Goal: Transaction & Acquisition: Purchase product/service

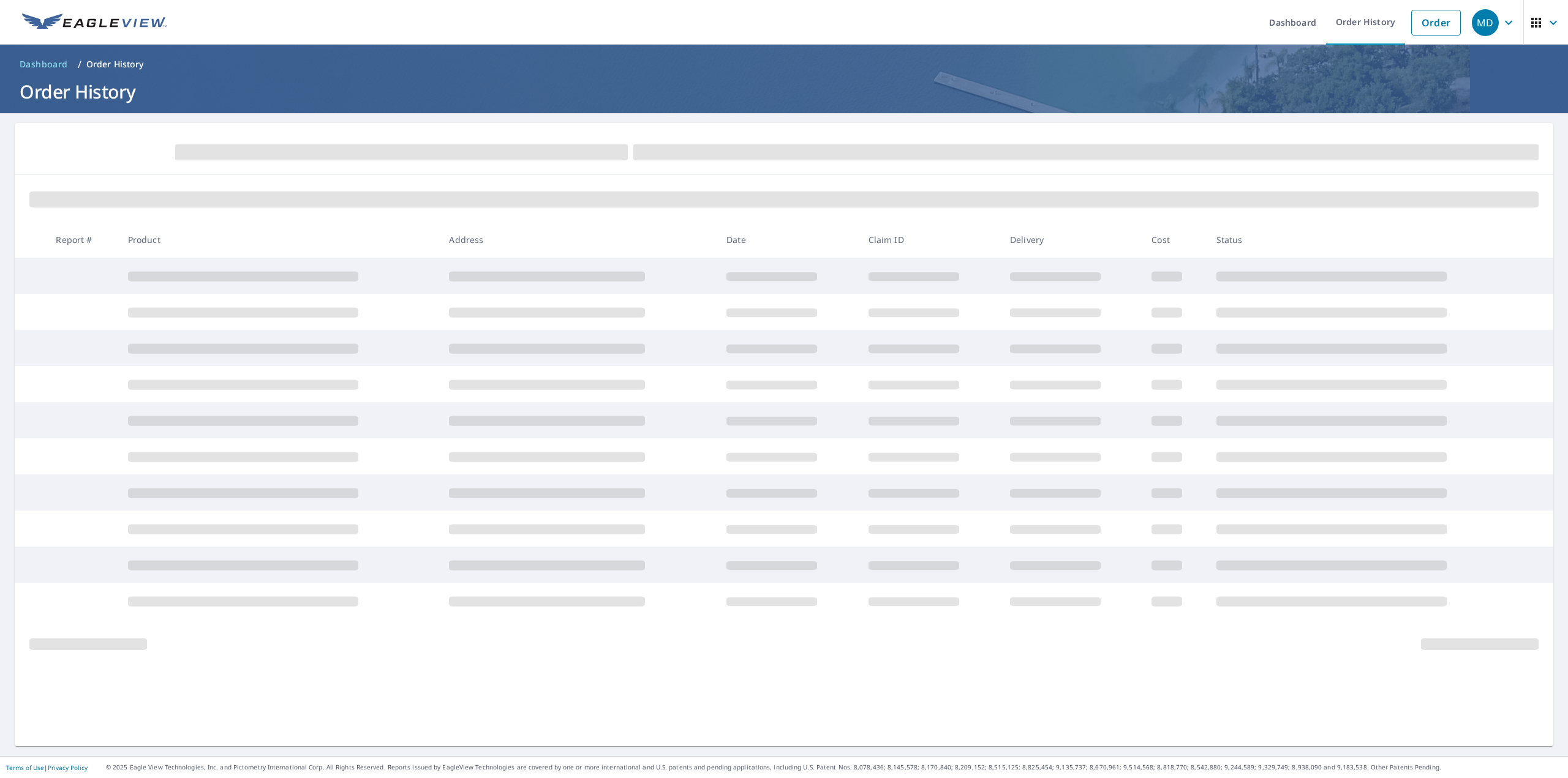
click at [1505, 22] on icon "button" at bounding box center [1509, 22] width 7 height 4
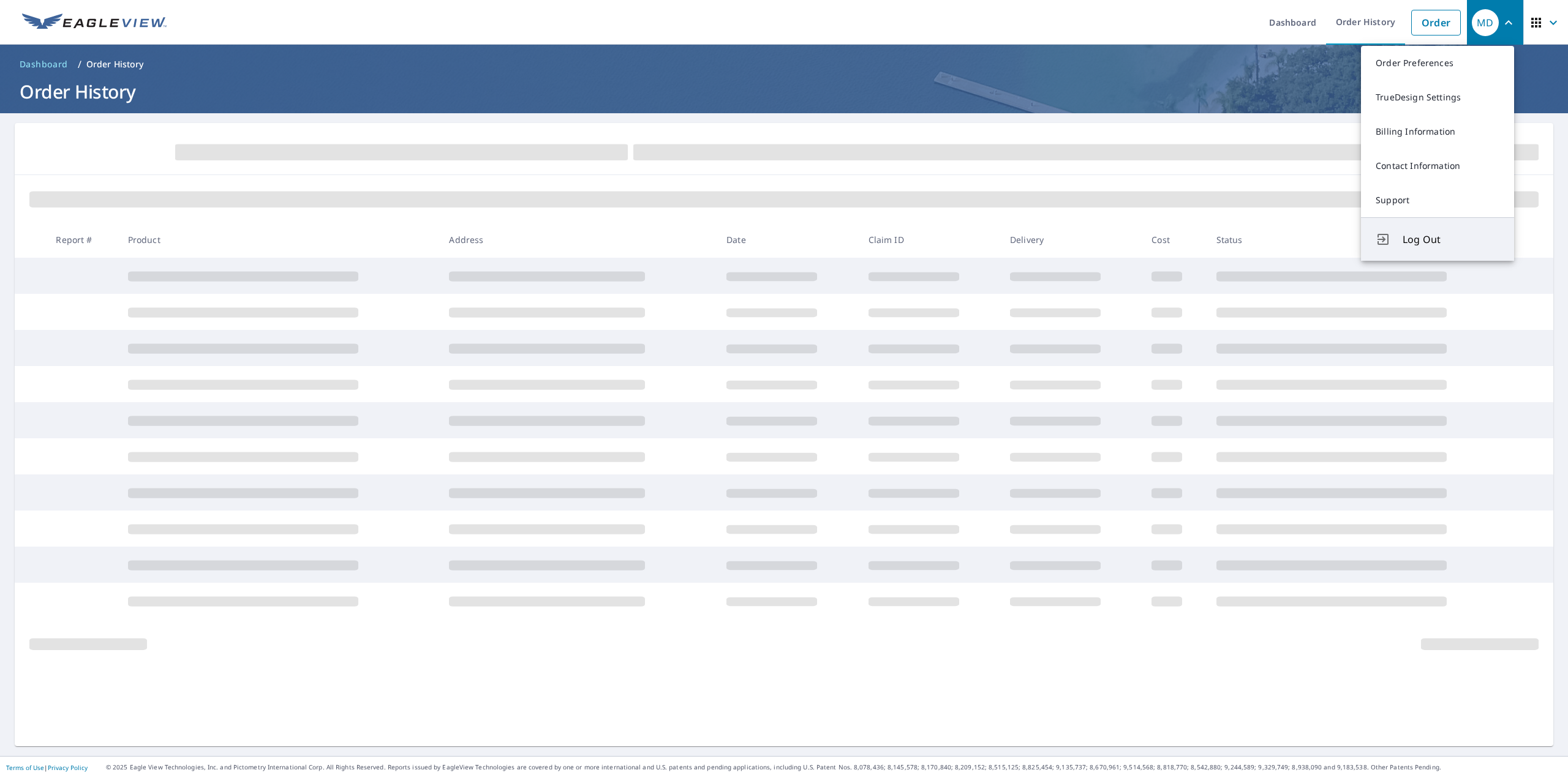
click at [1428, 243] on span "Log Out" at bounding box center [1451, 240] width 97 height 15
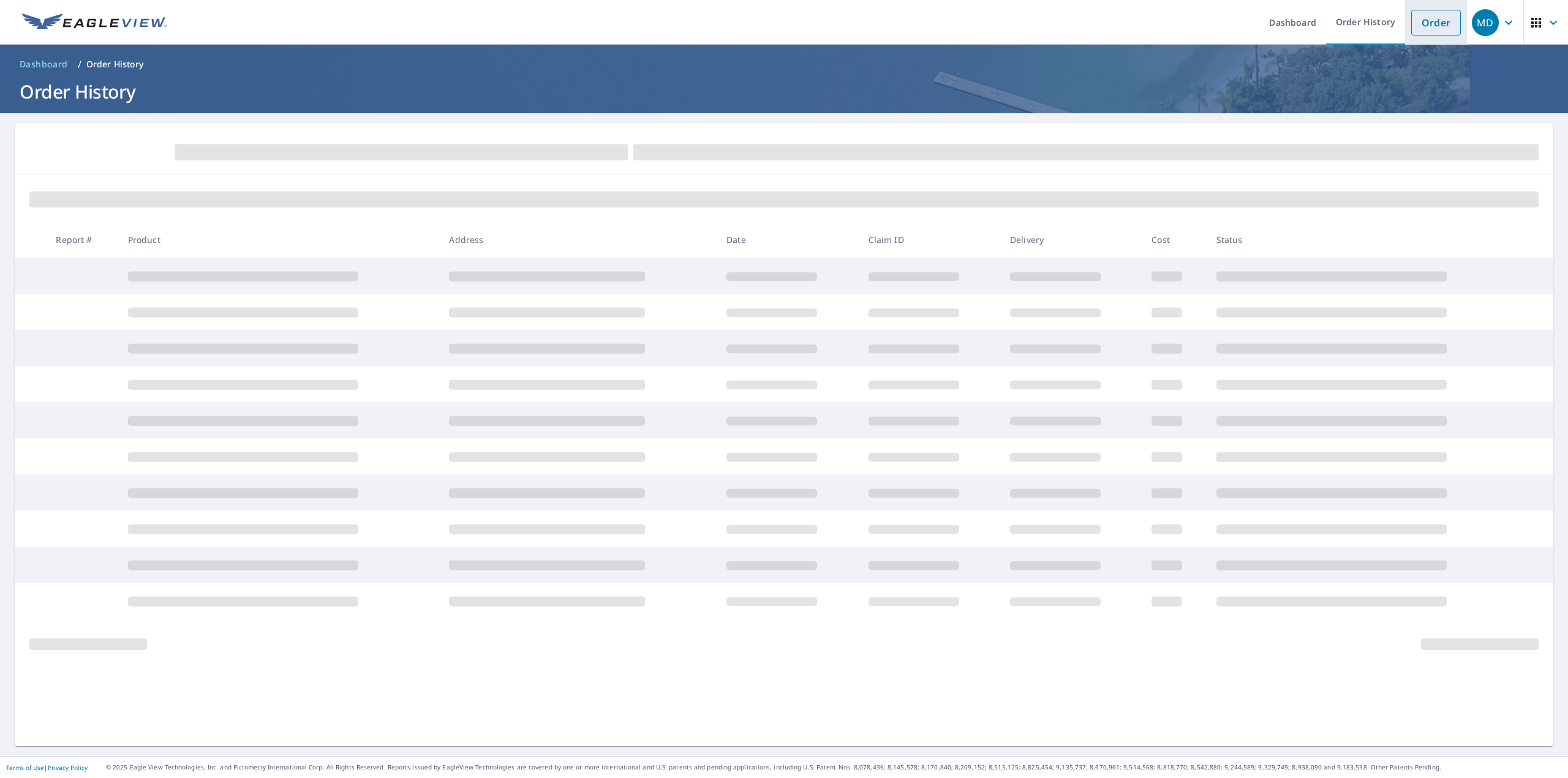
click at [1426, 24] on link "Order" at bounding box center [1436, 23] width 49 height 26
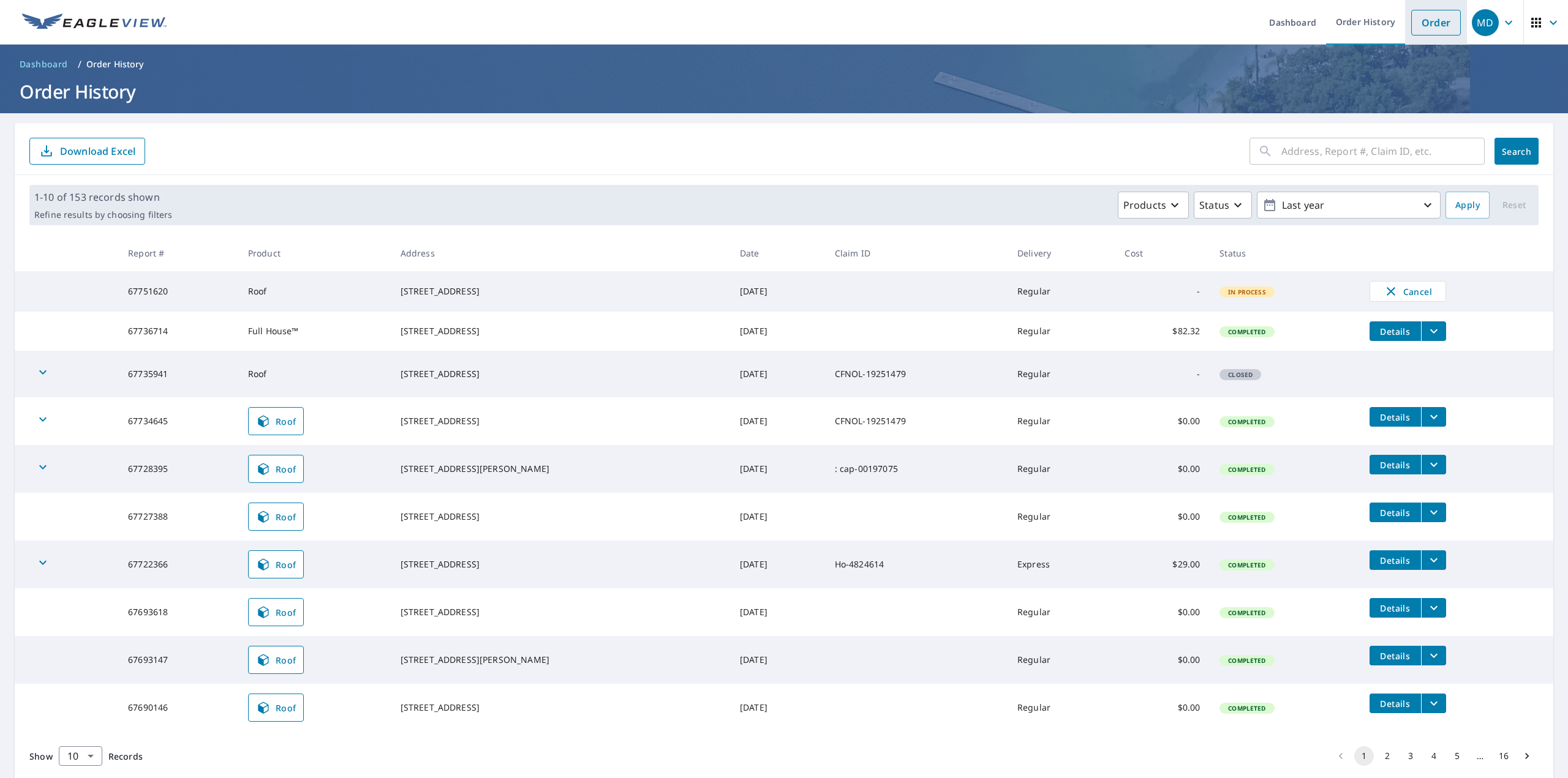
click at [1431, 23] on link "Order" at bounding box center [1436, 23] width 49 height 26
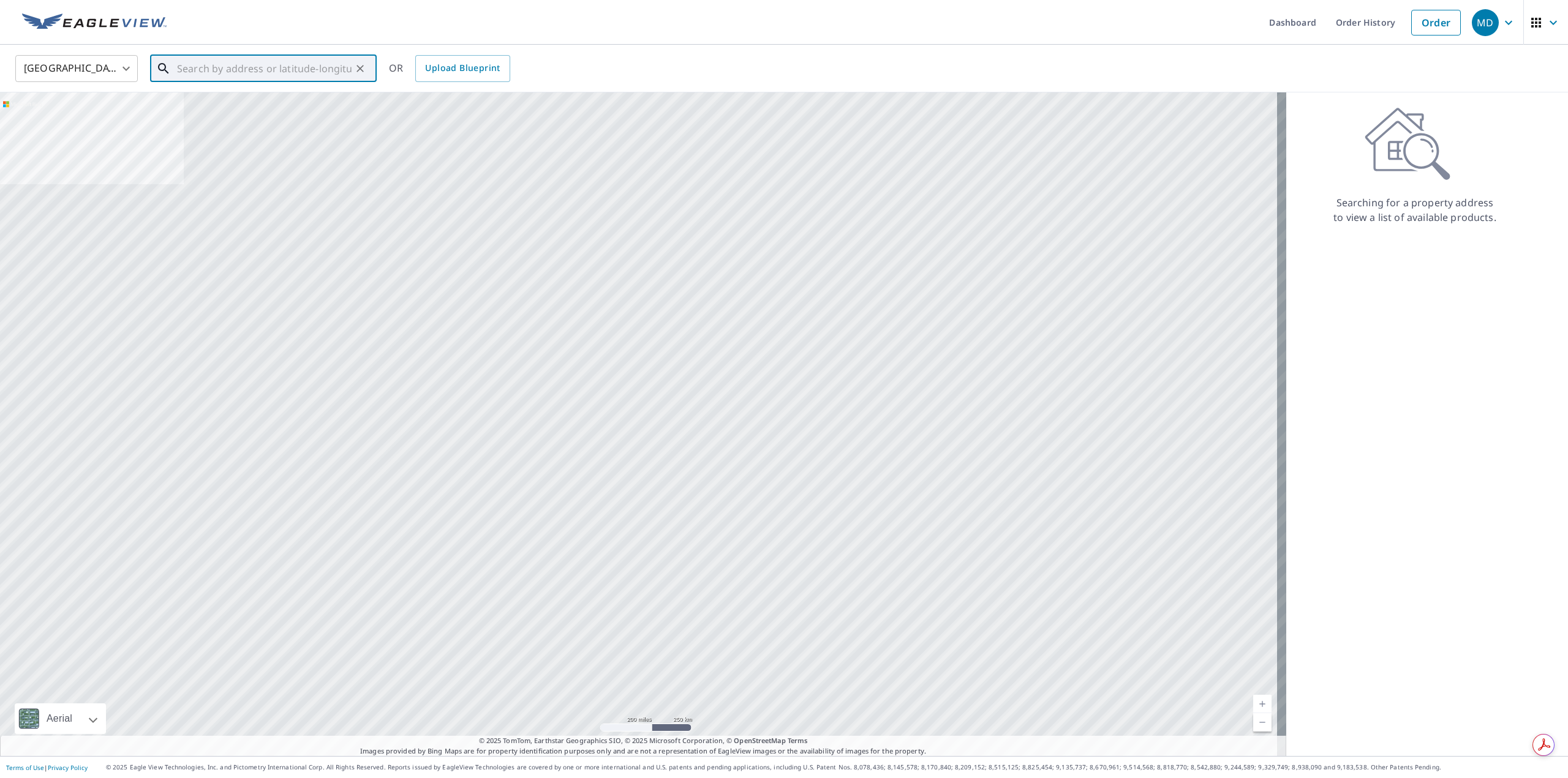
click at [192, 70] on input "text" at bounding box center [264, 68] width 174 height 34
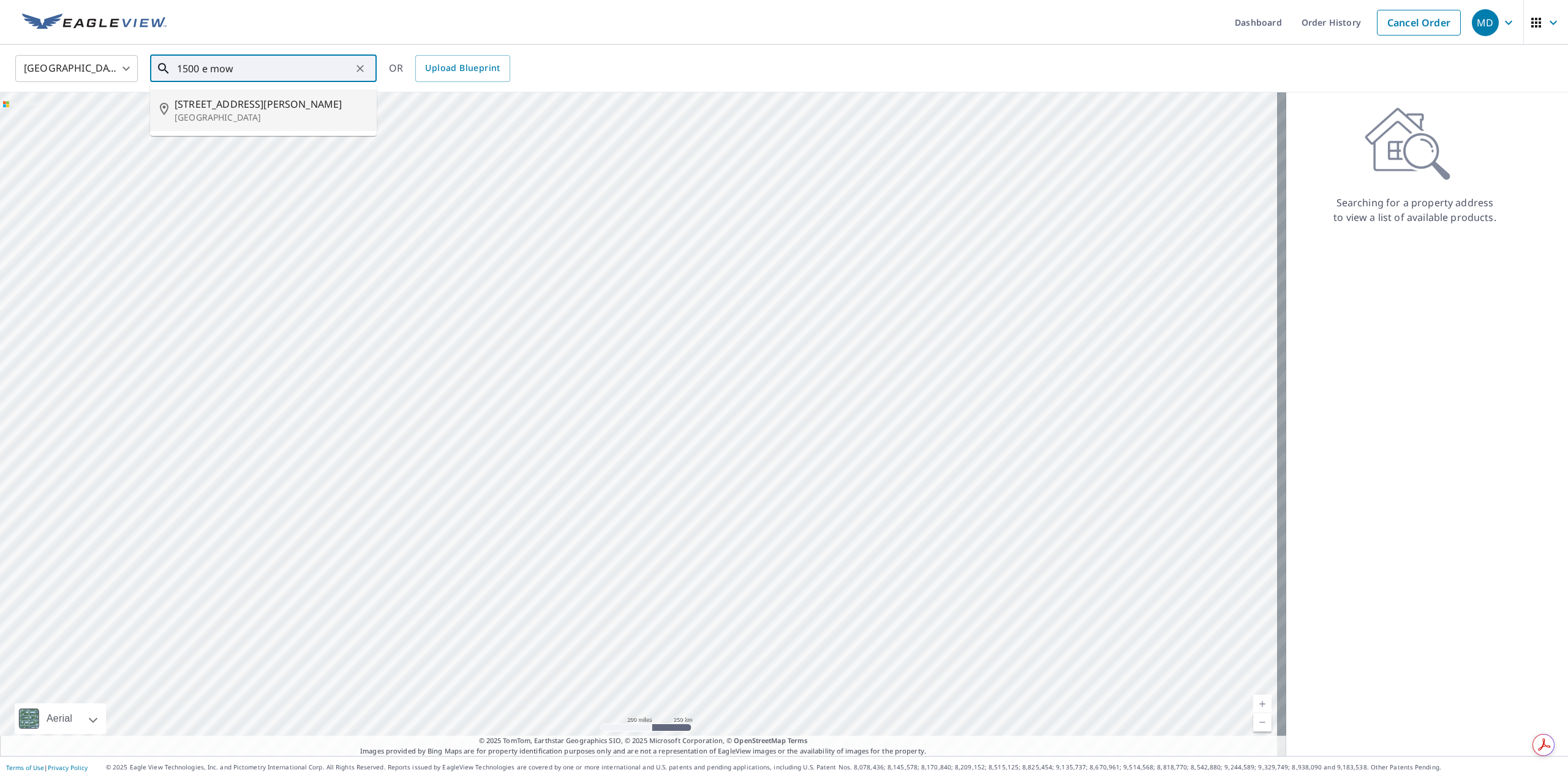
click at [210, 116] on p "Homestead, FL 33033" at bounding box center [271, 118] width 192 height 12
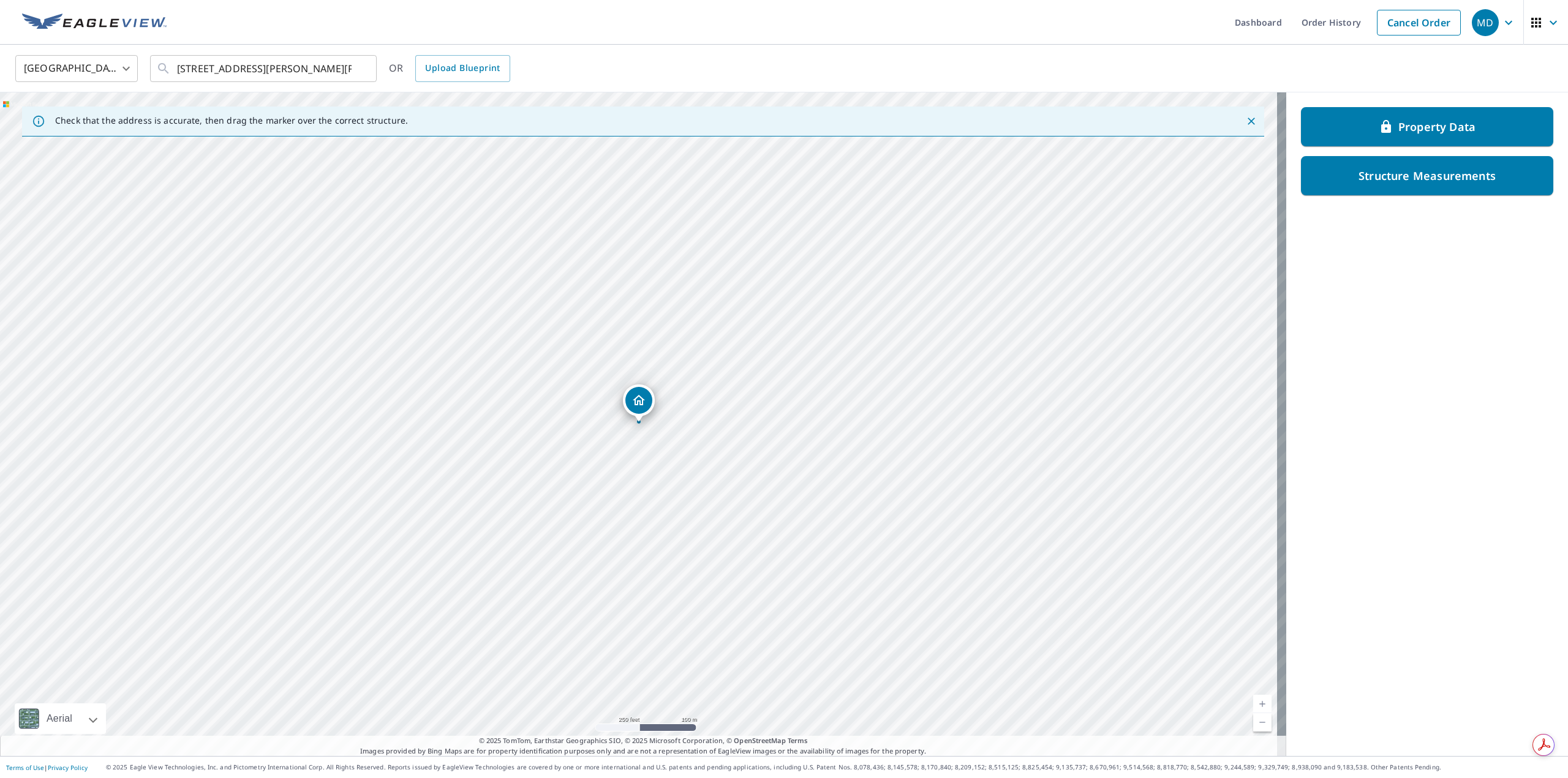
click at [503, 506] on div "1500 E Mowry Dr Homestead, FL 33033" at bounding box center [643, 424] width 1286 height 663
click at [190, 69] on input "1500 E Mowry Dr Homestead, FL 33033" at bounding box center [264, 68] width 174 height 34
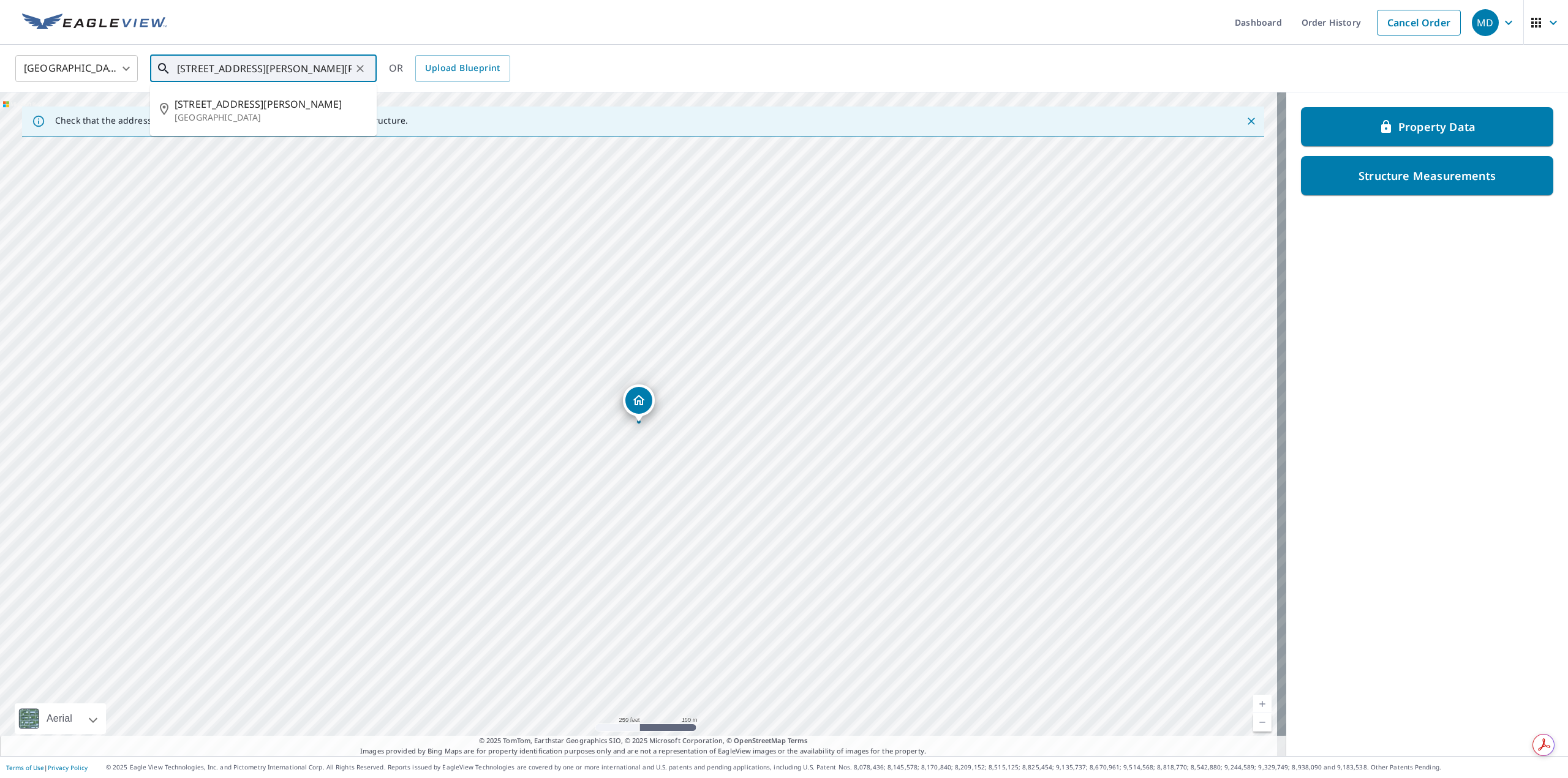
click at [206, 103] on span "1400 E Mowry Dr" at bounding box center [271, 104] width 192 height 15
type input "1400 E Mowry Dr Homestead, FL 33033"
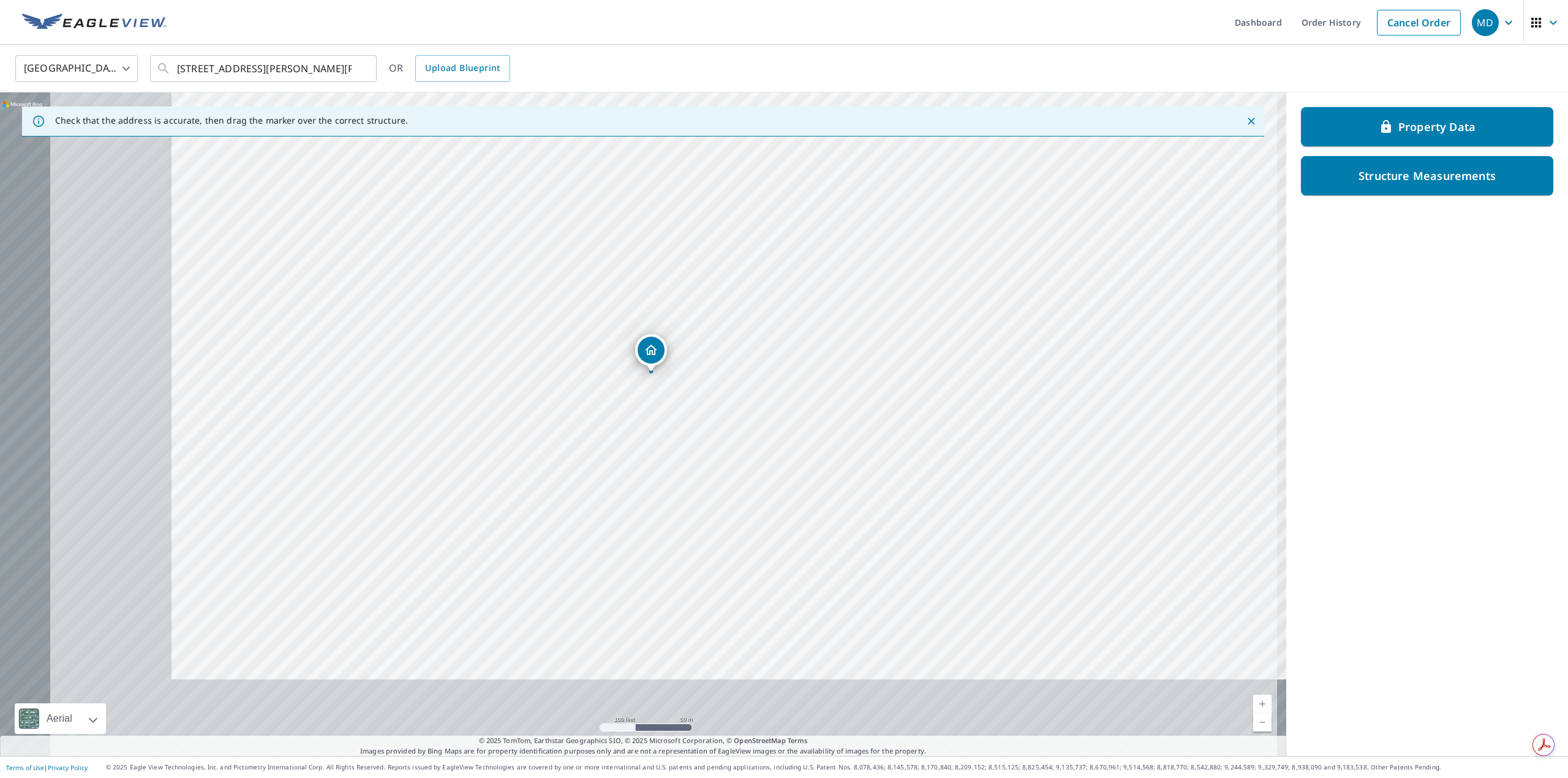
drag, startPoint x: 659, startPoint y: 444, endPoint x: 987, endPoint y: 270, distance: 371.3
click at [987, 270] on div "1400 E Mowry Dr Homestead, FL 33033" at bounding box center [643, 424] width 1286 height 663
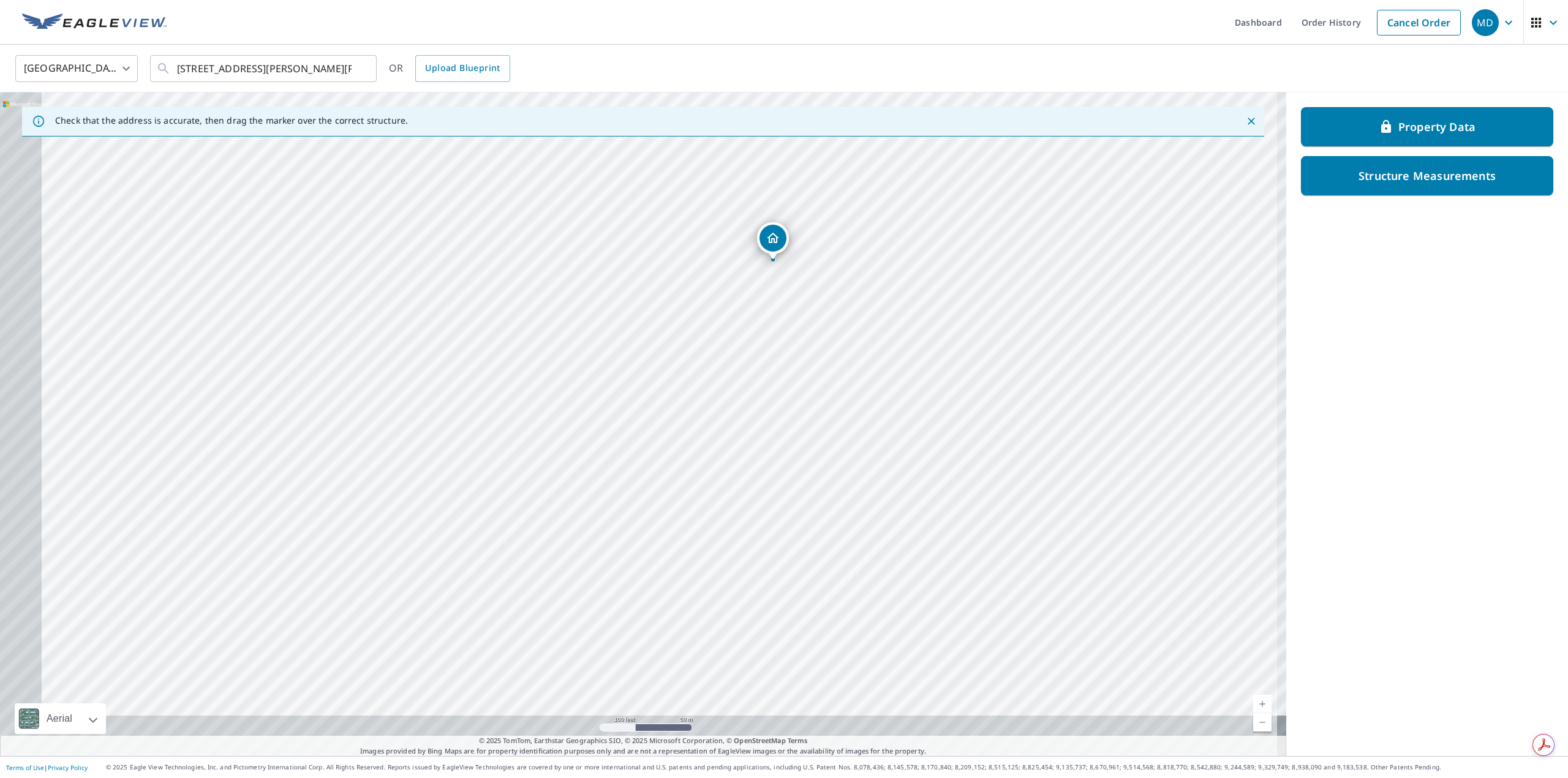
drag, startPoint x: 824, startPoint y: 392, endPoint x: 912, endPoint y: 294, distance: 131.7
click at [912, 294] on div "1400 E Mowry Dr Homestead, FL 33033" at bounding box center [643, 424] width 1286 height 663
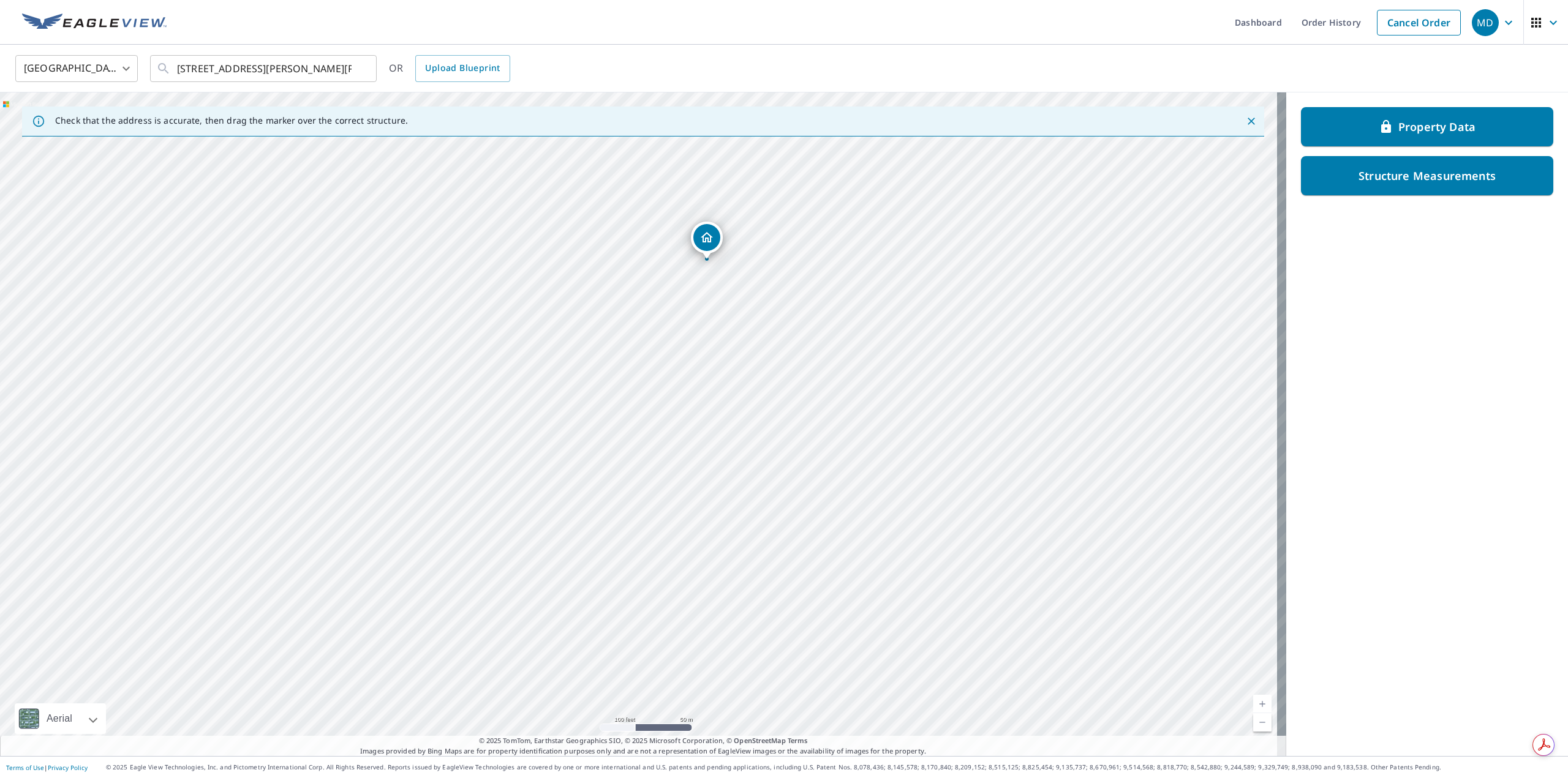
drag, startPoint x: 780, startPoint y: 224, endPoint x: 703, endPoint y: 232, distance: 77.4
drag, startPoint x: 1024, startPoint y: 452, endPoint x: 1093, endPoint y: 259, distance: 205.0
click at [1087, 268] on div "1410 E Mowry Dr Homestead, FL 33033" at bounding box center [643, 424] width 1286 height 663
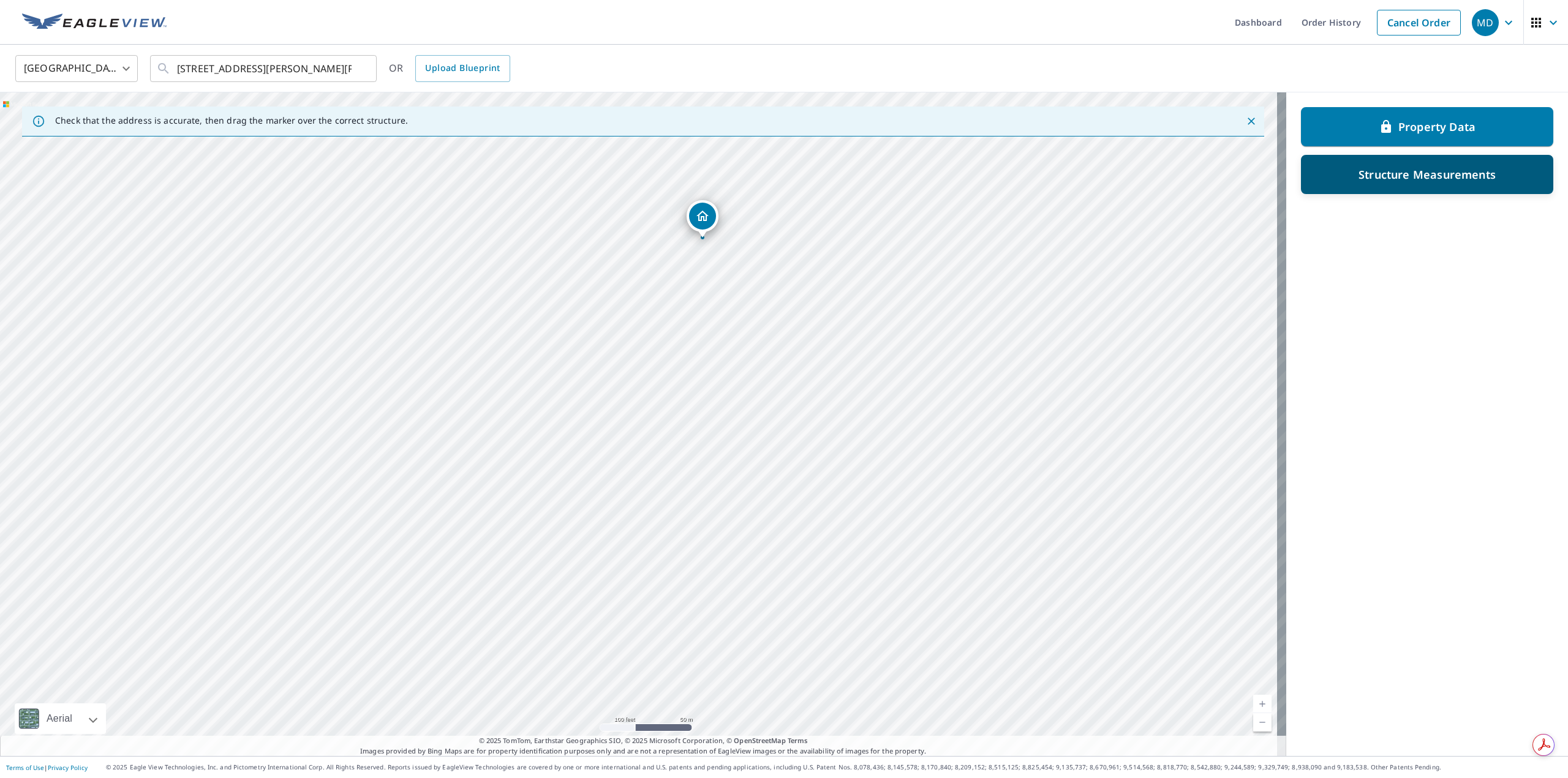
click at [1357, 163] on div "Structure Measurements" at bounding box center [1427, 174] width 252 height 39
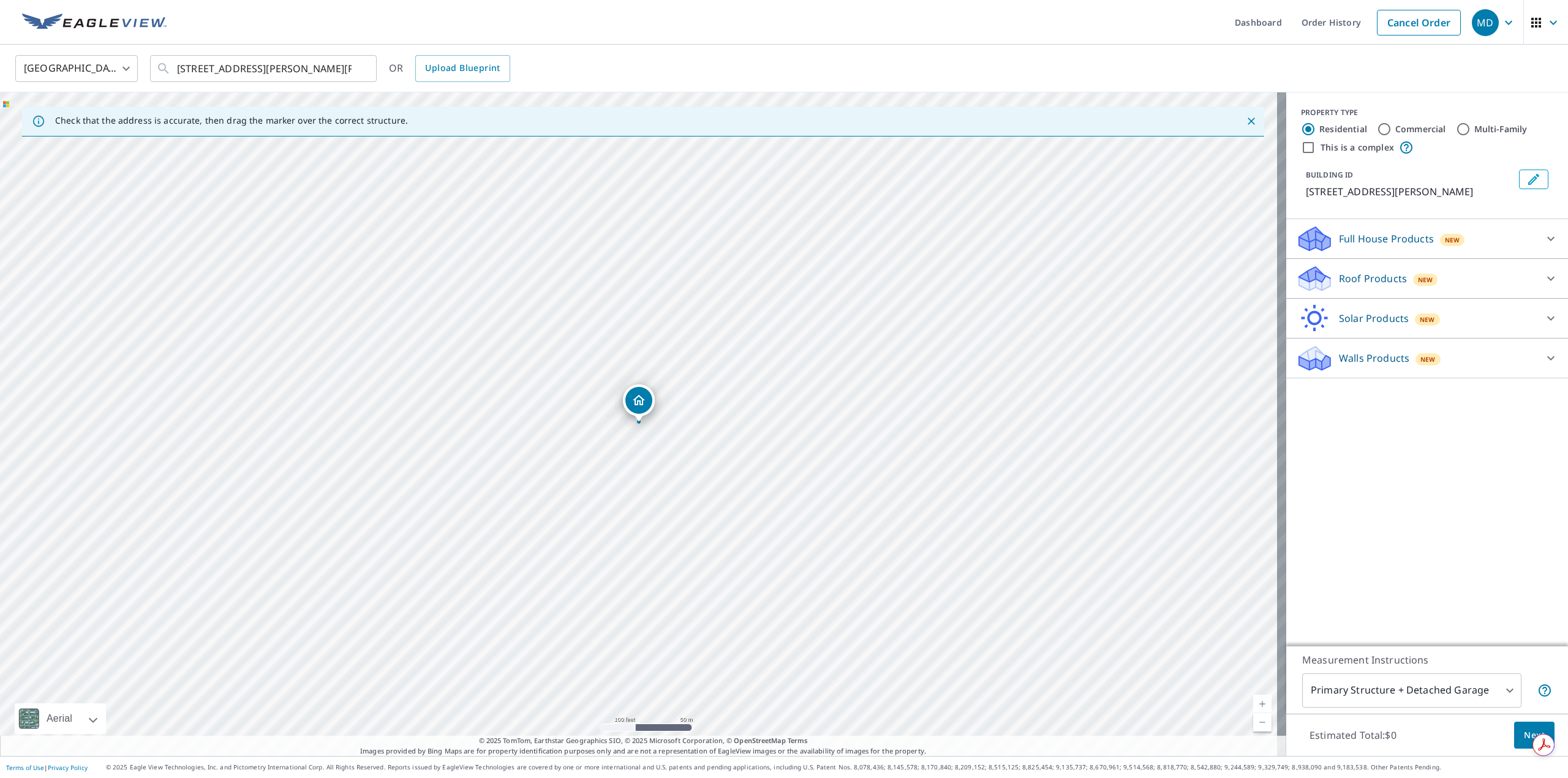
click at [1381, 280] on p "Roof Products" at bounding box center [1373, 278] width 68 height 15
click at [1390, 249] on div "Full House Products New" at bounding box center [1416, 239] width 240 height 29
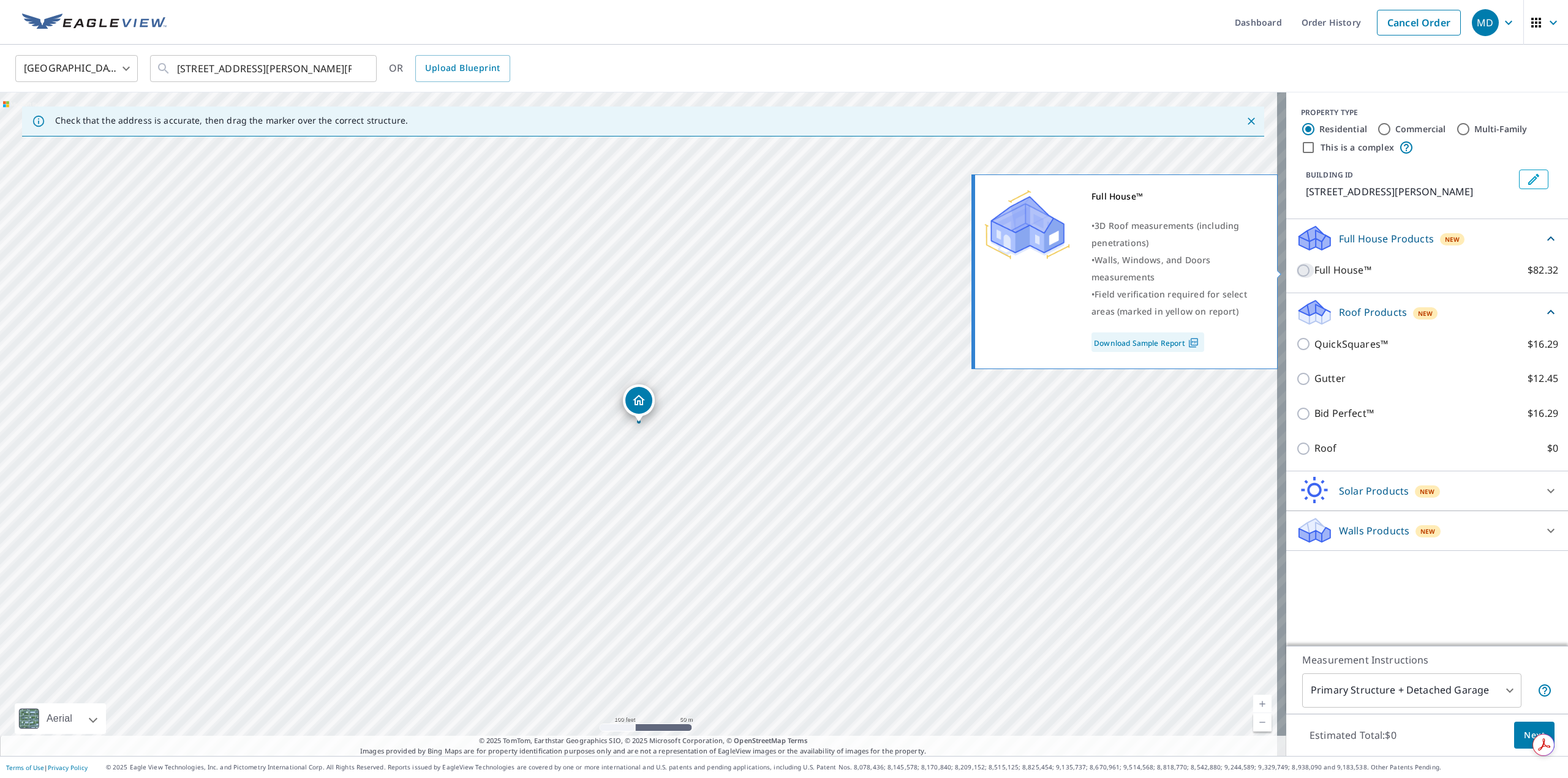
click at [1296, 272] on input "Full House™ $82.32" at bounding box center [1305, 270] width 18 height 15
checkbox input "true"
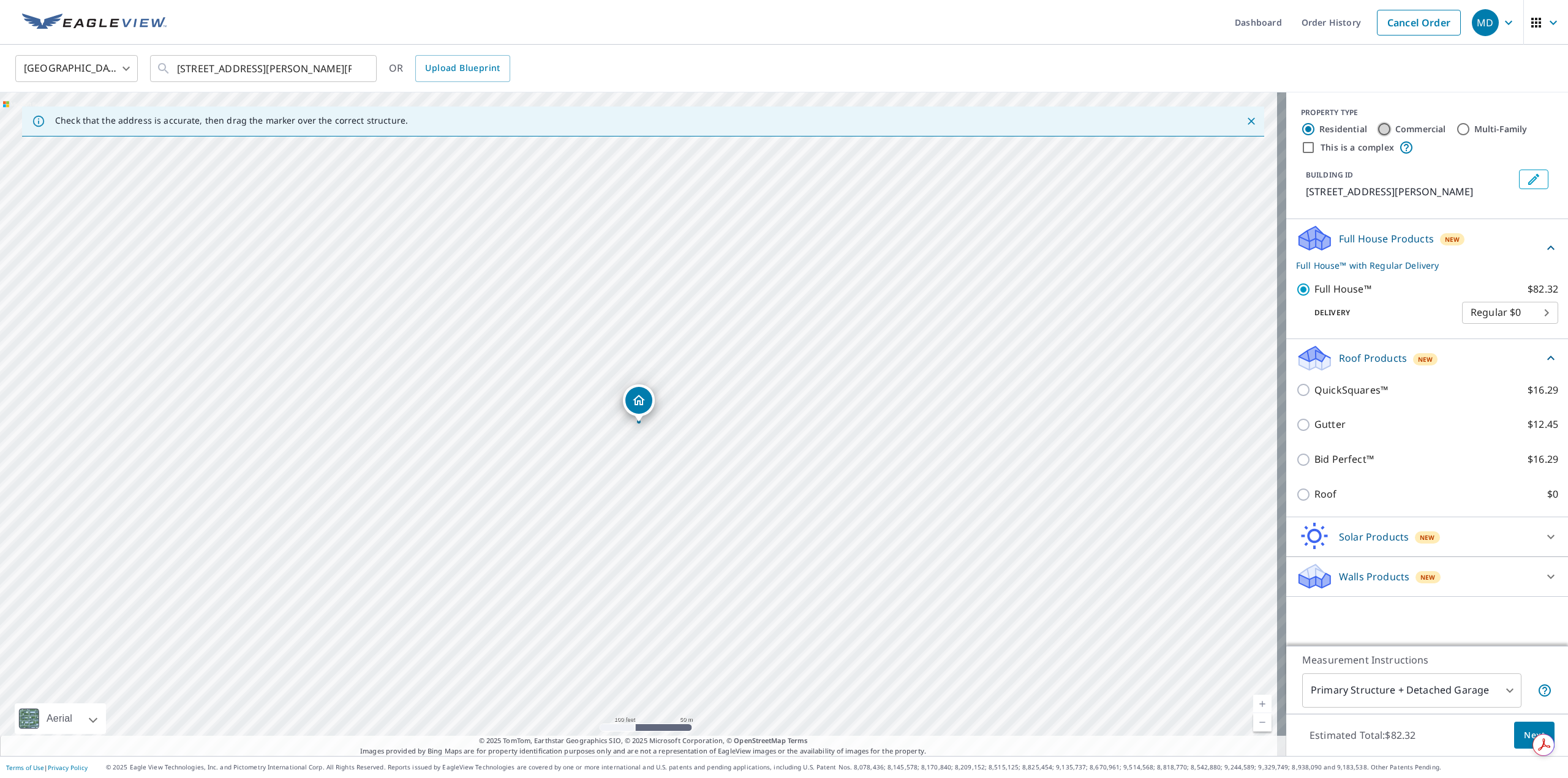
click at [1378, 134] on input "Commercial" at bounding box center [1384, 129] width 15 height 15
radio input "true"
type input "4"
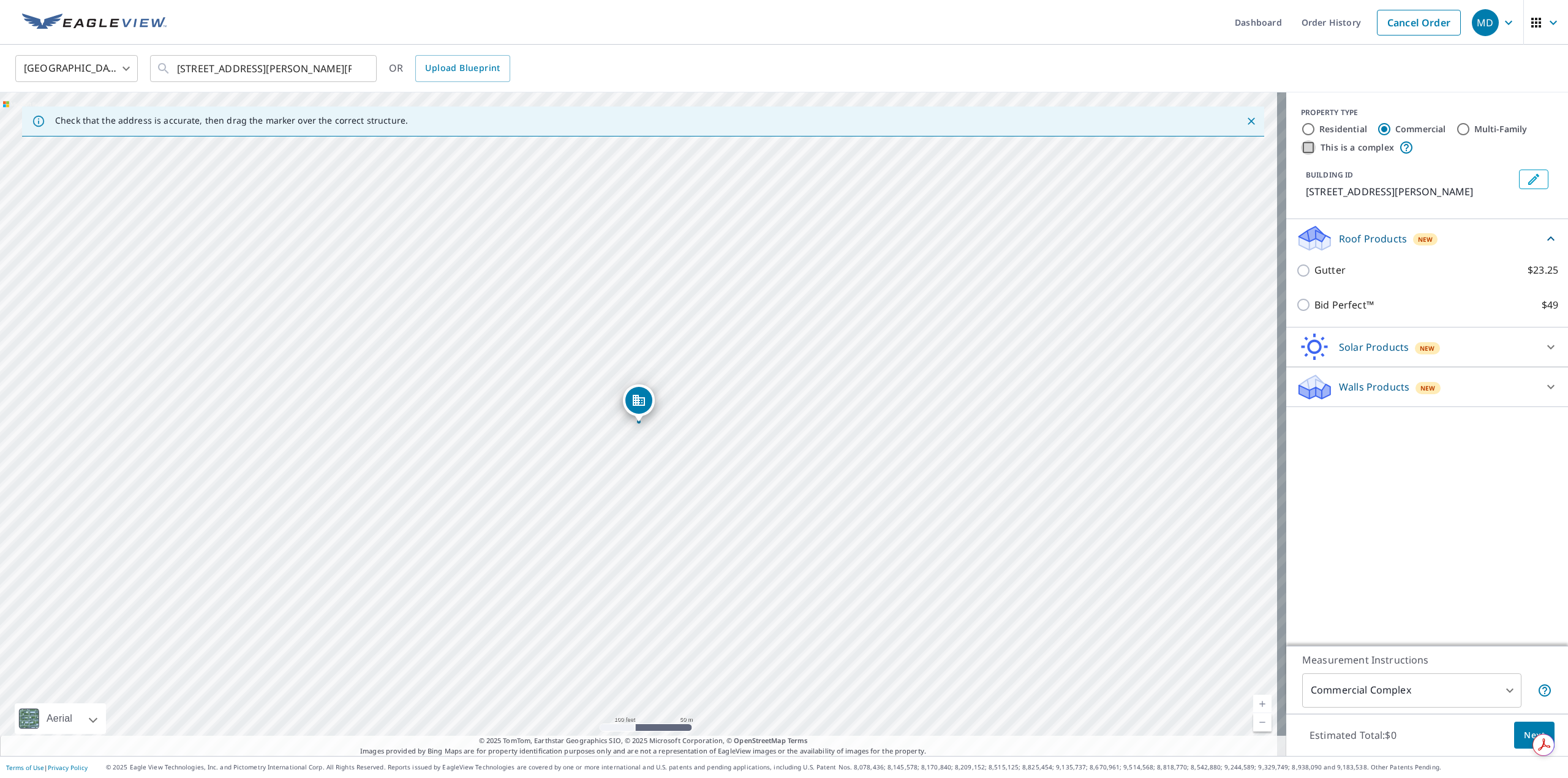
click at [1301, 145] on input "This is a complex" at bounding box center [1309, 148] width 15 height 15
checkbox input "true"
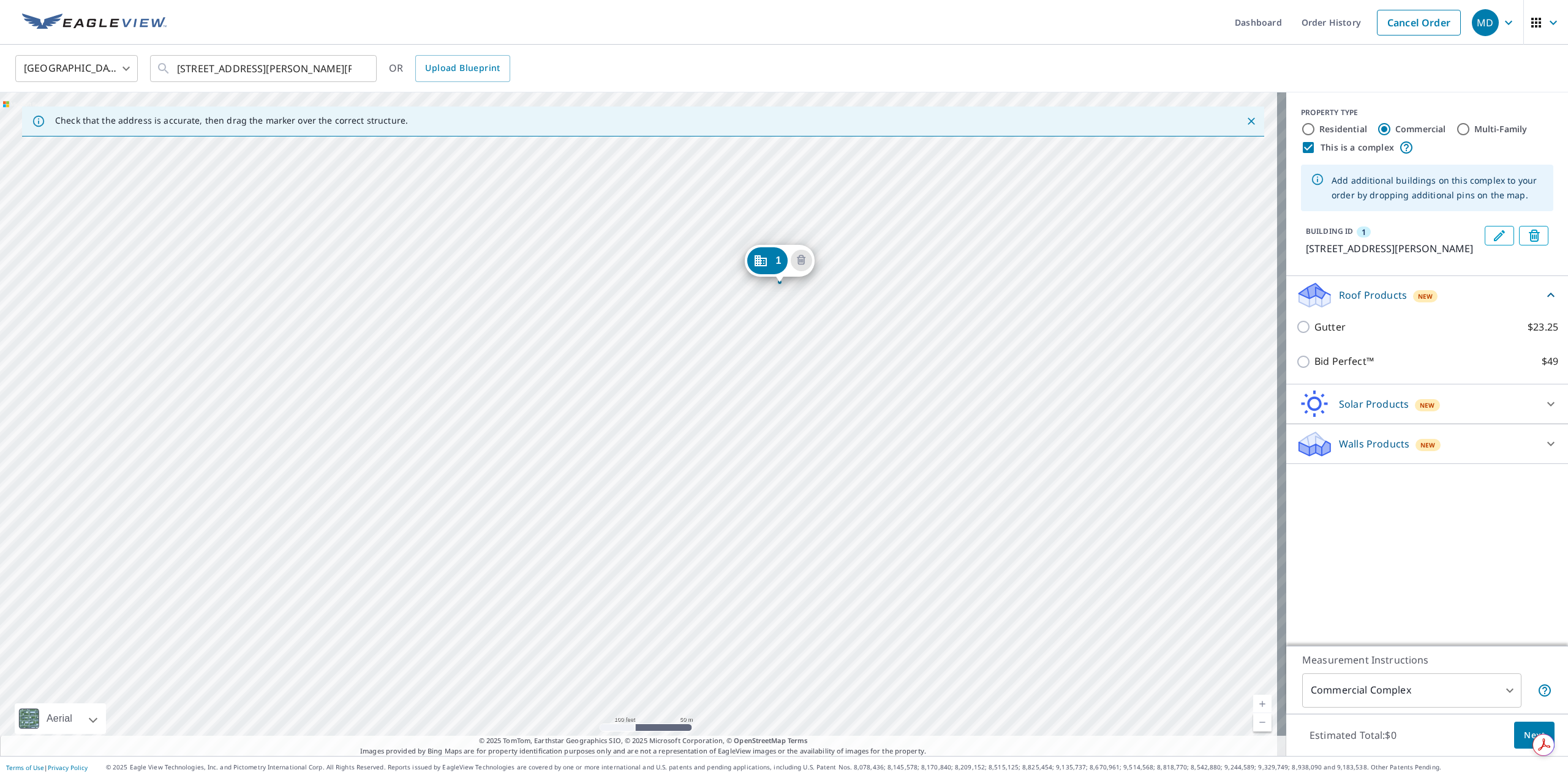
drag, startPoint x: 776, startPoint y: 496, endPoint x: 917, endPoint y: 356, distance: 198.7
click at [917, 356] on div "1 1410 E Mowry Dr Homestead, FL 33033" at bounding box center [643, 424] width 1286 height 663
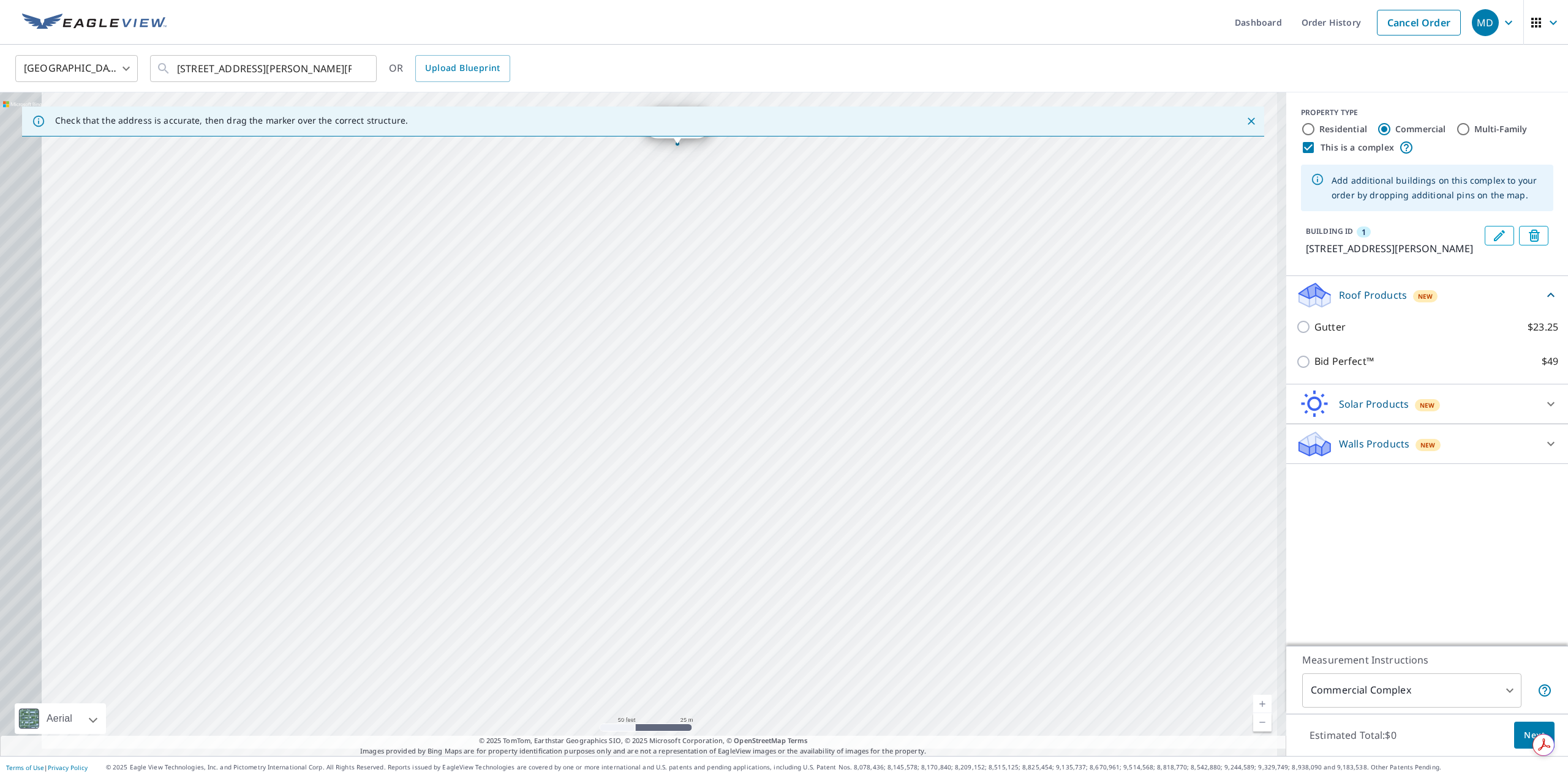
drag, startPoint x: 734, startPoint y: 427, endPoint x: 980, endPoint y: 381, distance: 250.3
click at [980, 381] on div "1 1410 E Mowry Dr Homestead, FL 33033" at bounding box center [643, 424] width 1286 height 663
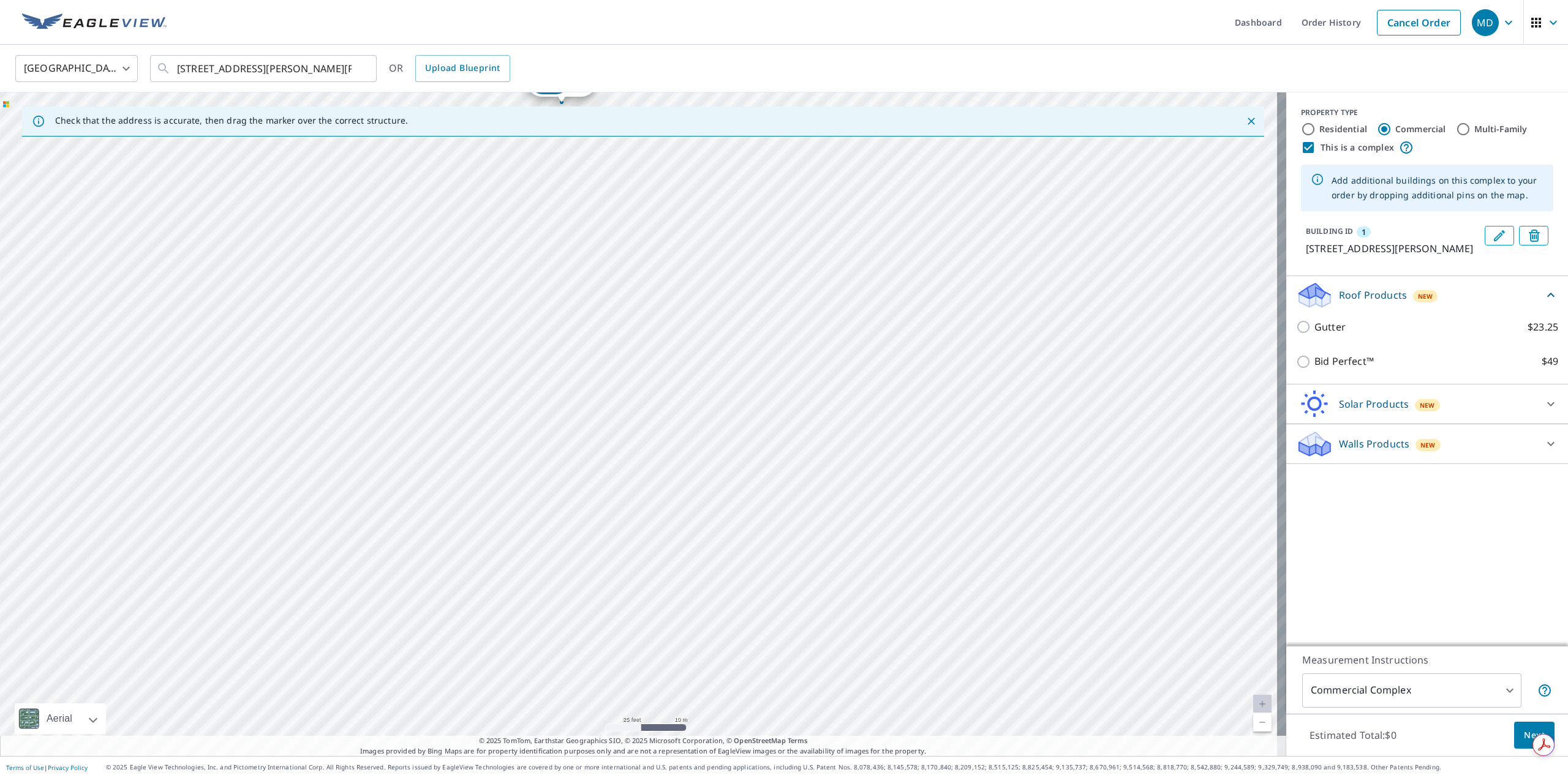
drag, startPoint x: 764, startPoint y: 259, endPoint x: 938, endPoint y: 461, distance: 266.6
click at [938, 461] on div "1 1410 E Mowry Dr Homestead, FL 33033" at bounding box center [643, 424] width 1286 height 663
click at [1257, 723] on link "Current Level 20, Zoom Out" at bounding box center [1262, 723] width 18 height 18
click at [1257, 723] on link "Current Level 19, Zoom Out" at bounding box center [1262, 723] width 18 height 18
drag, startPoint x: 989, startPoint y: 657, endPoint x: 1066, endPoint y: 531, distance: 147.7
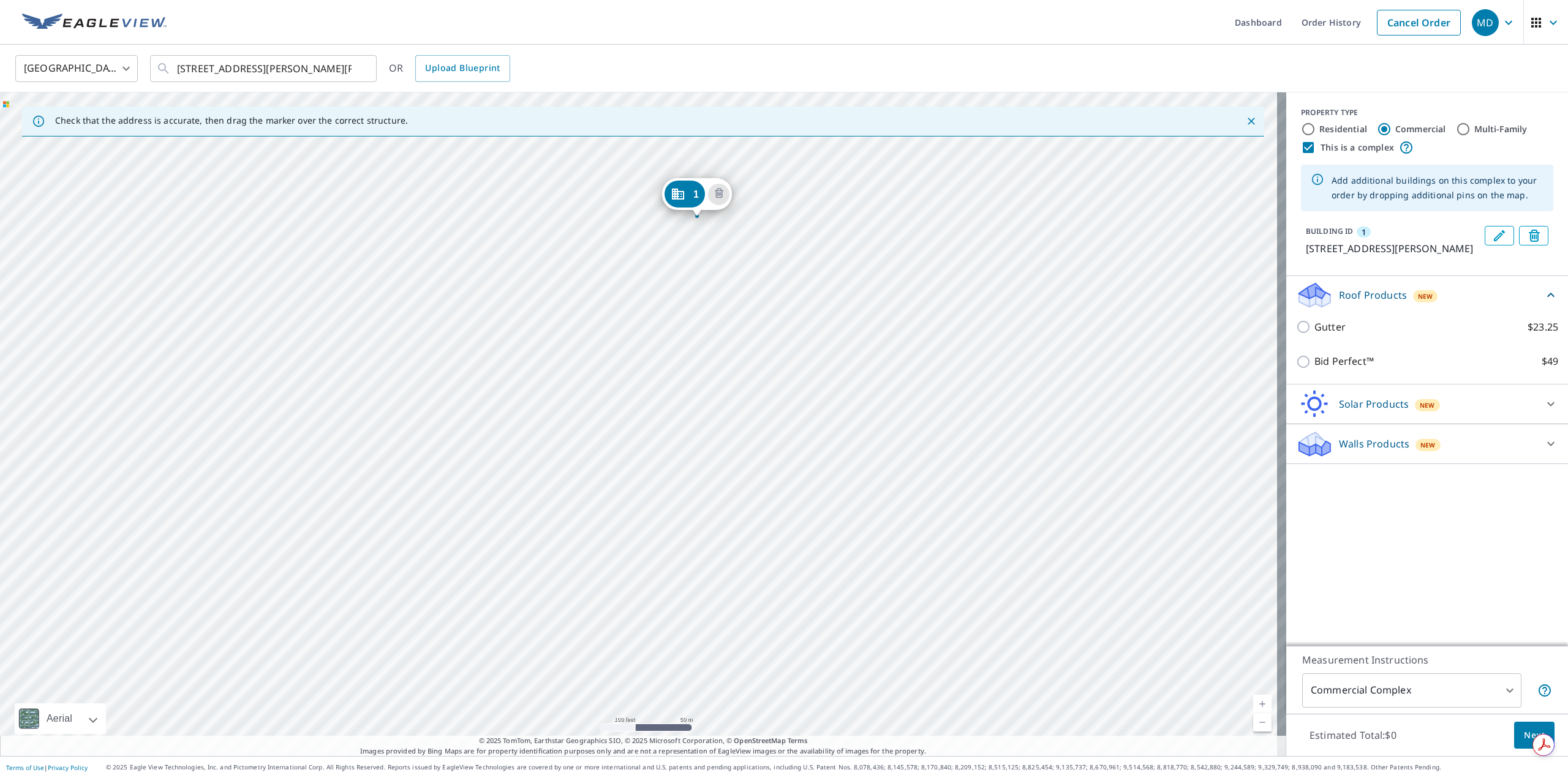
click at [1066, 531] on div "1 1410 E Mowry Dr Homestead, FL 33033" at bounding box center [643, 424] width 1286 height 663
drag, startPoint x: 889, startPoint y: 534, endPoint x: 965, endPoint y: 376, distance: 175.3
click at [965, 376] on div "1 1410 E Mowry Dr Homestead, FL 33033" at bounding box center [643, 424] width 1286 height 663
drag, startPoint x: 679, startPoint y: 506, endPoint x: 817, endPoint y: 443, distance: 151.7
click at [817, 443] on div "1 1410 E Mowry Dr Homestead, FL 33033" at bounding box center [643, 424] width 1286 height 663
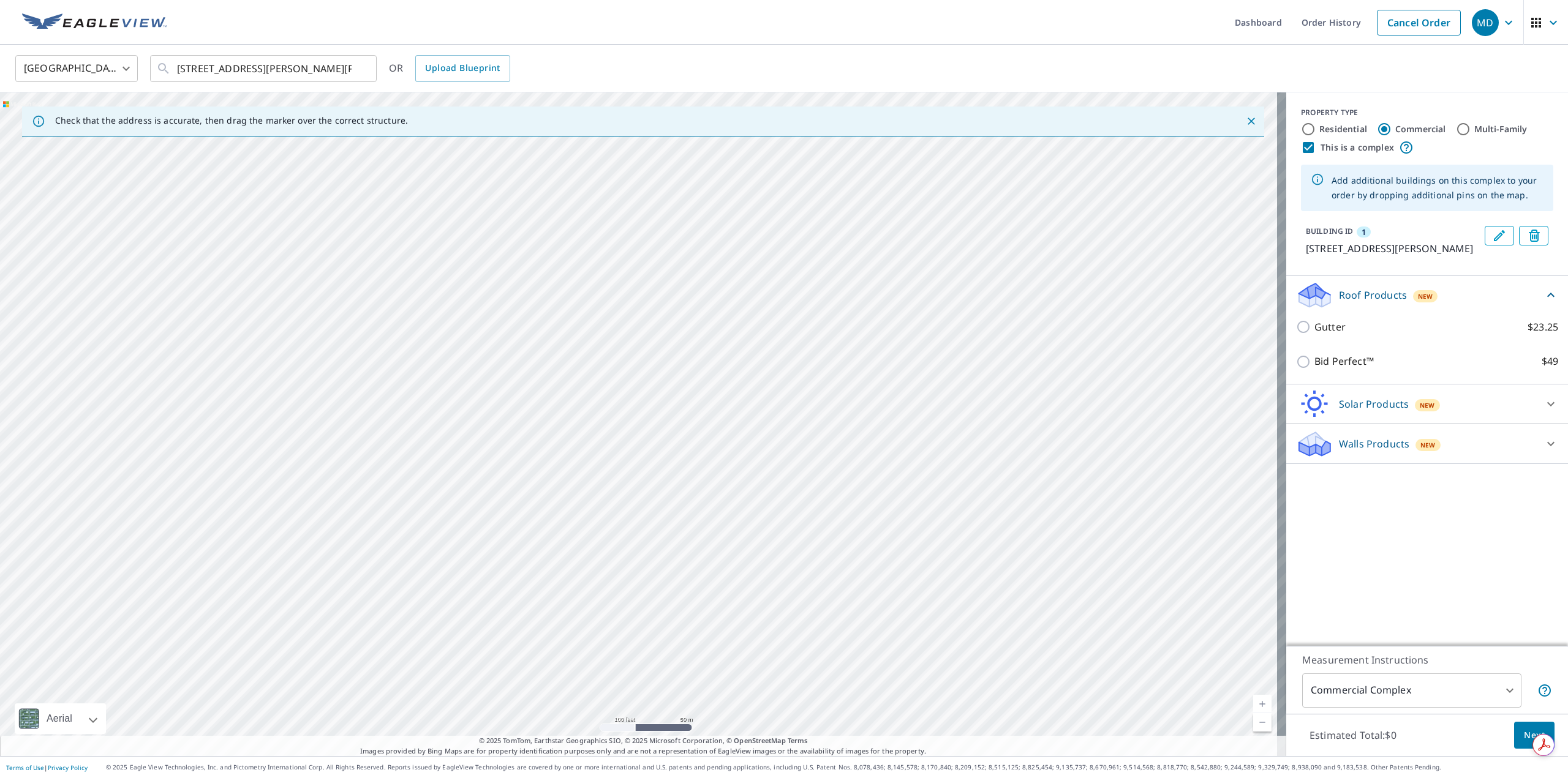
click at [1492, 238] on icon "Edit building 1" at bounding box center [1500, 236] width 15 height 15
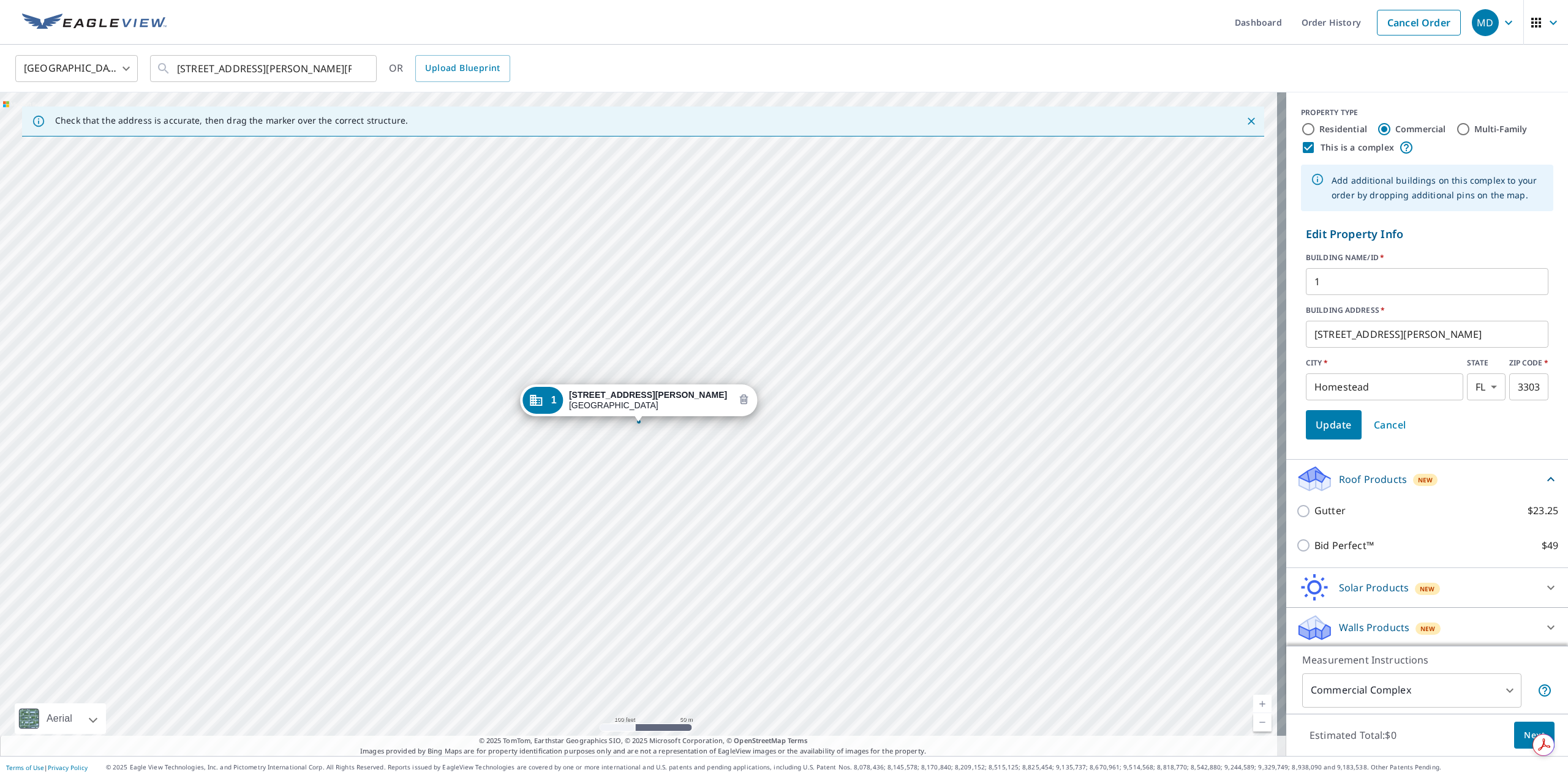
click at [740, 398] on icon "Delete building 1" at bounding box center [744, 399] width 9 height 10
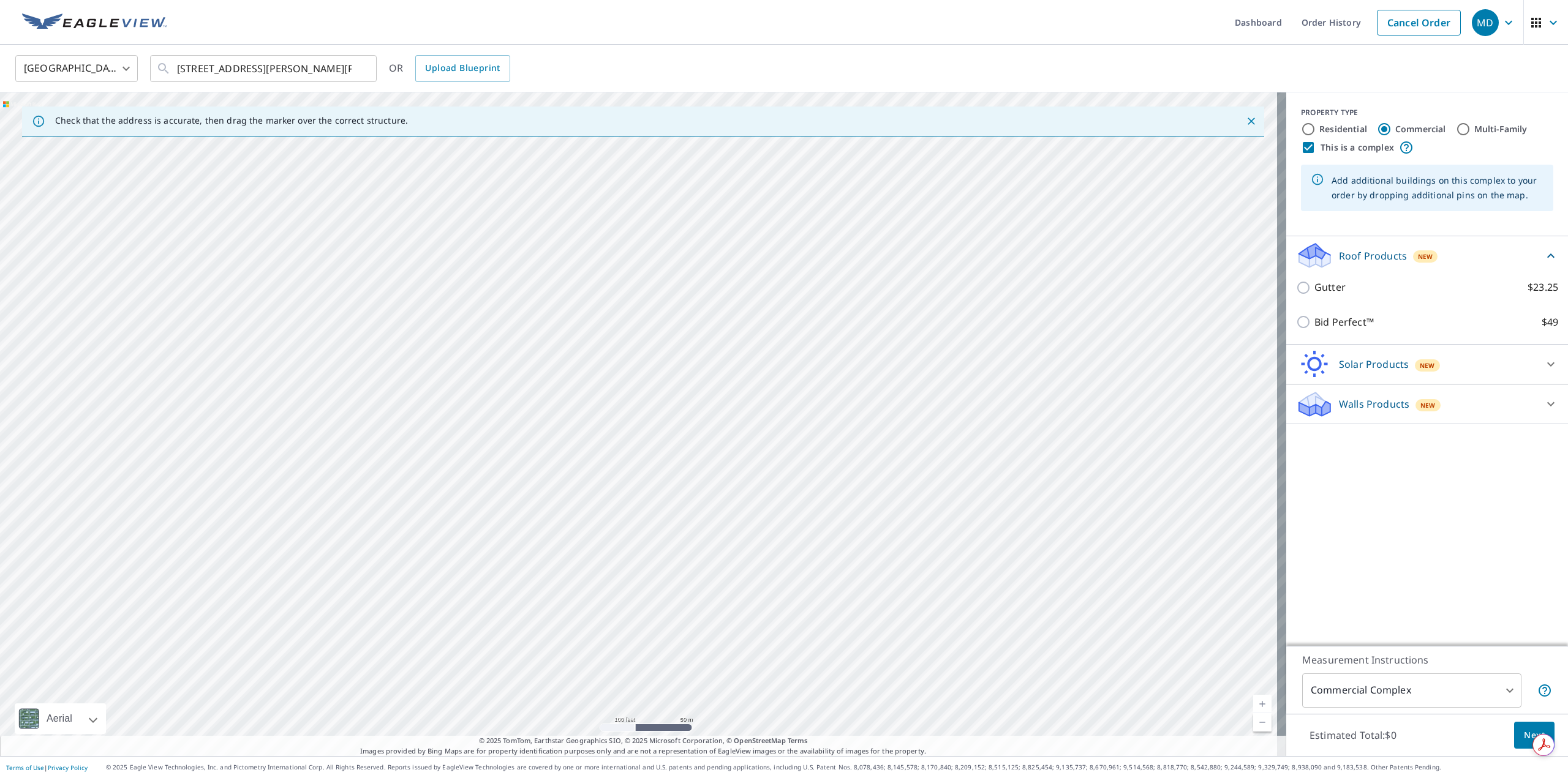
drag, startPoint x: 676, startPoint y: 551, endPoint x: 956, endPoint y: 330, distance: 356.7
click at [1050, 183] on div at bounding box center [643, 424] width 1286 height 663
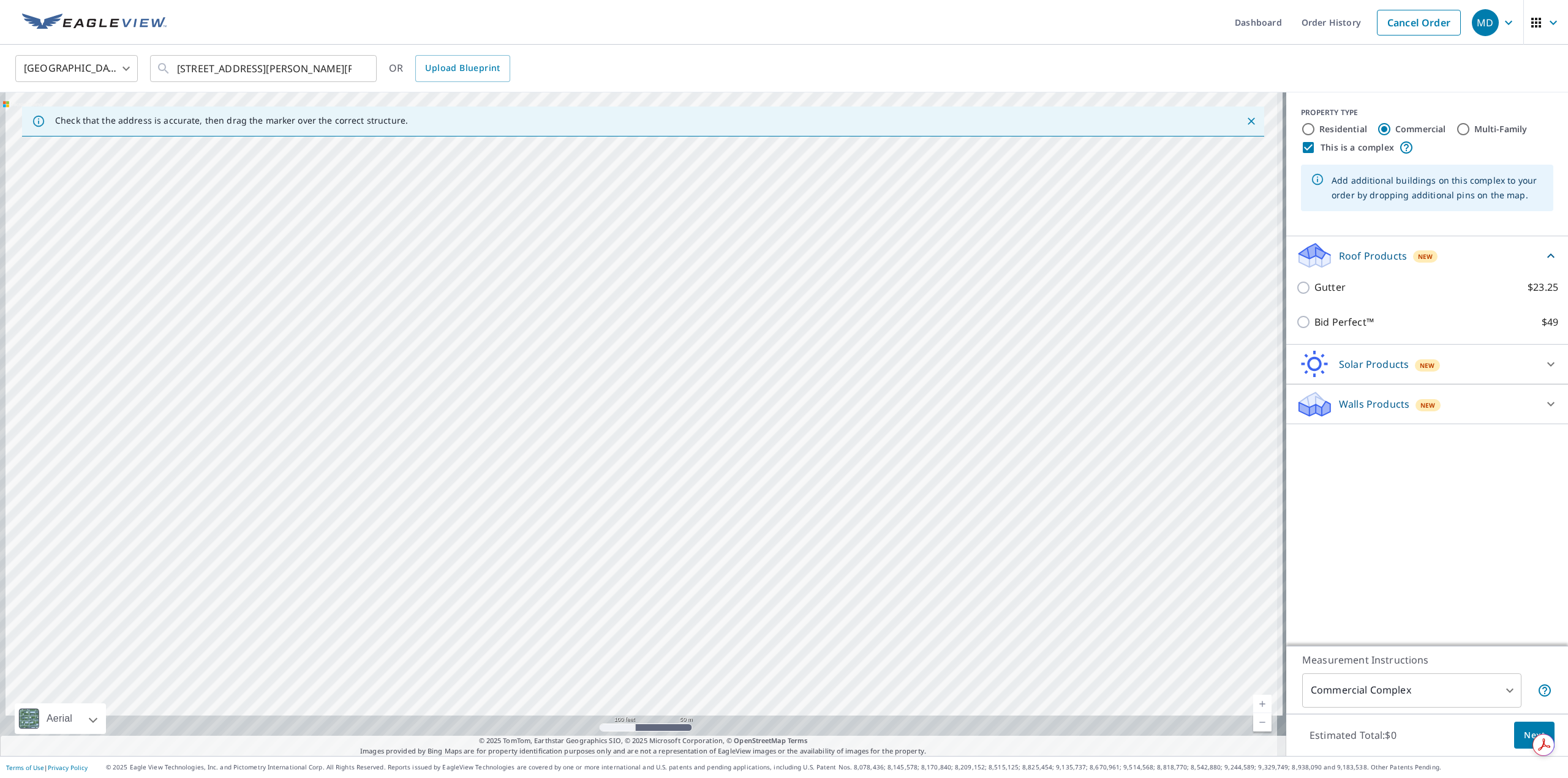
drag, startPoint x: 891, startPoint y: 431, endPoint x: 929, endPoint y: 314, distance: 123.0
click at [929, 314] on div at bounding box center [643, 424] width 1286 height 663
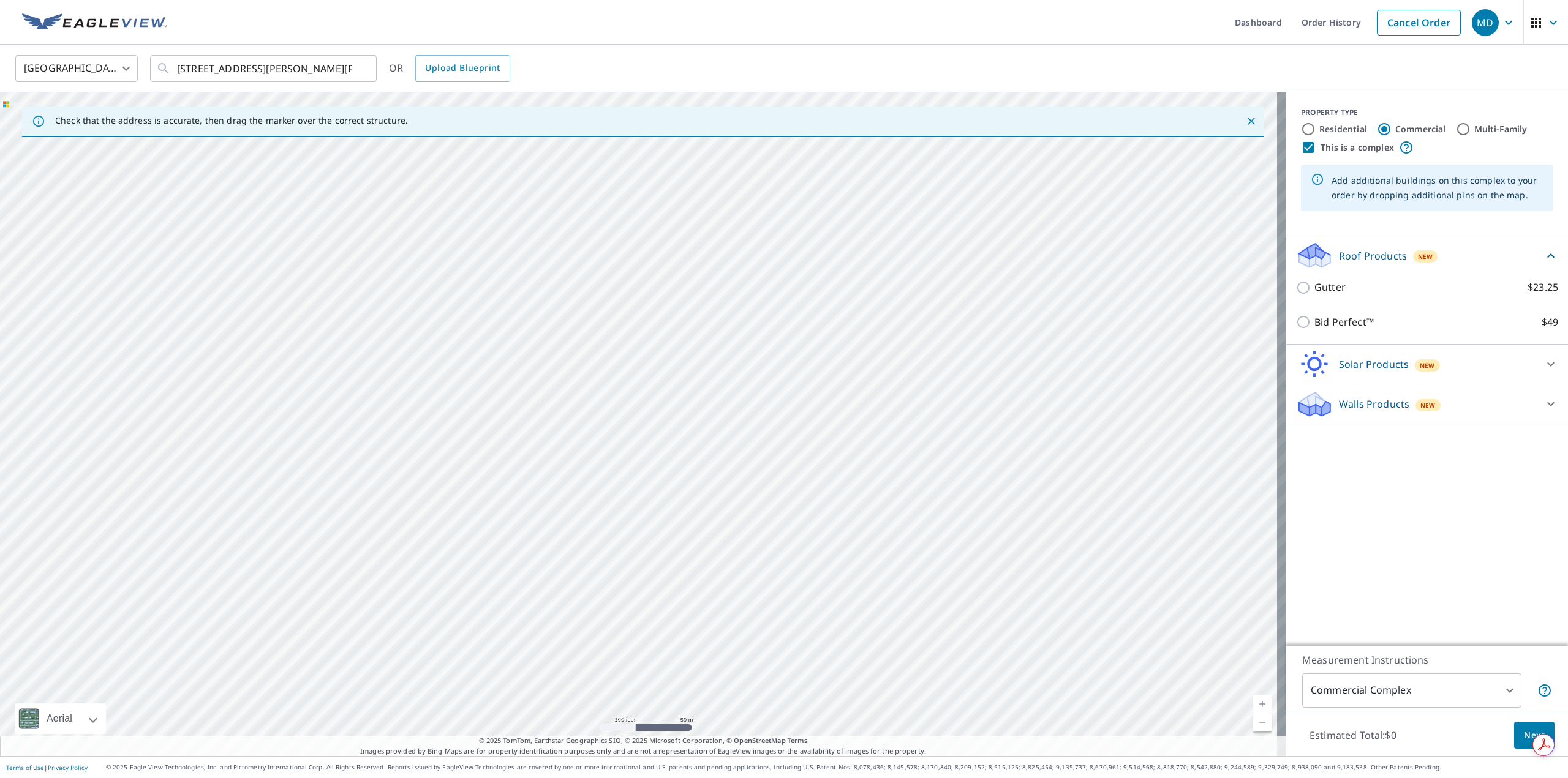
click at [1253, 704] on link "Current Level 18, Zoom In" at bounding box center [1262, 704] width 18 height 18
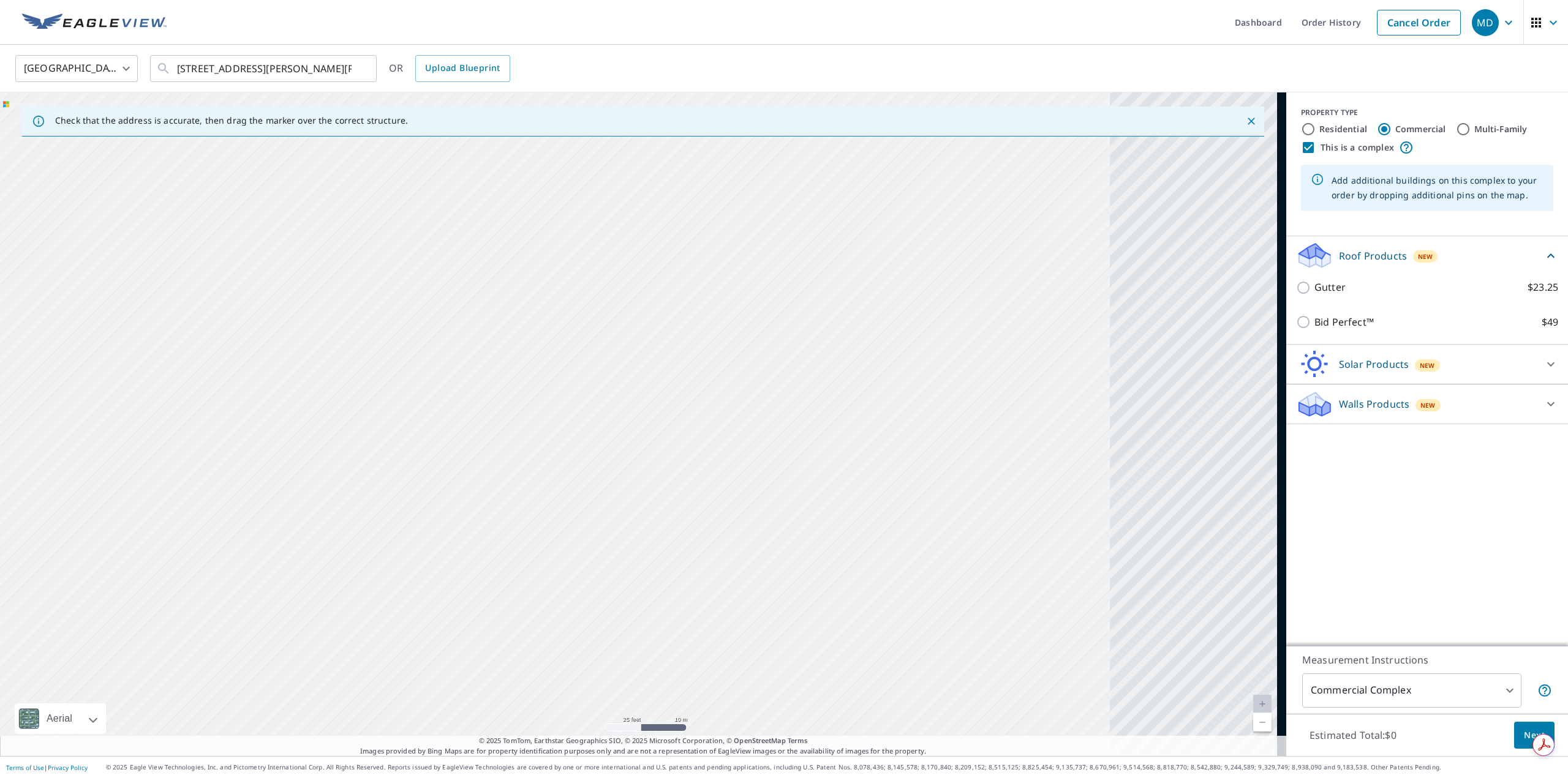
drag, startPoint x: 1190, startPoint y: 618, endPoint x: 798, endPoint y: 527, distance: 402.4
click at [798, 527] on div at bounding box center [643, 424] width 1286 height 663
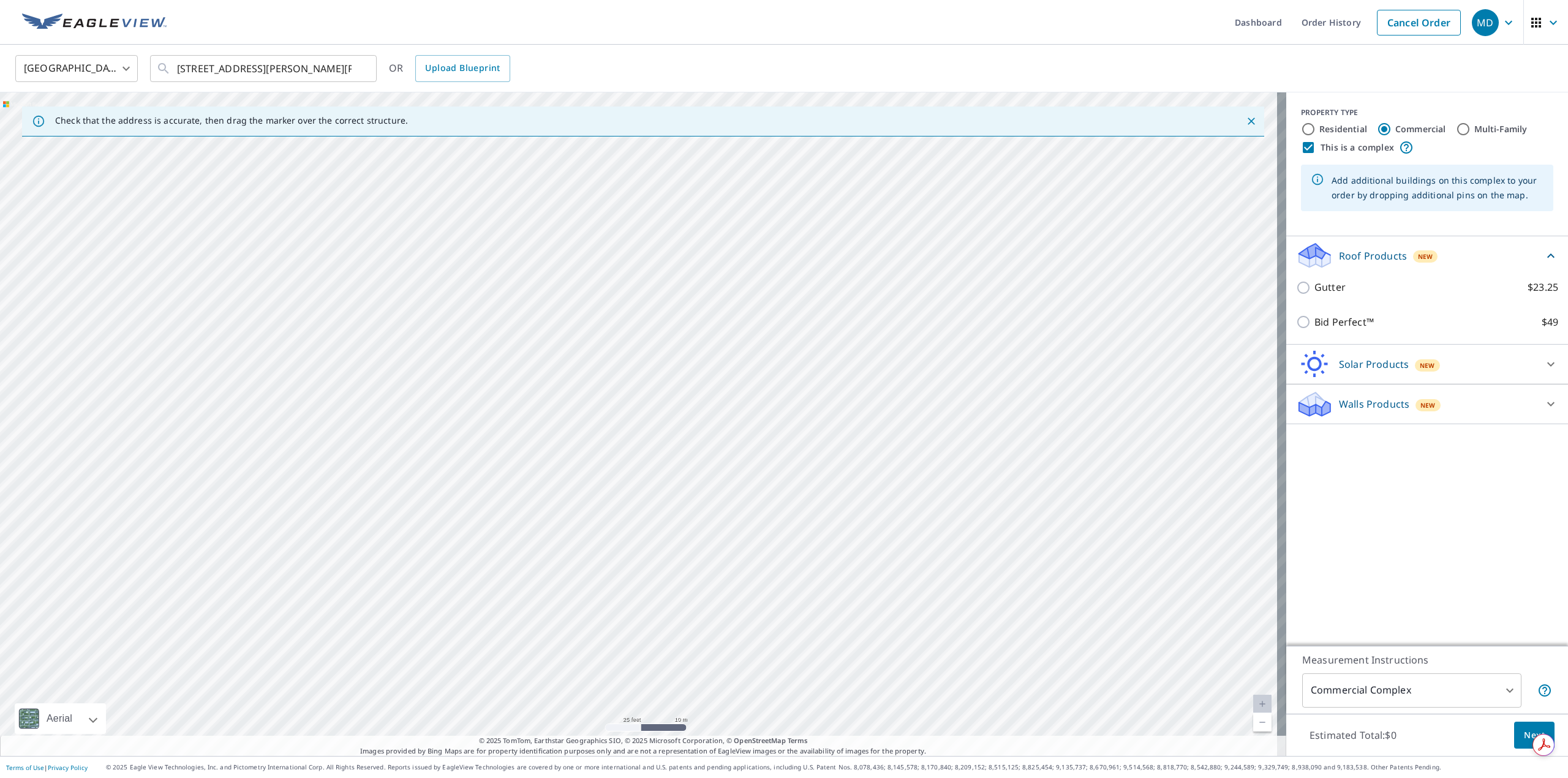
drag, startPoint x: 1071, startPoint y: 541, endPoint x: 788, endPoint y: 661, distance: 307.4
click at [788, 661] on div at bounding box center [643, 424] width 1286 height 663
click at [889, 379] on div at bounding box center [643, 424] width 1286 height 663
type input "1440 E Mowry Dr, Homestead, FL, 33033"
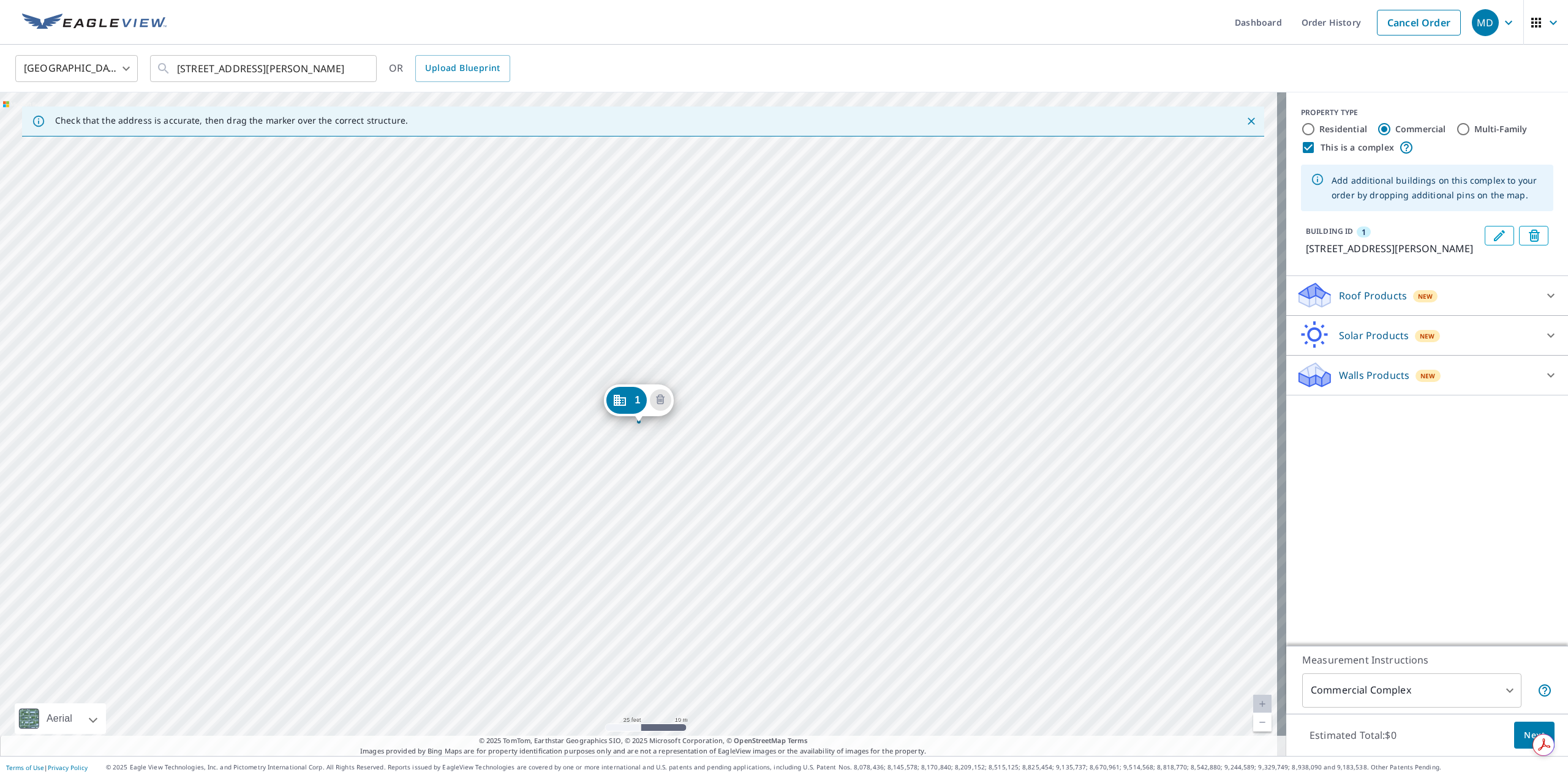
click at [1493, 238] on icon "Edit building 1" at bounding box center [1500, 236] width 15 height 15
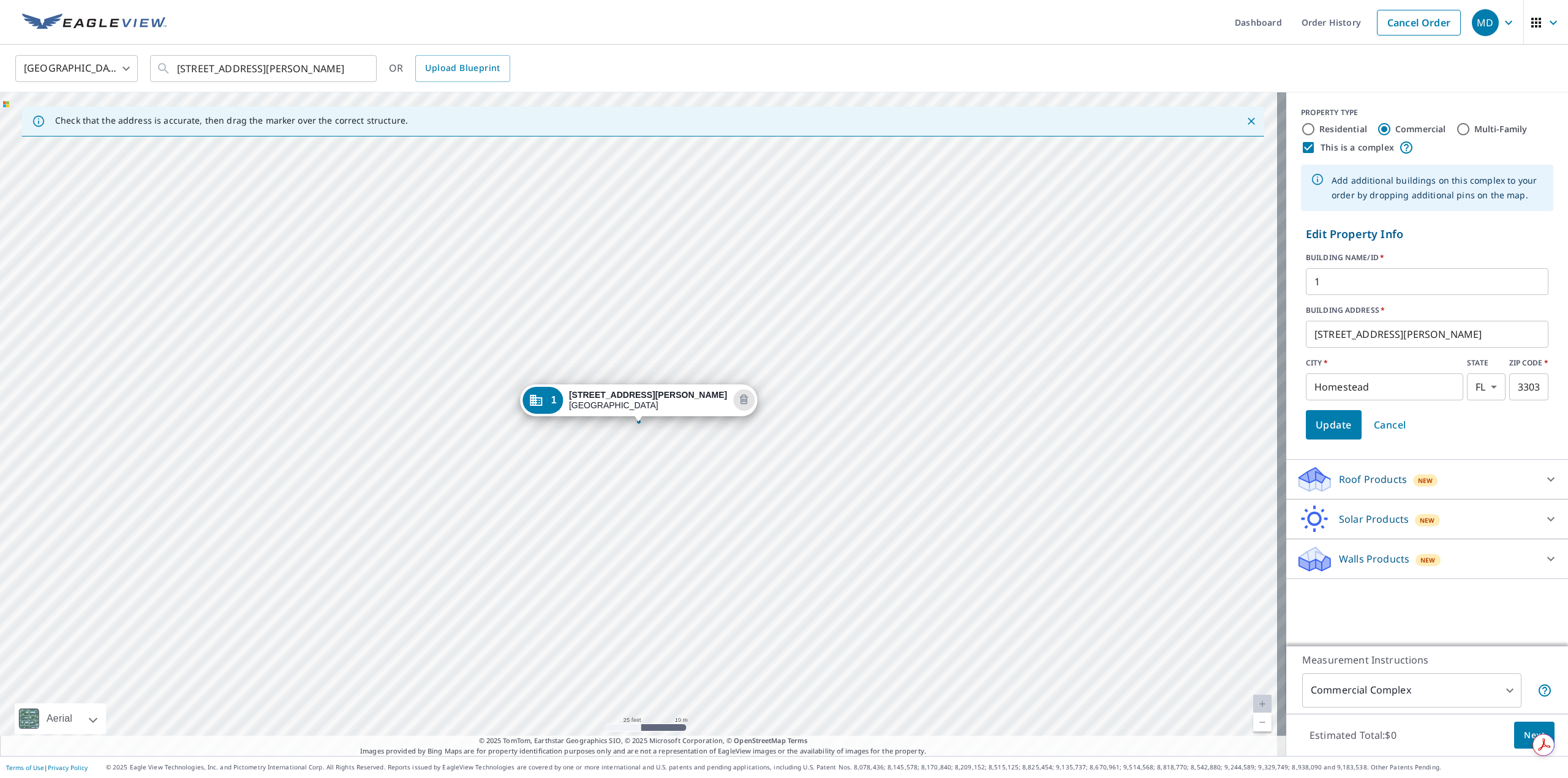
click at [1371, 280] on input "1" at bounding box center [1427, 282] width 243 height 34
click at [1469, 312] on label "BUILDING ADDRESS   *" at bounding box center [1427, 310] width 243 height 11
drag, startPoint x: 1327, startPoint y: 426, endPoint x: 1917, endPoint y: 428, distance: 590.0
click at [1567, 428] on html "MD MD Dashboard Order History Cancel Order MD United States US ​ 1440 E Mowry D…" at bounding box center [784, 389] width 1568 height 778
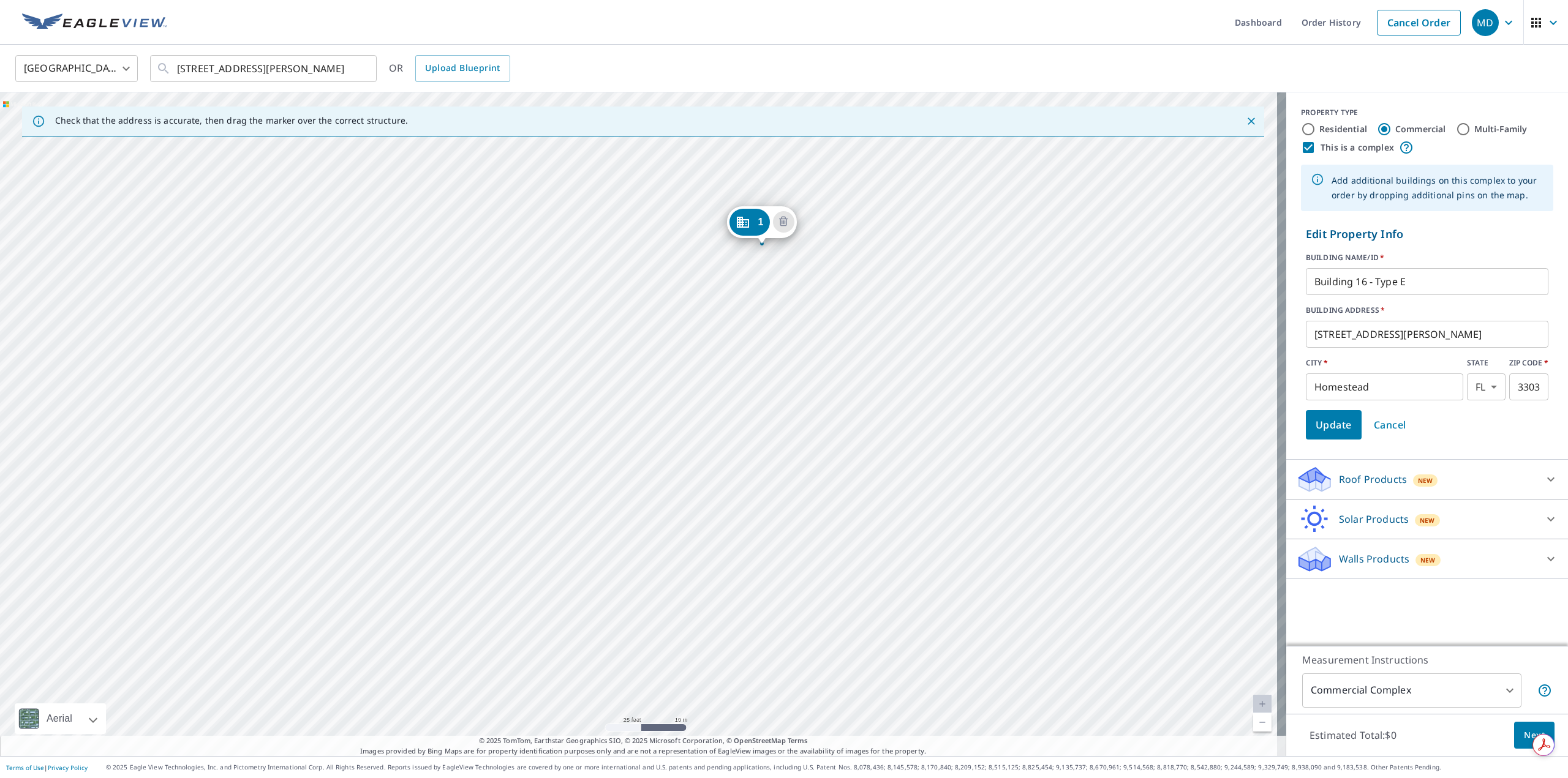
drag, startPoint x: 1108, startPoint y: 446, endPoint x: 1201, endPoint y: 304, distance: 169.7
click at [1201, 304] on div "1 1440 E Mowry Dr Homestead, FL 33033" at bounding box center [643, 424] width 1286 height 663
drag, startPoint x: 786, startPoint y: 485, endPoint x: 854, endPoint y: 300, distance: 197.1
click at [854, 300] on div "1 1440 E Mowry Dr Homestead, FL 33033" at bounding box center [643, 424] width 1286 height 663
drag, startPoint x: 950, startPoint y: 298, endPoint x: 771, endPoint y: 505, distance: 273.7
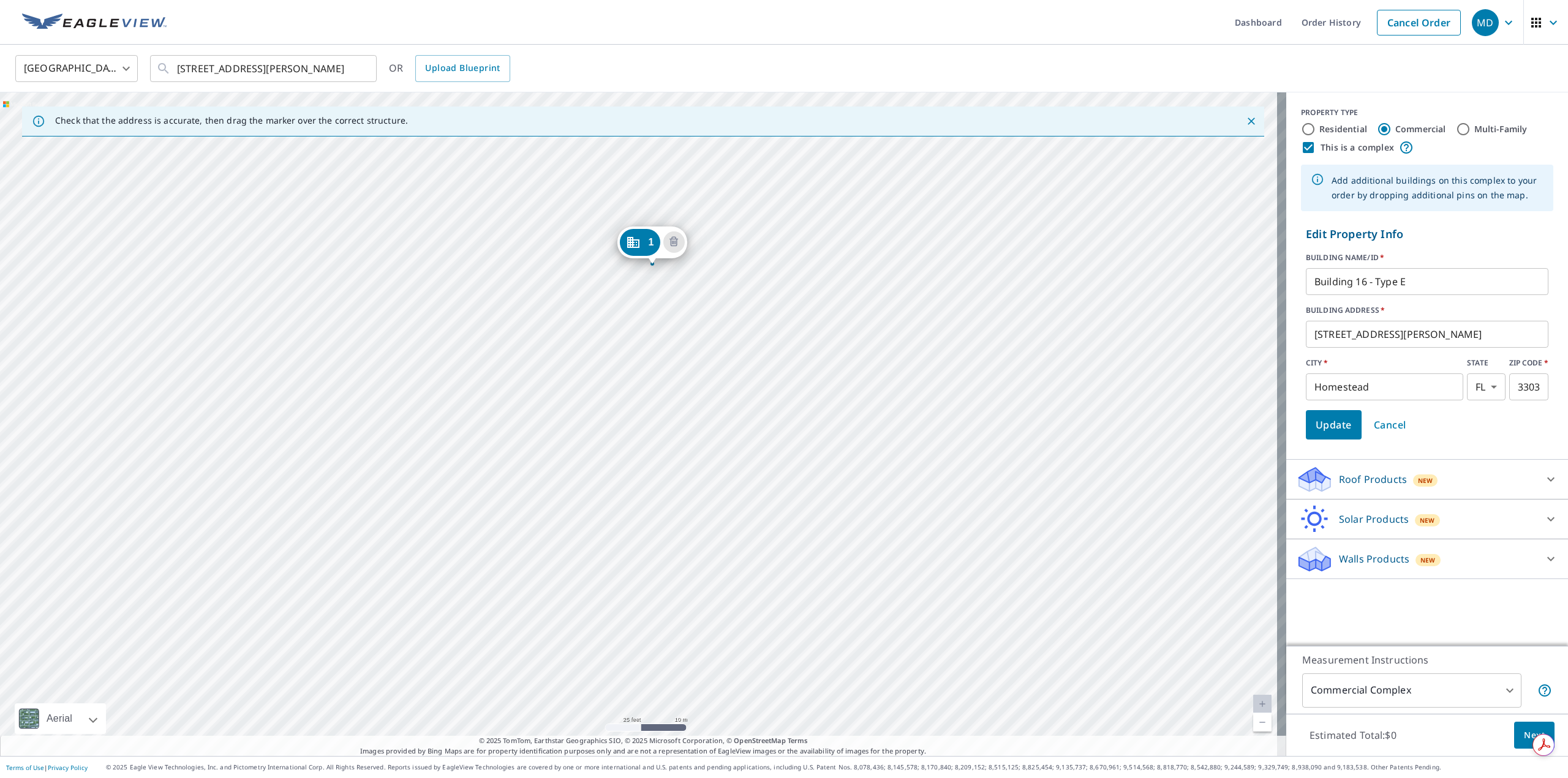
click at [771, 505] on div "1 1440 E Mowry Dr Homestead, FL 33033" at bounding box center [643, 424] width 1286 height 663
click at [1354, 285] on input "Building 16 - Type E" at bounding box center [1427, 282] width 243 height 34
click at [1427, 284] on input "Building 17 - Type E" at bounding box center [1427, 282] width 243 height 34
type input "Building 17 - Type D"
click at [1330, 425] on span "Update" at bounding box center [1334, 425] width 36 height 17
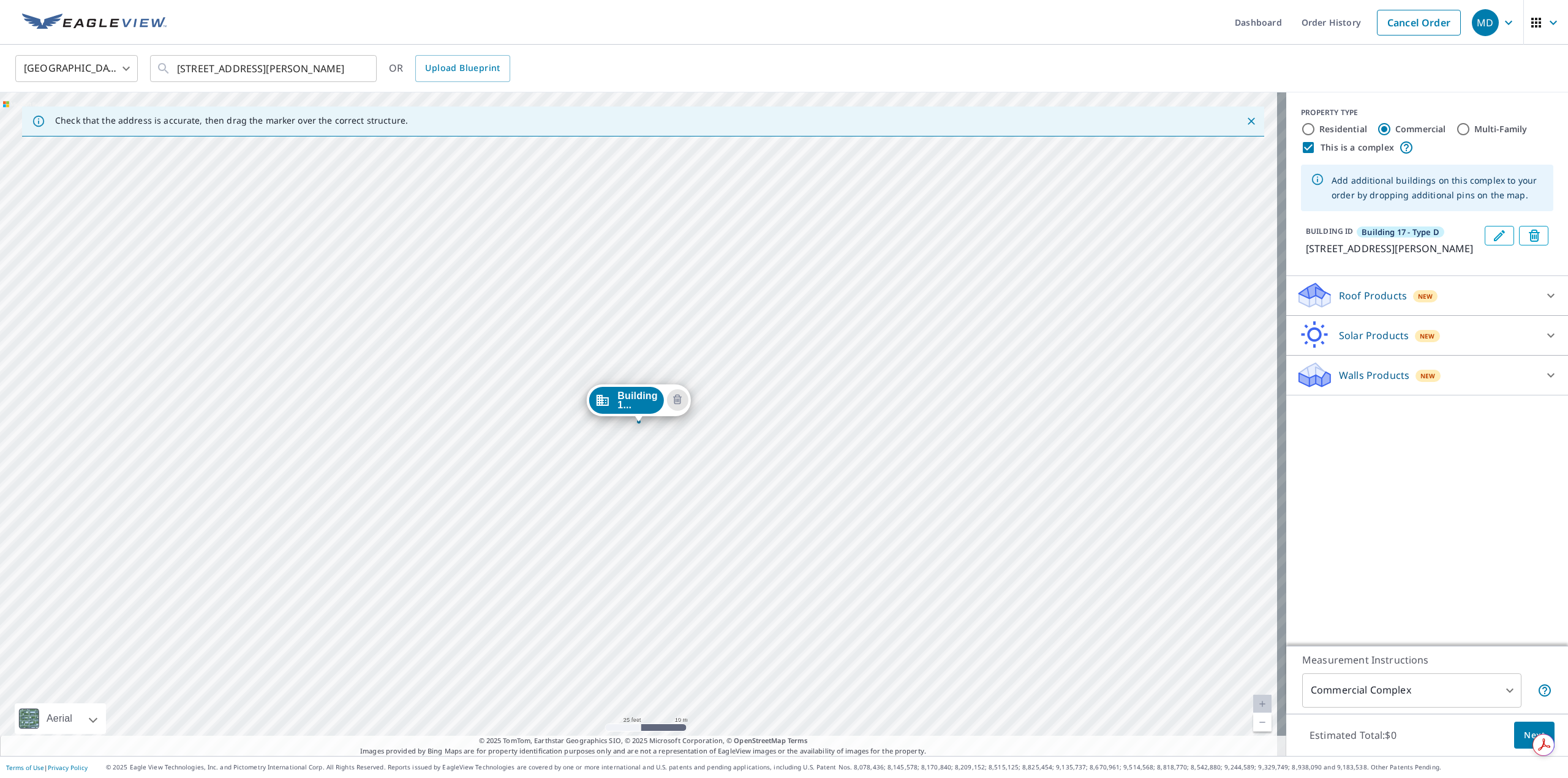
click at [896, 387] on div "Building 1... 1440 E Mowry Dr Homestead, FL 33033" at bounding box center [643, 424] width 1286 height 663
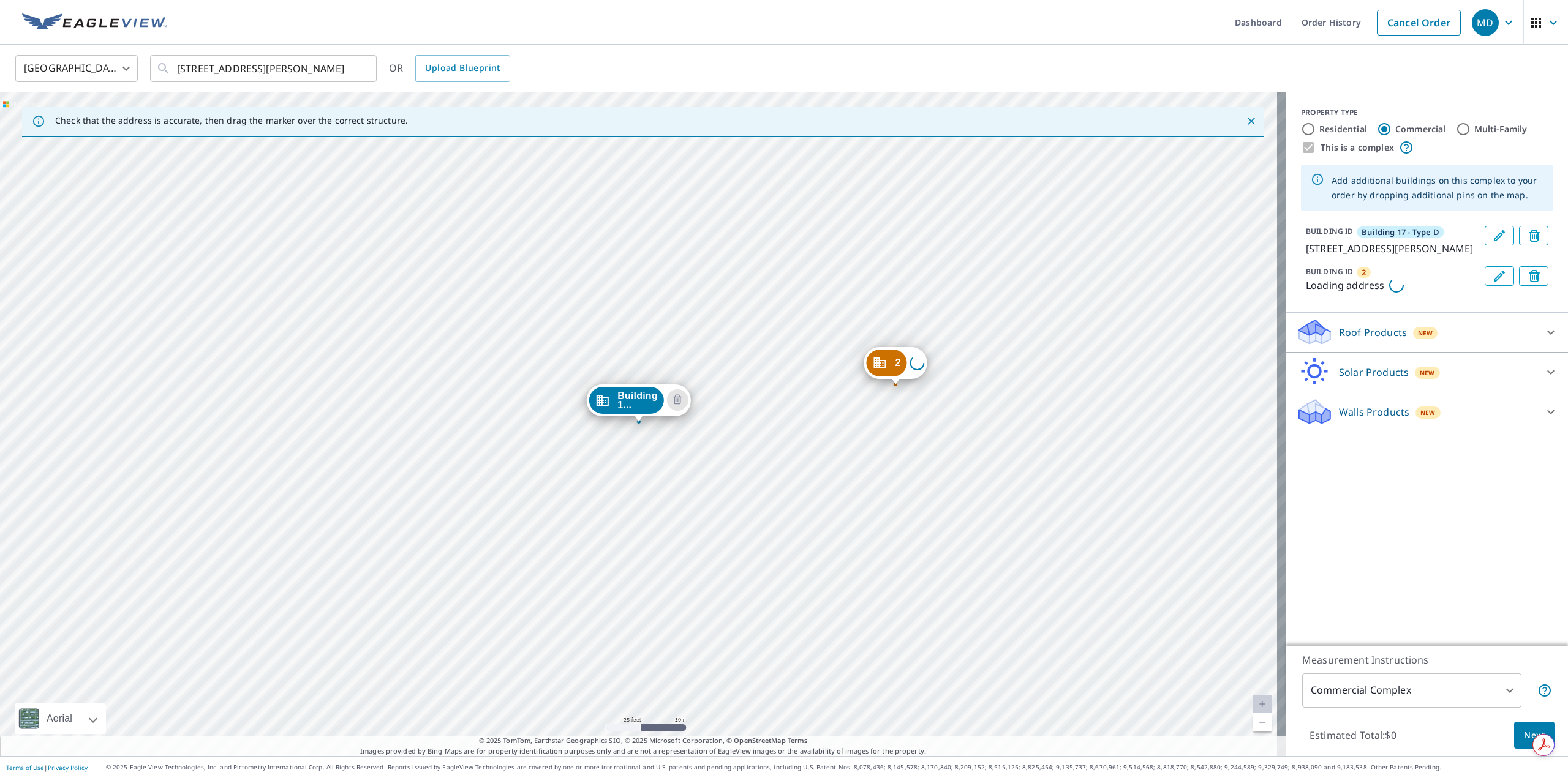
click at [896, 387] on div "2 Loading address Building 1... 1440 E Mowry Dr Homestead, FL 33033" at bounding box center [643, 424] width 1286 height 663
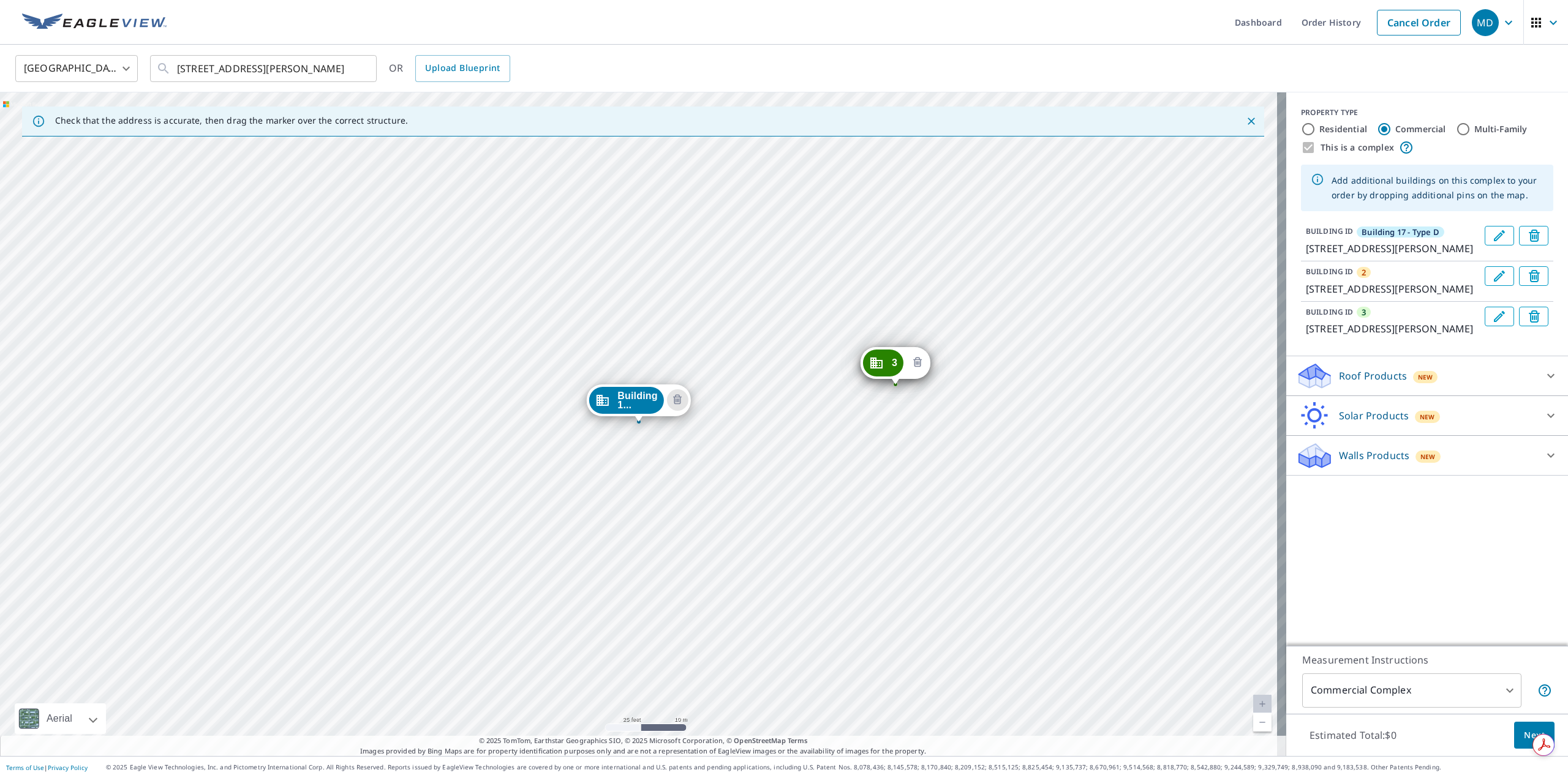
click at [917, 360] on icon "Delete building 3" at bounding box center [918, 363] width 15 height 15
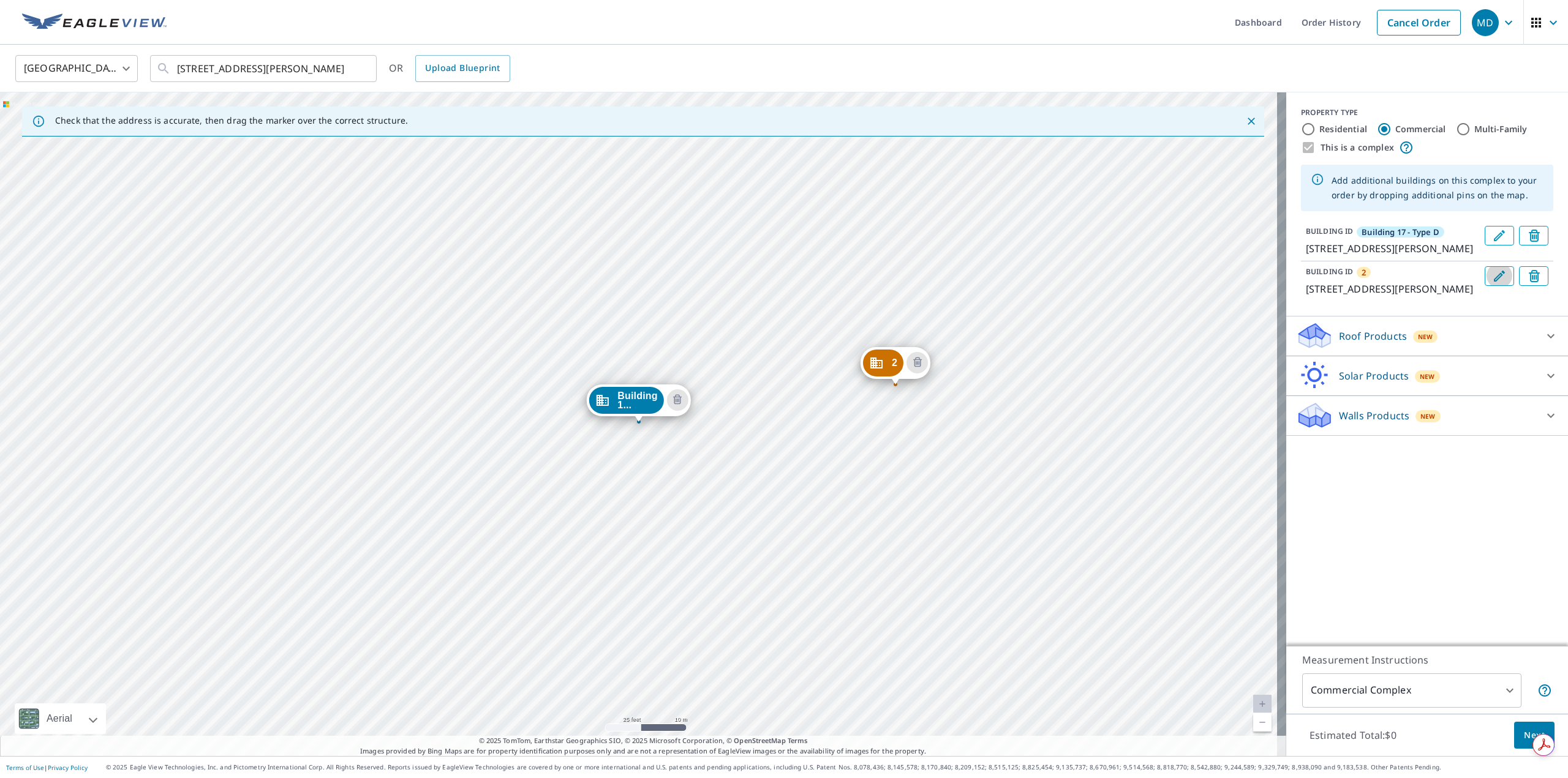
click at [1498, 286] on button "Edit building 2" at bounding box center [1500, 276] width 30 height 20
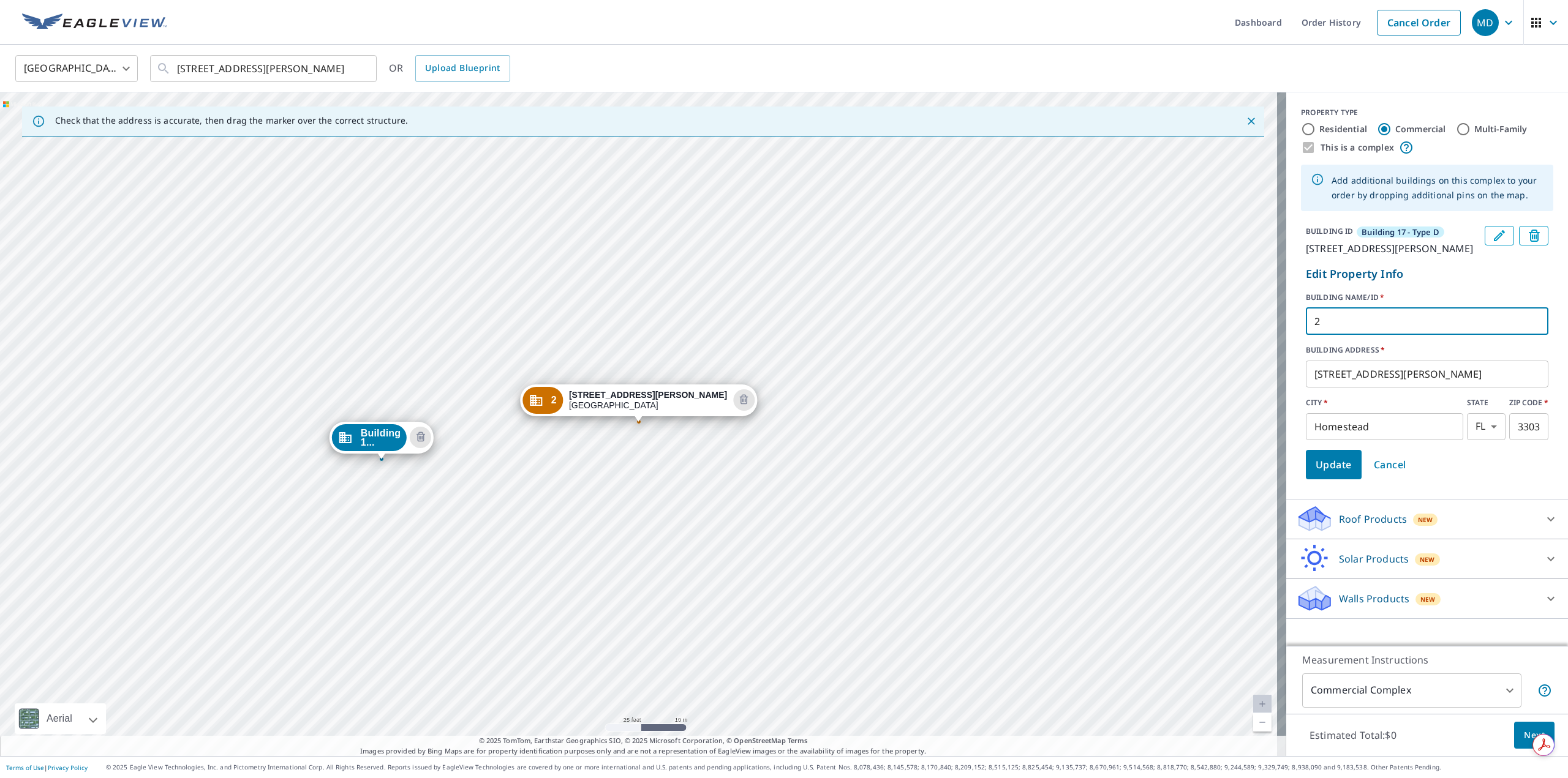
drag, startPoint x: 1337, startPoint y: 335, endPoint x: 1251, endPoint y: 336, distance: 86.0
click at [1251, 336] on div "Check that the address is accurate, then drag the marker over the correct struc…" at bounding box center [784, 424] width 1568 height 663
click at [1321, 338] on input "Buliding 19 - Type E" at bounding box center [1427, 322] width 243 height 34
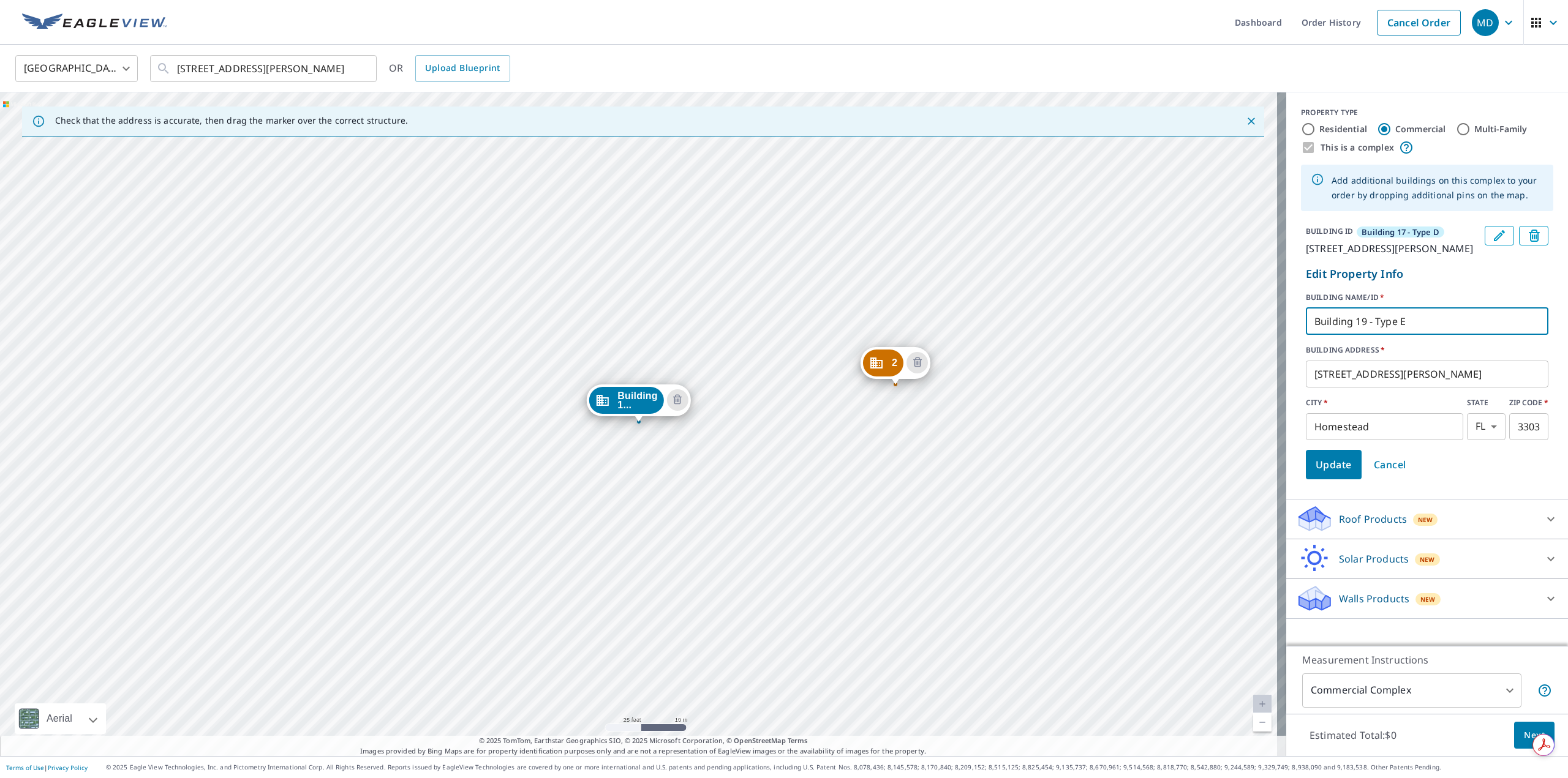
type input "Building 19 - Type E"
click at [1335, 473] on span "Update" at bounding box center [1334, 464] width 36 height 17
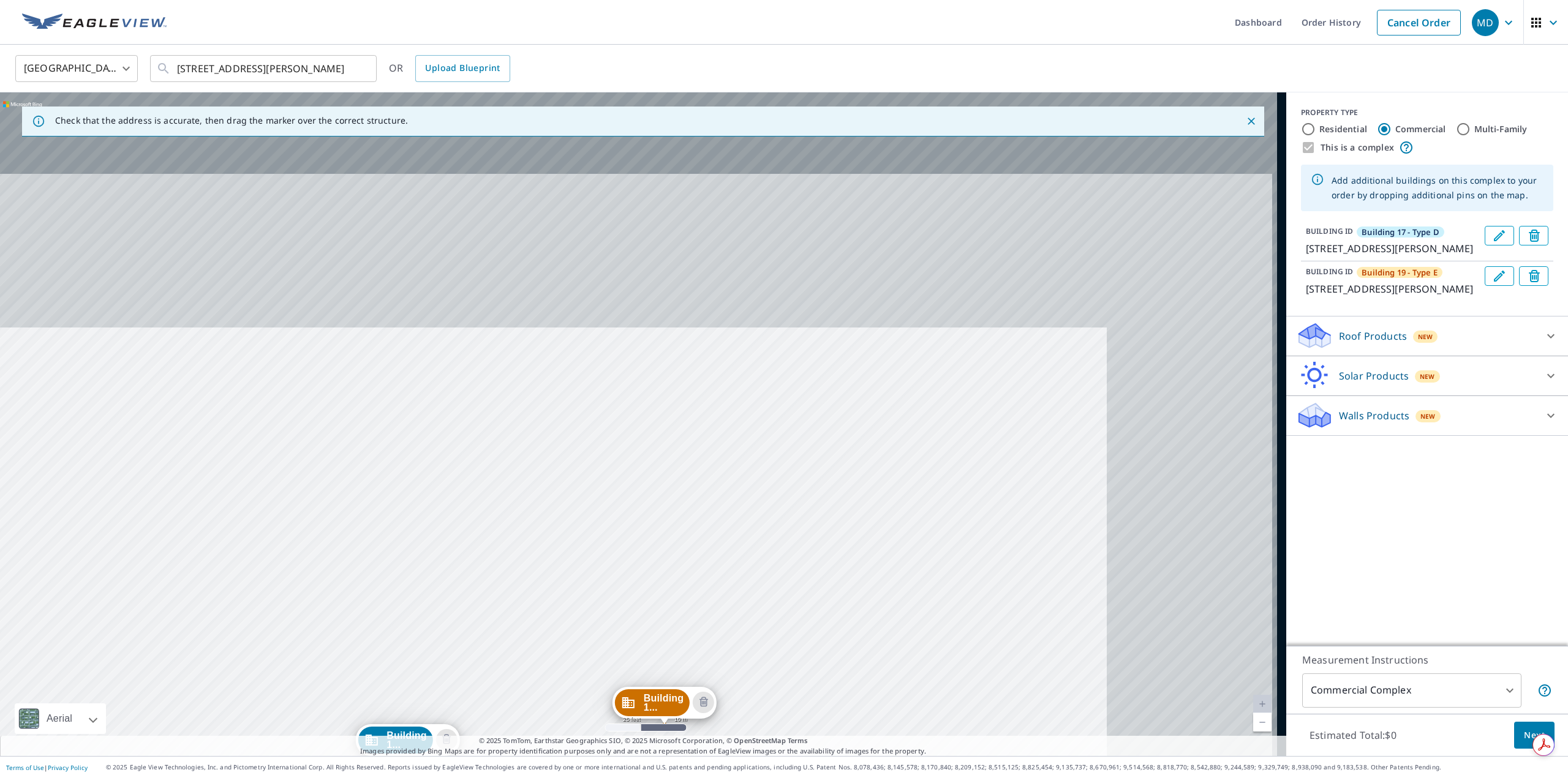
drag, startPoint x: 1112, startPoint y: 244, endPoint x: 881, endPoint y: 584, distance: 411.0
click at [881, 584] on div "Building 1... 1436 E Mowry Dr Homestead, FL 33033 Building 1... 1440 E Mowry Dr…" at bounding box center [643, 424] width 1286 height 663
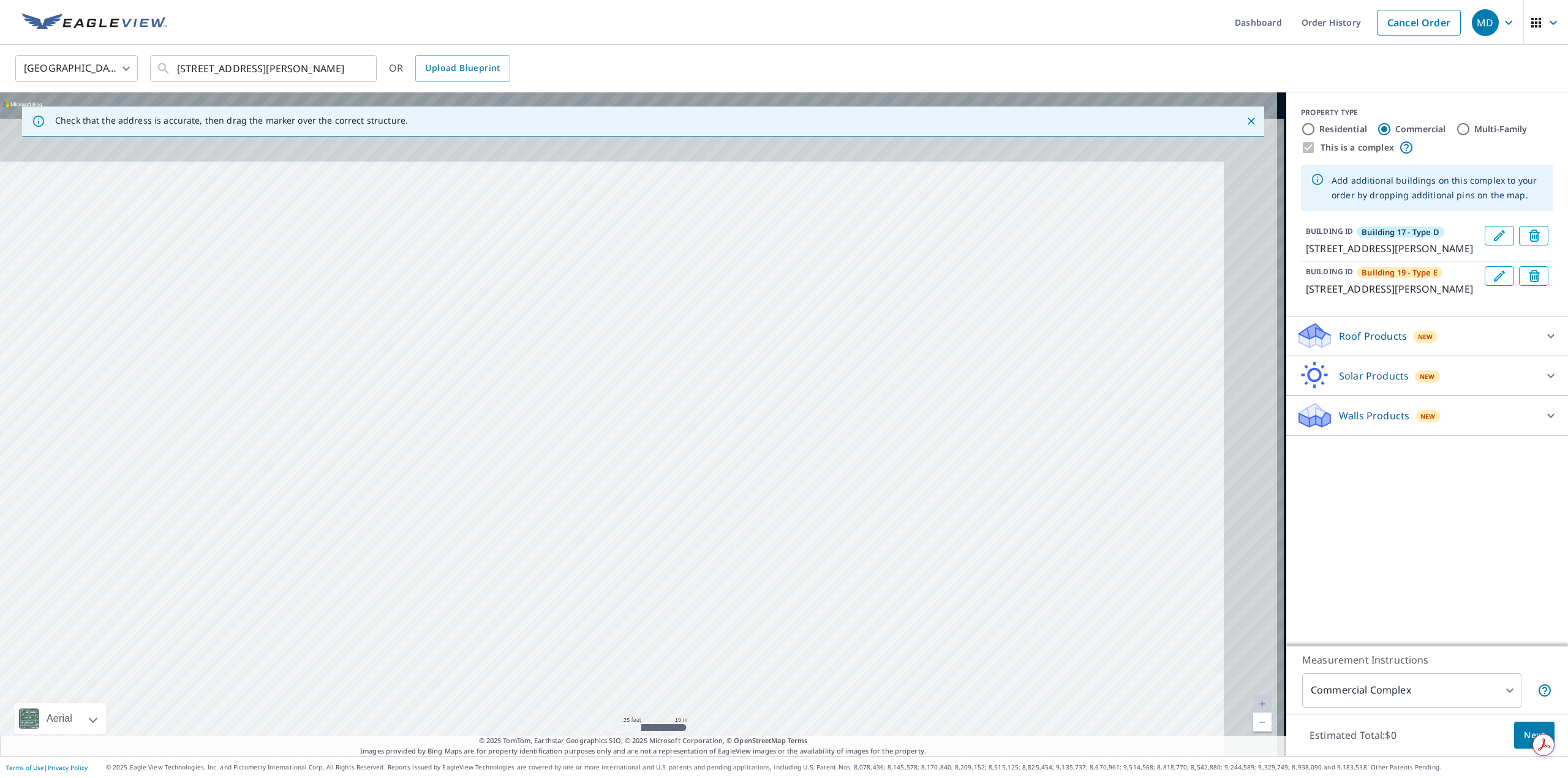
drag, startPoint x: 1108, startPoint y: 344, endPoint x: 815, endPoint y: 711, distance: 469.6
click at [815, 711] on div "Building 1... 1436 E Mowry Dr Homestead, FL 33033 Building 1... 1440 E Mowry Dr…" at bounding box center [643, 424] width 1286 height 663
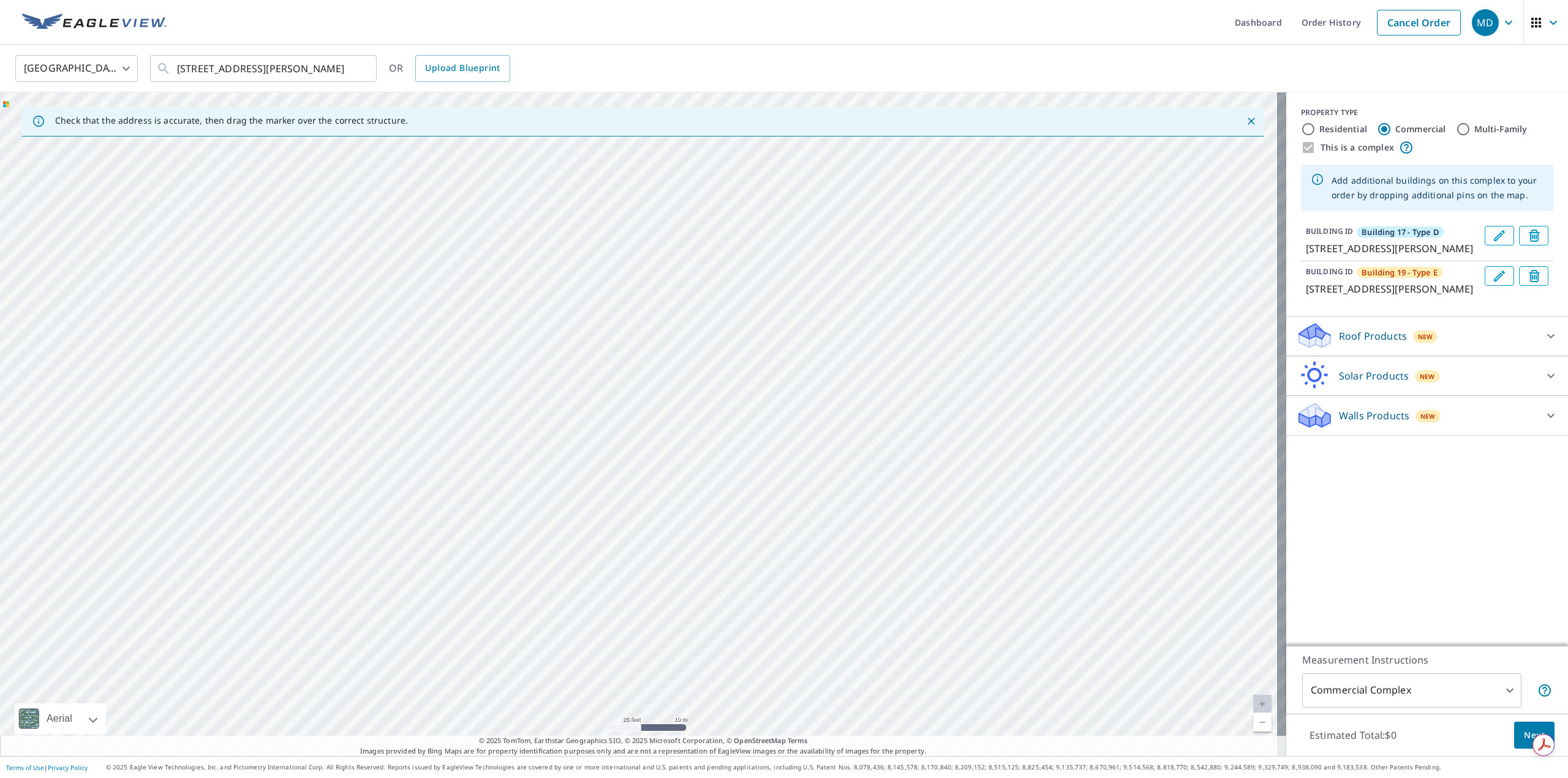
drag, startPoint x: 1057, startPoint y: 352, endPoint x: 869, endPoint y: 807, distance: 492.3
click at [869, 777] on html "MD MD Dashboard Order History Cancel Order MD United States US ​ 1440 E Mowry D…" at bounding box center [784, 389] width 1568 height 778
drag, startPoint x: 768, startPoint y: 535, endPoint x: 849, endPoint y: 773, distance: 251.4
click at [849, 773] on div "Dashboard Order History Cancel Order MD United States US ​ 1440 E Mowry Dr, Hom…" at bounding box center [784, 389] width 1568 height 778
click at [776, 590] on div "Building 1... 1436 E Mowry Dr Homestead, FL 33033 Building 1... 1440 E Mowry Dr…" at bounding box center [643, 424] width 1286 height 663
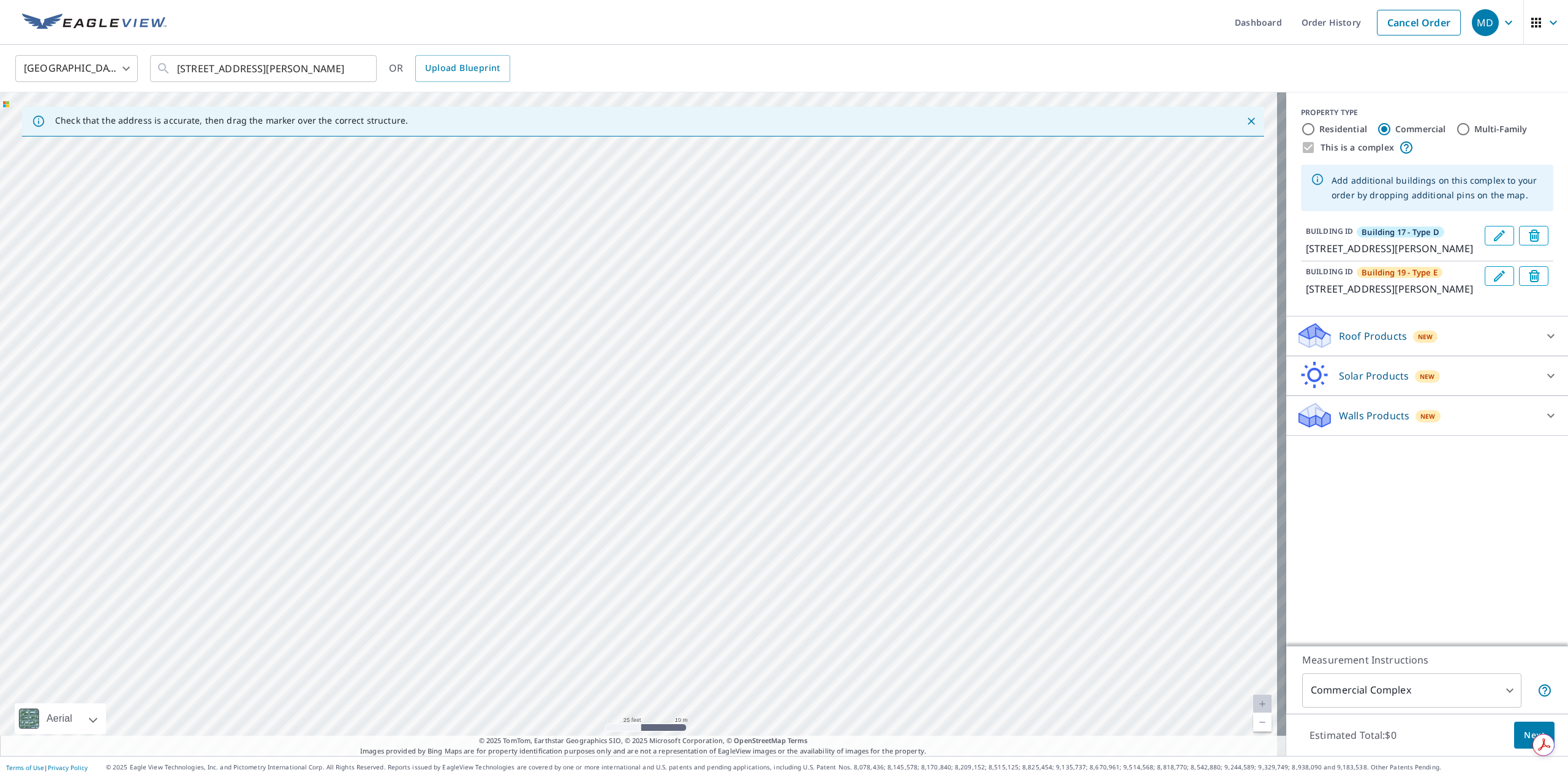
drag, startPoint x: 791, startPoint y: 356, endPoint x: 900, endPoint y: 791, distance: 448.4
click at [900, 777] on html "MD MD Dashboard Order History Cancel Order MD United States US ​ 1440 E Mowry D…" at bounding box center [784, 389] width 1568 height 778
click at [1220, 560] on div "Building 1... 1436 E Mowry Dr Homestead, FL 33033 Building 1... 1440 E Mowry Dr…" at bounding box center [643, 424] width 1286 height 663
drag, startPoint x: 1134, startPoint y: 302, endPoint x: 998, endPoint y: 584, distance: 313.1
click at [998, 584] on div "Building 1... 1436 E Mowry Dr Homestead, FL 33033 Building 1... 1440 E Mowry Dr…" at bounding box center [643, 424] width 1286 height 663
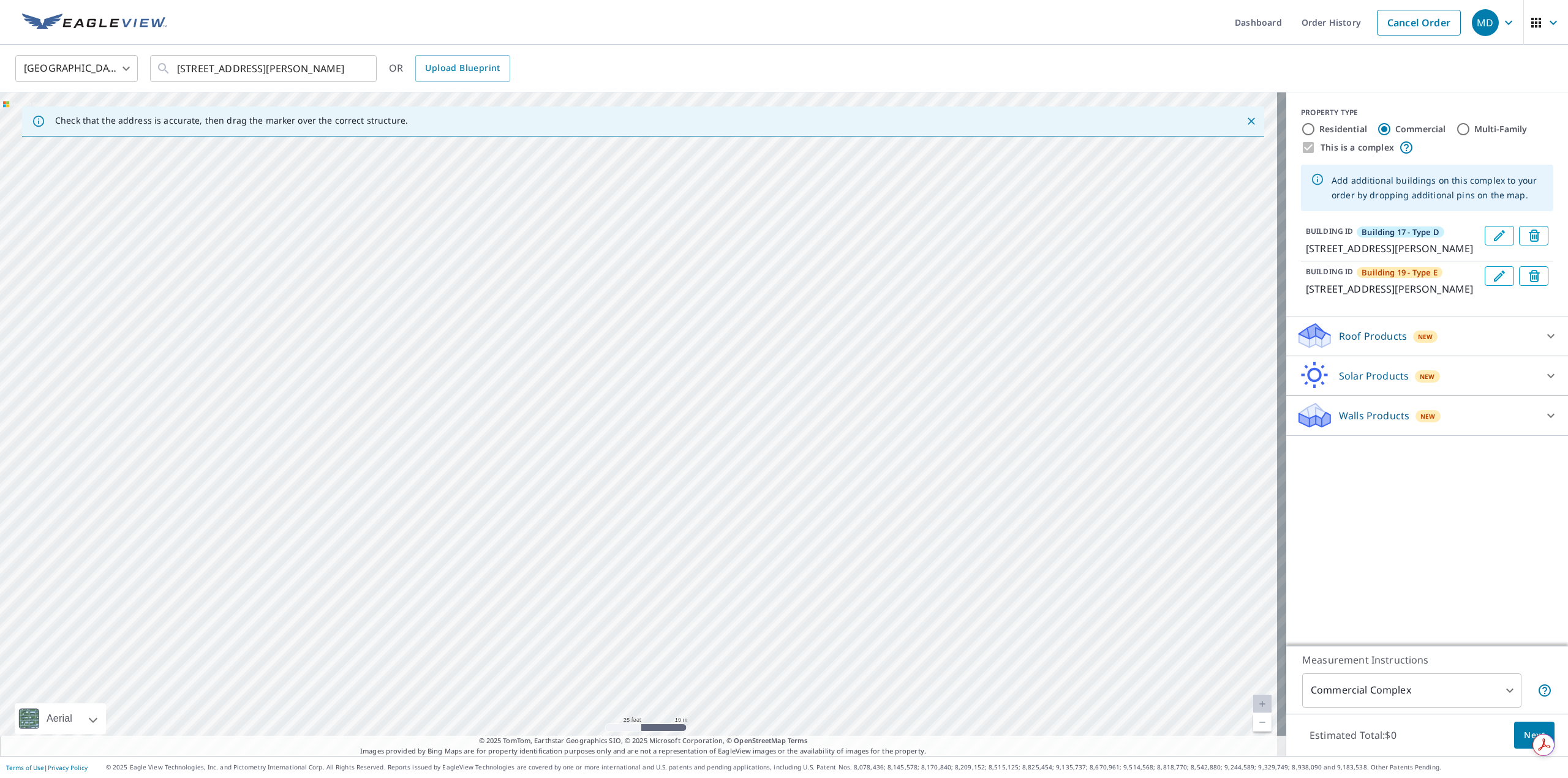
click at [883, 565] on div "Building 1... 1436 E Mowry Dr Homestead, FL 33033 Building 1... 1440 E Mowry Dr…" at bounding box center [643, 424] width 1286 height 663
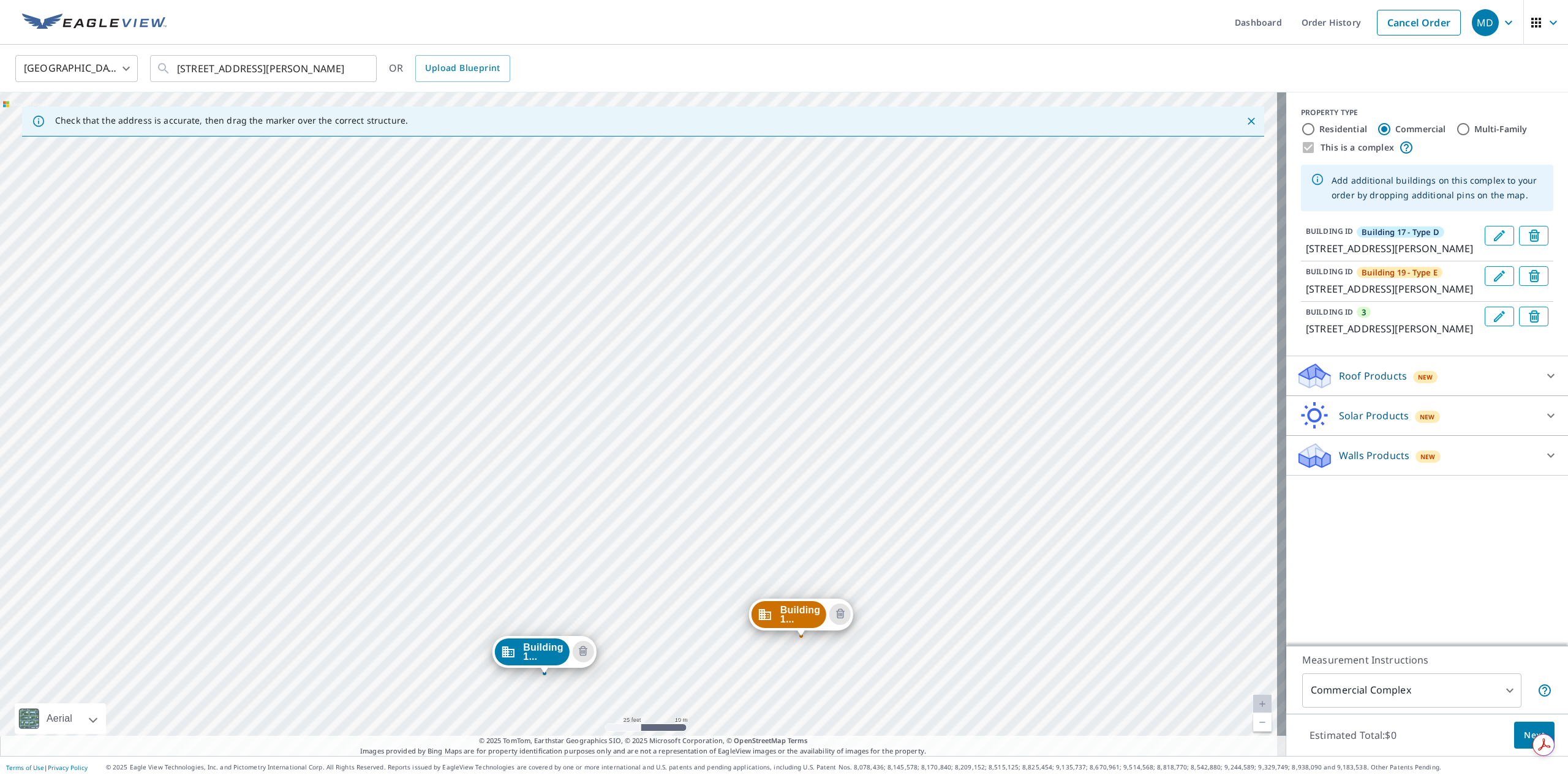
drag, startPoint x: 1061, startPoint y: 277, endPoint x: 902, endPoint y: 678, distance: 431.4
click at [904, 677] on div "Building 1... 1436 E Mowry Dr Homestead, FL 33033 3 1418 E Mowry Dr Homestead, …" at bounding box center [643, 424] width 1286 height 663
drag, startPoint x: 1025, startPoint y: 384, endPoint x: 903, endPoint y: 648, distance: 290.8
click at [861, 735] on div "Check that the address is accurate, then drag the marker over the correct struc…" at bounding box center [643, 424] width 1286 height 663
drag, startPoint x: 1079, startPoint y: 309, endPoint x: 880, endPoint y: 713, distance: 450.4
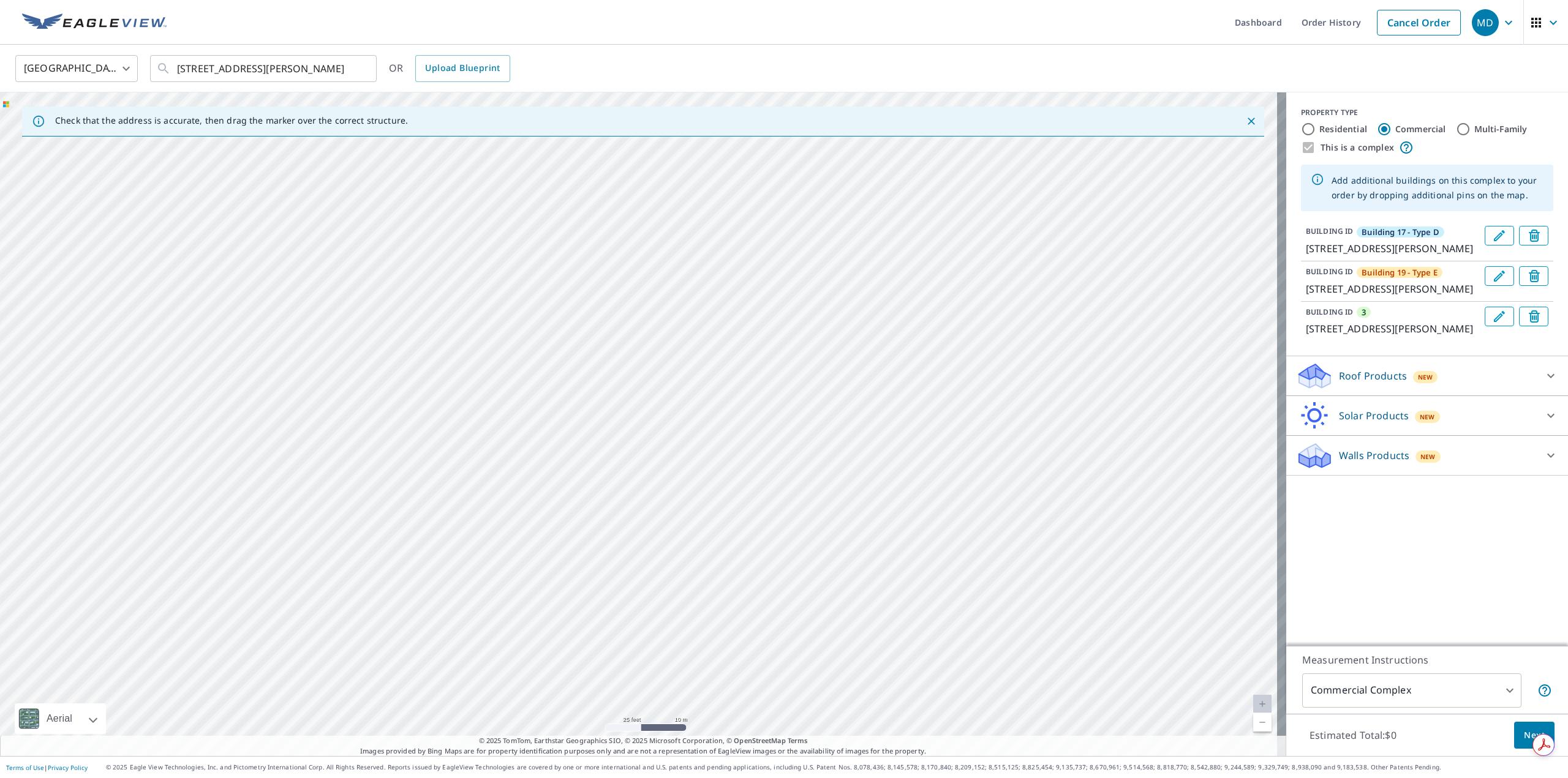
click at [882, 713] on div "Building 1... 1436 E Mowry Dr Homestead, FL 33033 3 1418 E Mowry Dr Homestead, …" at bounding box center [643, 424] width 1286 height 663
drag, startPoint x: 1148, startPoint y: 173, endPoint x: 901, endPoint y: 756, distance: 633.2
click at [901, 756] on div "Dashboard Order History Cancel Order MD United States US ​ 1440 E Mowry Dr, Hom…" at bounding box center [784, 389] width 1568 height 778
drag, startPoint x: 1029, startPoint y: 447, endPoint x: 1007, endPoint y: 485, distance: 43.9
click at [1017, 476] on div "Building 1... 1436 E Mowry Dr Homestead, FL 33033 3 1418 E Mowry Dr Homestead, …" at bounding box center [643, 424] width 1286 height 663
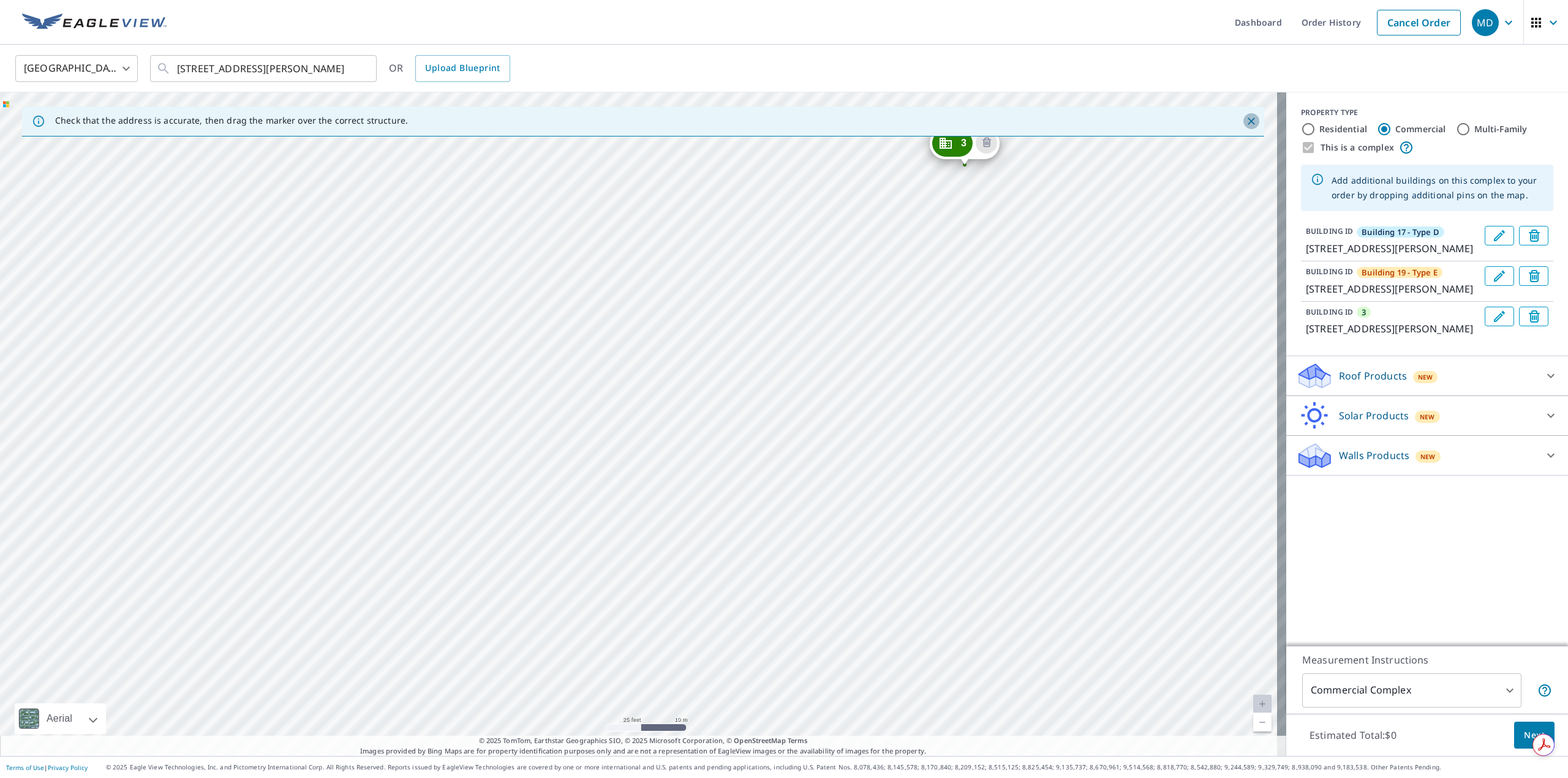
click at [1245, 118] on icon "Close" at bounding box center [1251, 121] width 12 height 12
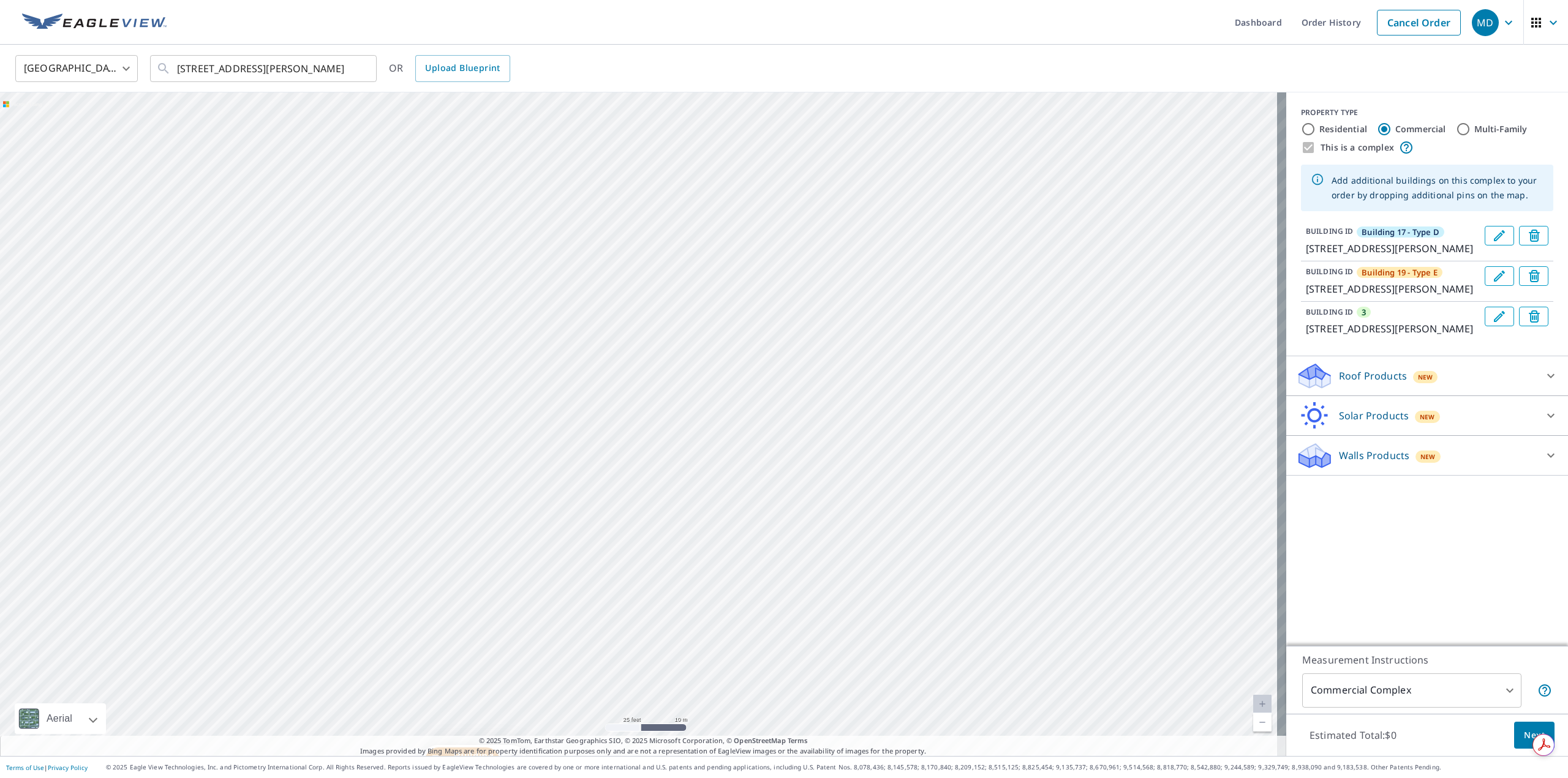
drag, startPoint x: 1175, startPoint y: 180, endPoint x: 727, endPoint y: 596, distance: 611.4
click at [727, 596] on div "Building 1... 1436 E Mowry Dr Homestead, FL 33033 3 1418 E Mowry Dr Homestead, …" at bounding box center [643, 424] width 1286 height 663
drag, startPoint x: 1058, startPoint y: 188, endPoint x: 780, endPoint y: 807, distance: 678.6
click at [780, 777] on html "MD MD Dashboard Order History Cancel Order MD United States US ​ 1440 E Mowry D…" at bounding box center [784, 389] width 1568 height 778
click at [788, 628] on div "Building 1... 1436 E Mowry Dr Homestead, FL 33033 3 1418 E Mowry Dr Homestead, …" at bounding box center [643, 424] width 1286 height 663
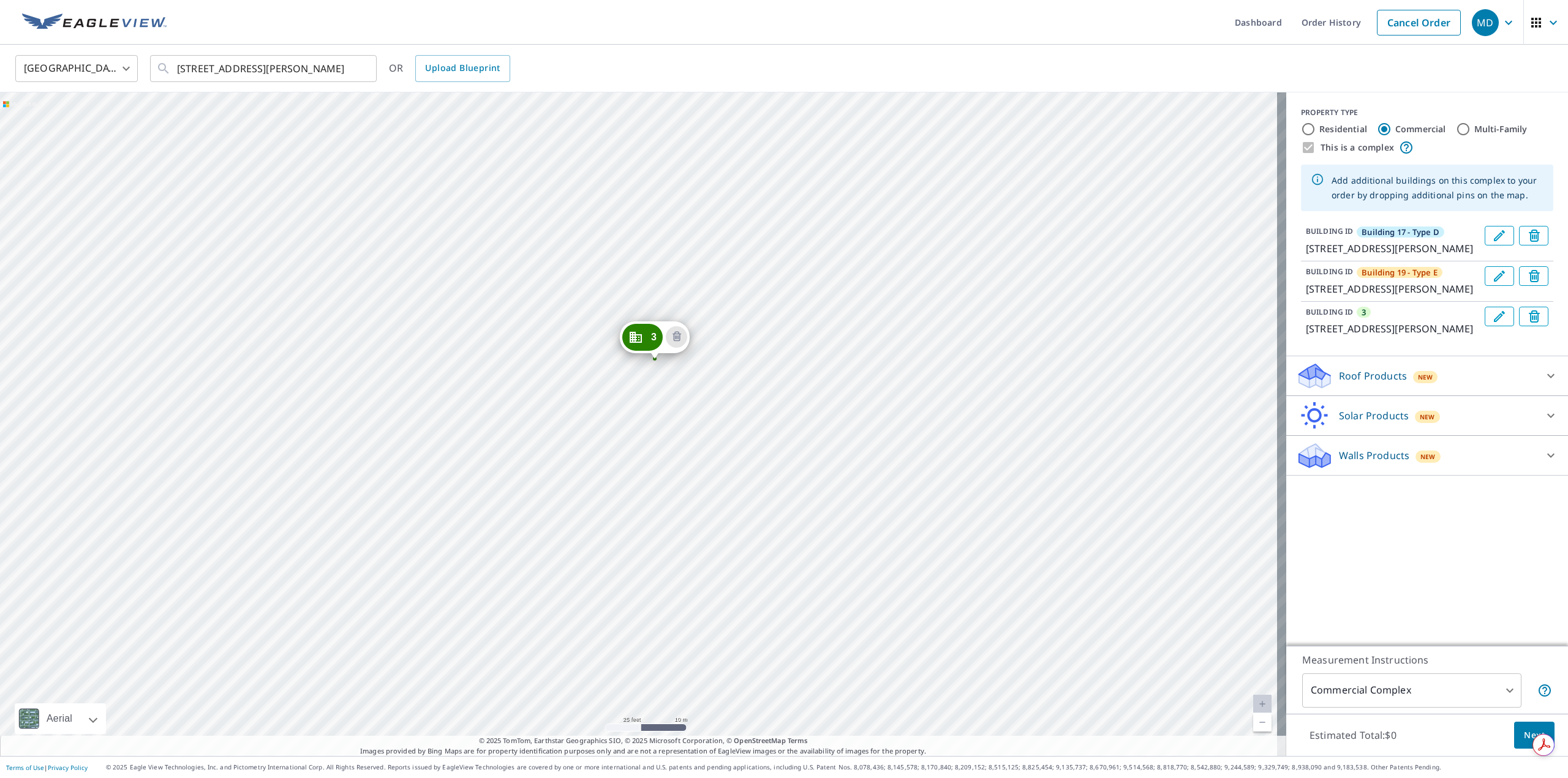
drag, startPoint x: 947, startPoint y: 253, endPoint x: 923, endPoint y: 623, distance: 370.8
click at [923, 623] on div "Building 1... 1436 E Mowry Dr Homestead, FL 33033 3 1418 E Mowry Dr Homestead, …" at bounding box center [643, 424] width 1286 height 663
click at [648, 334] on div "3" at bounding box center [643, 338] width 41 height 27
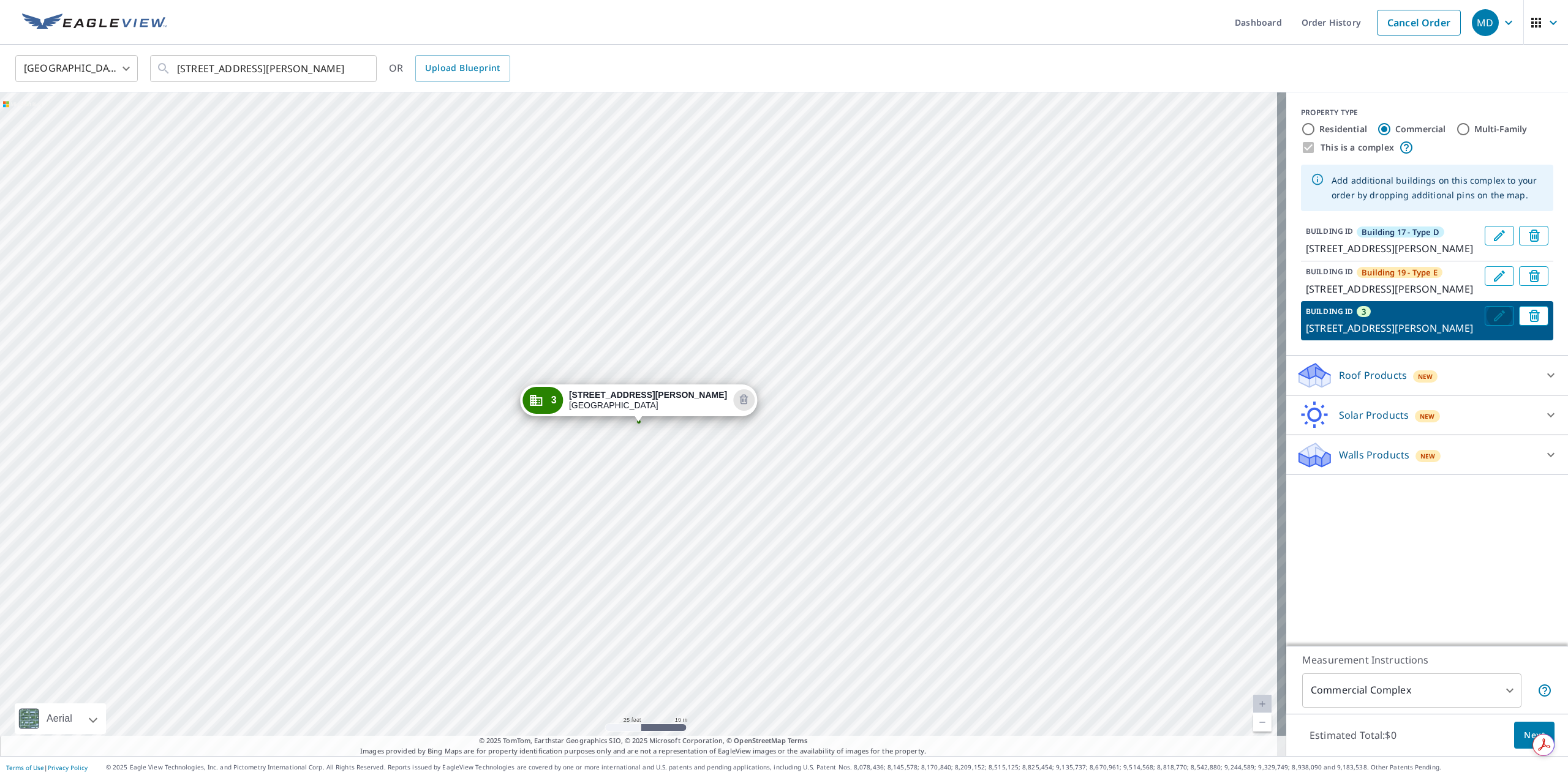
click at [1494, 322] on icon "Edit building 3" at bounding box center [1500, 316] width 11 height 11
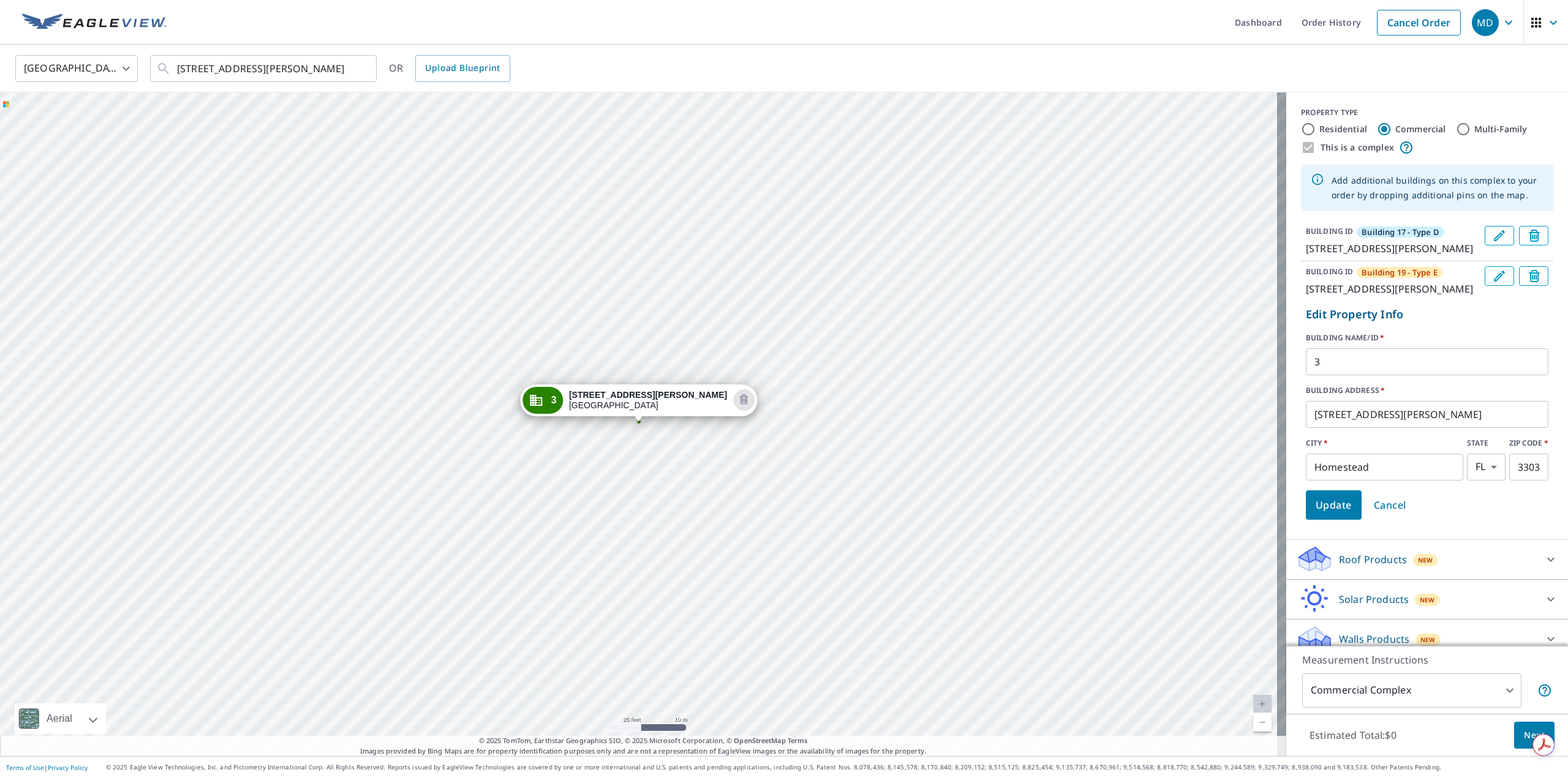
click at [1337, 379] on input "3" at bounding box center [1427, 362] width 243 height 34
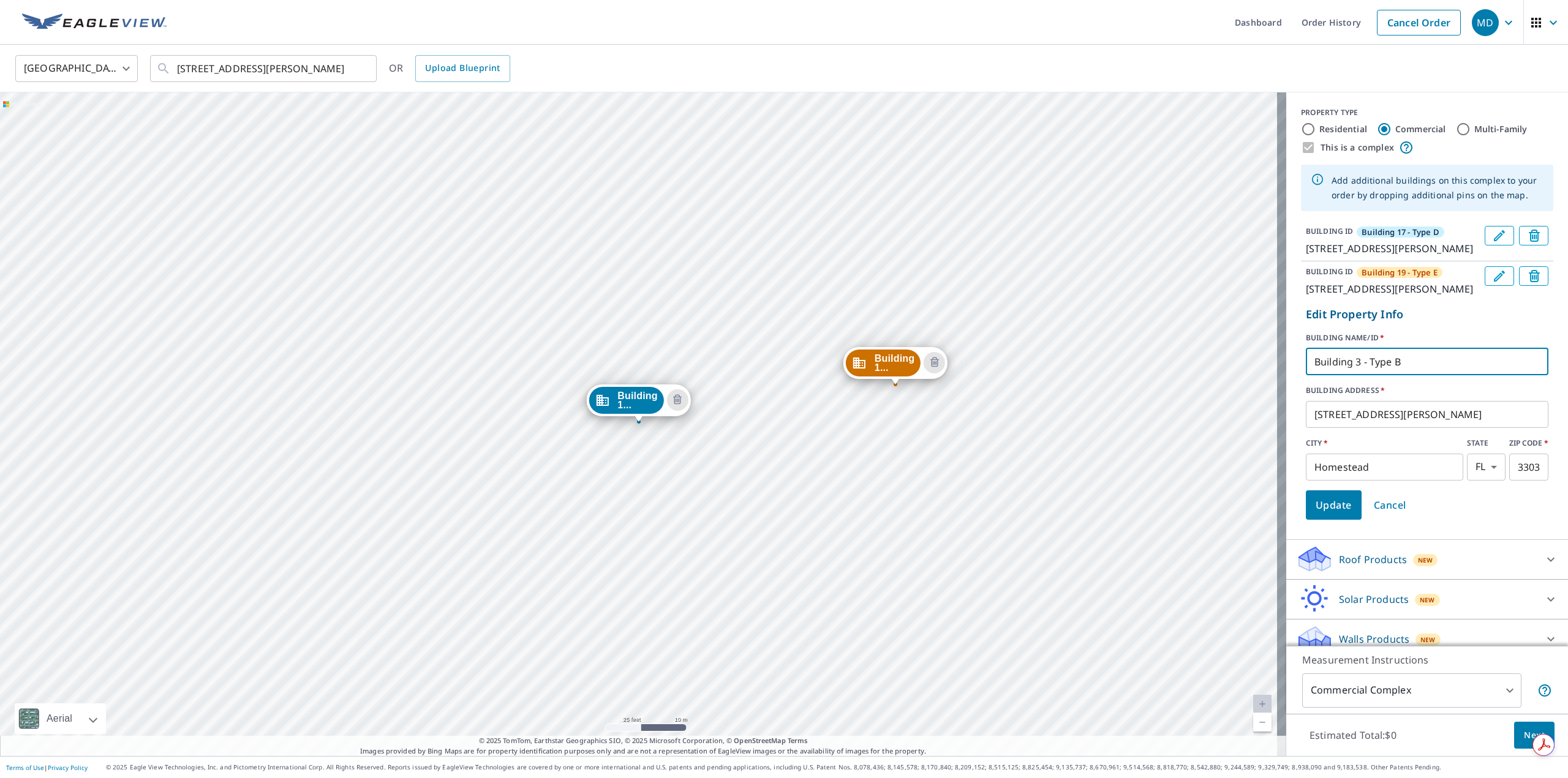
type input "Building 3 - Type B"
click at [1328, 514] on span "Update" at bounding box center [1334, 505] width 36 height 17
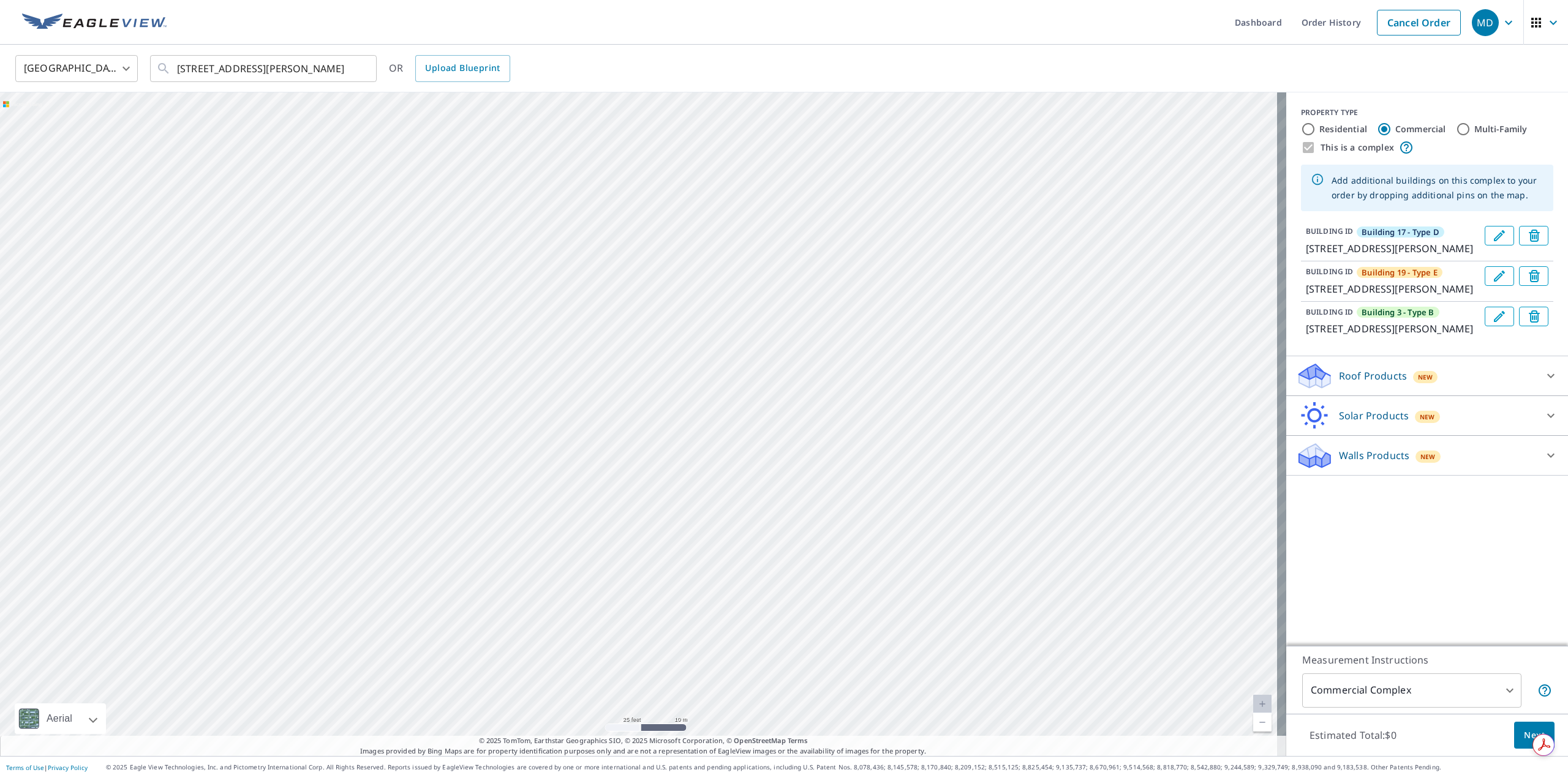
drag, startPoint x: 1125, startPoint y: 172, endPoint x: 1005, endPoint y: 638, distance: 481.2
click at [1005, 638] on div "Building 1... 1436 E Mowry Dr Homestead, FL 33033 Building 3... 1418 E Mowry Dr…" at bounding box center [643, 424] width 1286 height 663
click at [1258, 722] on link "Current Level 20, Zoom Out" at bounding box center [1262, 723] width 18 height 18
drag, startPoint x: 1072, startPoint y: 266, endPoint x: 1015, endPoint y: 575, distance: 314.2
click at [1015, 575] on div "Building 1... 1436 E Mowry Dr Homestead, FL 33033 Building 3... 1418 E Mowry Dr…" at bounding box center [643, 424] width 1286 height 663
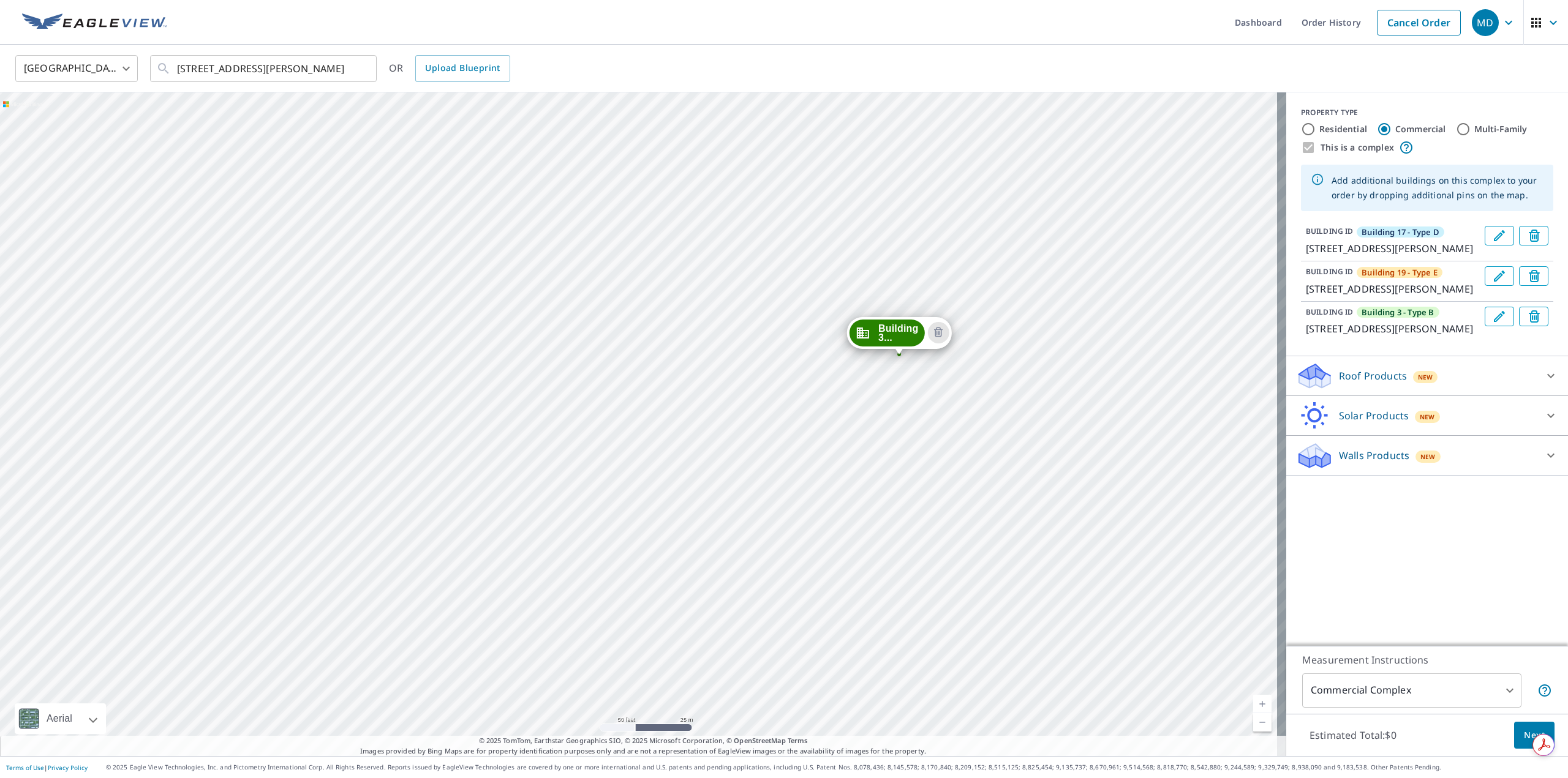
drag, startPoint x: 1023, startPoint y: 344, endPoint x: 1023, endPoint y: 394, distance: 50.0
click at [1023, 394] on div "Building 1... 1436 E Mowry Dr Homestead, FL 33033 Building 3... 1418 E Mowry Dr…" at bounding box center [643, 424] width 1286 height 663
click at [746, 307] on div "Building 1... 1436 E Mowry Dr Homestead, FL 33033 Building 3... 1418 E Mowry Dr…" at bounding box center [643, 424] width 1286 height 663
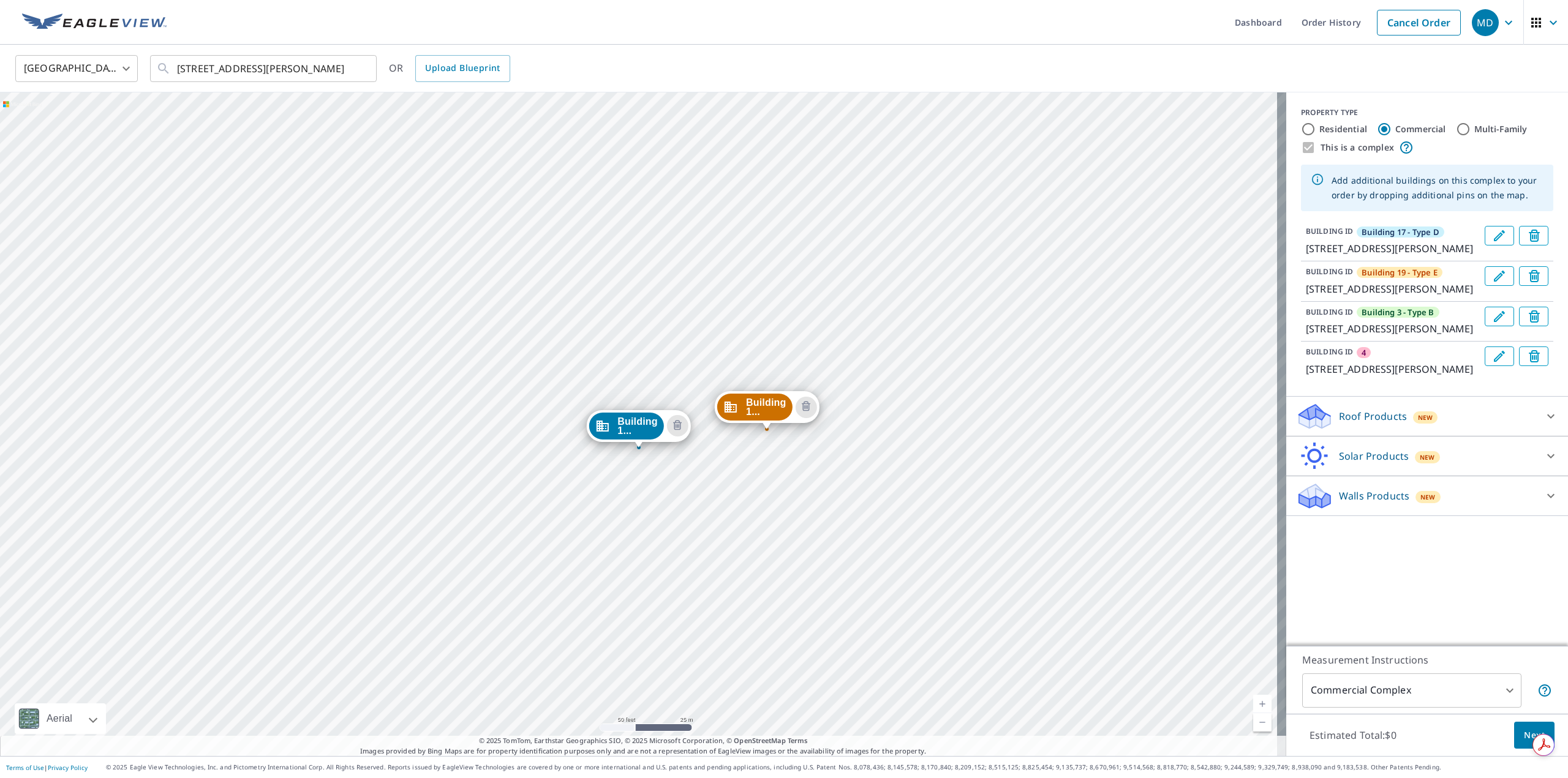
drag, startPoint x: 936, startPoint y: 216, endPoint x: 846, endPoint y: 563, distance: 358.5
click at [845, 579] on div "Building 1... 1436 E Mowry Dr Homestead, FL 33033 Building 3... 1418 E Mowry Dr…" at bounding box center [643, 424] width 1286 height 663
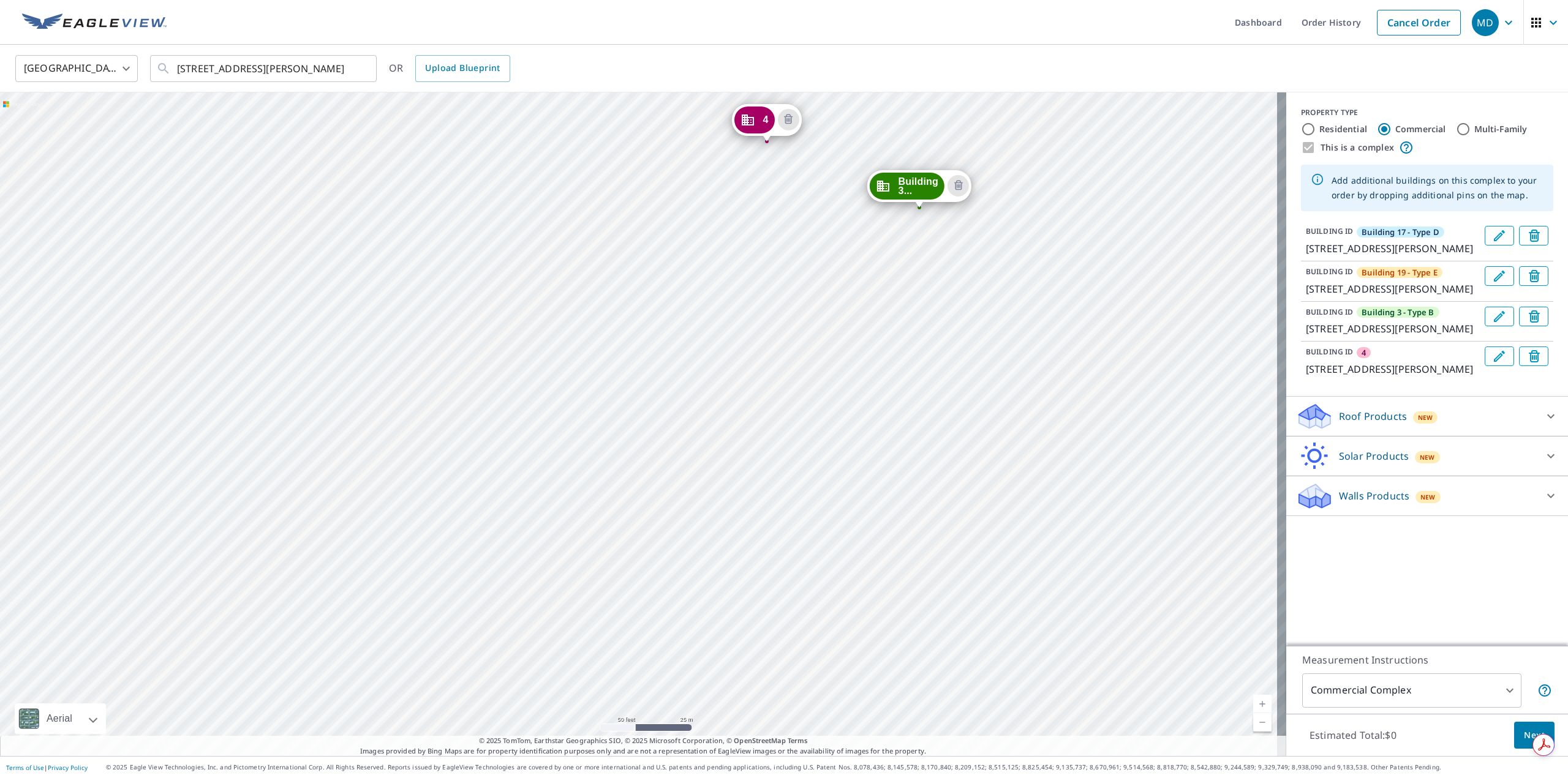
drag, startPoint x: 958, startPoint y: 305, endPoint x: 911, endPoint y: 623, distance: 321.5
click at [911, 623] on div "Building 1... 1436 E Mowry Dr Homestead, FL 33033 Building 3... 1418 E Mowry Dr…" at bounding box center [643, 424] width 1286 height 663
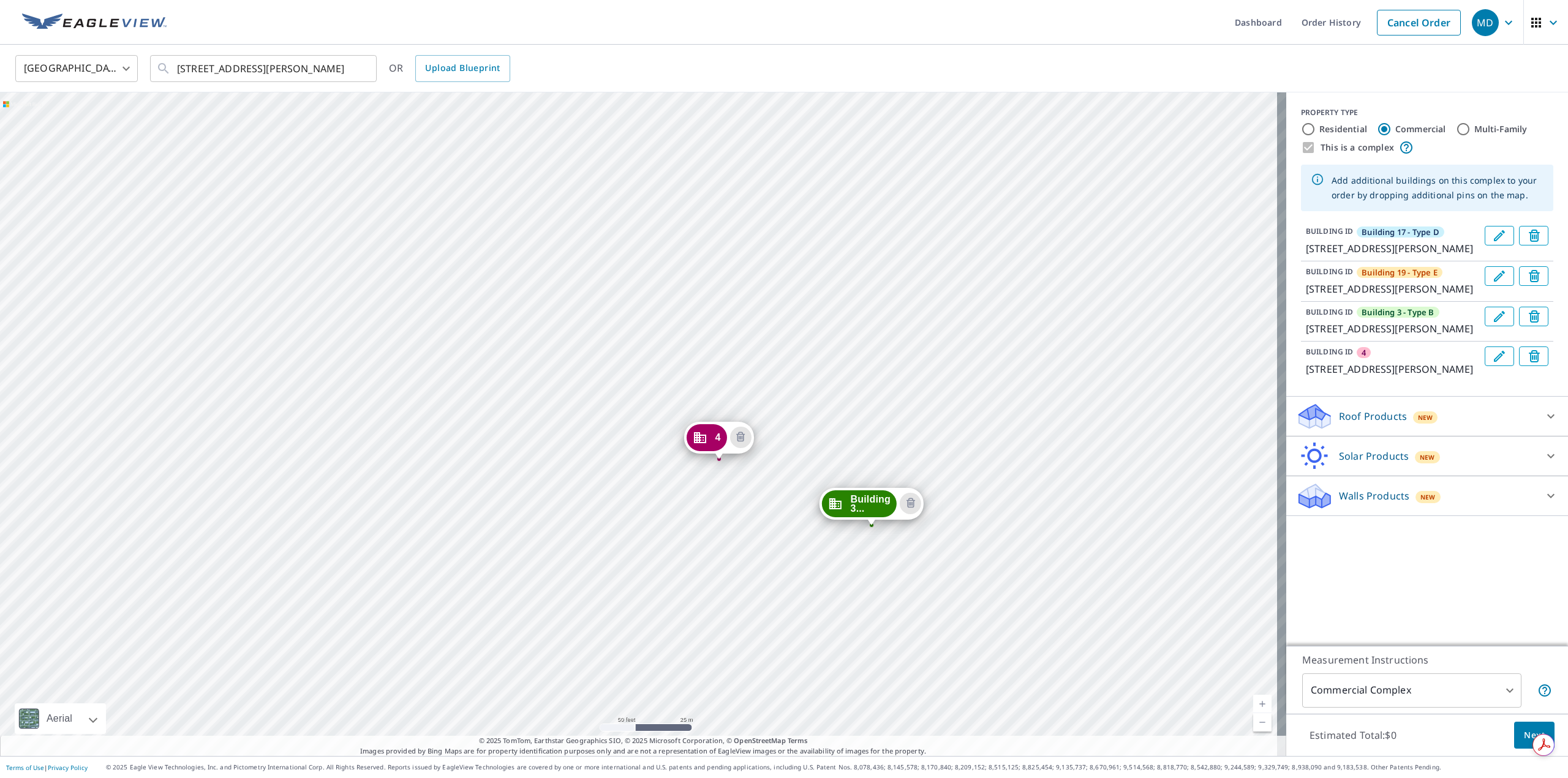
click at [1492, 363] on icon "Edit building 4" at bounding box center [1500, 356] width 15 height 15
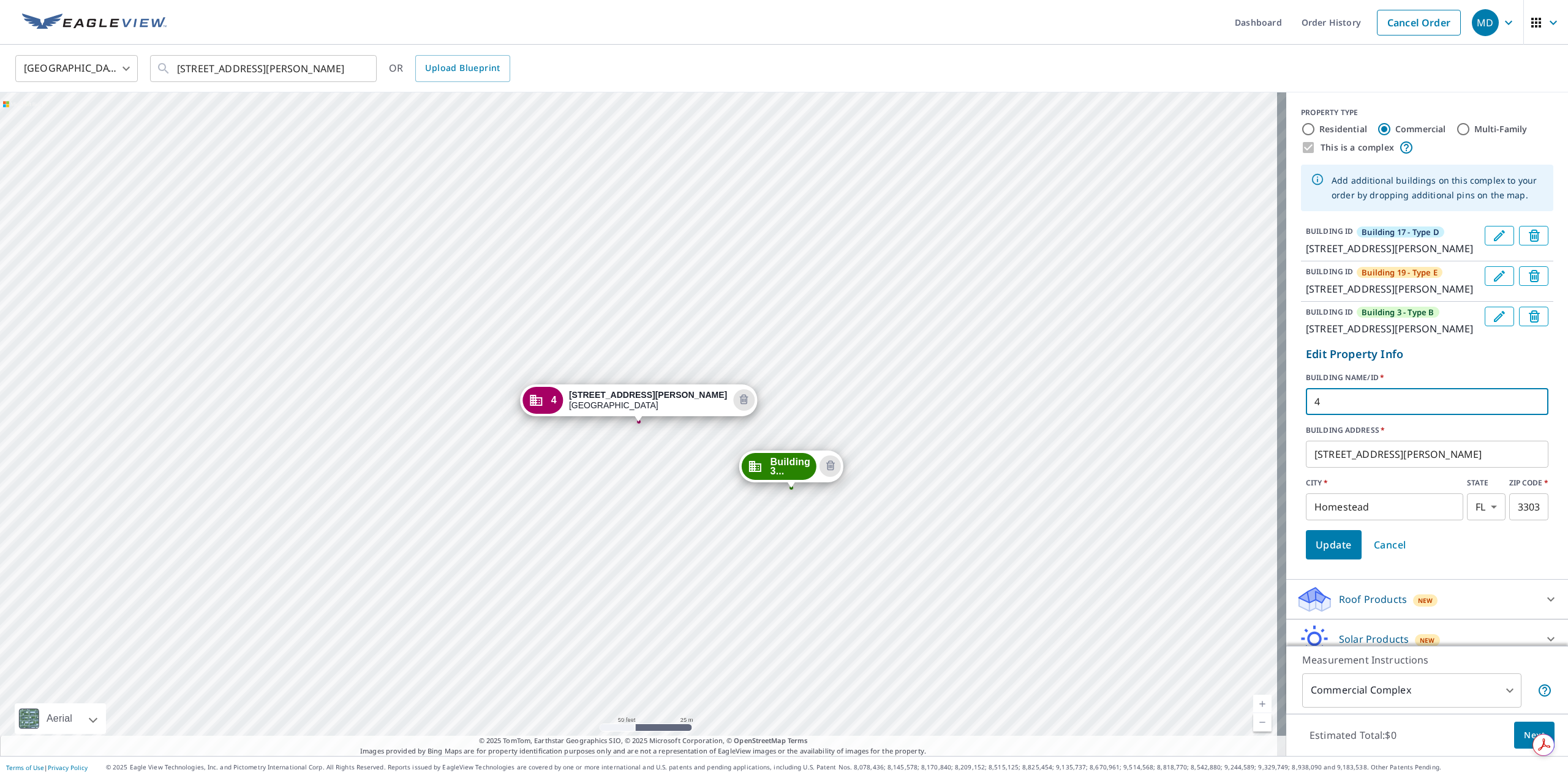
drag, startPoint x: 1339, startPoint y: 445, endPoint x: 1275, endPoint y: 456, distance: 64.9
click at [1275, 456] on div "Building 1... 1440 E Mowry Dr Homestead, FL 33033 Building 1... 1436 E Mowry Dr…" at bounding box center [784, 424] width 1568 height 663
type input "Building 5 - Type C"
click at [1316, 553] on span "Update" at bounding box center [1334, 545] width 36 height 17
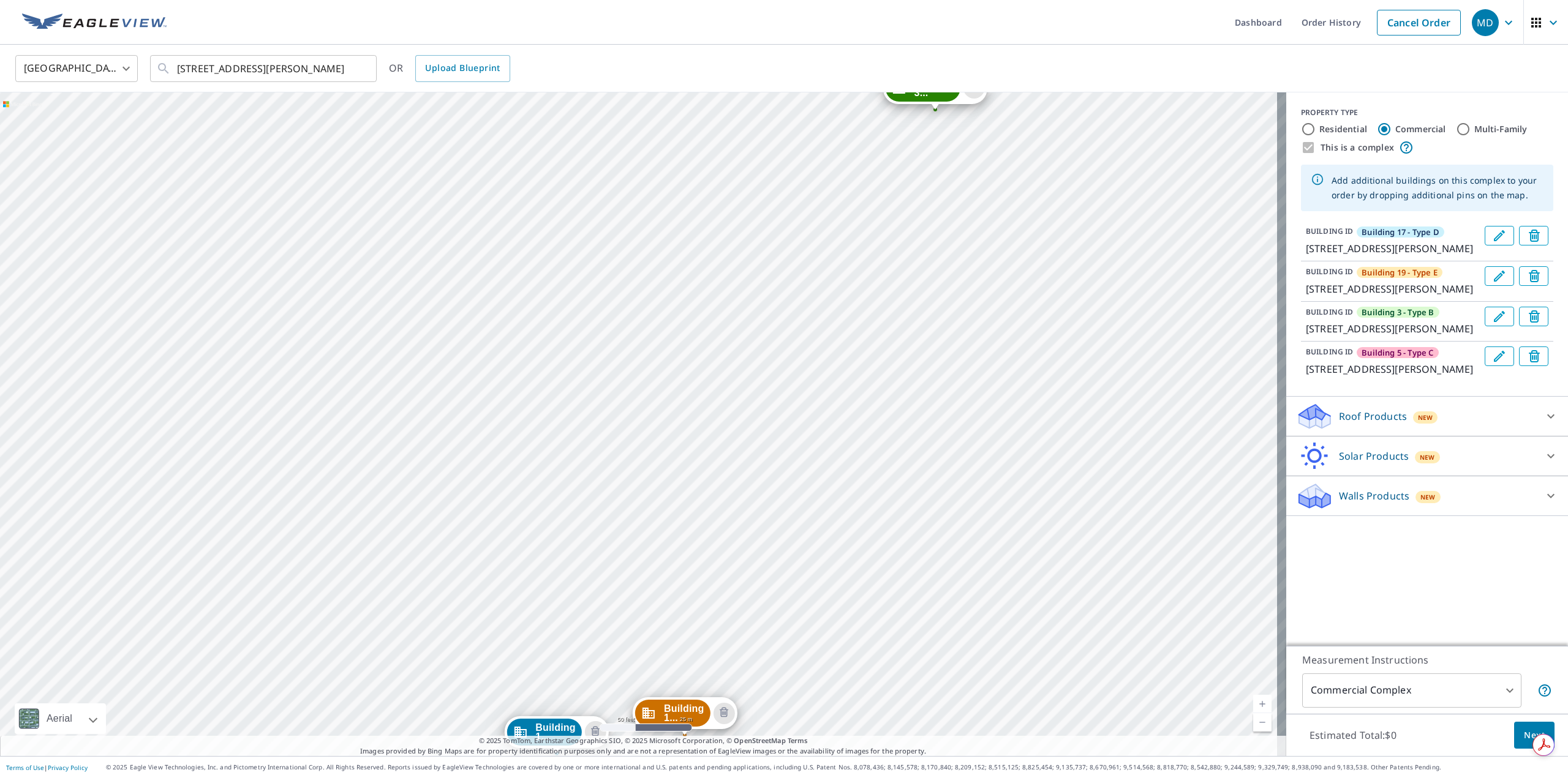
drag, startPoint x: 1079, startPoint y: 237, endPoint x: 981, endPoint y: 590, distance: 366.4
click at [986, 588] on div "Building 1... 1436 E Mowry Dr Homestead, FL 33033 Building 3... 1418 E Mowry Dr…" at bounding box center [643, 424] width 1286 height 663
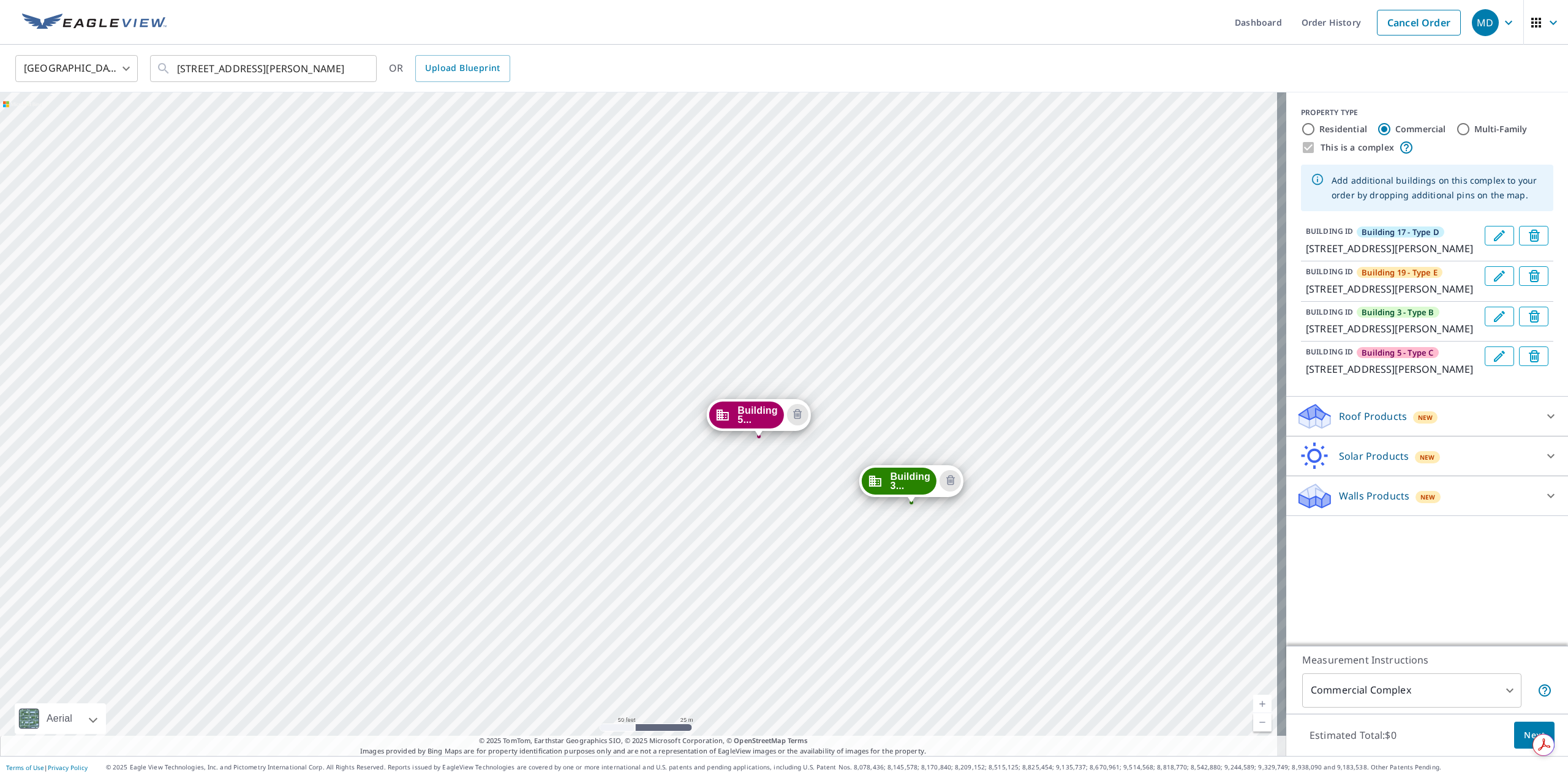
drag, startPoint x: 1083, startPoint y: 211, endPoint x: 1071, endPoint y: 585, distance: 374.2
click at [1071, 585] on div "Building 1... 1436 E Mowry Dr Homestead, FL 33033 Building 3... 1418 E Mowry Dr…" at bounding box center [643, 424] width 1286 height 663
drag, startPoint x: 771, startPoint y: 416, endPoint x: 772, endPoint y: 405, distance: 11.0
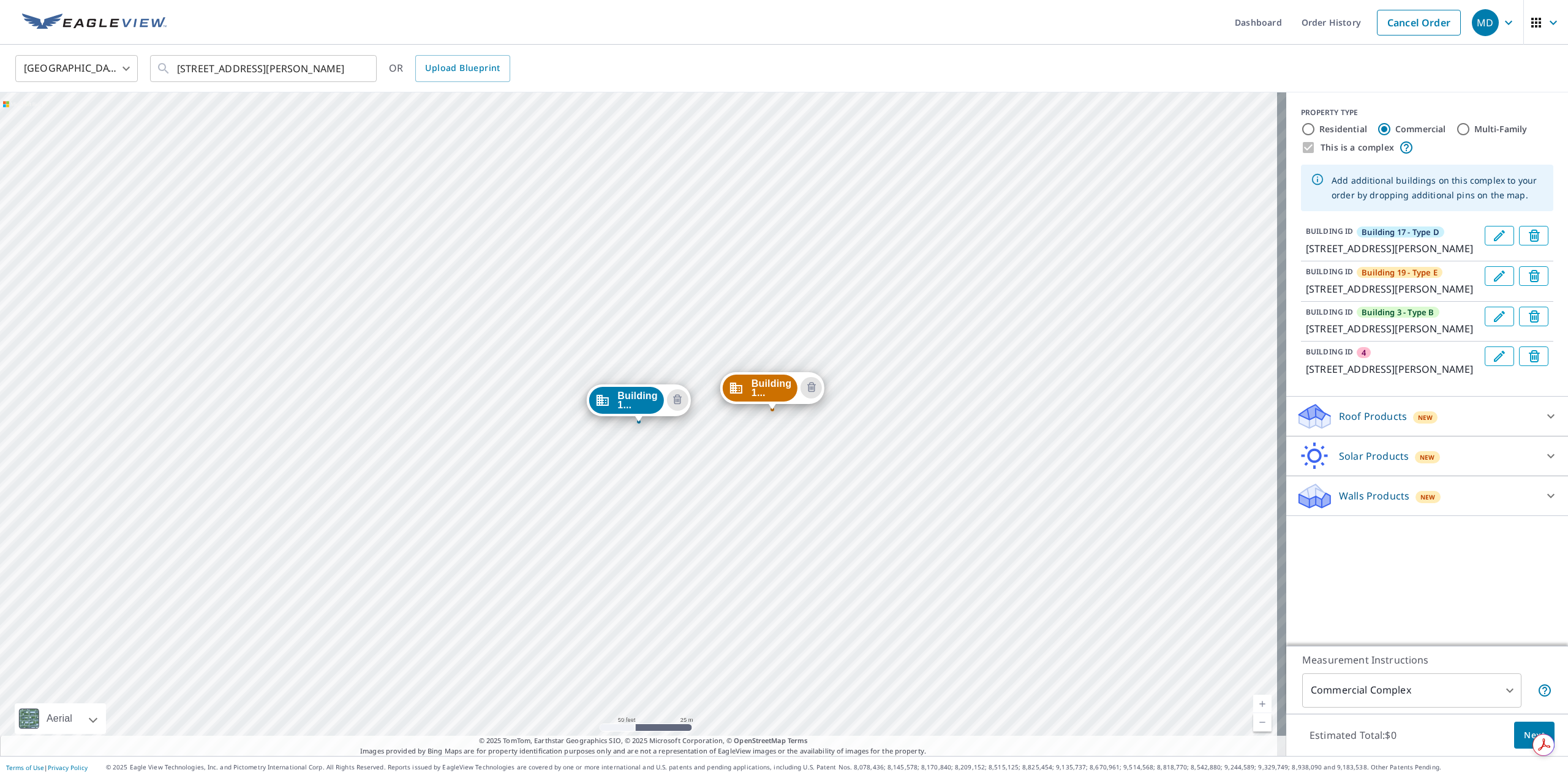
drag, startPoint x: 776, startPoint y: 380, endPoint x: 782, endPoint y: 386, distance: 8.5
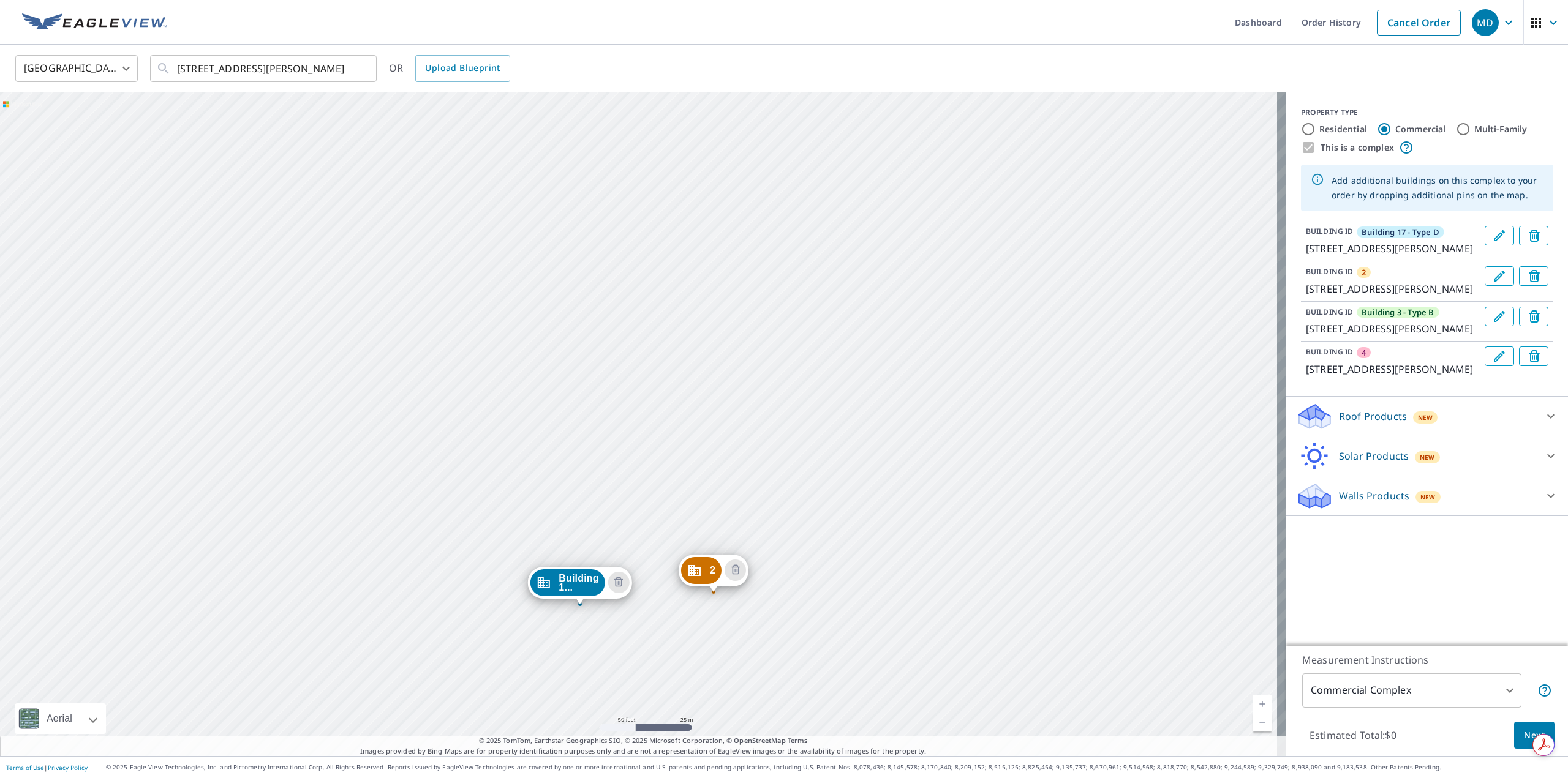
drag, startPoint x: 1006, startPoint y: 345, endPoint x: 907, endPoint y: 639, distance: 310.2
click at [909, 636] on div "2 1438 E Mowry Dr Homestead, FL 33033 Building 3... 1418 E Mowry Dr Homestead, …" at bounding box center [643, 424] width 1286 height 663
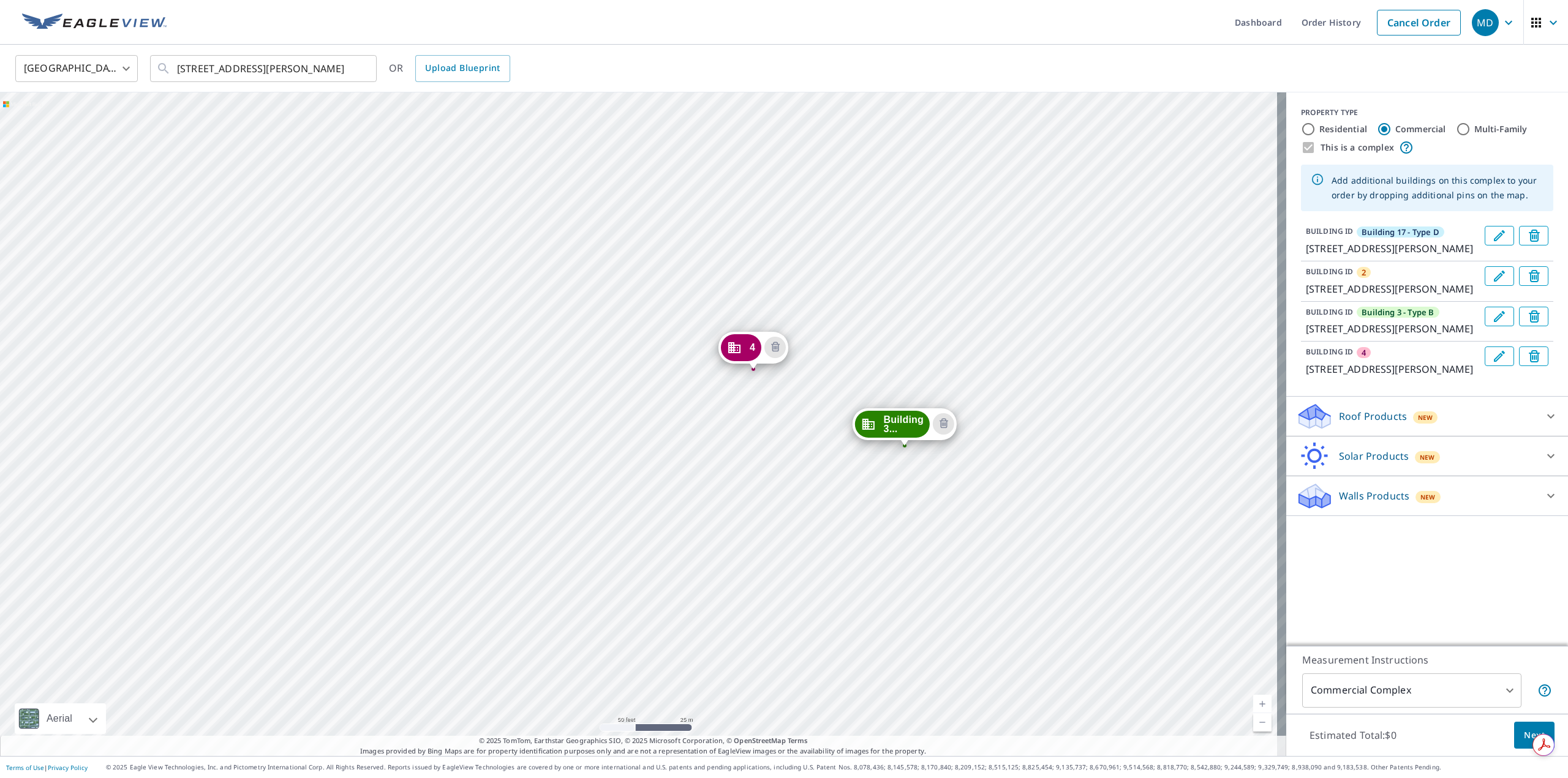
drag, startPoint x: 1061, startPoint y: 478, endPoint x: 1046, endPoint y: 650, distance: 172.7
click at [1046, 650] on div "2 1438 E Mowry Dr Homestead, FL 33033 Building 3... 1418 E Mowry Dr Homestead, …" at bounding box center [643, 424] width 1286 height 663
drag, startPoint x: 919, startPoint y: 421, endPoint x: 918, endPoint y: 415, distance: 6.1
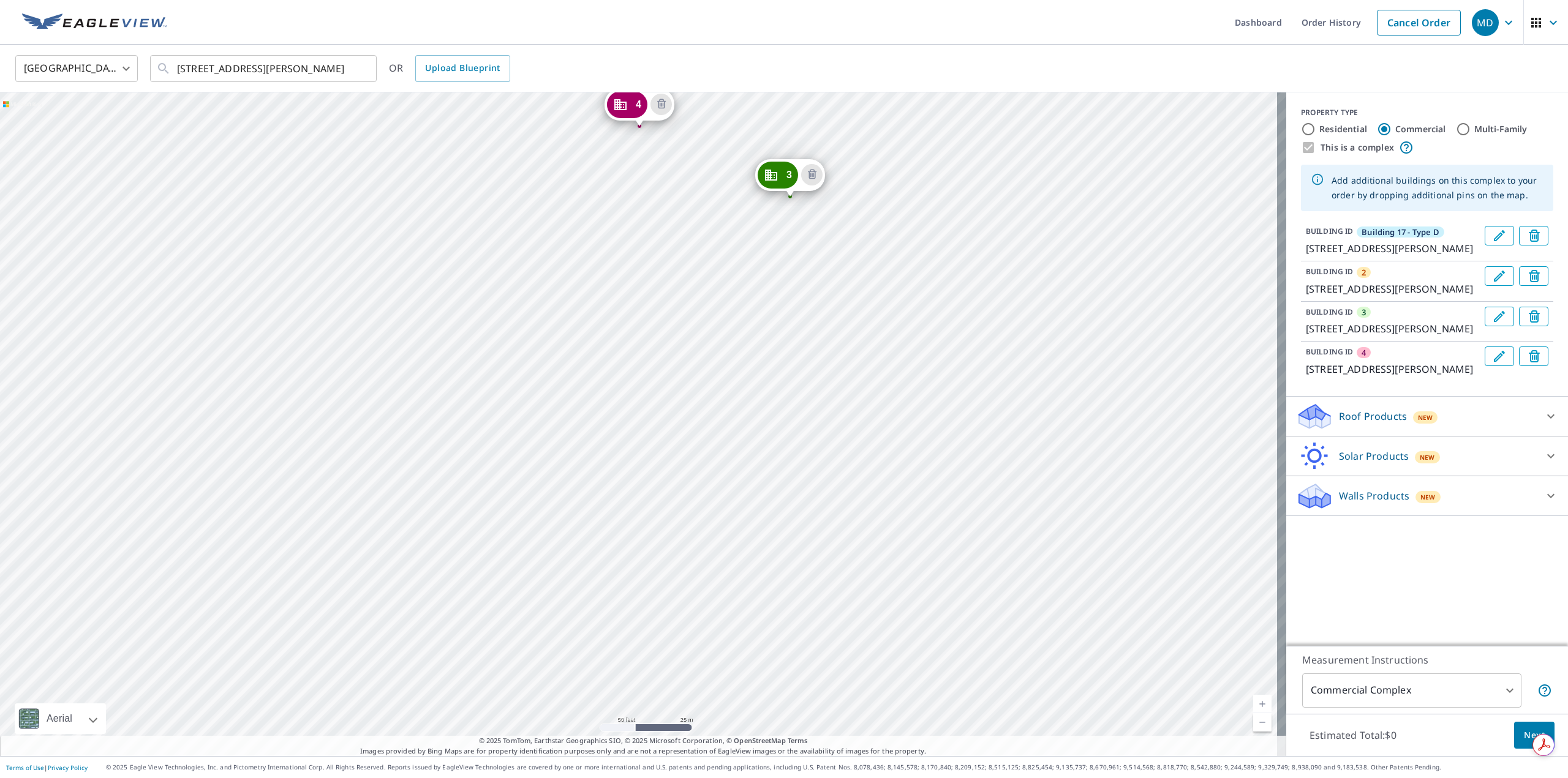
drag, startPoint x: 1194, startPoint y: 310, endPoint x: 965, endPoint y: 745, distance: 491.6
click at [965, 745] on div "2 1438 E Mowry Dr Homestead, FL 33033 3 1418 E Mowry Dr Homestead, FL 33033 4 1…" at bounding box center [643, 424] width 1286 height 663
drag, startPoint x: 1058, startPoint y: 363, endPoint x: 1012, endPoint y: 754, distance: 393.7
click at [1012, 754] on div "2 1438 E Mowry Dr Homestead, FL 33033 3 1418 E Mowry Dr Homestead, FL 33033 4 1…" at bounding box center [643, 424] width 1286 height 663
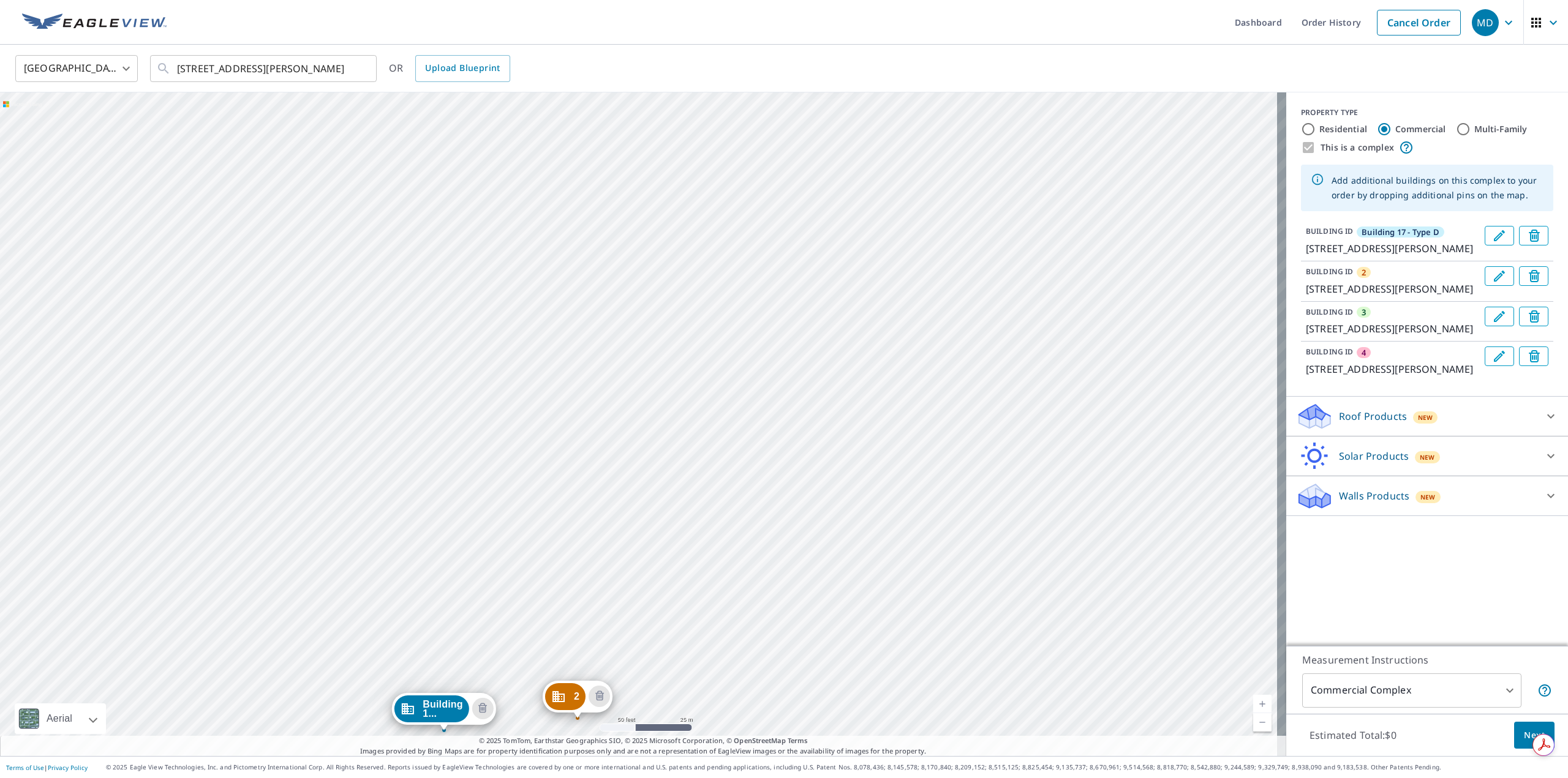
drag, startPoint x: 1016, startPoint y: 543, endPoint x: 986, endPoint y: 708, distance: 167.7
click at [986, 708] on div "2 1438 E Mowry Dr Homestead, FL 33033 3 1418 E Mowry Dr Homestead, FL 33033 4 1…" at bounding box center [643, 424] width 1286 height 663
click at [802, 152] on div "3" at bounding box center [796, 148] width 41 height 27
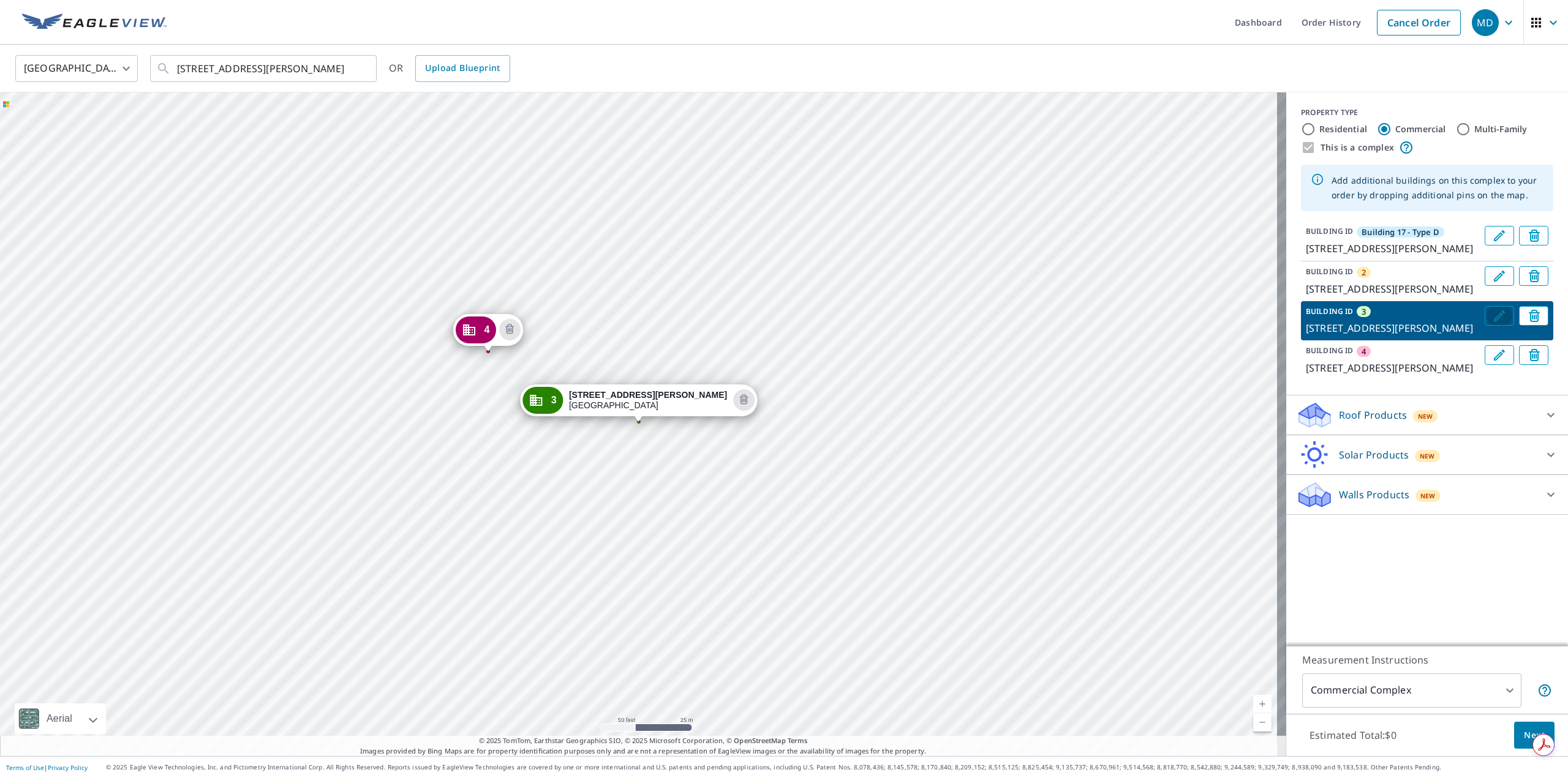
click at [1494, 322] on icon "Edit building 3" at bounding box center [1500, 316] width 11 height 11
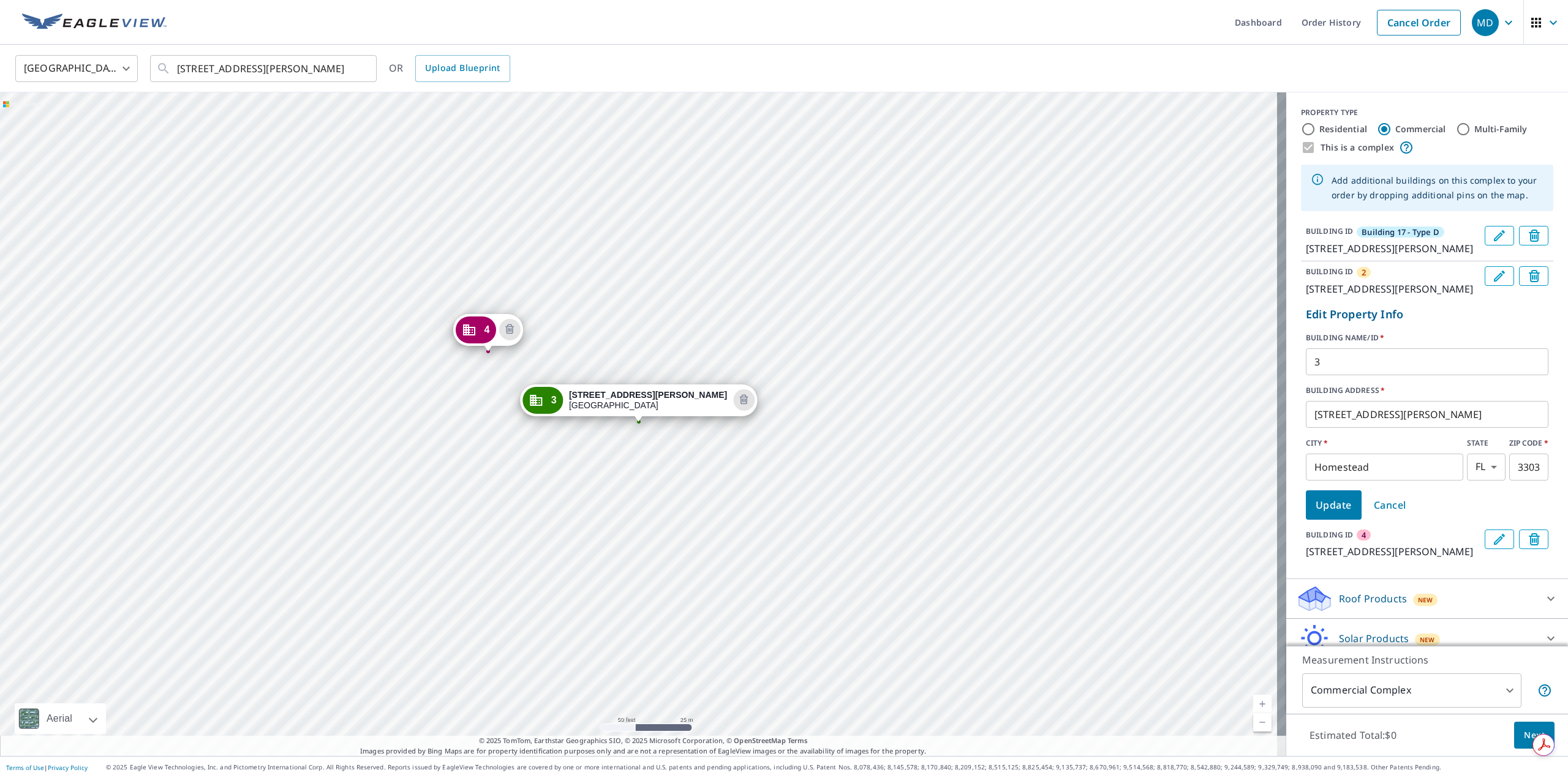
click at [1374, 379] on input "3" at bounding box center [1427, 362] width 243 height 34
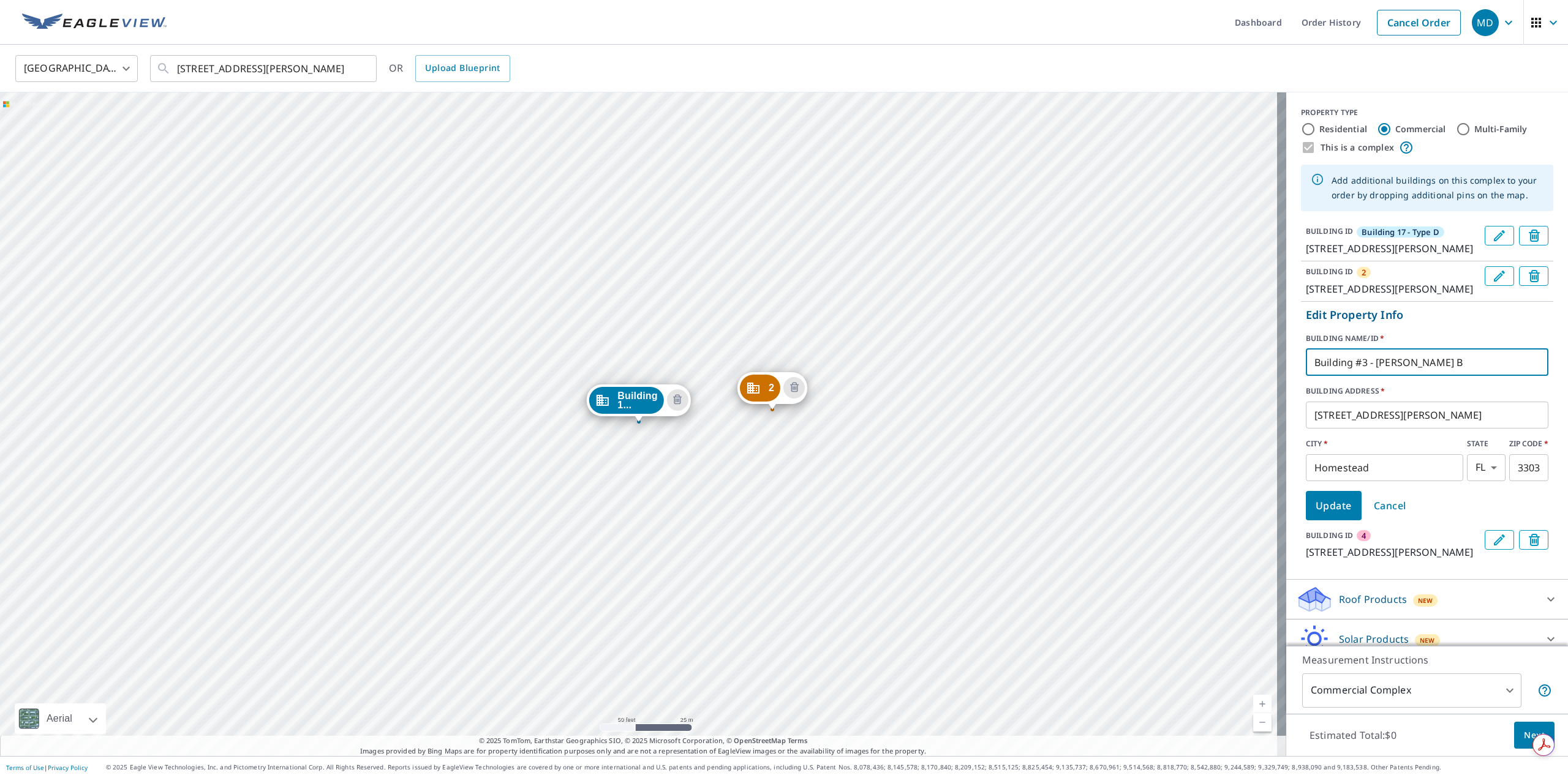
click at [1387, 379] on input "Building #3 - Typoe B" at bounding box center [1427, 362] width 243 height 34
type input "Building #3 - Type B"
click at [1323, 514] on span "Update" at bounding box center [1334, 506] width 36 height 17
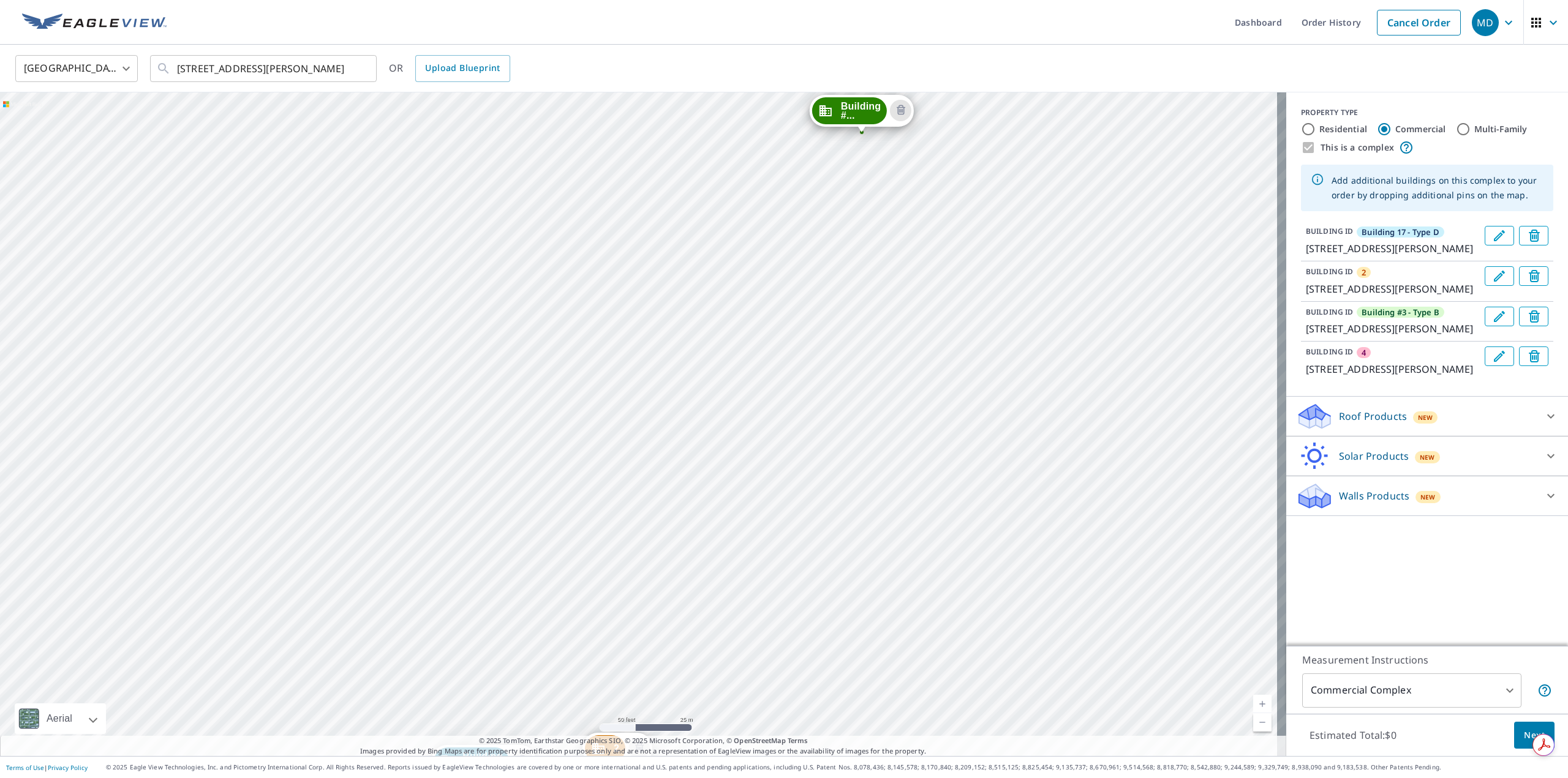
drag, startPoint x: 1040, startPoint y: 344, endPoint x: 942, endPoint y: 578, distance: 253.7
click at [942, 578] on div "2 1438 E Mowry Dr Homestead, FL 33033 Building #... 1418 E Mowry Dr Homestead, …" at bounding box center [643, 424] width 1286 height 663
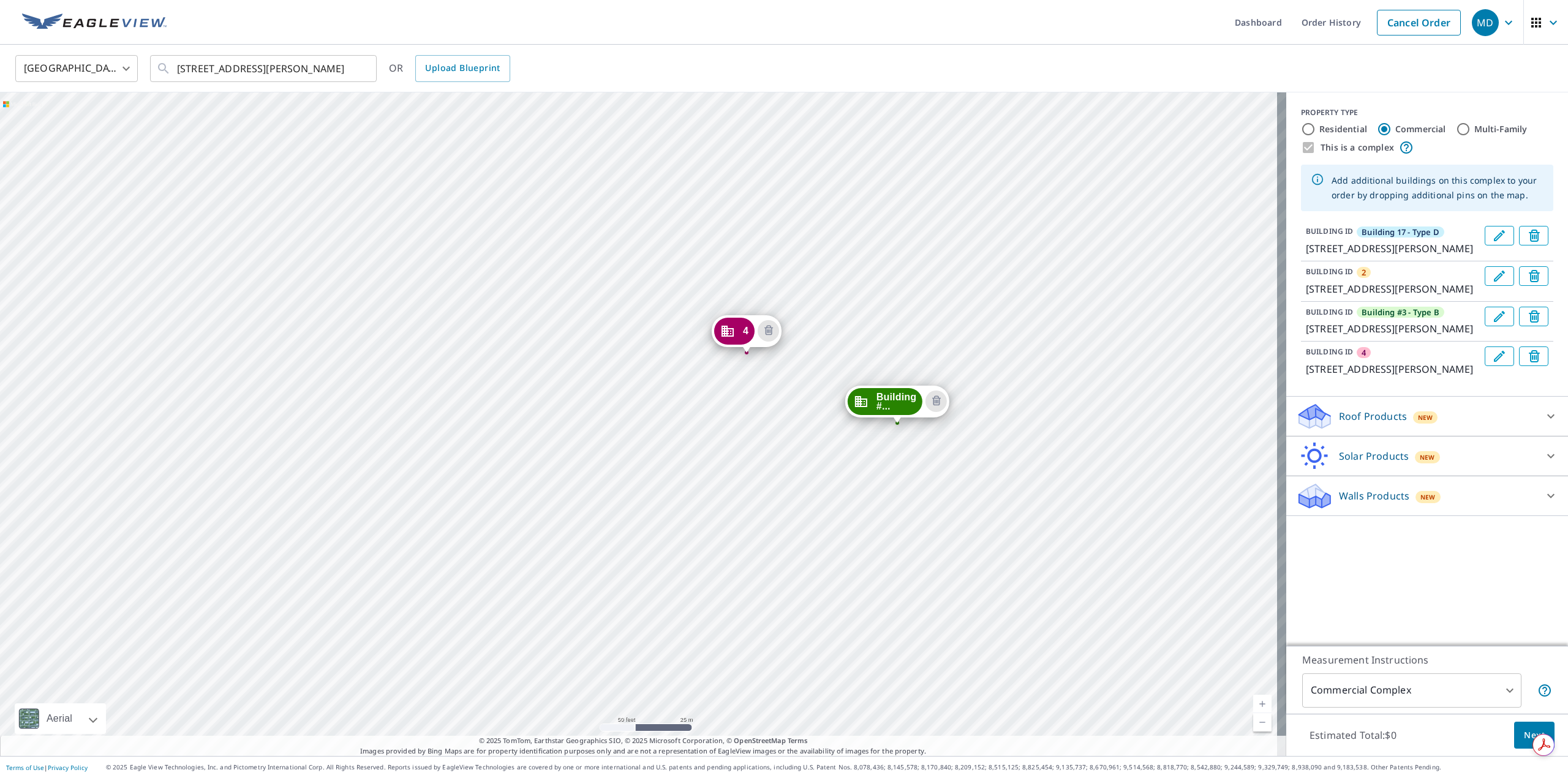
drag, startPoint x: 974, startPoint y: 256, endPoint x: 1010, endPoint y: 547, distance: 293.2
click at [1010, 547] on div "2 1438 E Mowry Dr Homestead, FL 33033 Building #... 1418 E Mowry Dr Homestead, …" at bounding box center [643, 424] width 1286 height 663
click at [1494, 362] on icon "Edit building 4" at bounding box center [1500, 356] width 11 height 11
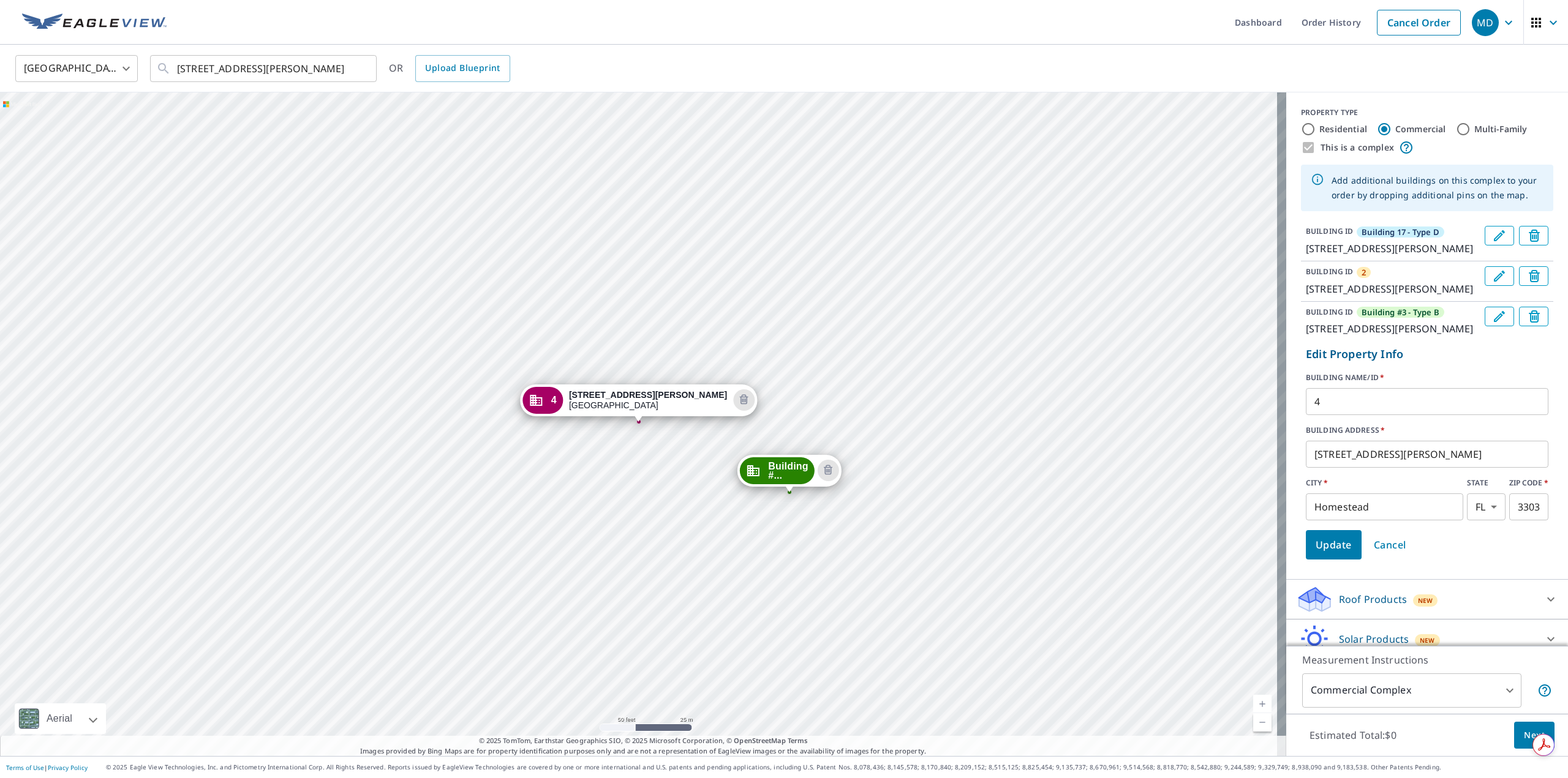
click at [1342, 419] on input "4" at bounding box center [1427, 402] width 243 height 34
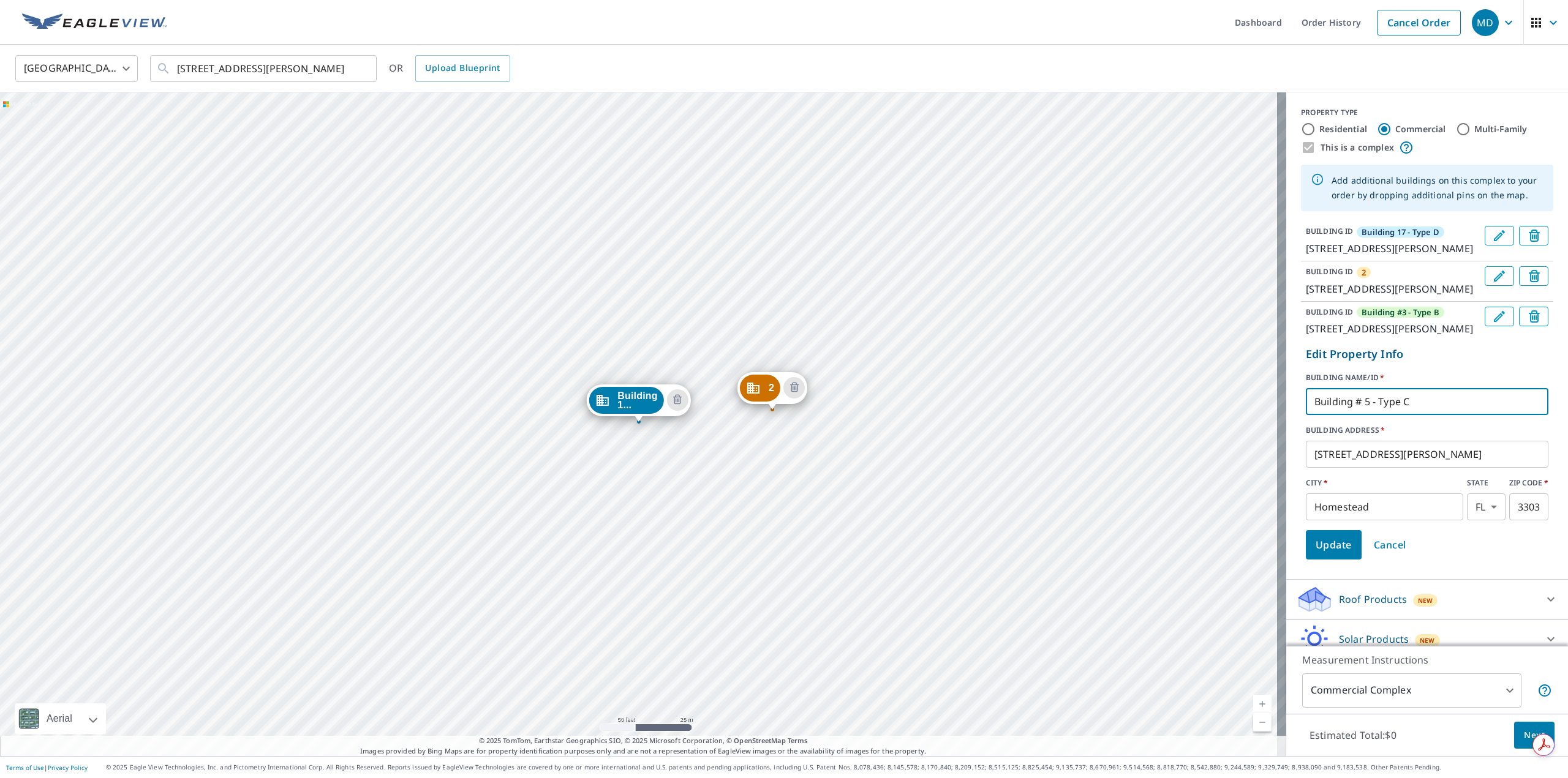
type input "Building # 5 - Type C"
click at [1317, 553] on span "Update" at bounding box center [1334, 545] width 36 height 17
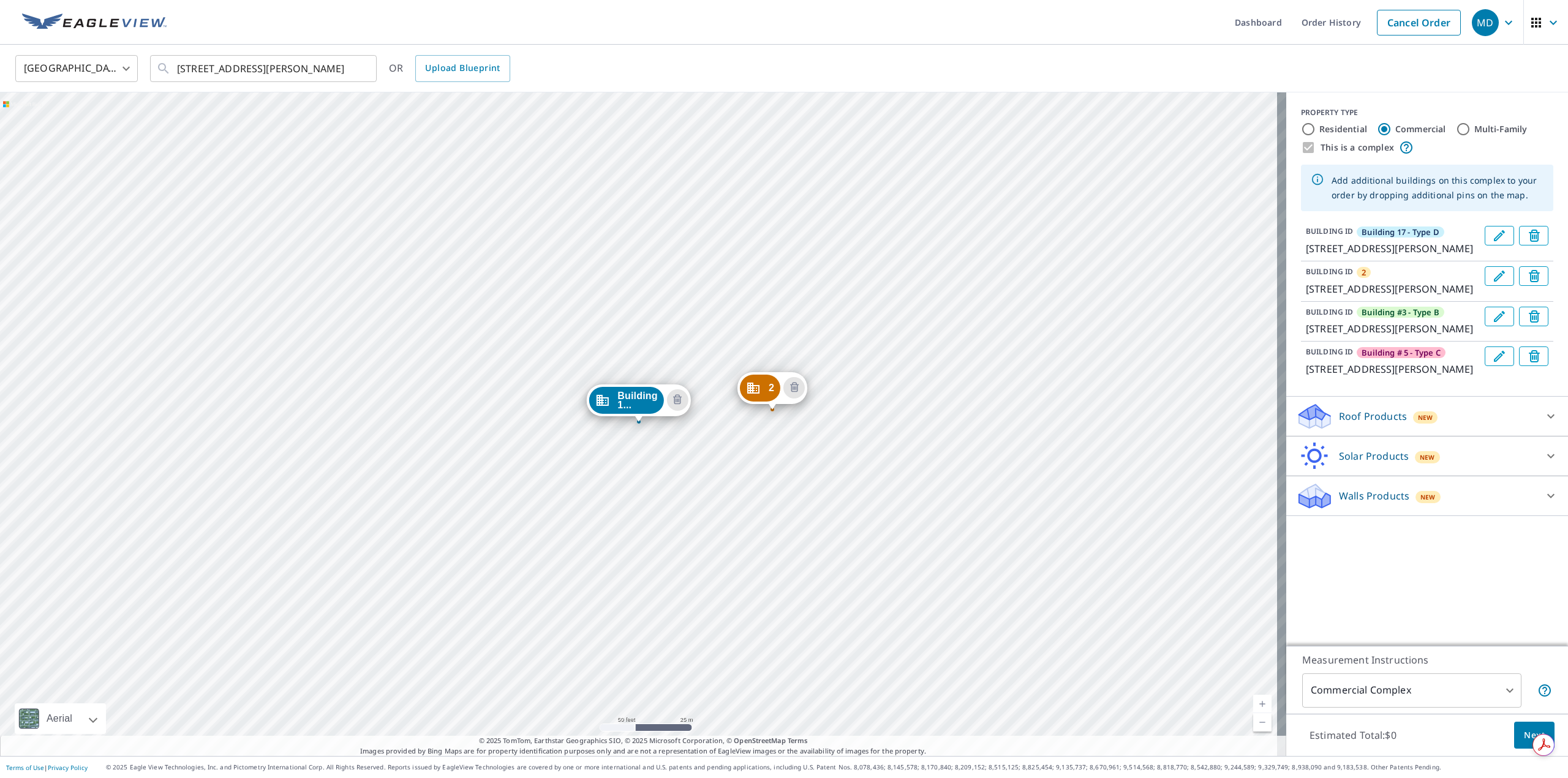
click at [749, 386] on icon "Dropped pin, building 2, Commercial property, 1438 E Mowry Dr Homestead, FL 330…" at bounding box center [753, 388] width 15 height 15
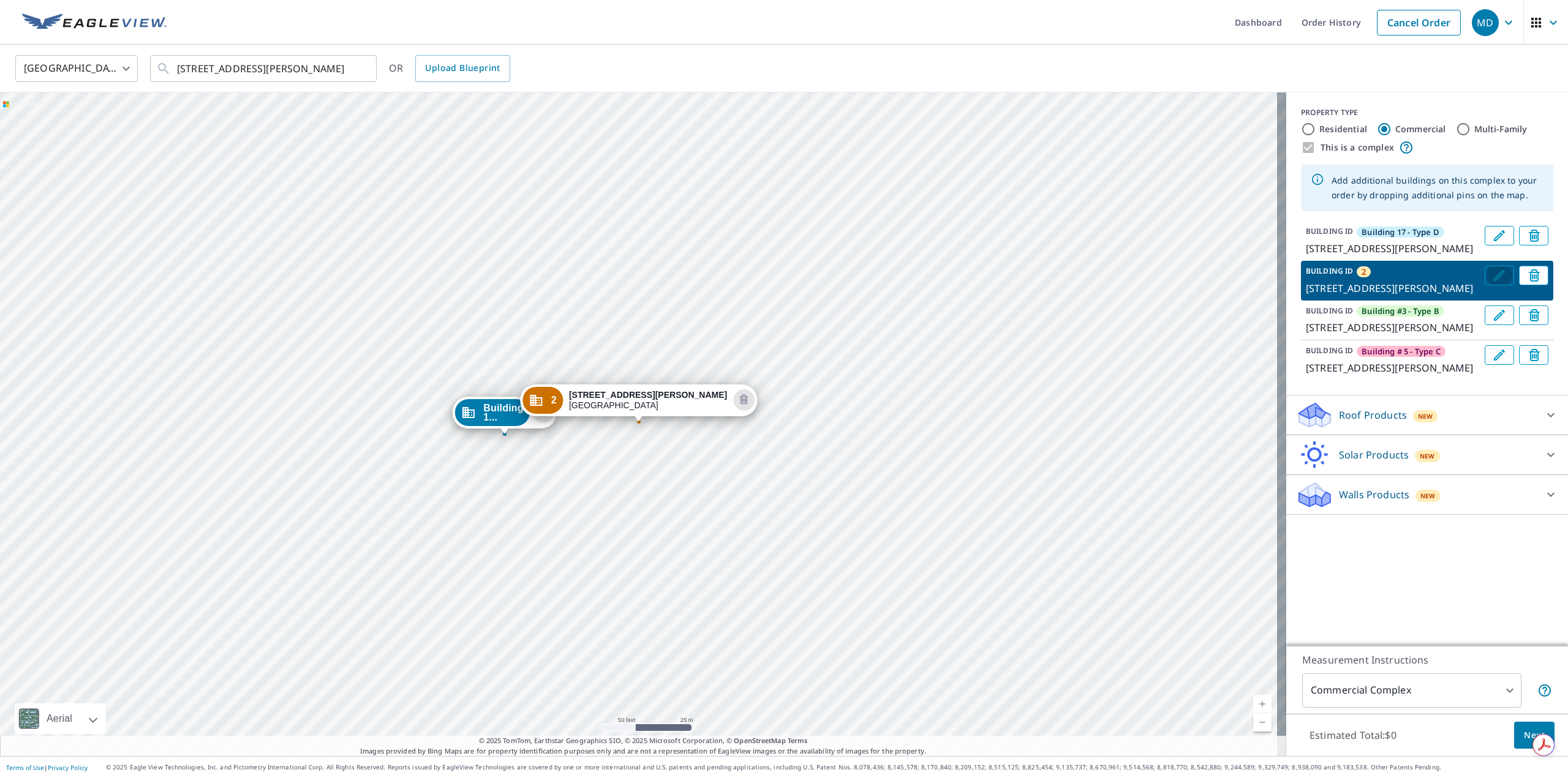
click at [1492, 283] on icon "Edit building 2" at bounding box center [1500, 275] width 15 height 15
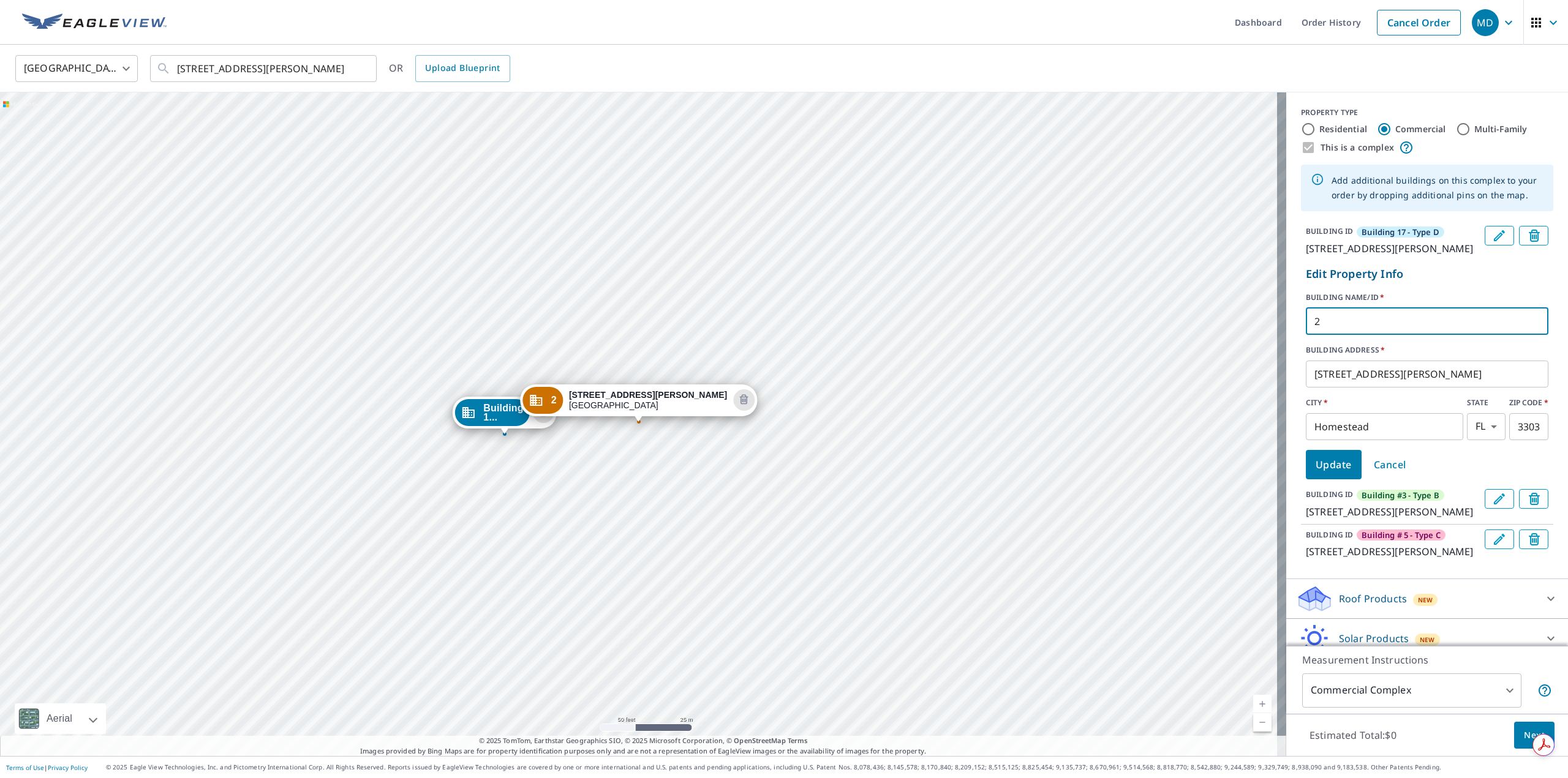
click at [1336, 339] on input "2" at bounding box center [1427, 322] width 243 height 34
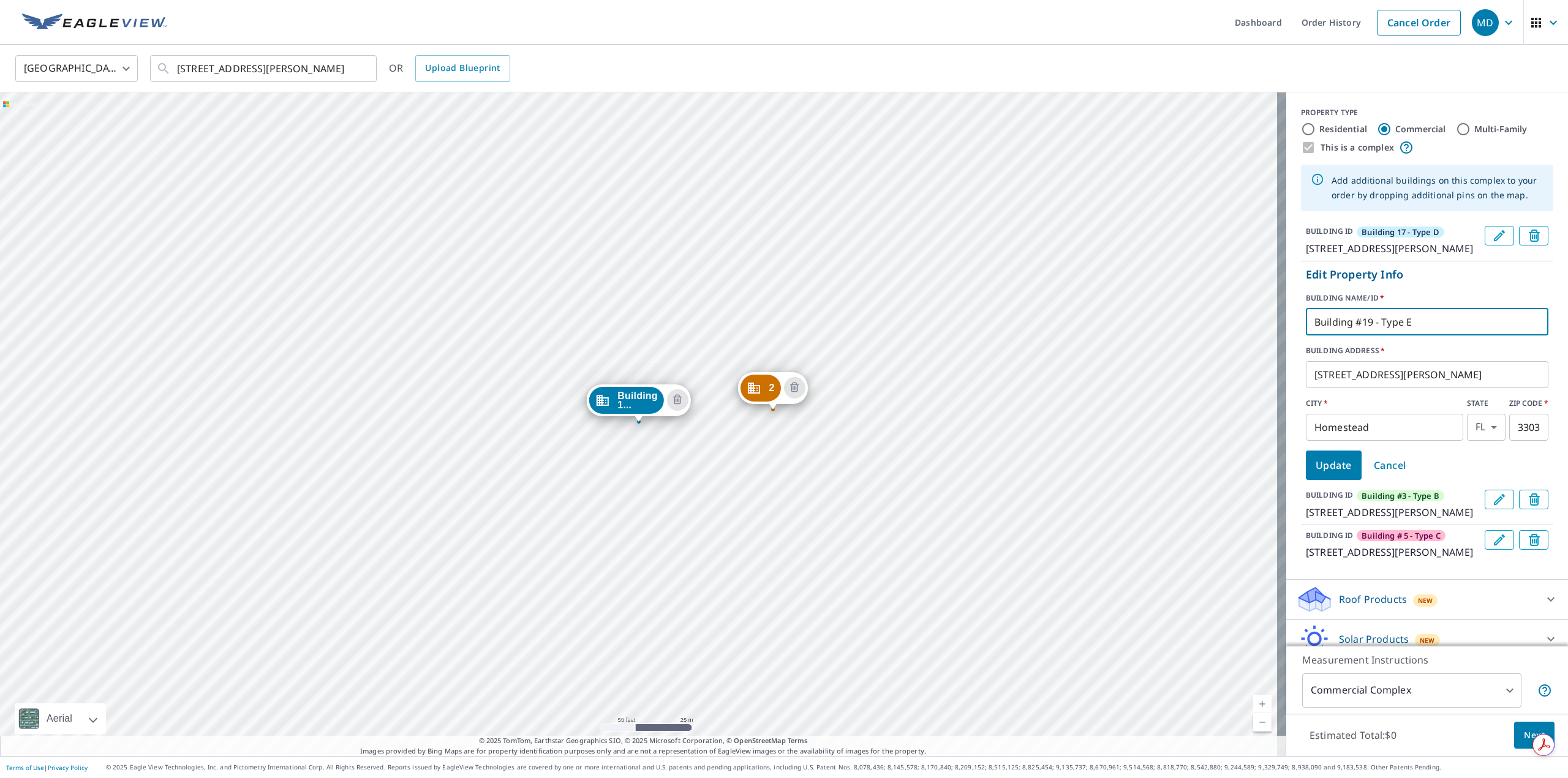
type input "Building #19 - Type E"
click at [1328, 474] on span "Update" at bounding box center [1334, 465] width 36 height 17
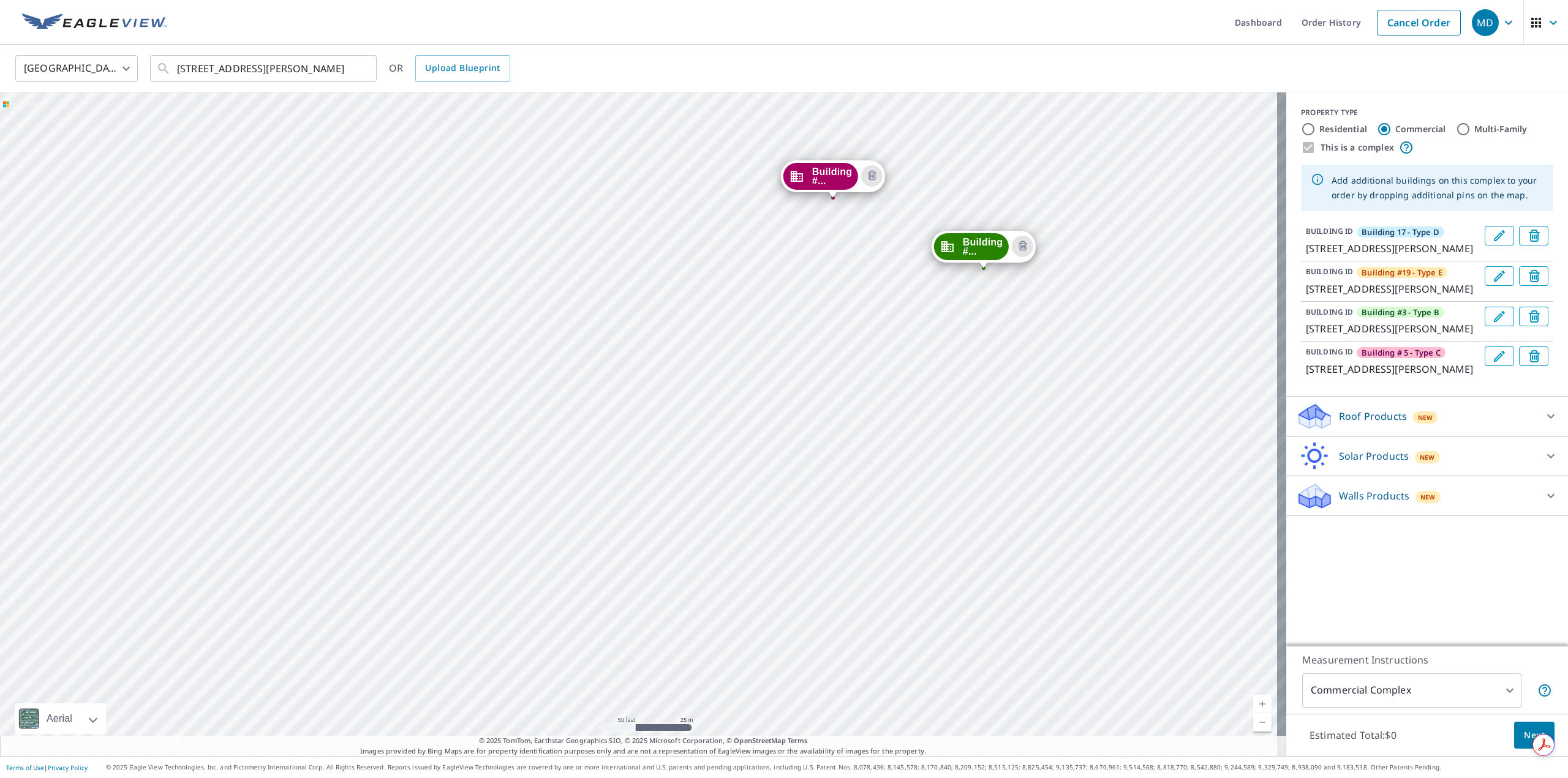
drag, startPoint x: 1135, startPoint y: 213, endPoint x: 1098, endPoint y: 780, distance: 568.2
click at [1098, 777] on html "MD MD Dashboard Order History Cancel Order MD United States US ​ 1440 E Mowry D…" at bounding box center [784, 389] width 1568 height 778
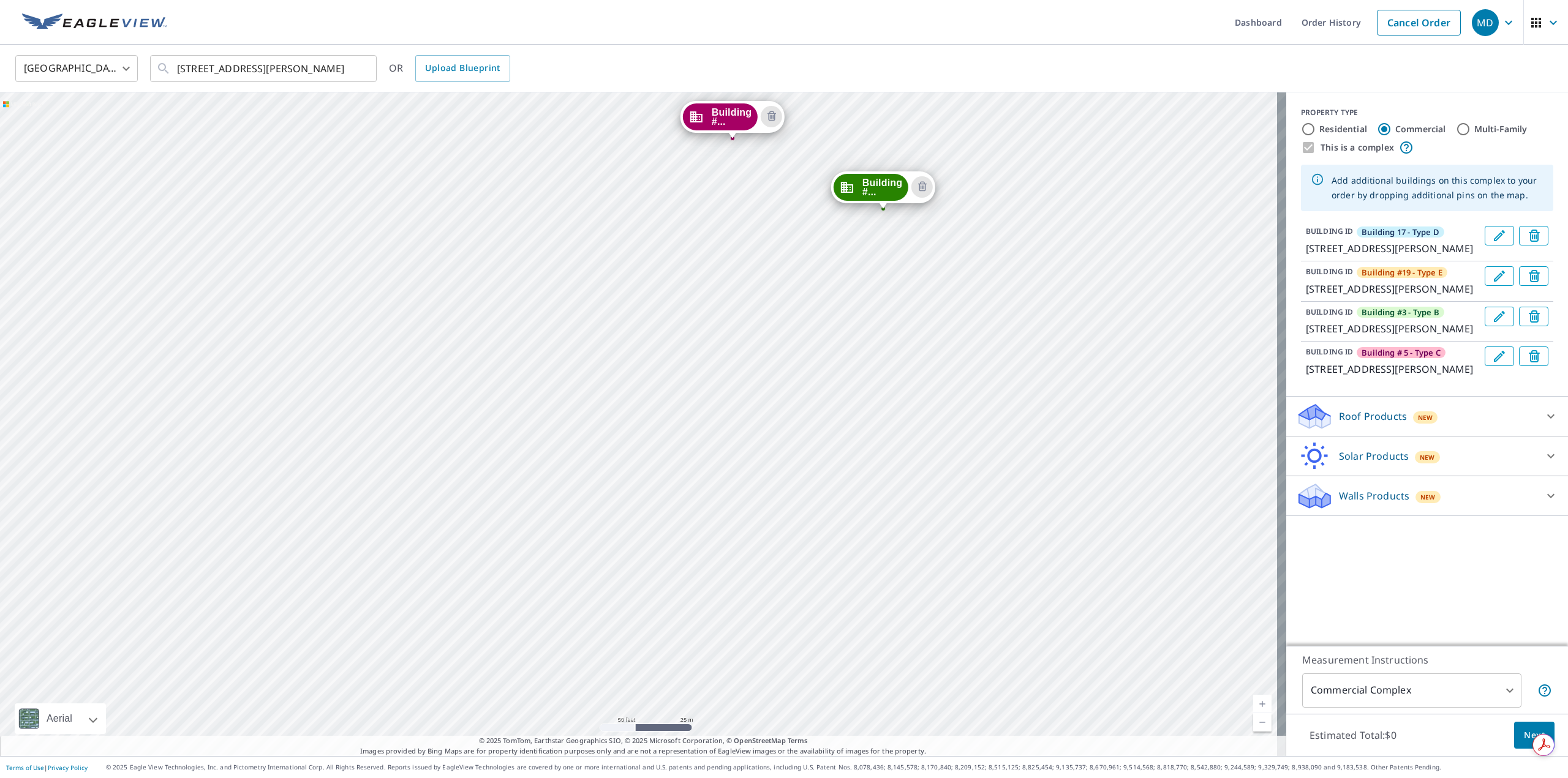
click at [1002, 649] on div "Building #... 1438 E Mowry Dr Homestead, FL 33033 Building #... 1418 E Mowry Dr…" at bounding box center [643, 424] width 1286 height 663
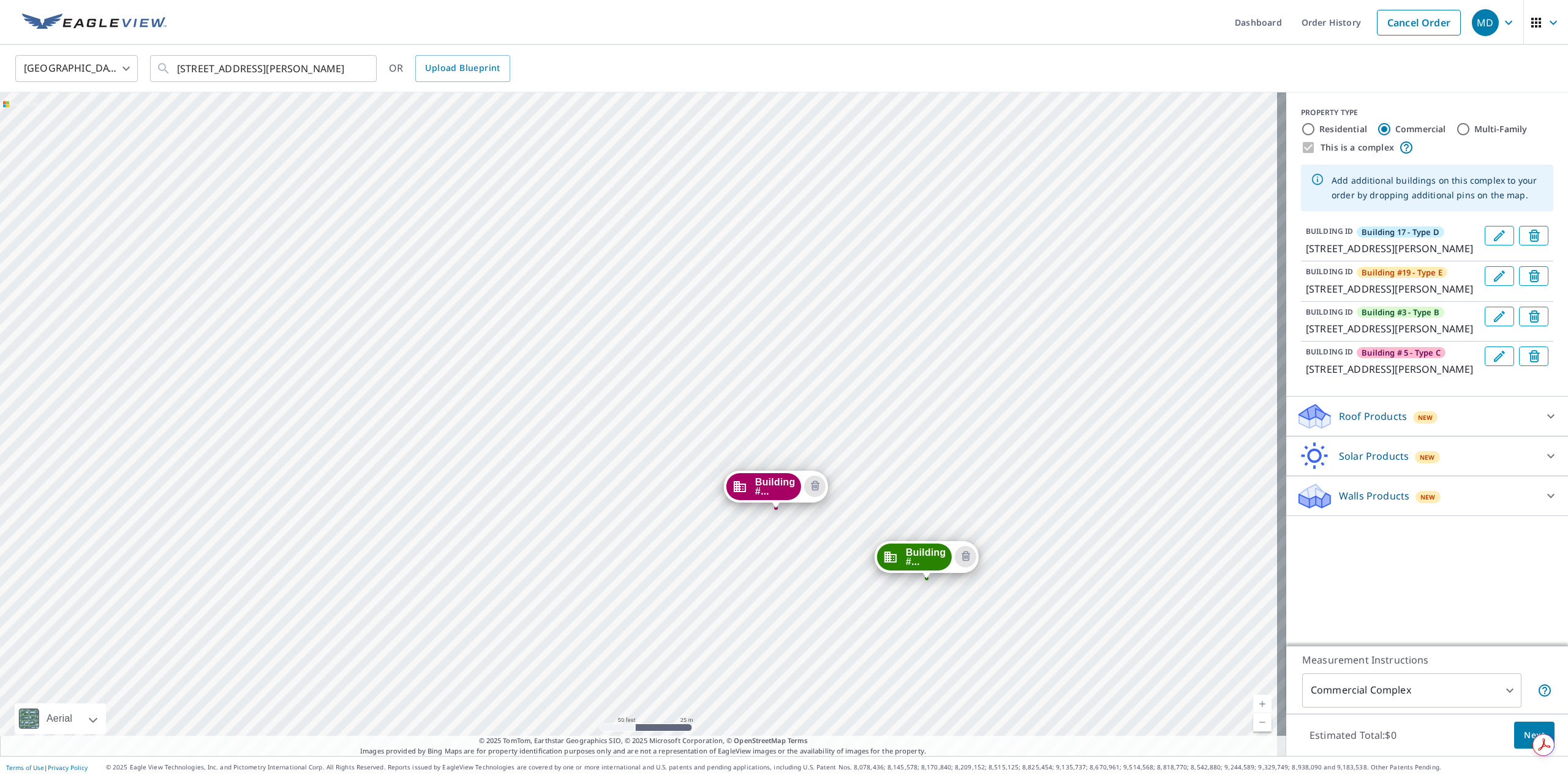
drag, startPoint x: 967, startPoint y: 202, endPoint x: 1011, endPoint y: 573, distance: 373.6
click at [1011, 573] on div "Building #... 1438 E Mowry Dr Homestead, FL 33033 Building #... 1418 E Mowry Dr…" at bounding box center [643, 424] width 1286 height 663
click at [774, 416] on div "Building #... 1438 E Mowry Dr Homestead, FL 33033 Building #... 1418 E Mowry Dr…" at bounding box center [643, 424] width 1286 height 663
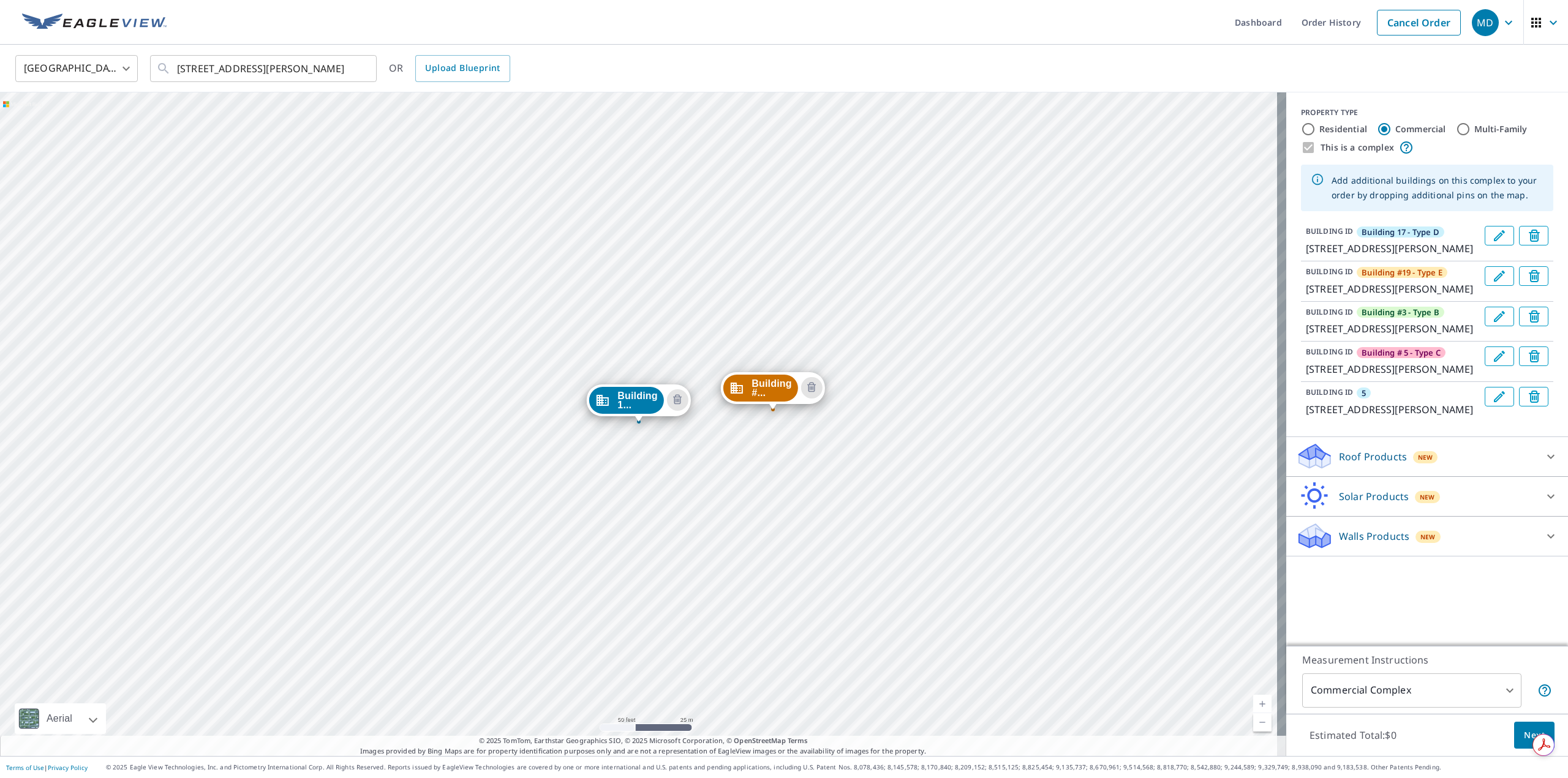
click at [1366, 417] on div "BUILDING ID 5 1410 E Mowry Dr, Homestead, FL, 33033" at bounding box center [1393, 402] width 174 height 30
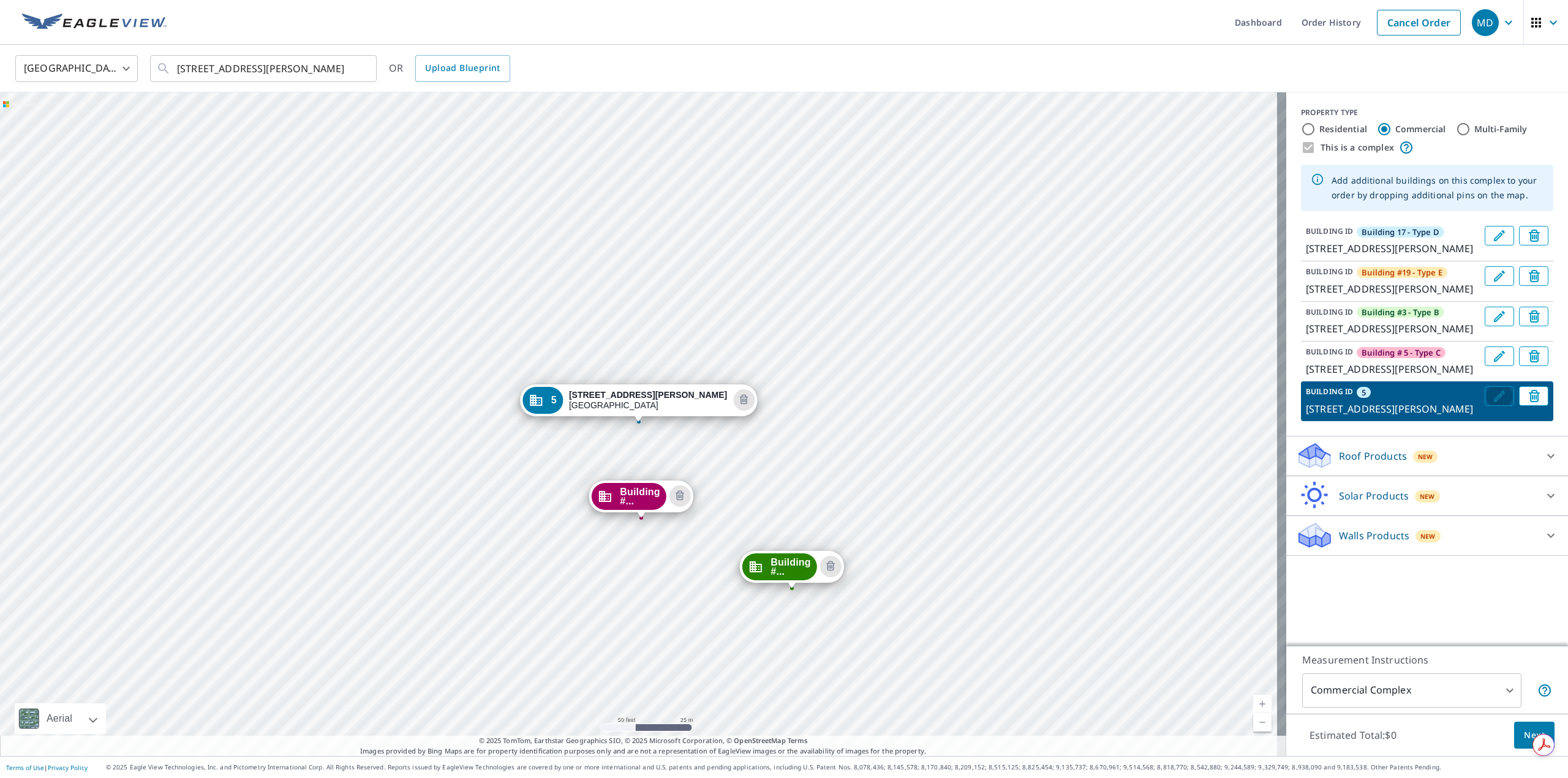
click at [1487, 406] on button "Edit building 5" at bounding box center [1500, 396] width 30 height 20
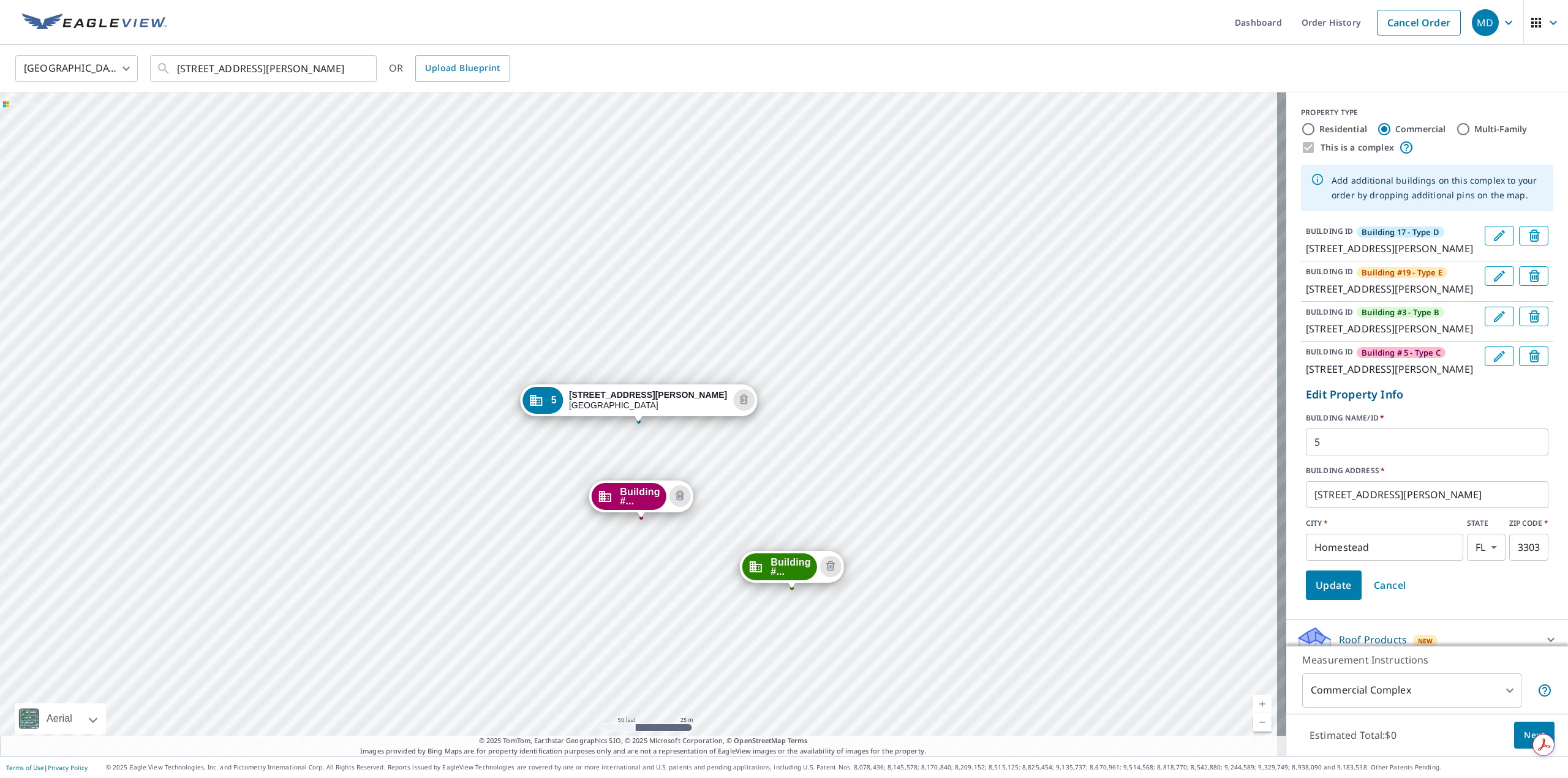
click at [1346, 459] on input "5" at bounding box center [1427, 442] width 243 height 34
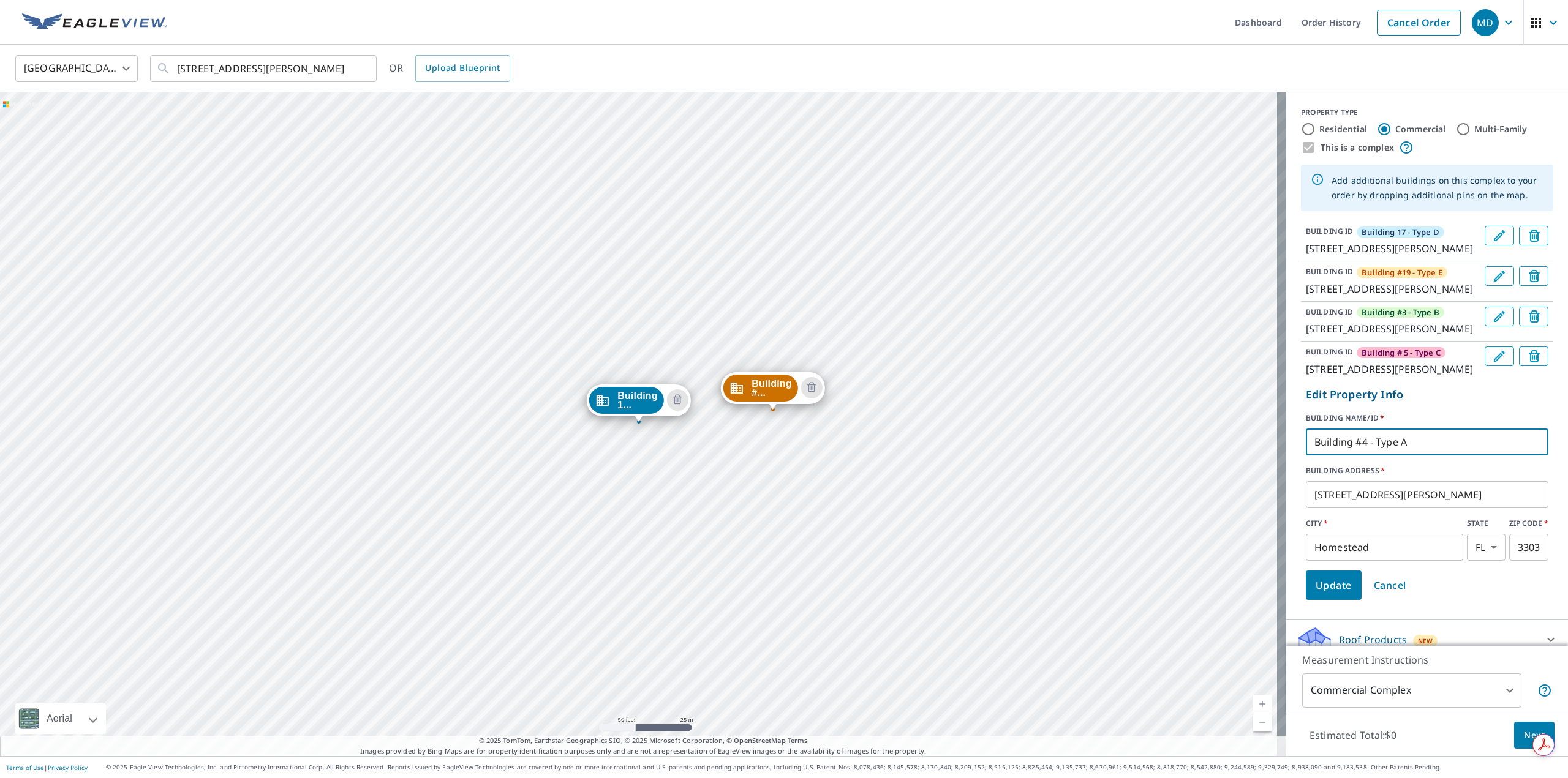
type input "Building #4 - Type A"
click at [1309, 600] on button "Update" at bounding box center [1334, 585] width 55 height 30
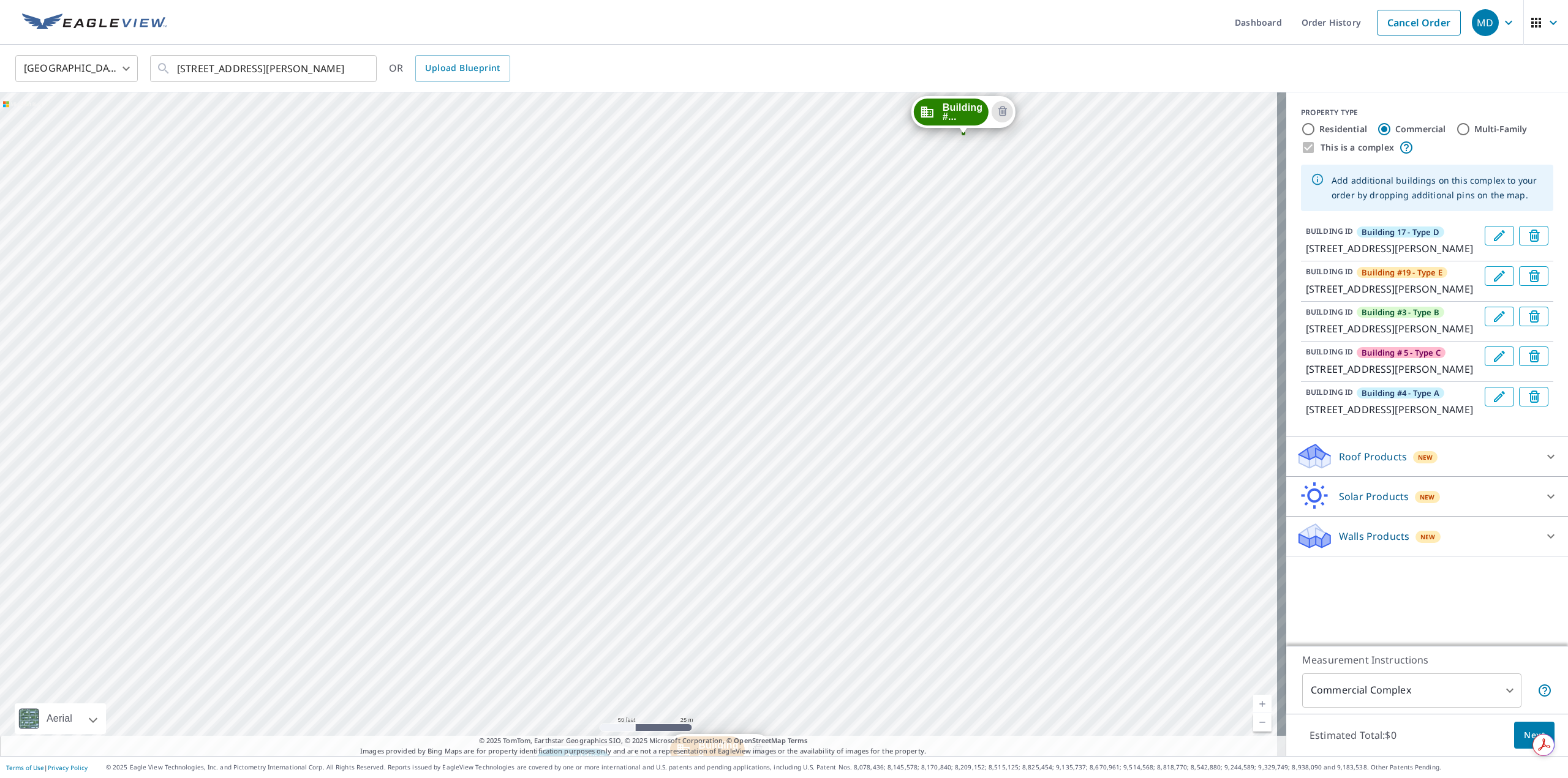
drag, startPoint x: 1032, startPoint y: 180, endPoint x: 979, endPoint y: 541, distance: 364.9
click at [979, 541] on div "Building #... 1438 E Mowry Dr Homestead, FL 33033 Building #... 1418 E Mowry Dr…" at bounding box center [643, 424] width 1286 height 663
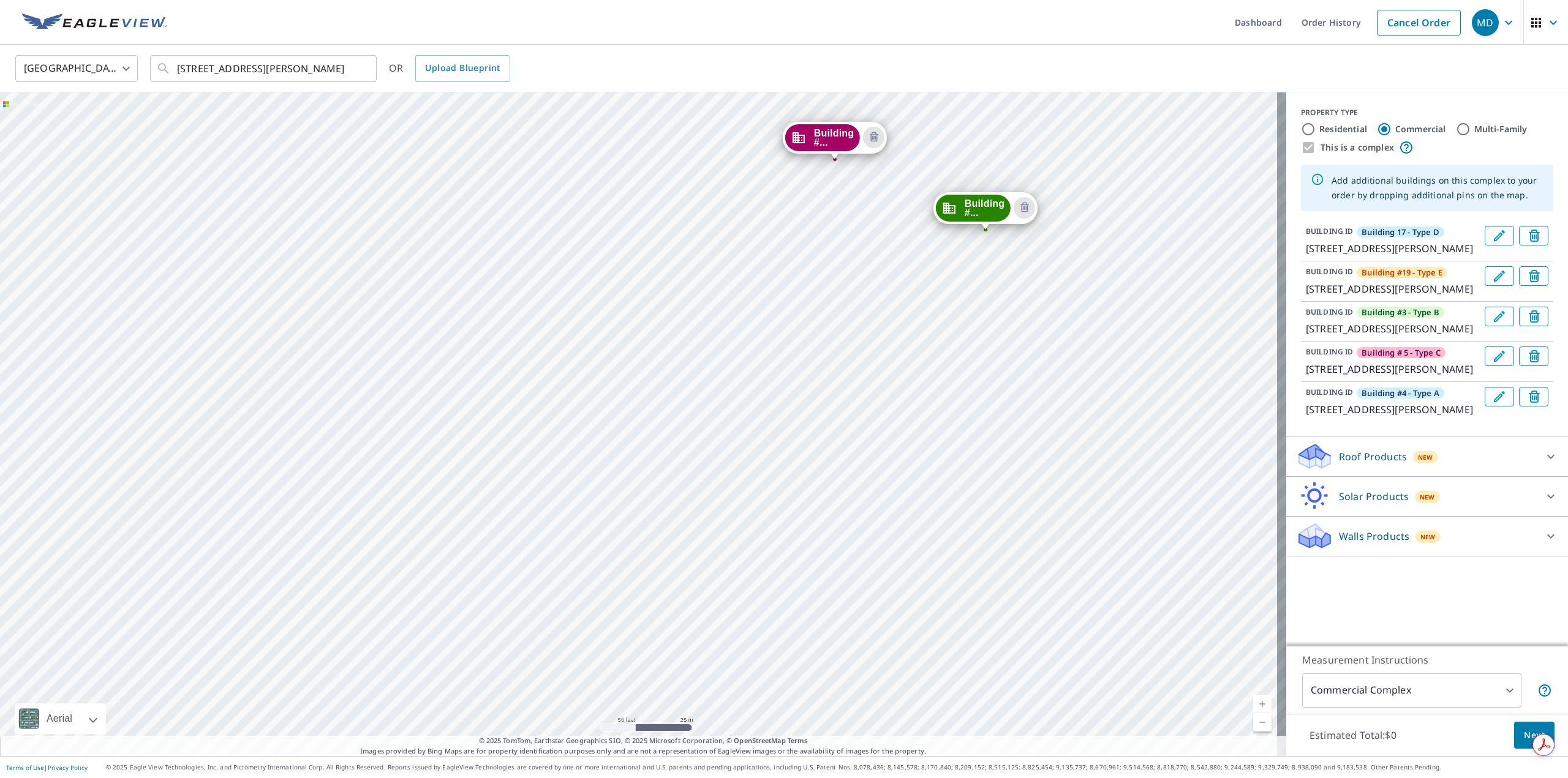
drag, startPoint x: 1000, startPoint y: 214, endPoint x: 1023, endPoint y: 314, distance: 102.6
click at [1023, 314] on div "Building #... 1438 E Mowry Dr Homestead, FL 33033 Building #... 1418 E Mowry Dr…" at bounding box center [643, 424] width 1286 height 663
click at [929, 349] on div "Building #... 1438 E Mowry Dr Homestead, FL 33033 Building #... 1418 E Mowry Dr…" at bounding box center [643, 424] width 1286 height 663
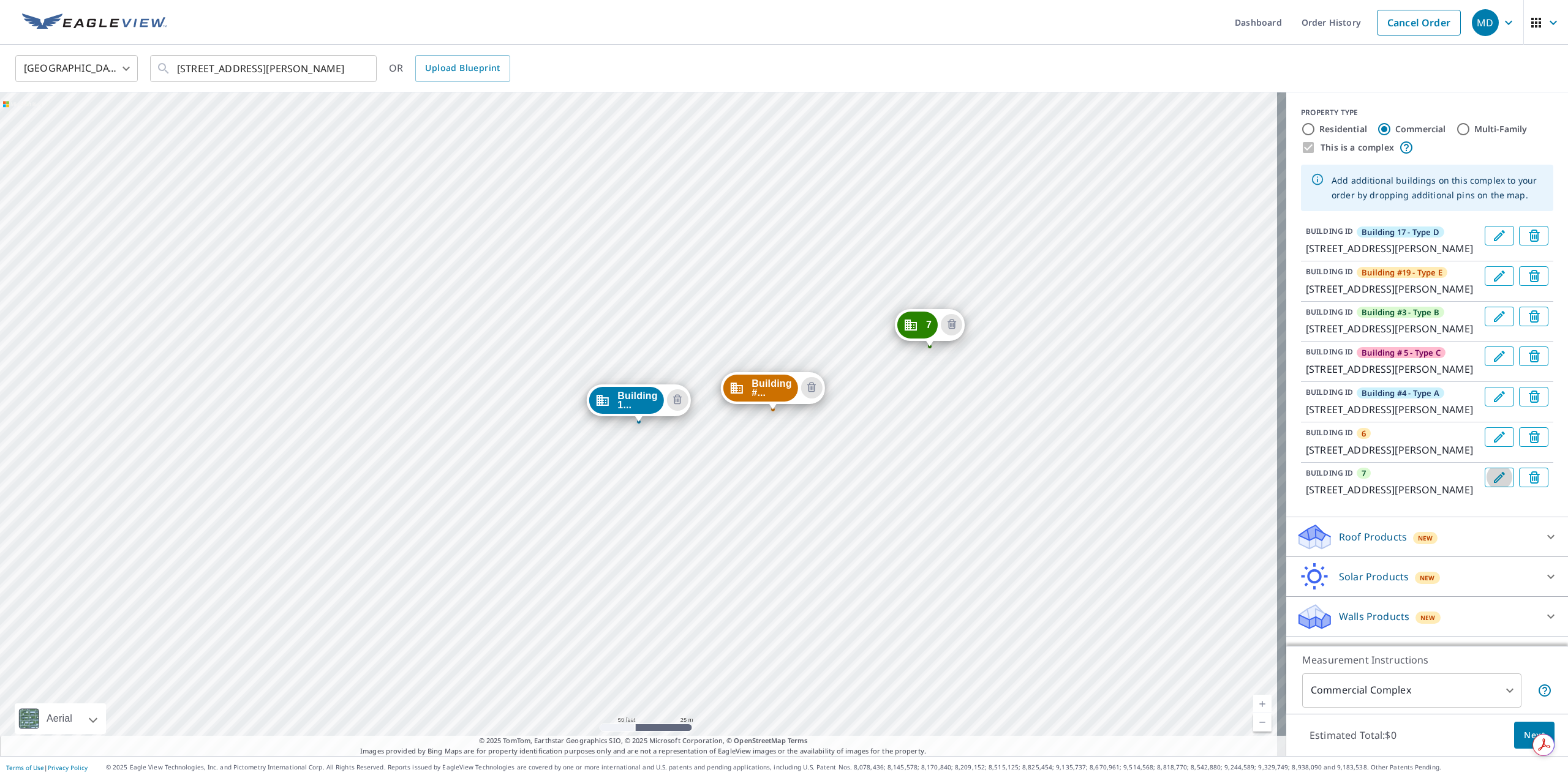
click at [1492, 485] on icon "Edit building 7" at bounding box center [1500, 477] width 15 height 15
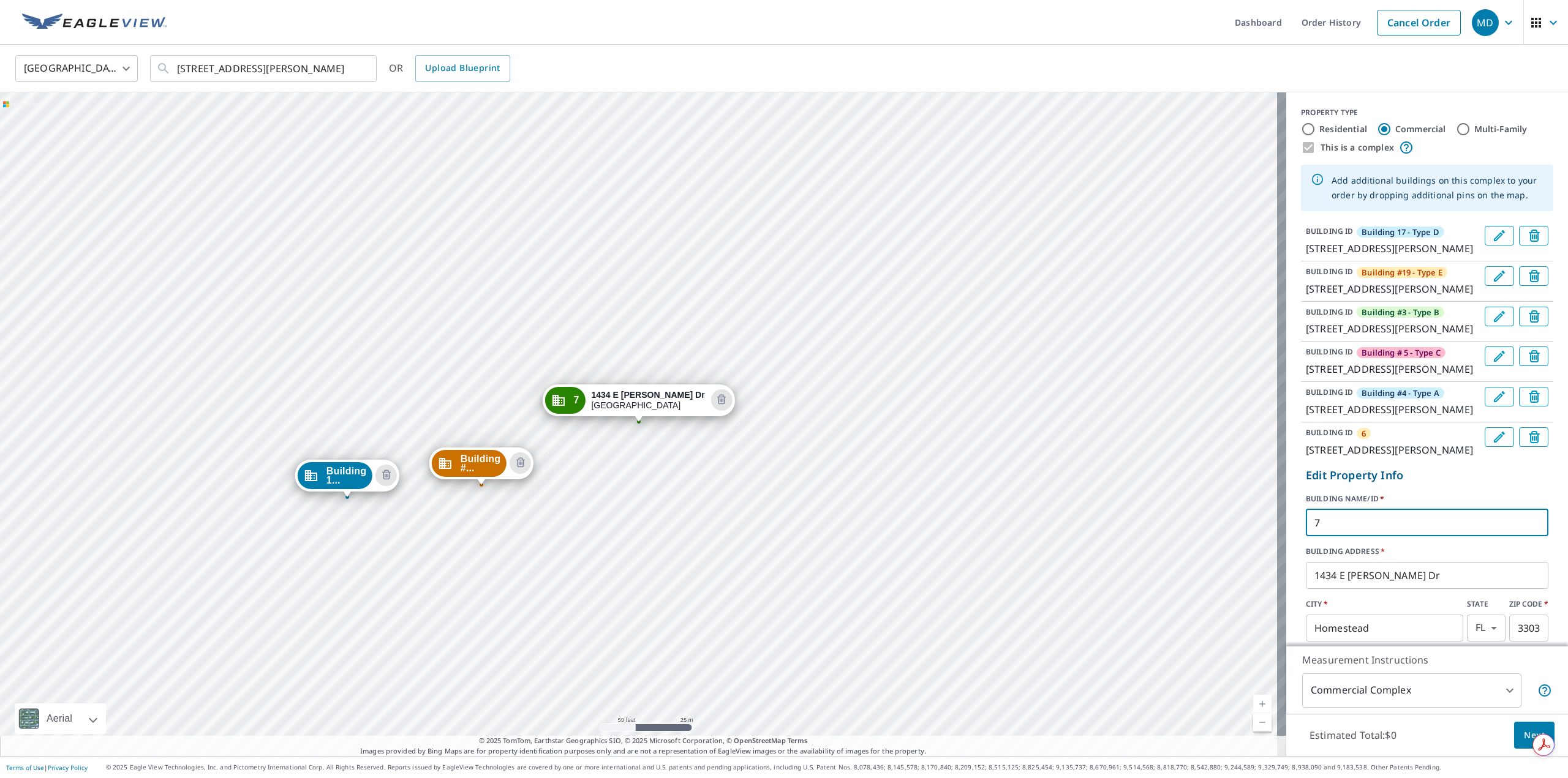
drag, startPoint x: 1342, startPoint y: 610, endPoint x: 1233, endPoint y: 614, distance: 109.1
click at [1233, 614] on div "Building 1... 1440 E Mowry Dr Homestead, FL 33033 Building #... 1438 E Mowry Dr…" at bounding box center [784, 424] width 1568 height 663
type input "C"
type input "B"
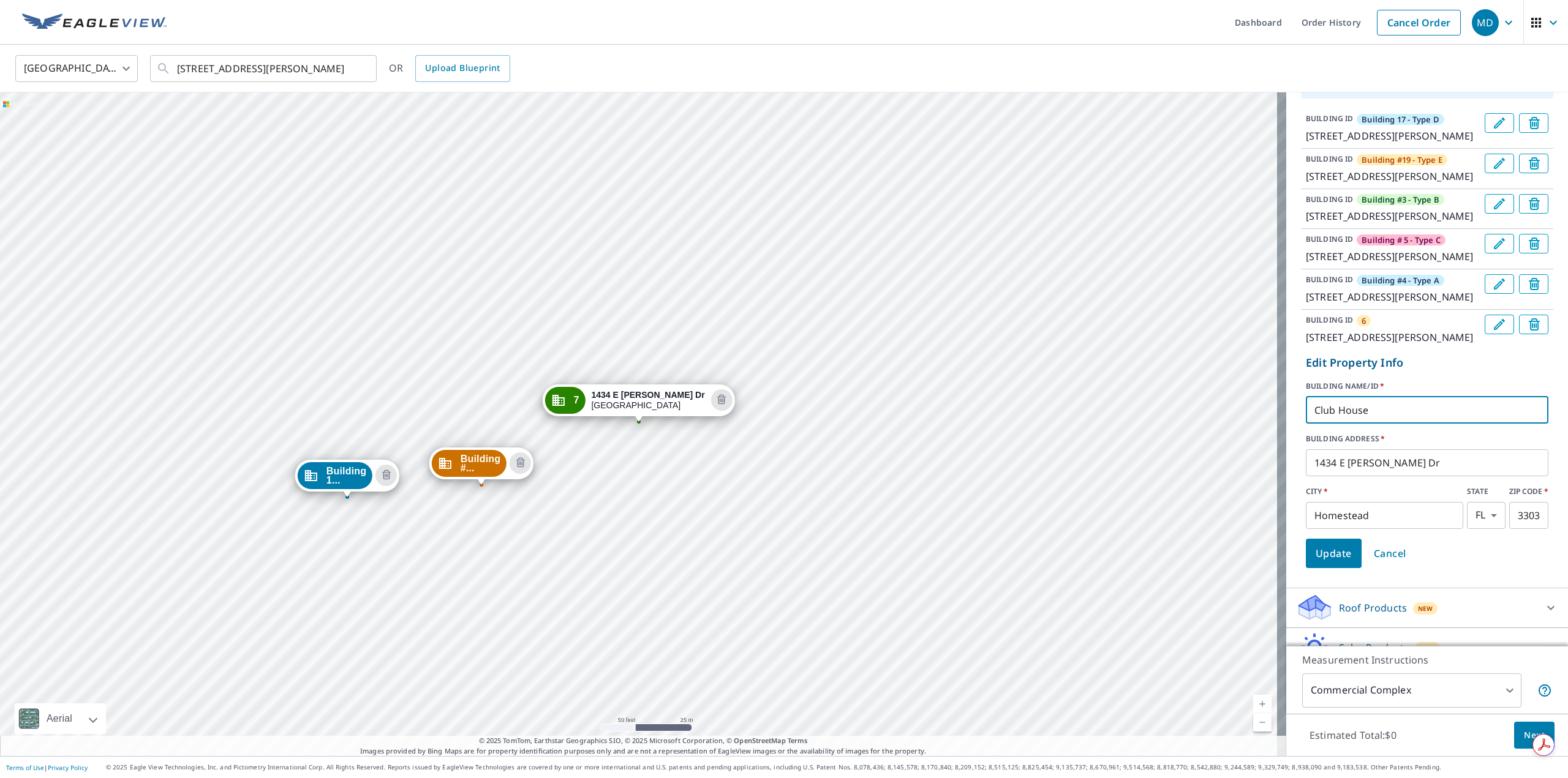
scroll to position [121, 0]
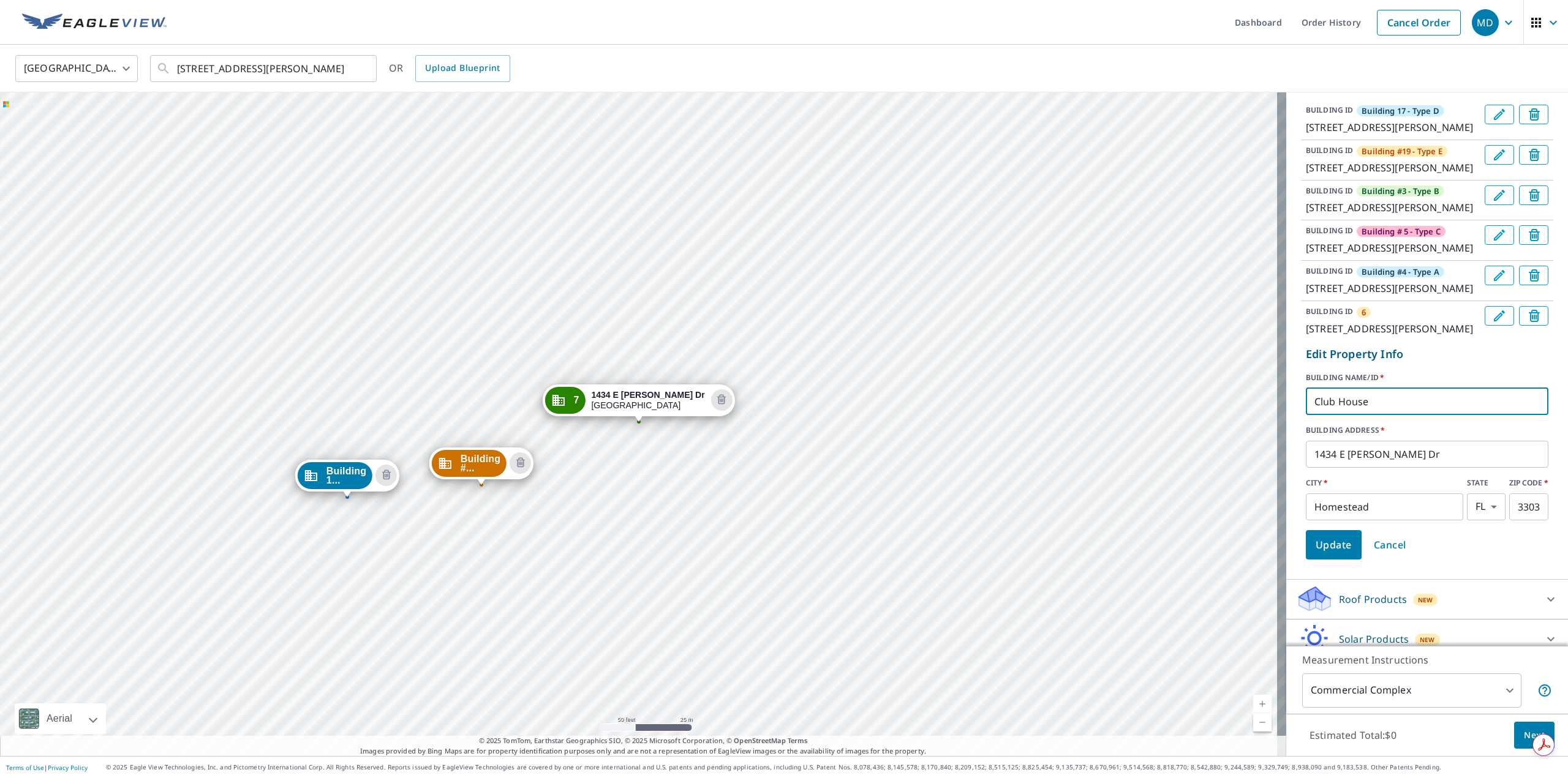
type input "Club House"
click at [1326, 553] on span "Update" at bounding box center [1334, 545] width 36 height 17
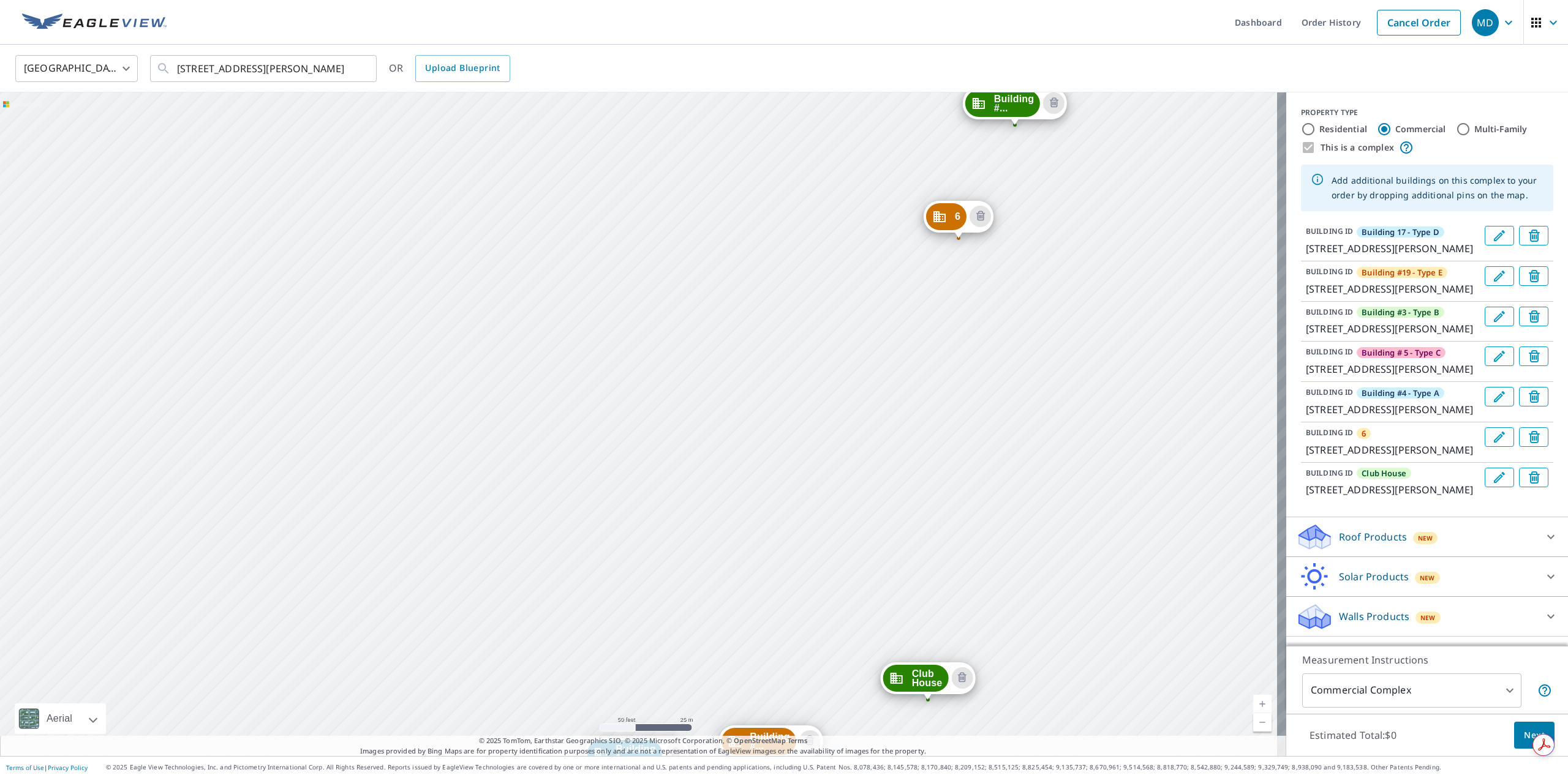
drag, startPoint x: 1124, startPoint y: 230, endPoint x: 1122, endPoint y: 588, distance: 358.0
click at [1122, 588] on div "Building #... 1438 E Mowry Dr Homestead, FL 33033 Building #... 1418 E Mowry Dr…" at bounding box center [643, 424] width 1286 height 663
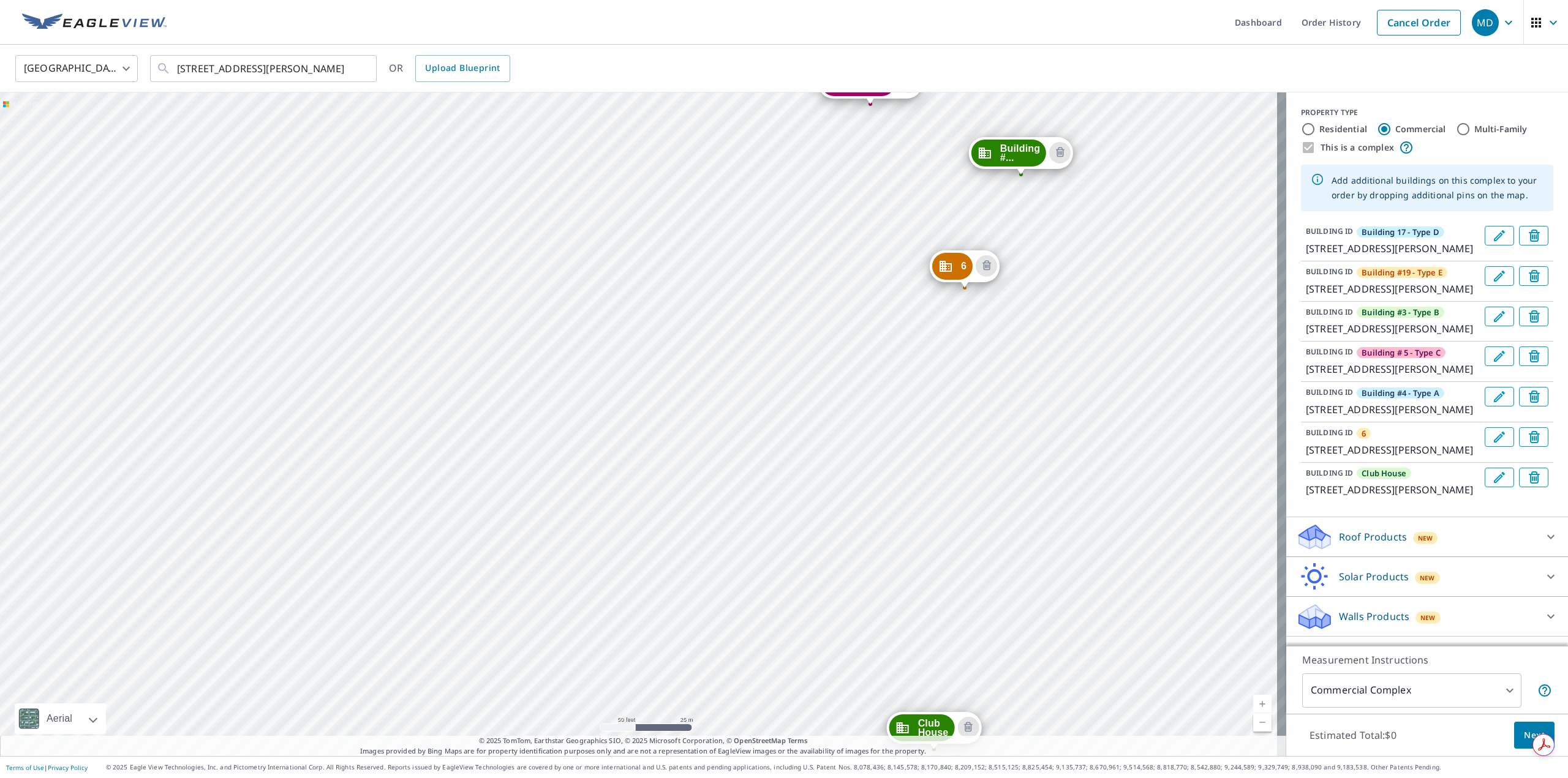
drag, startPoint x: 1040, startPoint y: 251, endPoint x: 1046, endPoint y: 296, distance: 45.4
click at [1046, 296] on div "Building #... 1438 E Mowry Dr Homestead, FL 33033 Building #... 1418 E Mowry Dr…" at bounding box center [643, 424] width 1286 height 663
click at [1054, 310] on div "Building #... 1438 E Mowry Dr Homestead, FL 33033 Building #... 1418 E Mowry Dr…" at bounding box center [643, 424] width 1286 height 663
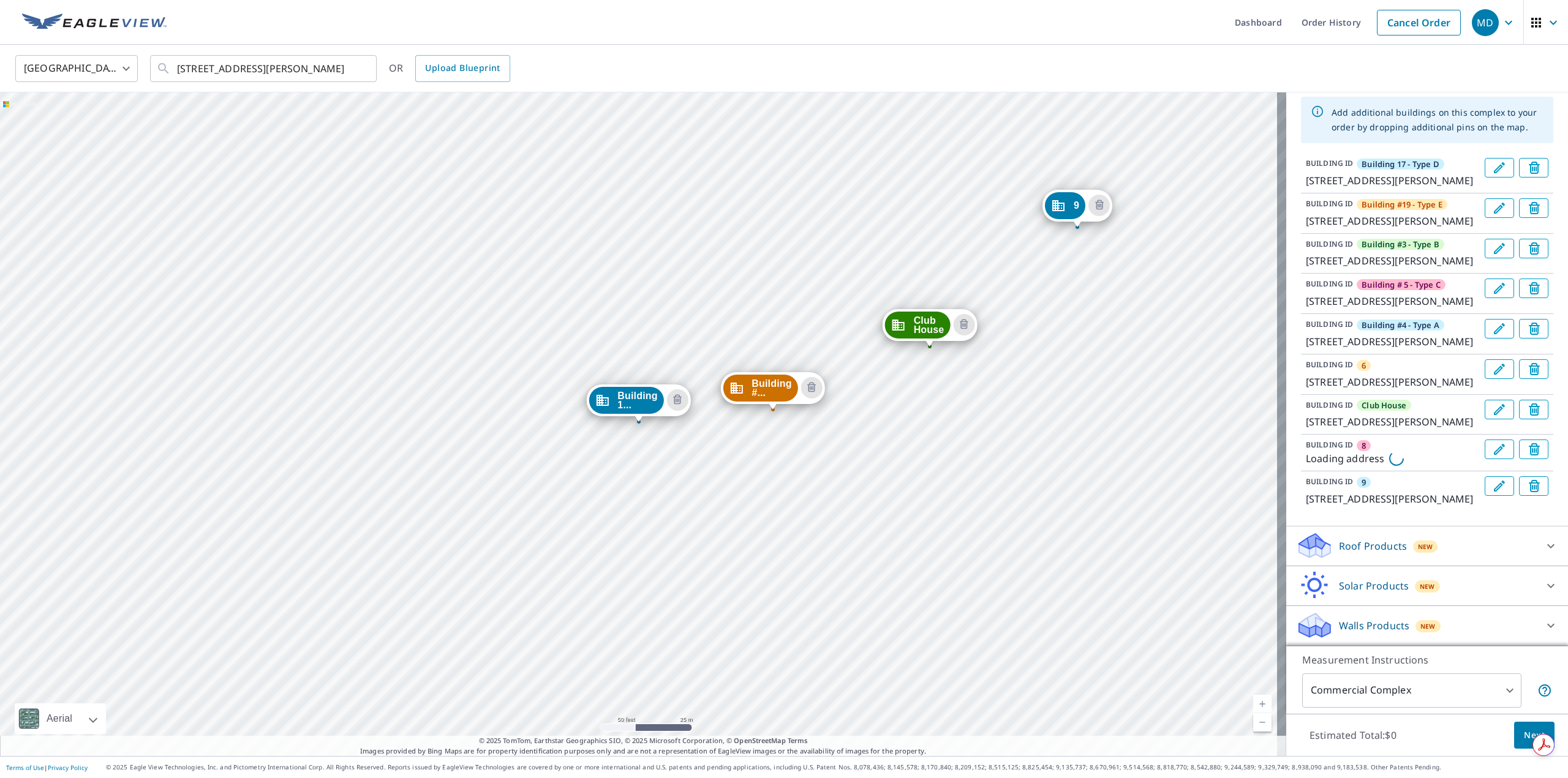
drag, startPoint x: 1060, startPoint y: 284, endPoint x: 1083, endPoint y: 203, distance: 84.2
click at [1095, 201] on icon "Delete building 9" at bounding box center [1100, 206] width 15 height 15
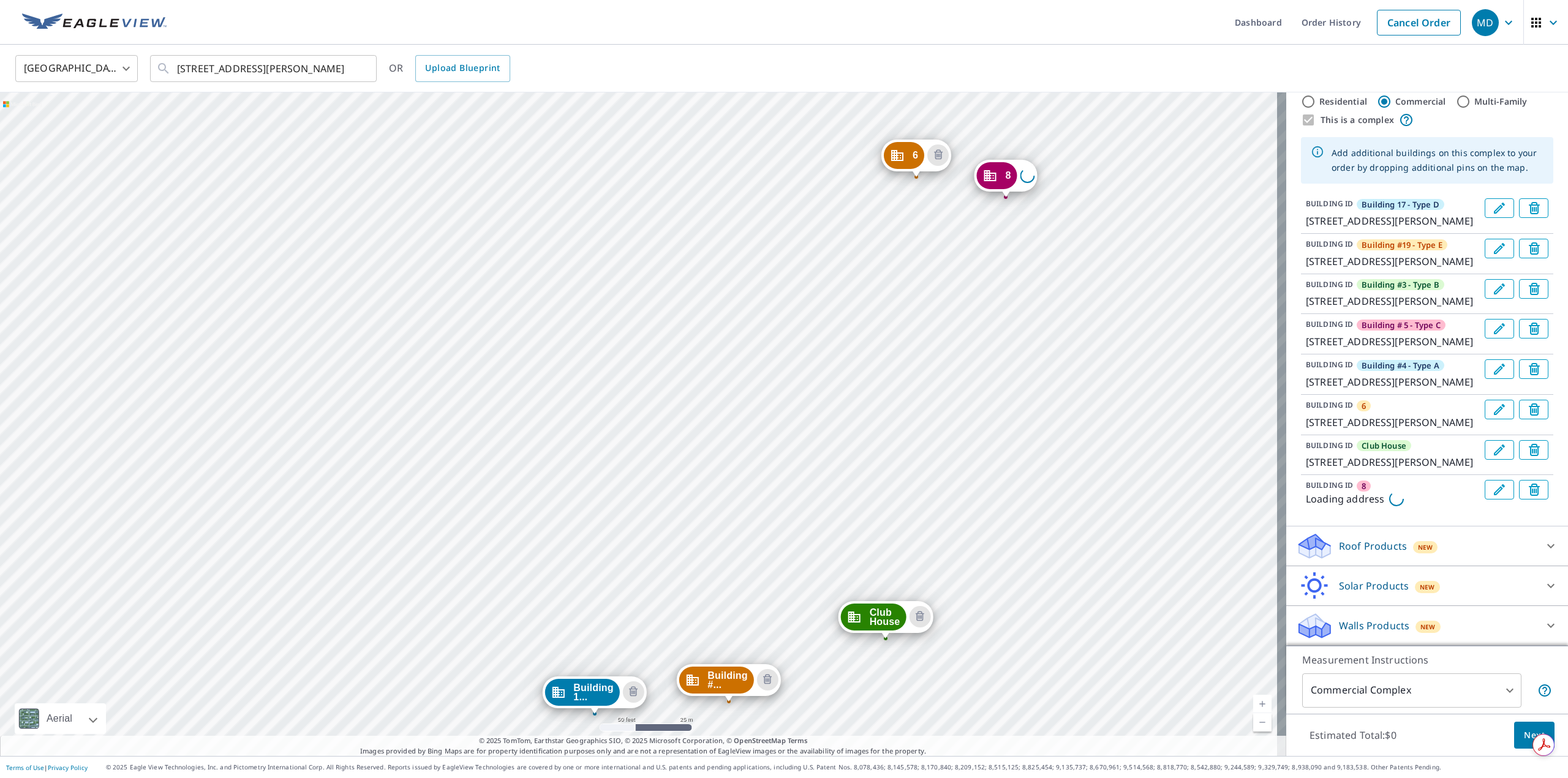
drag, startPoint x: 1164, startPoint y: 220, endPoint x: 1108, endPoint y: 538, distance: 322.9
click at [1108, 538] on div "Building #... 1438 E Mowry Dr Homestead, FL 33033 Building #... 1418 E Mowry Dr…" at bounding box center [643, 424] width 1286 height 663
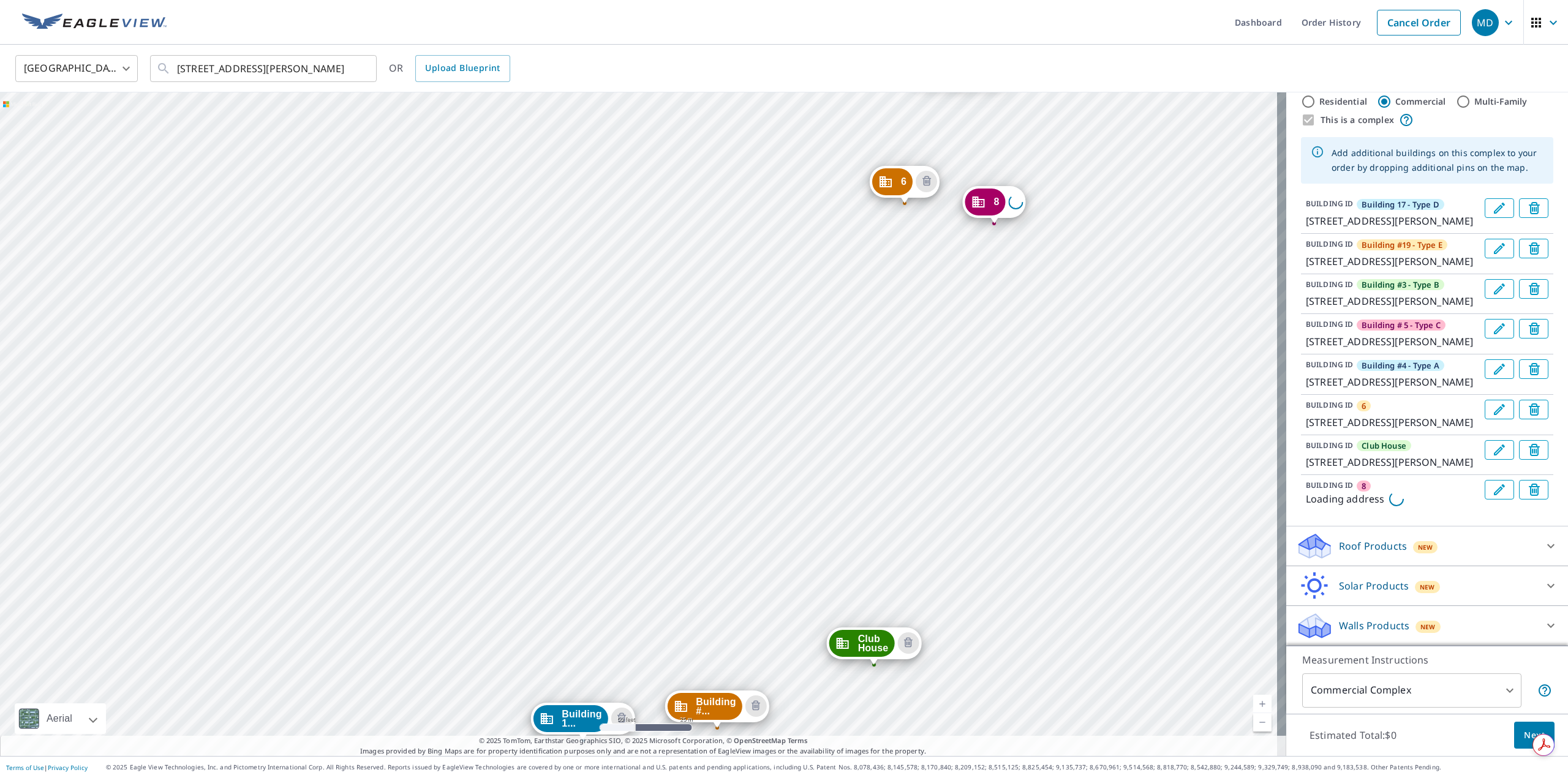
click at [992, 203] on div "8" at bounding box center [985, 202] width 41 height 27
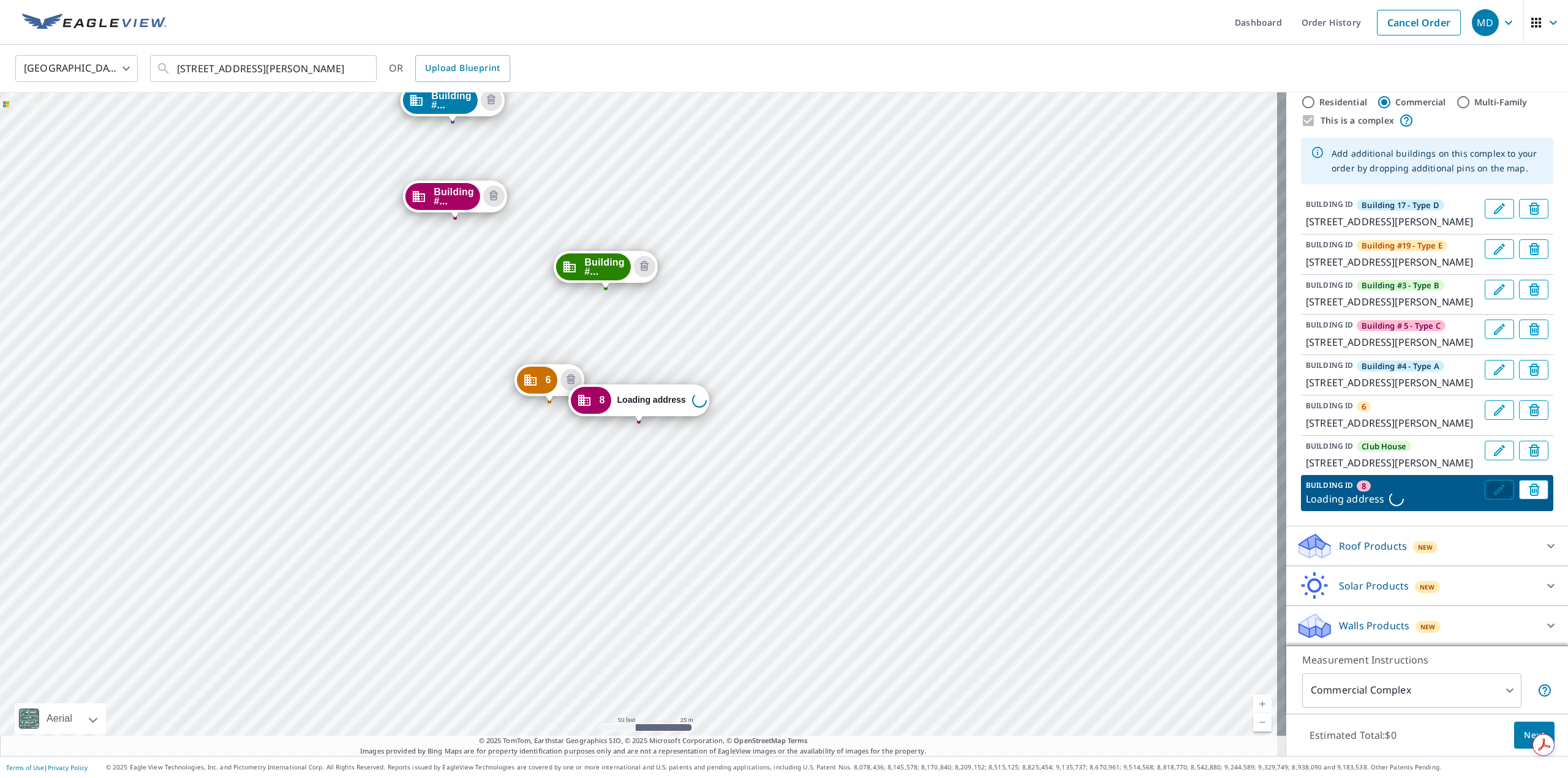
click at [1492, 497] on icon "Edit building 8" at bounding box center [1500, 490] width 15 height 15
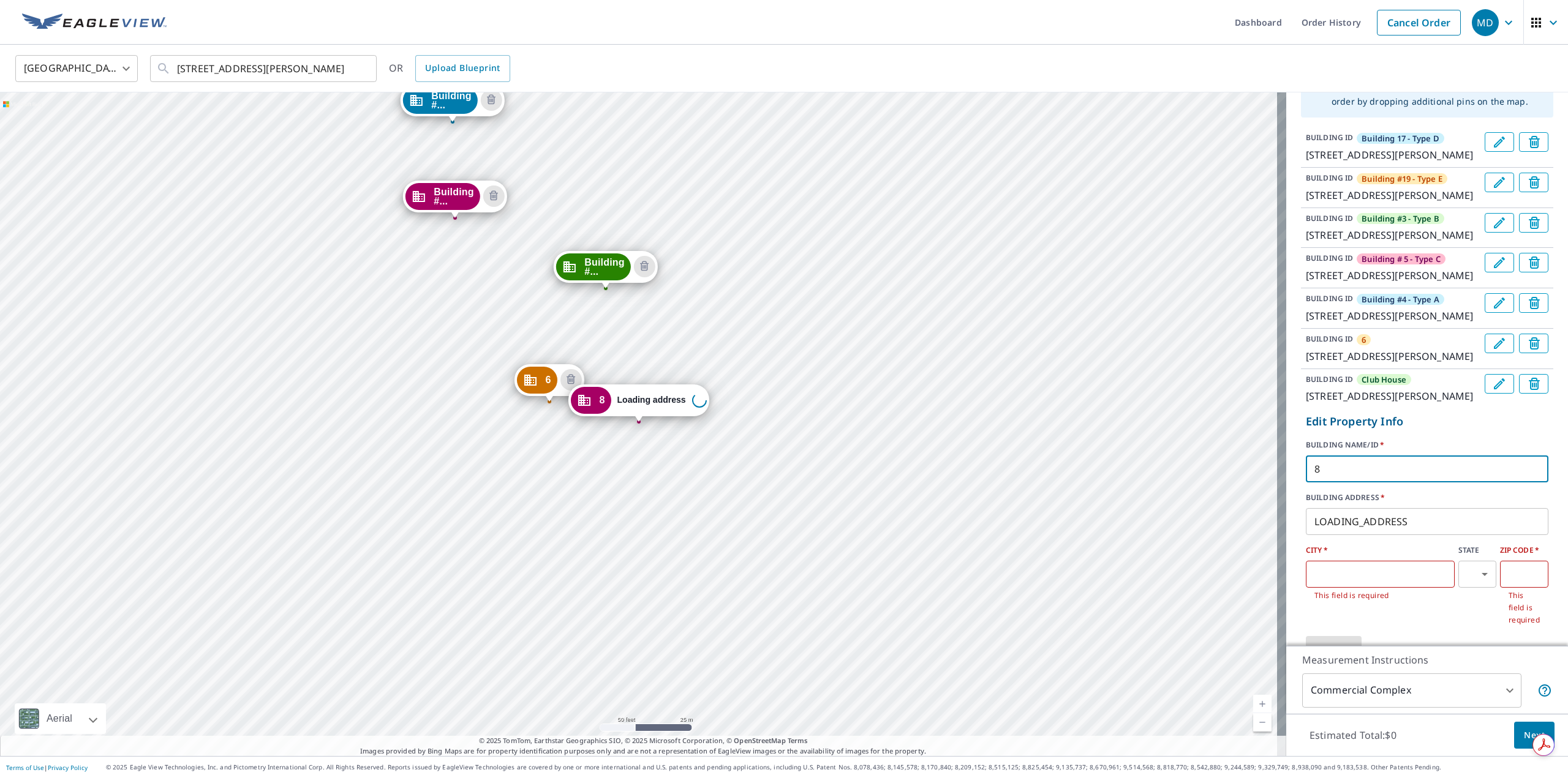
click at [1348, 486] on input "8" at bounding box center [1427, 469] width 243 height 34
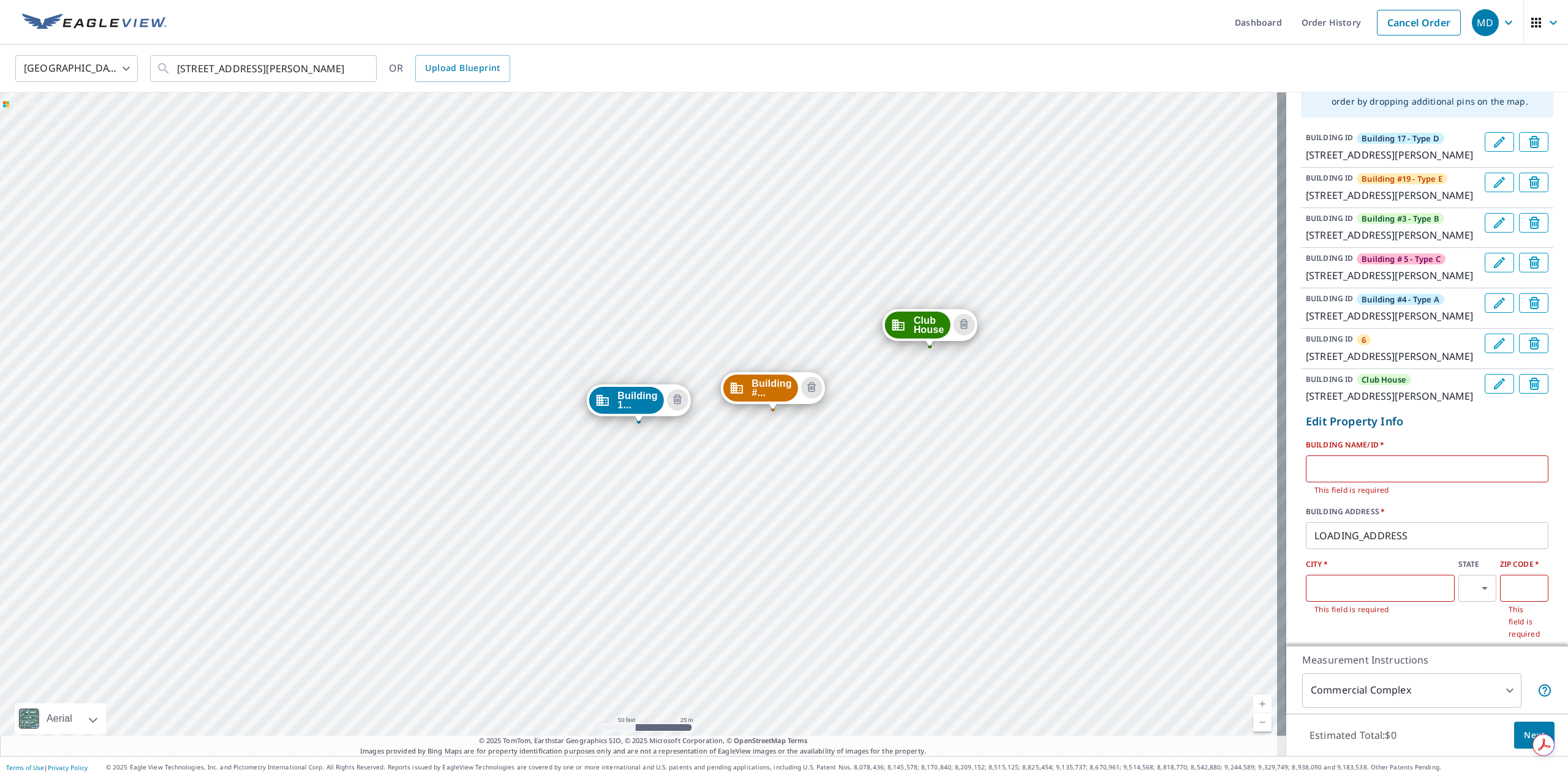
click at [1340, 403] on p "1434 E Mowry Dr, Homestead, FL, 33033" at bounding box center [1393, 396] width 174 height 15
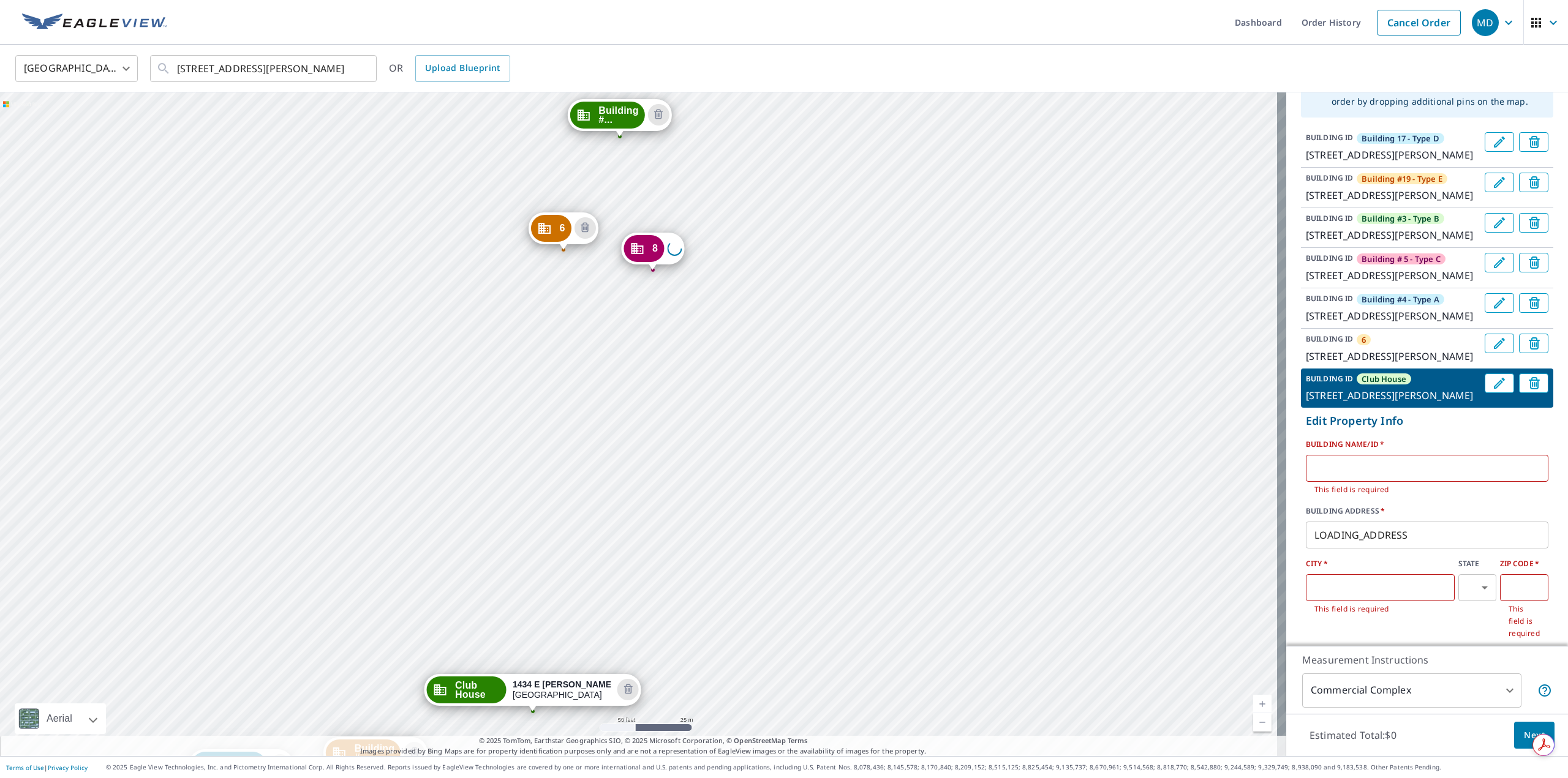
drag, startPoint x: 990, startPoint y: 235, endPoint x: 885, endPoint y: 523, distance: 306.5
click at [885, 523] on div "Building 1... 1440 E Mowry Dr Homestead, FL 33033 Building #... 1438 E Mowry Dr…" at bounding box center [643, 424] width 1286 height 663
click at [661, 110] on icon "Delete building Building #3 - Type B" at bounding box center [659, 113] width 15 height 15
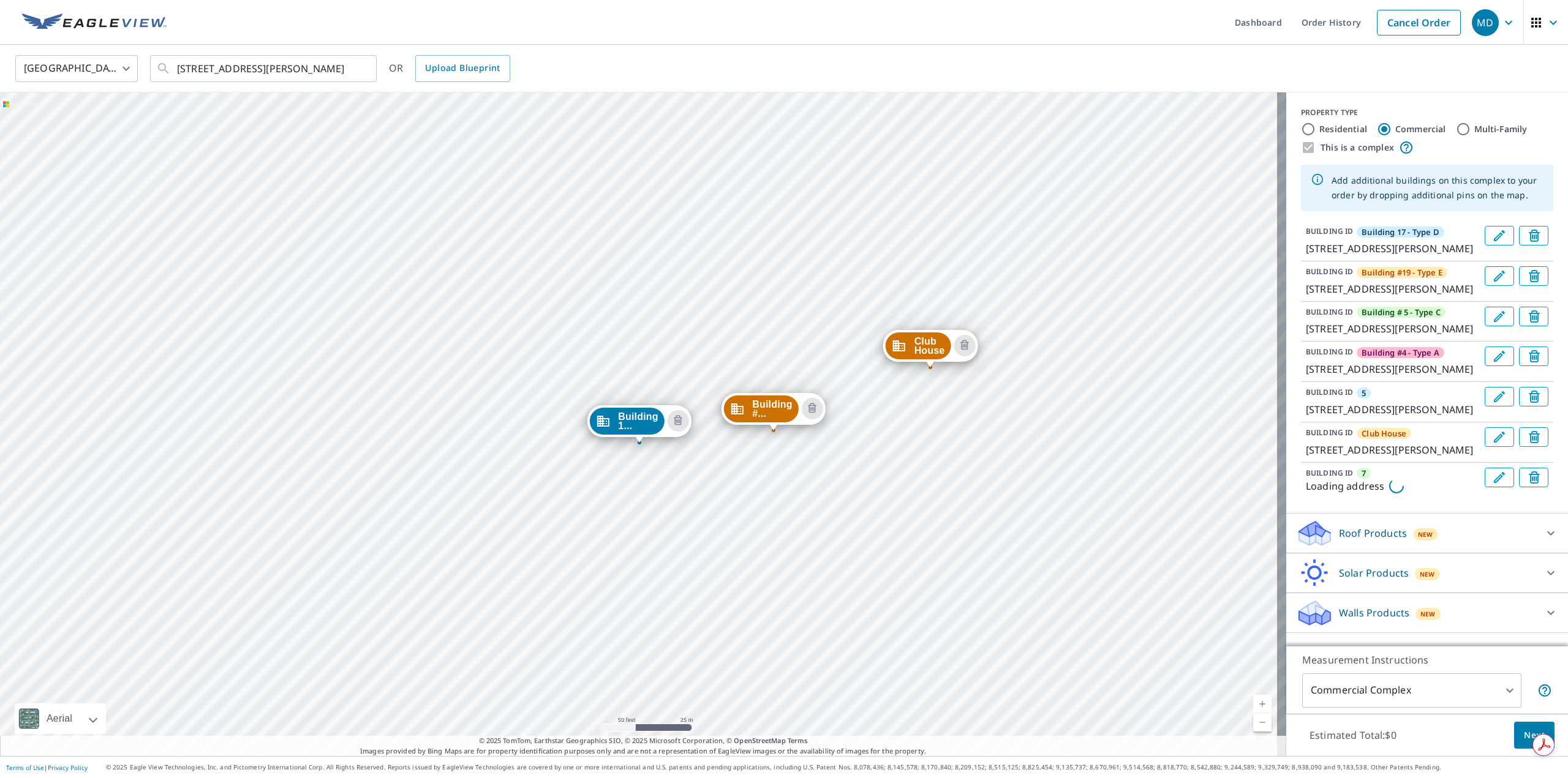
drag, startPoint x: 1140, startPoint y: 312, endPoint x: 1140, endPoint y: 333, distance: 21.0
click at [1140, 333] on div "Building #... 1438 E Mowry Dr Homestead, FL 33033 Building #... 1414 E Mowry Dr…" at bounding box center [643, 424] width 1286 height 663
click at [1253, 721] on link "Current Level 19, Zoom Out" at bounding box center [1262, 723] width 18 height 18
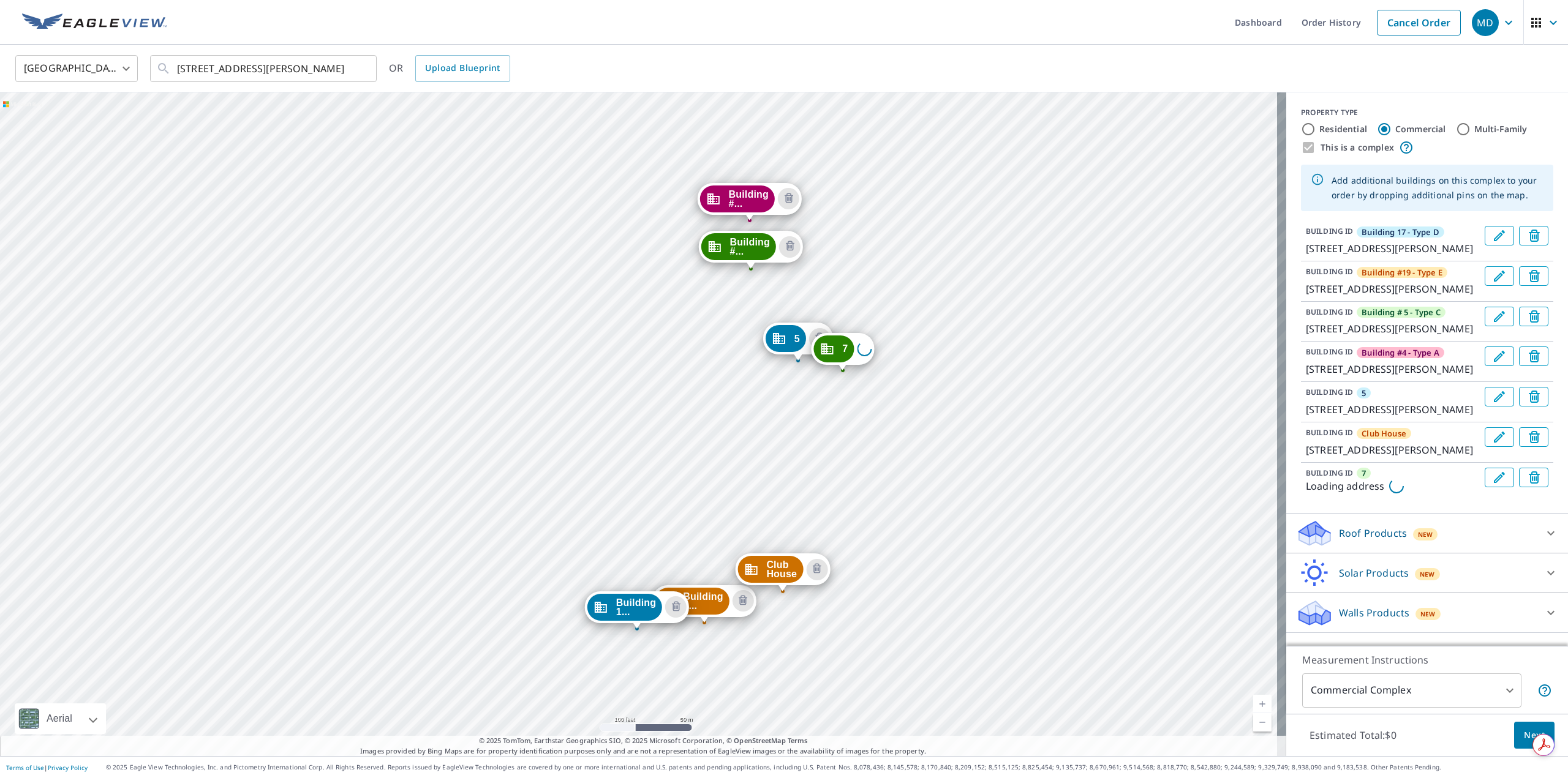
drag, startPoint x: 1023, startPoint y: 221, endPoint x: 1021, endPoint y: 418, distance: 197.0
click at [1021, 418] on div "Building #... 1438 E Mowry Dr Homestead, FL 33033 Building #... 1414 E Mowry Dr…" at bounding box center [643, 424] width 1286 height 663
click at [762, 203] on span "Building #..." at bounding box center [749, 199] width 40 height 18
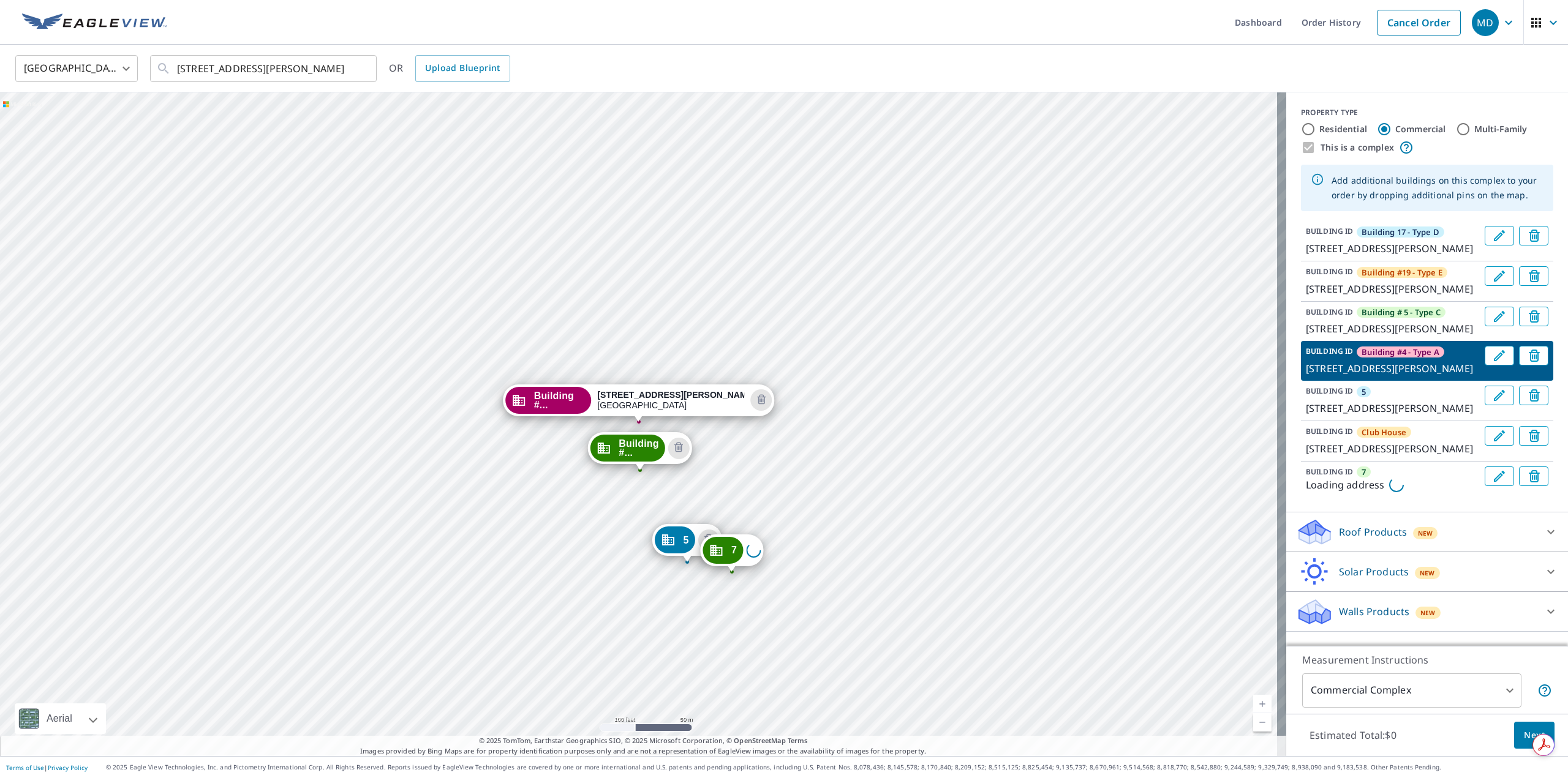
click at [651, 447] on span "Building #..." at bounding box center [639, 448] width 40 height 18
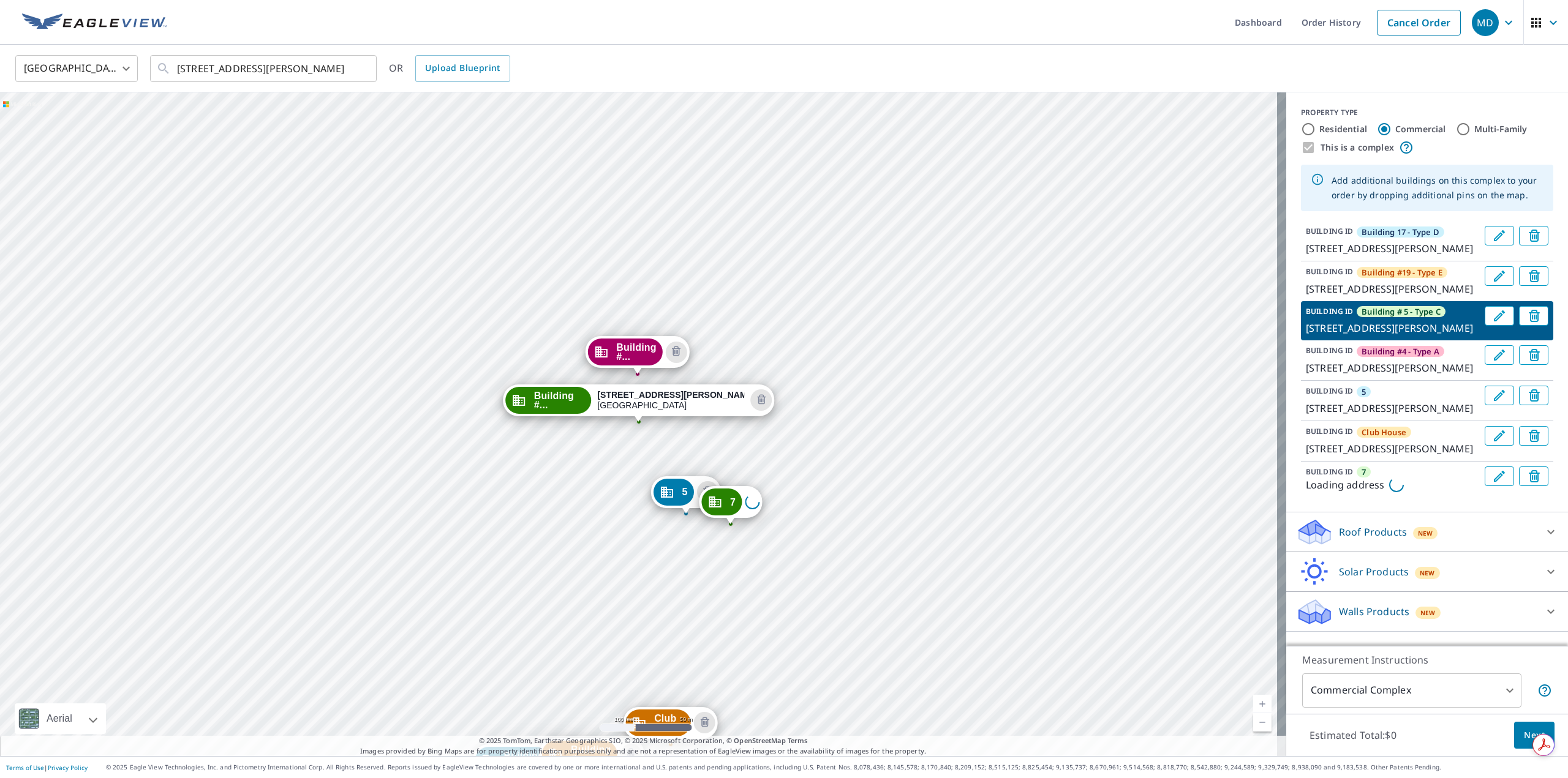
click at [680, 492] on div "5" at bounding box center [673, 492] width 41 height 27
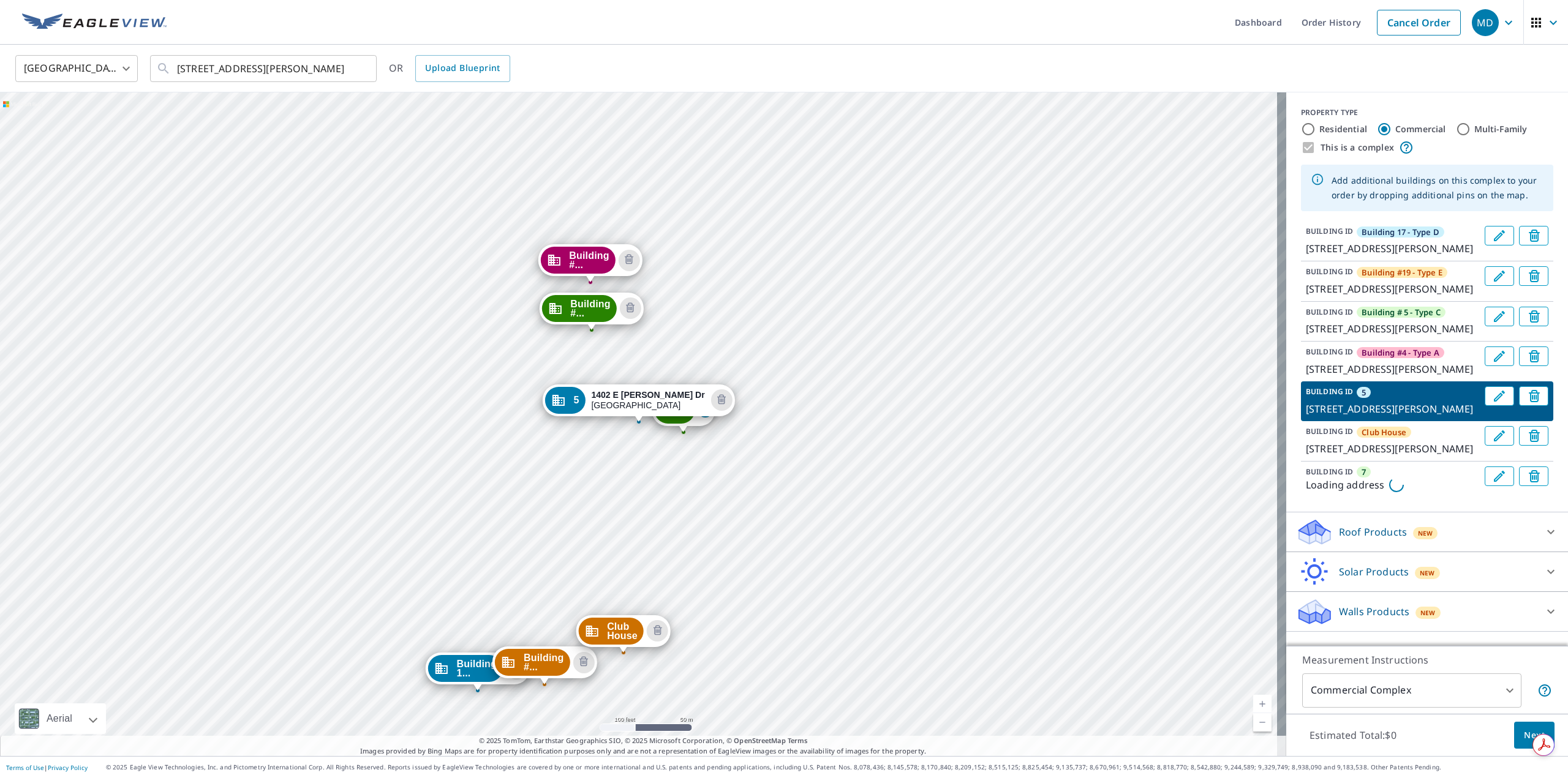
click at [684, 423] on div "7" at bounding box center [674, 410] width 41 height 27
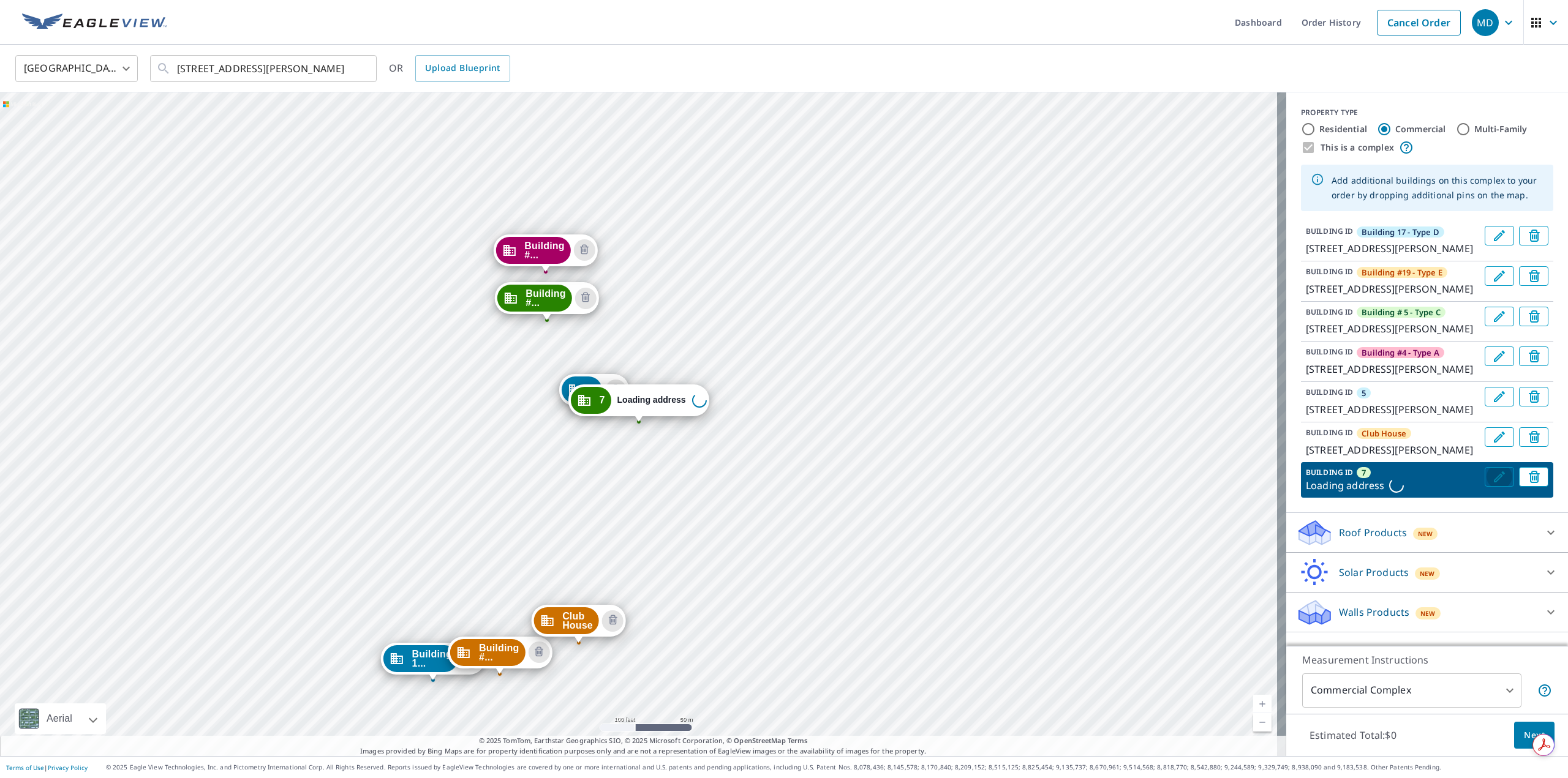
click at [1485, 487] on button "Edit building 7" at bounding box center [1500, 477] width 30 height 20
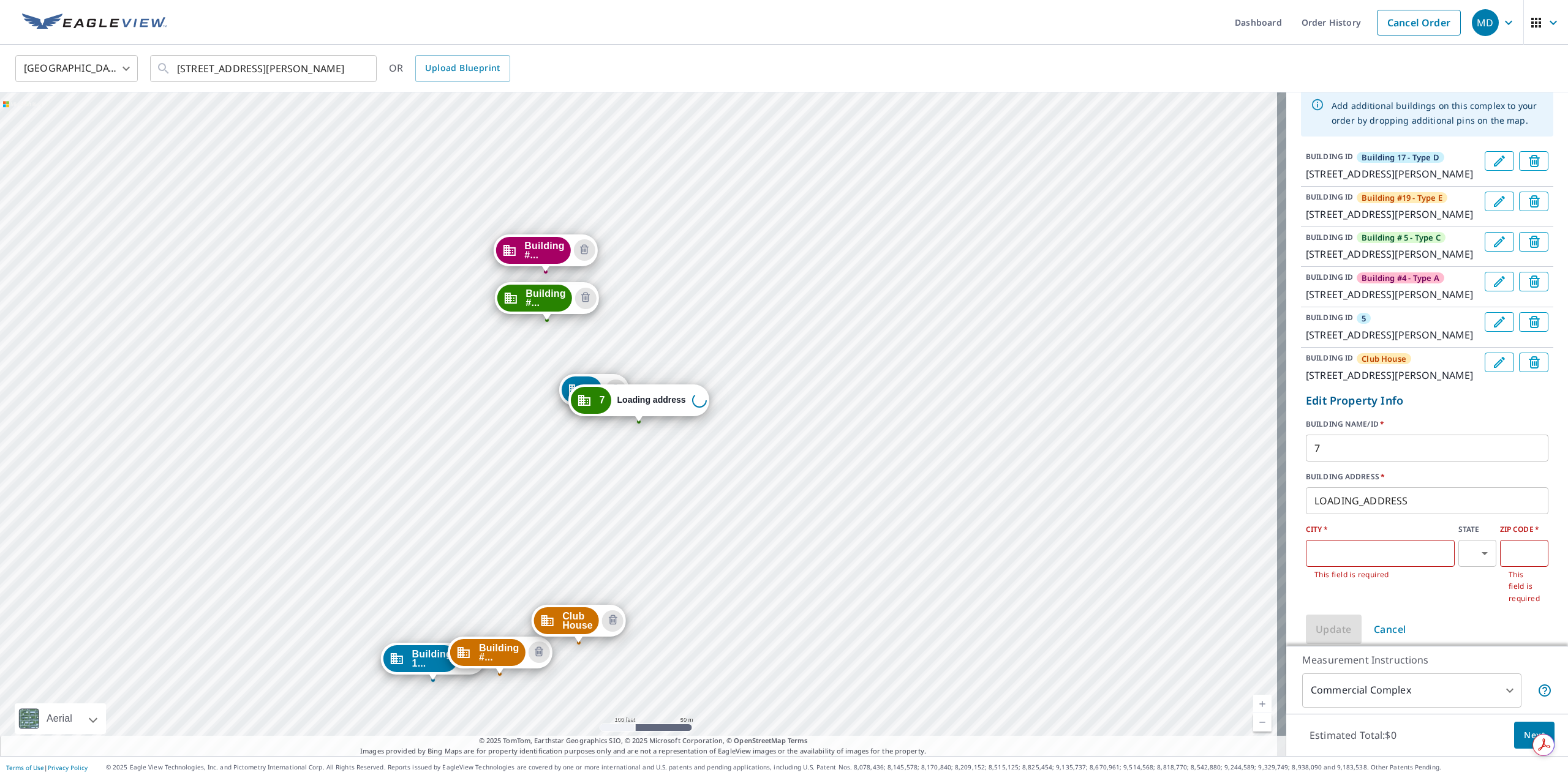
click at [1349, 465] on input "7" at bounding box center [1427, 448] width 243 height 34
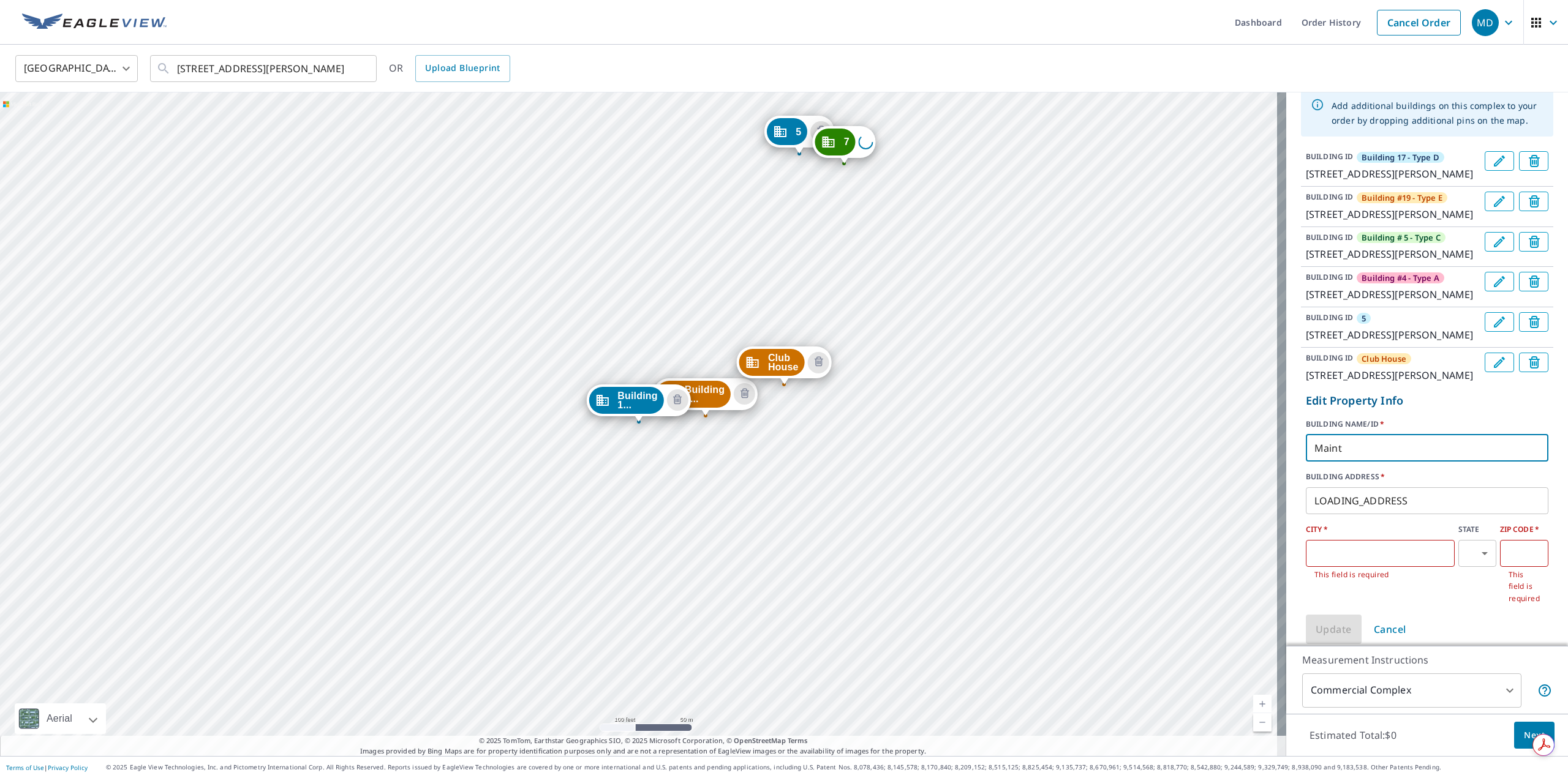
type input "Maint"
click at [1503, 409] on p "Edit Property Info" at bounding box center [1427, 400] width 243 height 17
click at [838, 142] on div "7" at bounding box center [836, 142] width 41 height 27
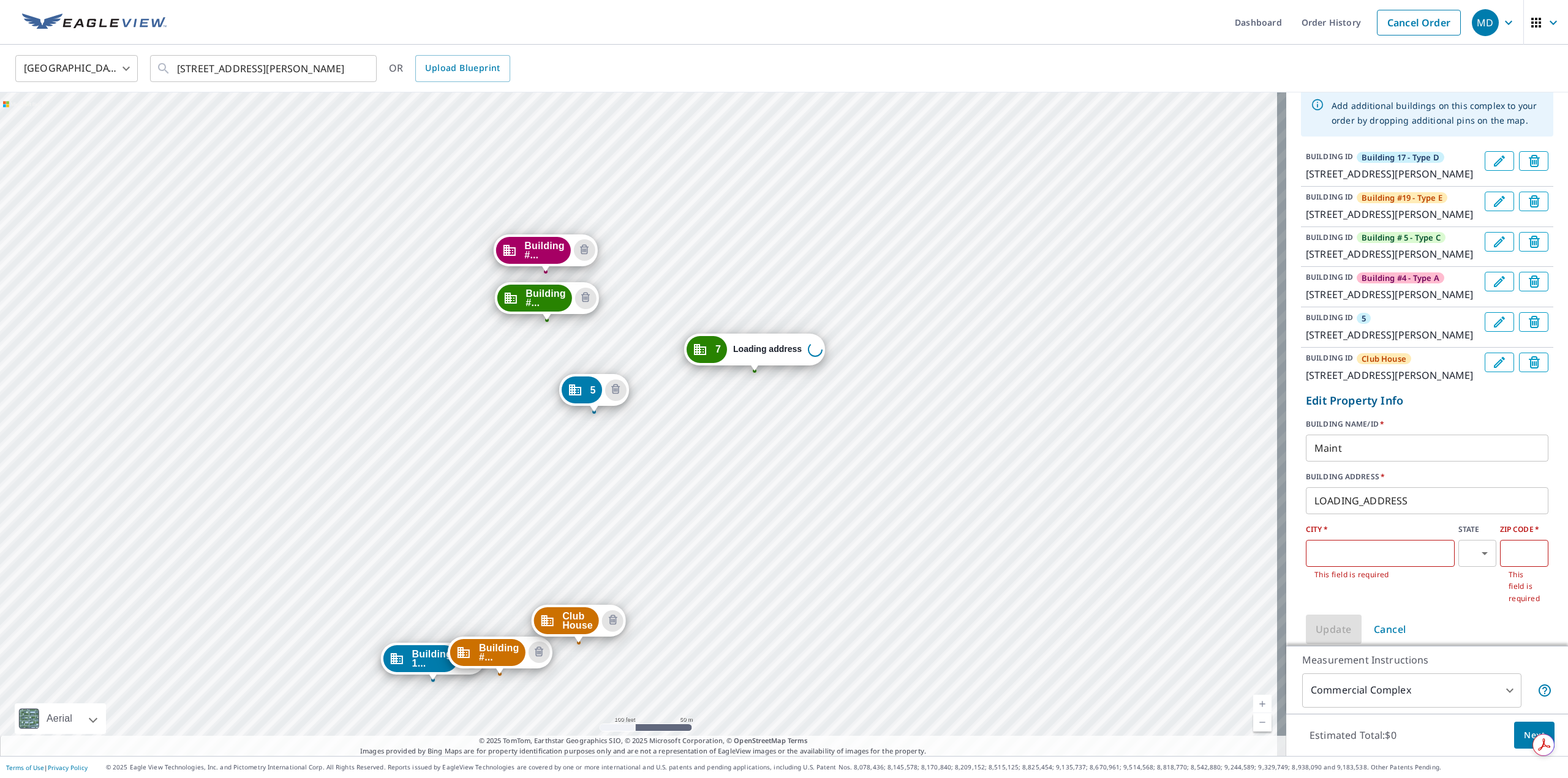
drag, startPoint x: 636, startPoint y: 397, endPoint x: 780, endPoint y: 341, distance: 154.5
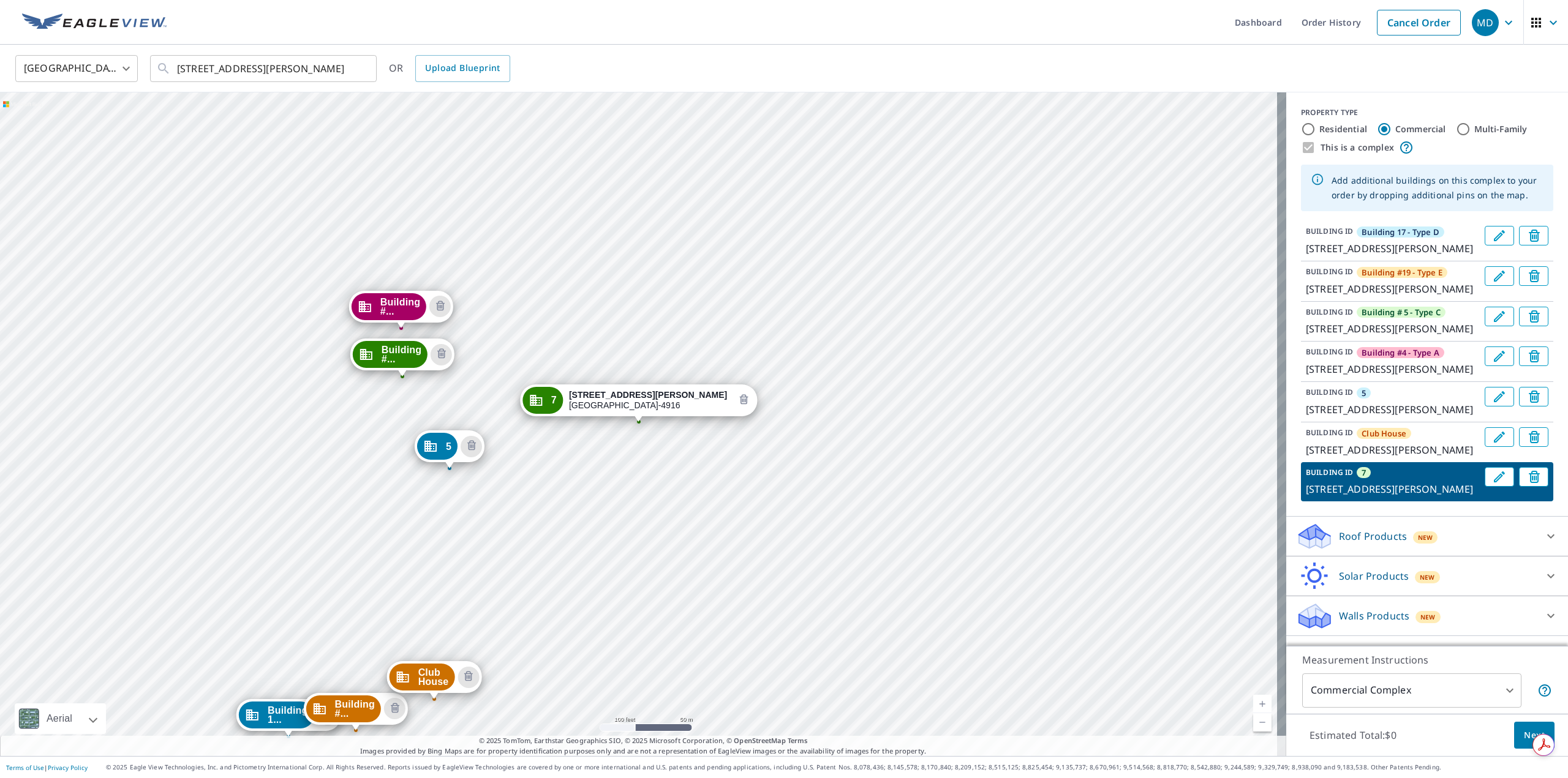
click at [737, 400] on icon "Delete building 7" at bounding box center [744, 400] width 15 height 15
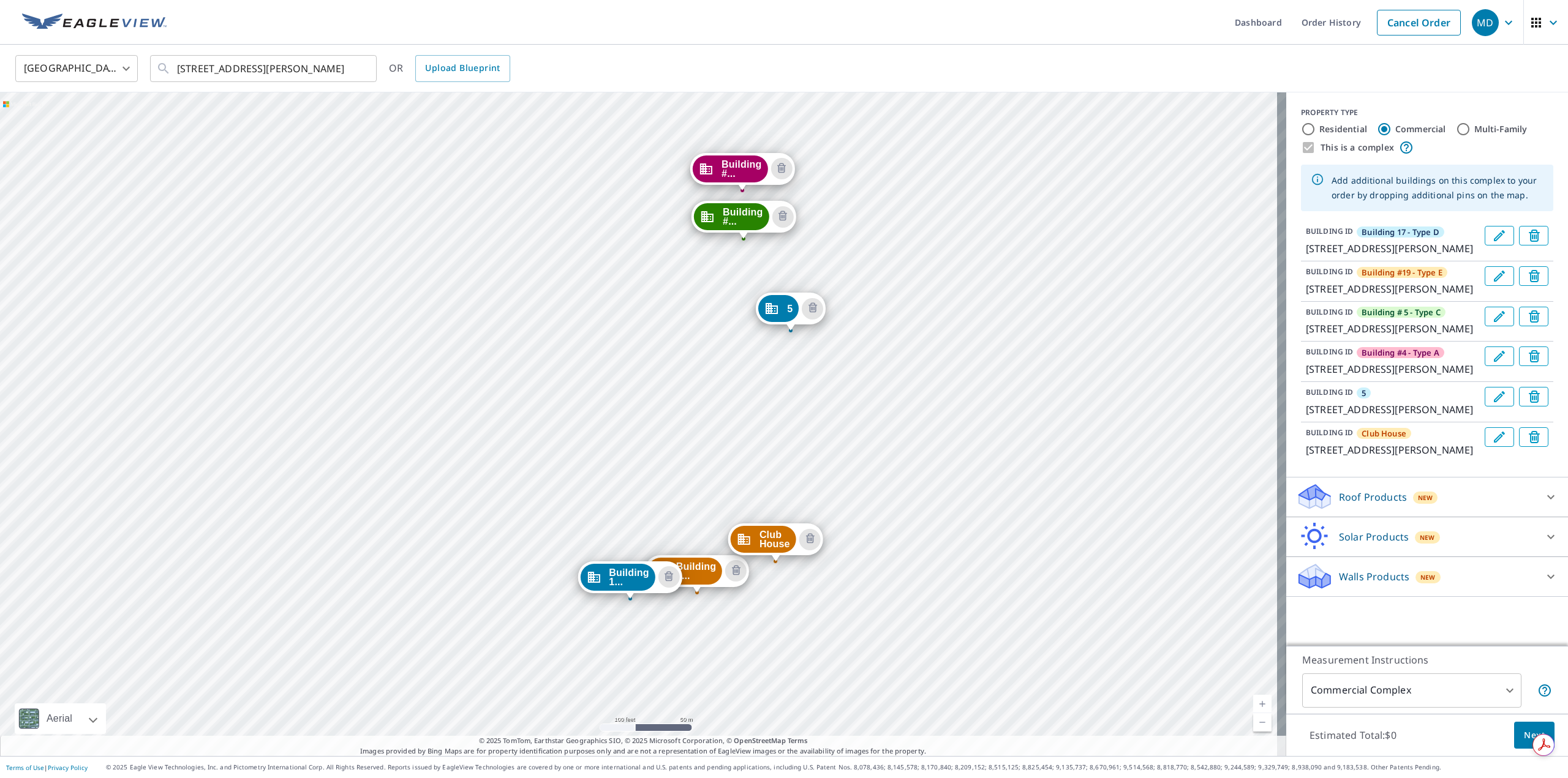
drag, startPoint x: 861, startPoint y: 254, endPoint x: 850, endPoint y: 449, distance: 195.3
click at [851, 448] on div "Building #... 1438 E Mowry Dr Homestead, FL 33033 Building #... 1414 E Mowry Dr…" at bounding box center [643, 424] width 1286 height 663
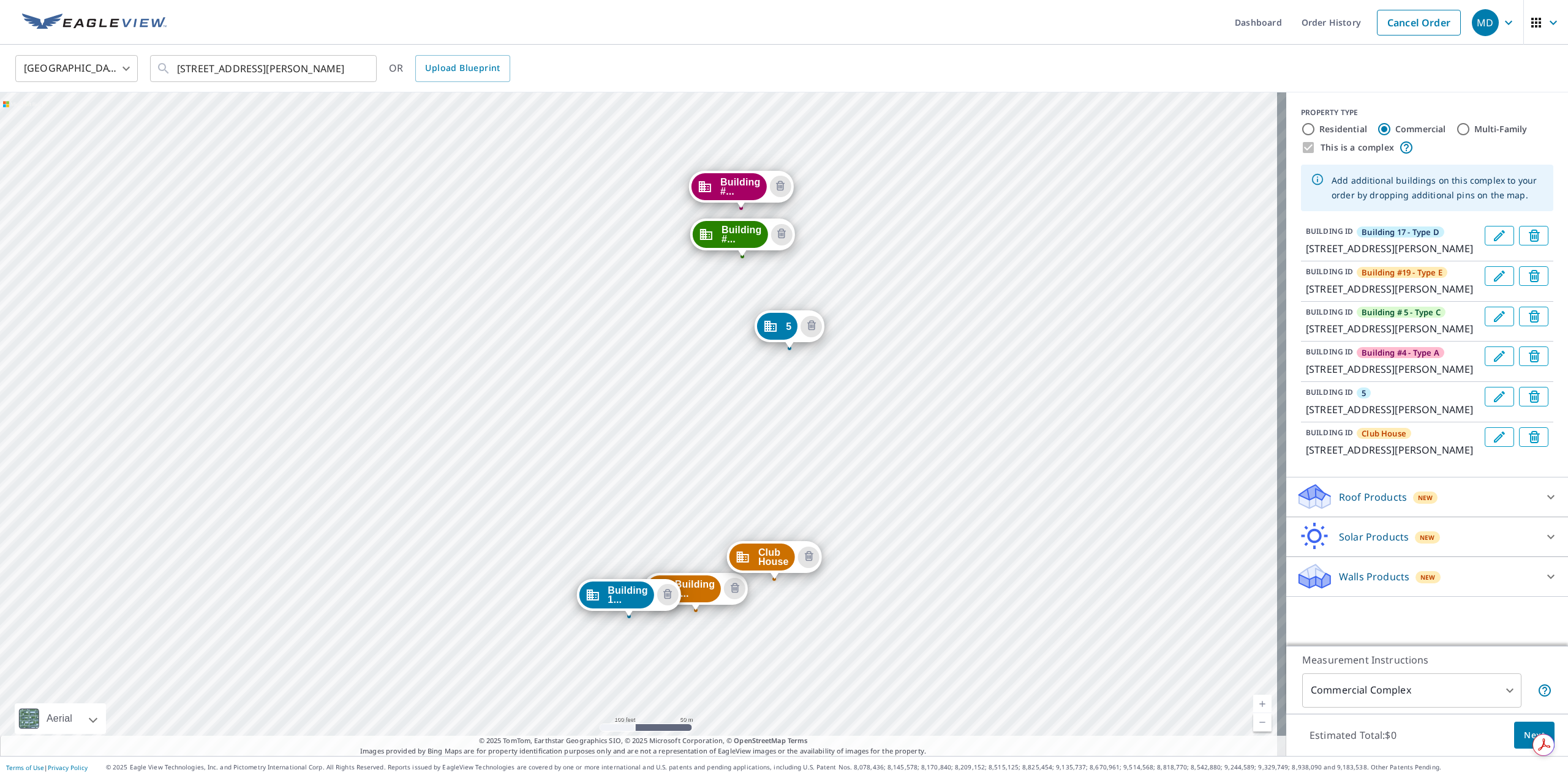
click at [1319, 417] on div "BUILDING ID 5 1402 E Mowry Dr, Homestead, FL, 33033" at bounding box center [1393, 402] width 174 height 30
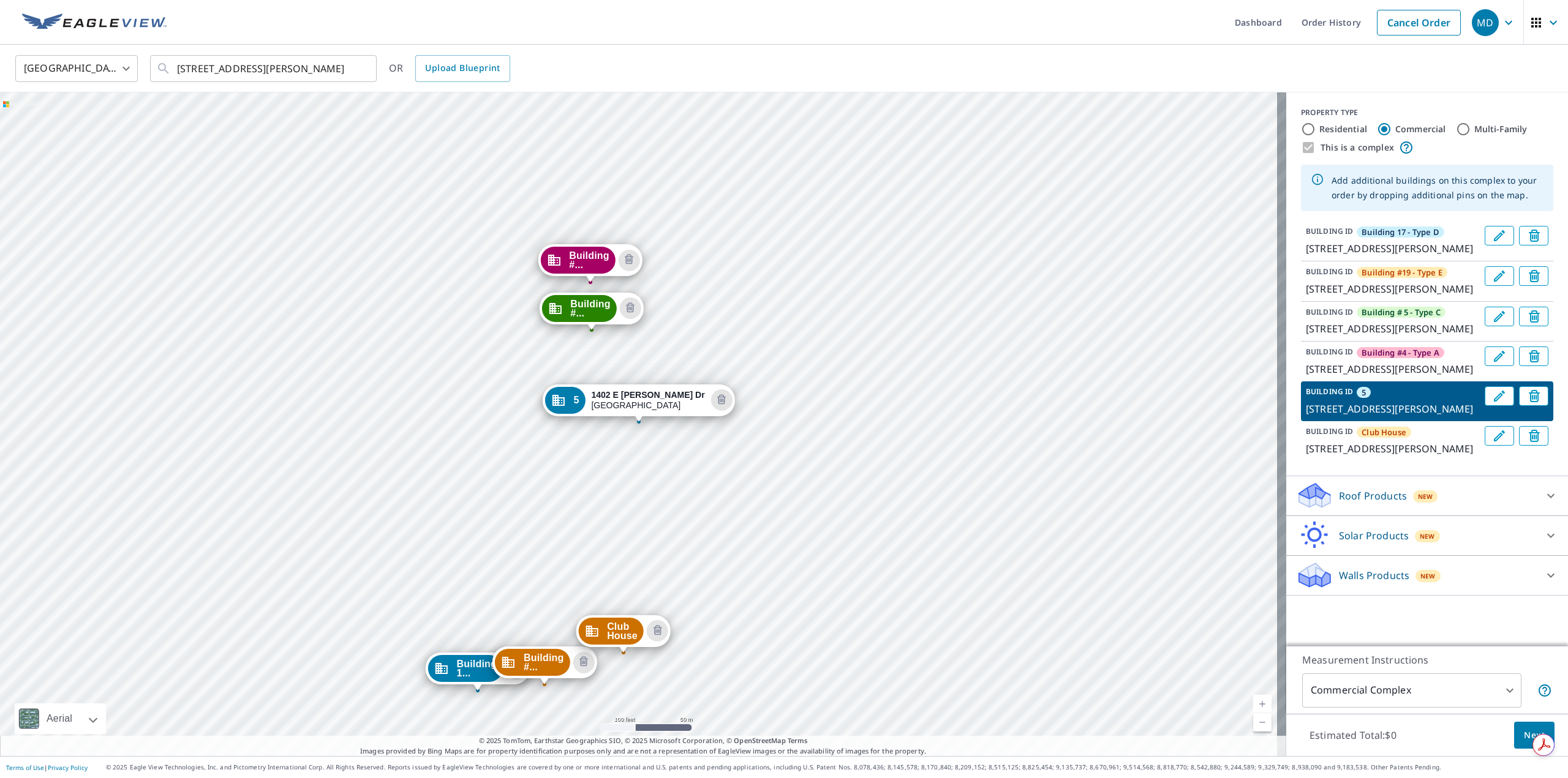
scroll to position [38, 0]
click at [1492, 403] on icon "Edit building 5" at bounding box center [1500, 396] width 15 height 15
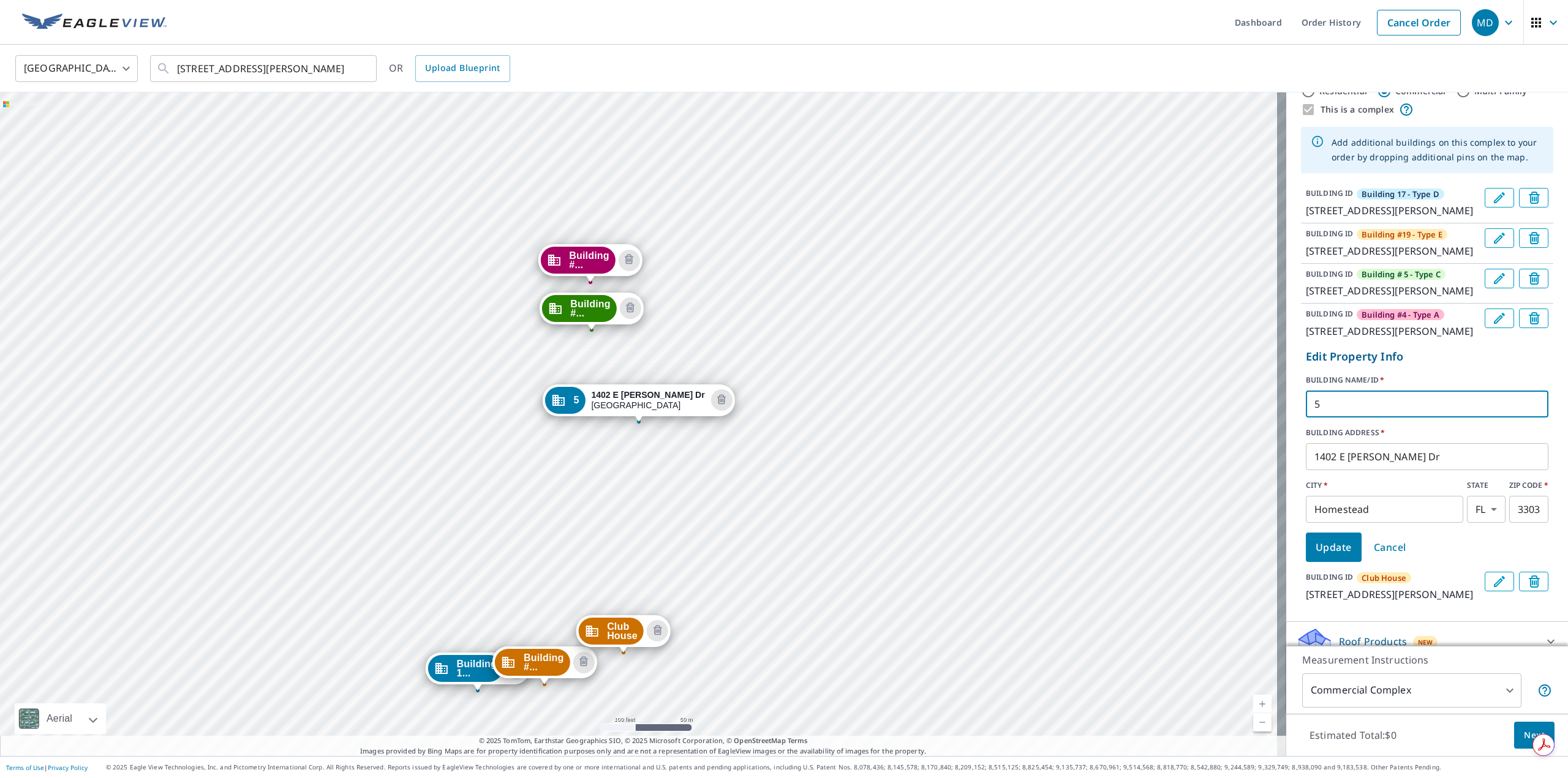
click at [1328, 421] on input "5" at bounding box center [1427, 404] width 243 height 34
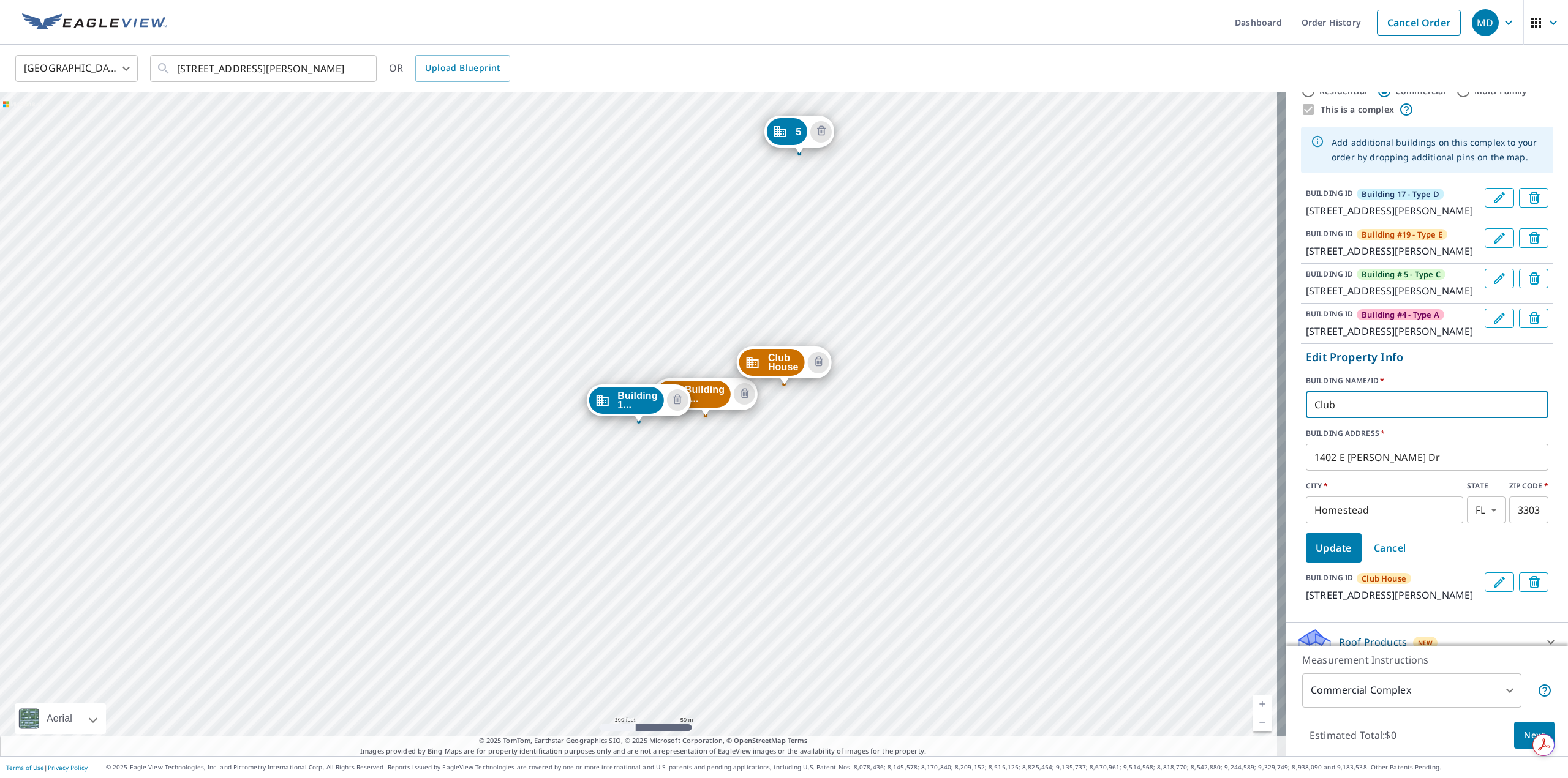
type input "Club House"
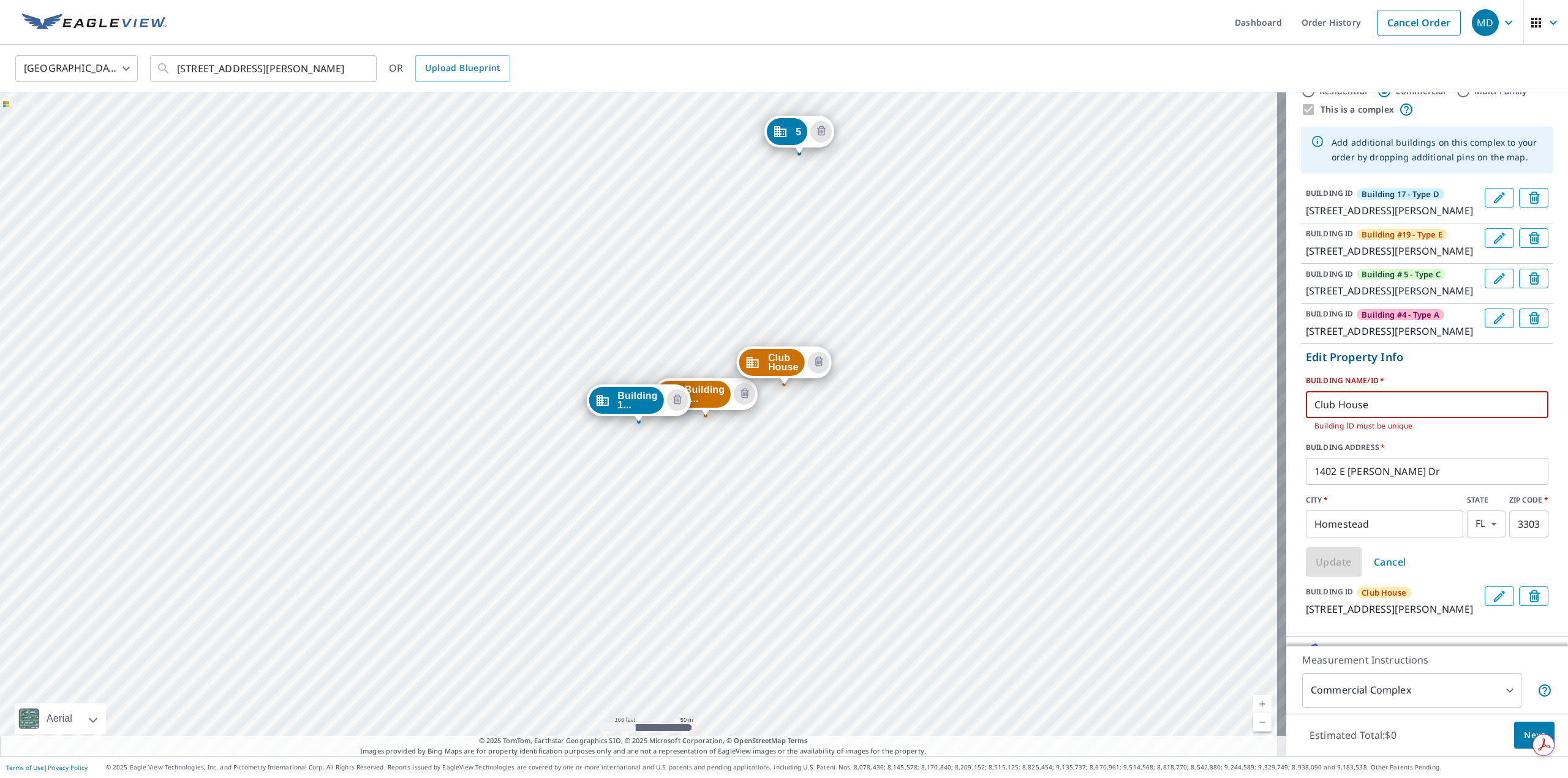
click at [1393, 422] on input "Club House" at bounding box center [1427, 405] width 243 height 34
click at [1387, 570] on span "Cancel" at bounding box center [1390, 562] width 33 height 17
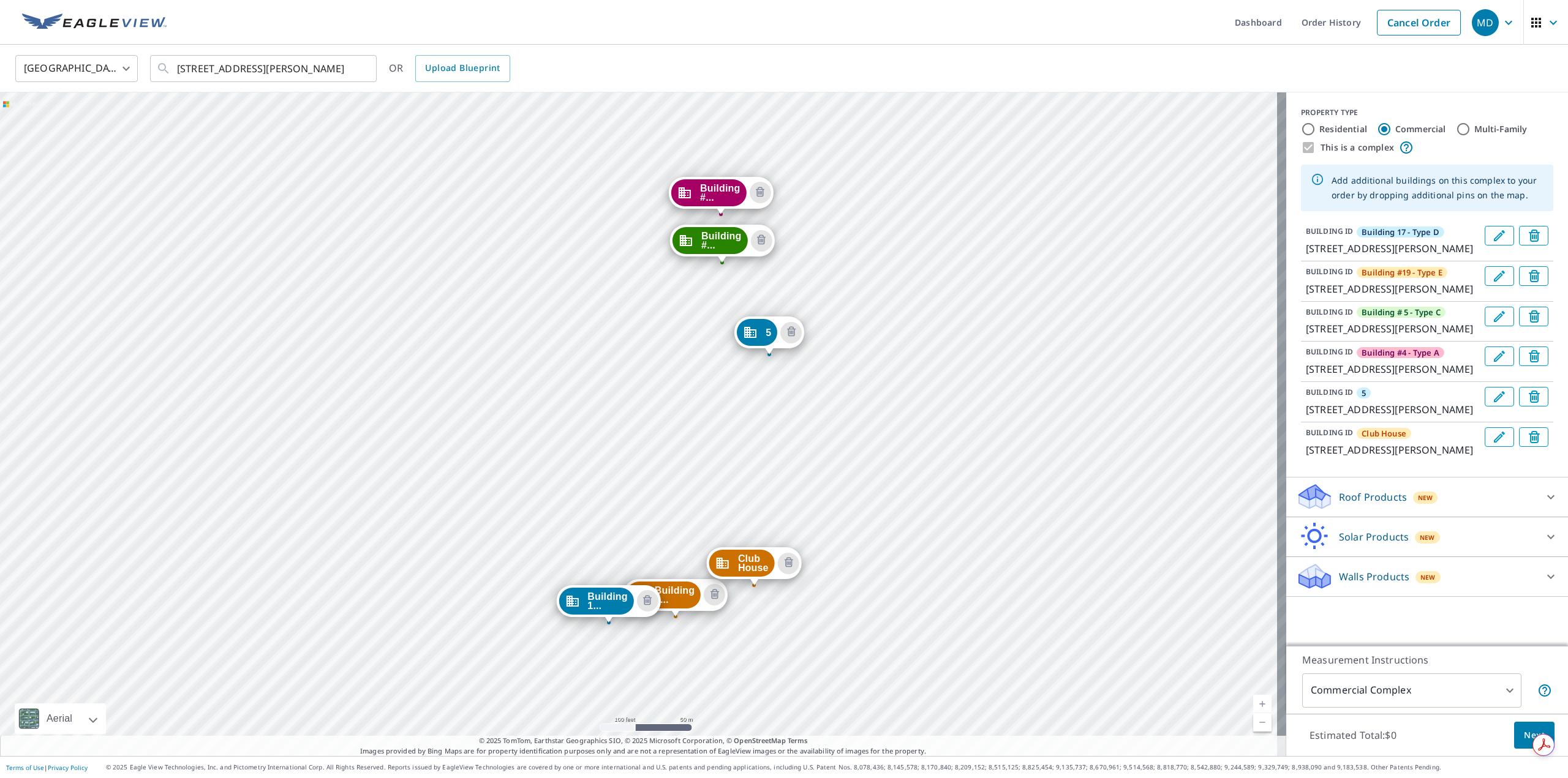
drag, startPoint x: 1056, startPoint y: 240, endPoint x: 1026, endPoint y: 451, distance: 213.1
click at [1026, 451] on div "Building #... 1438 E Mowry Dr Homestead, FL 33033 Building #... 1414 E Mowry Dr…" at bounding box center [643, 424] width 1286 height 663
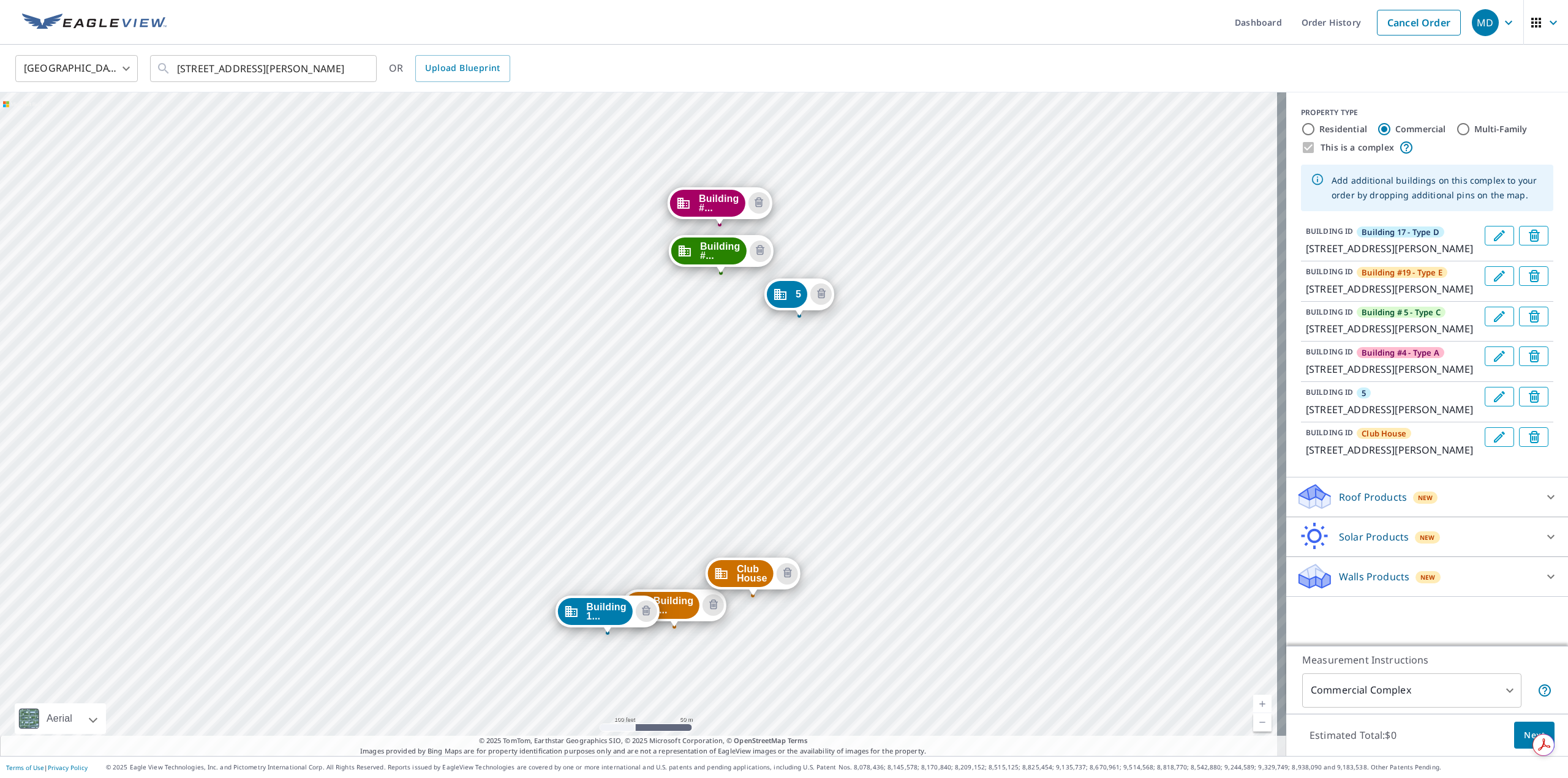
drag, startPoint x: 774, startPoint y: 346, endPoint x: 805, endPoint y: 297, distance: 58.0
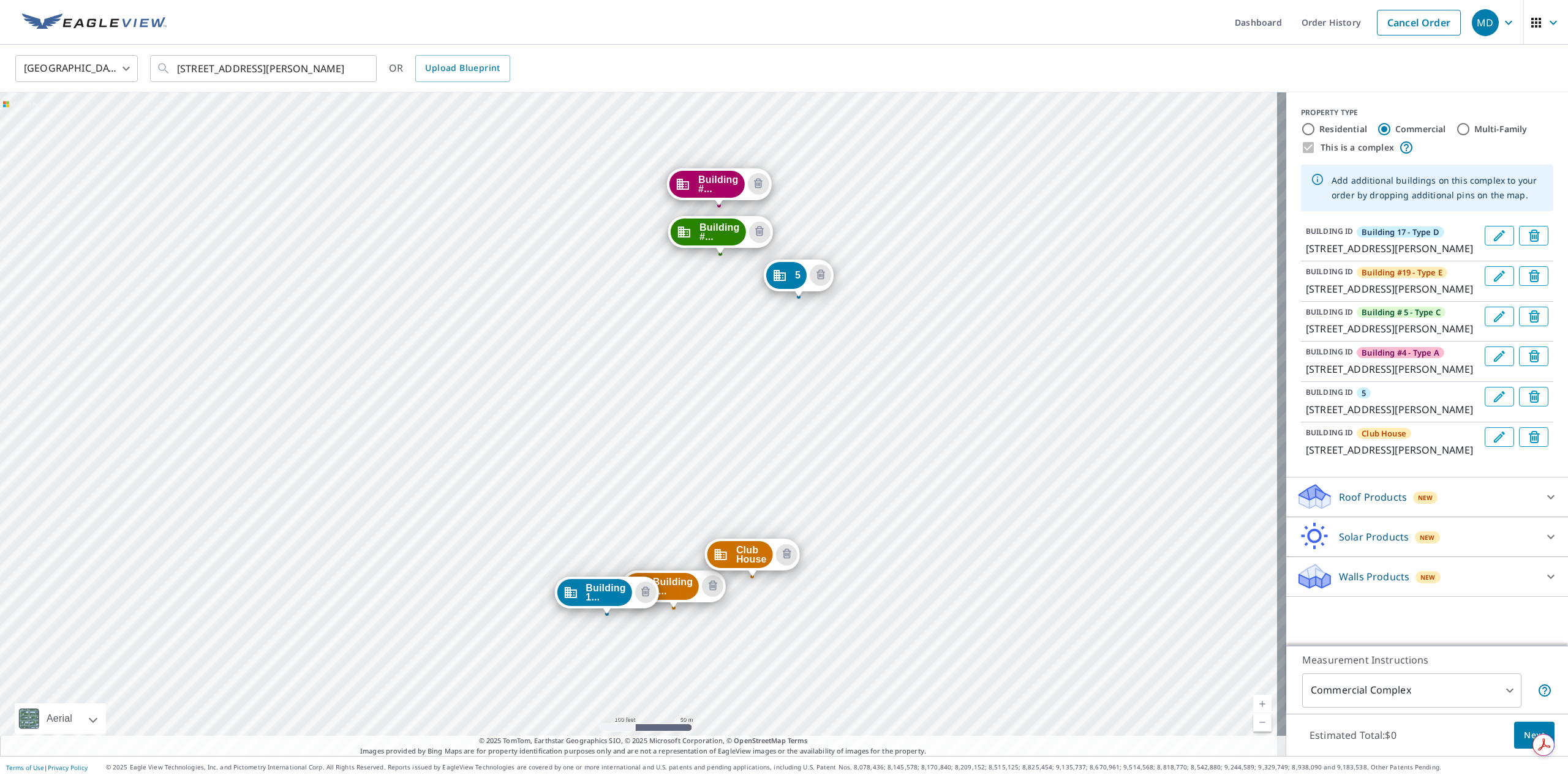
drag, startPoint x: 976, startPoint y: 262, endPoint x: 944, endPoint y: 454, distance: 194.6
click at [944, 454] on div "Building #... 1438 E Mowry Dr Homestead, FL 33033 Building #... 1414 E Mowry Dr…" at bounding box center [643, 424] width 1286 height 663
drag, startPoint x: 766, startPoint y: 551, endPoint x: 785, endPoint y: 325, distance: 226.8
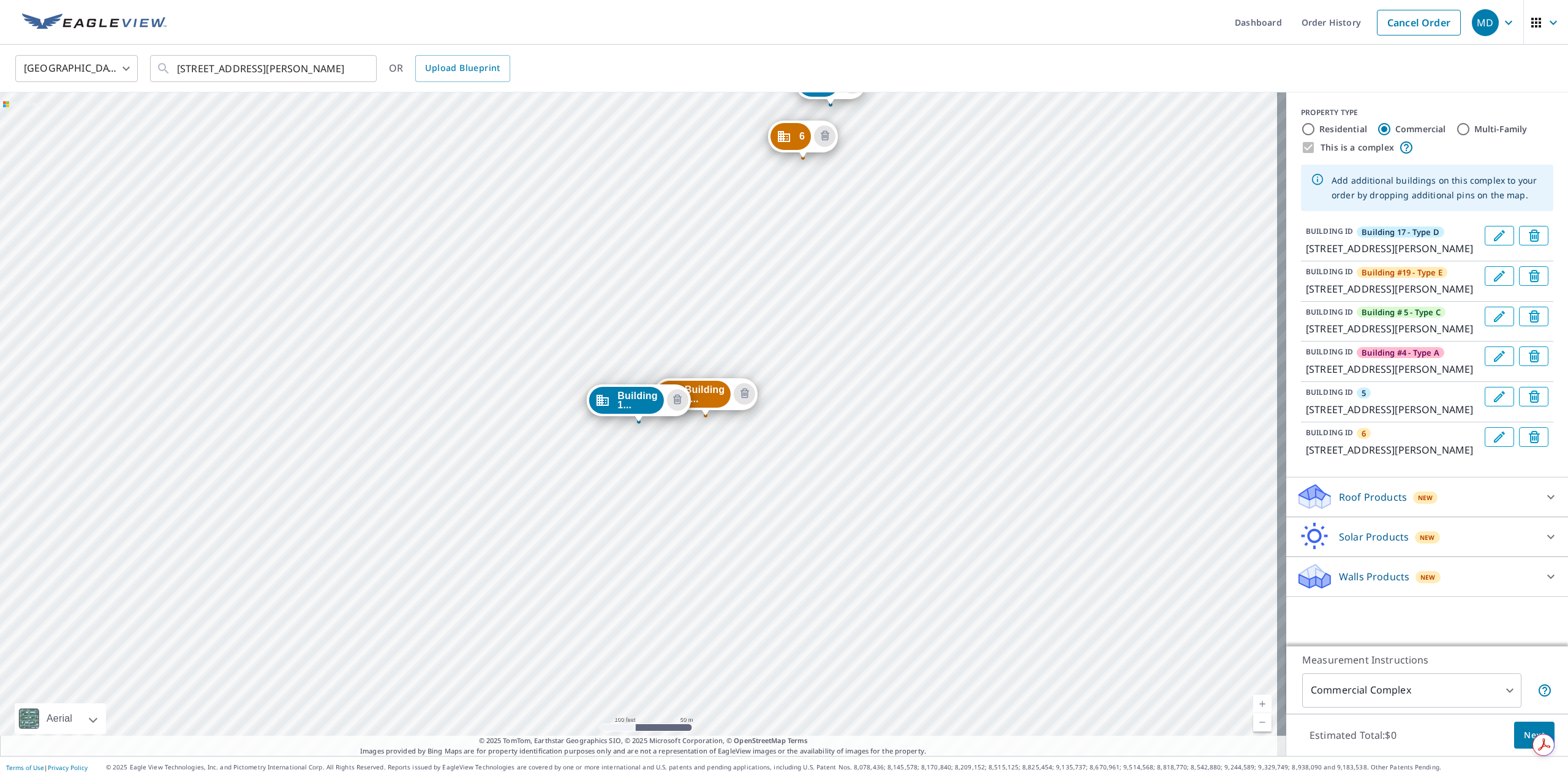
click at [1378, 457] on p "1402 E Mowry Dr, Homestead, FL, 33033" at bounding box center [1393, 450] width 174 height 15
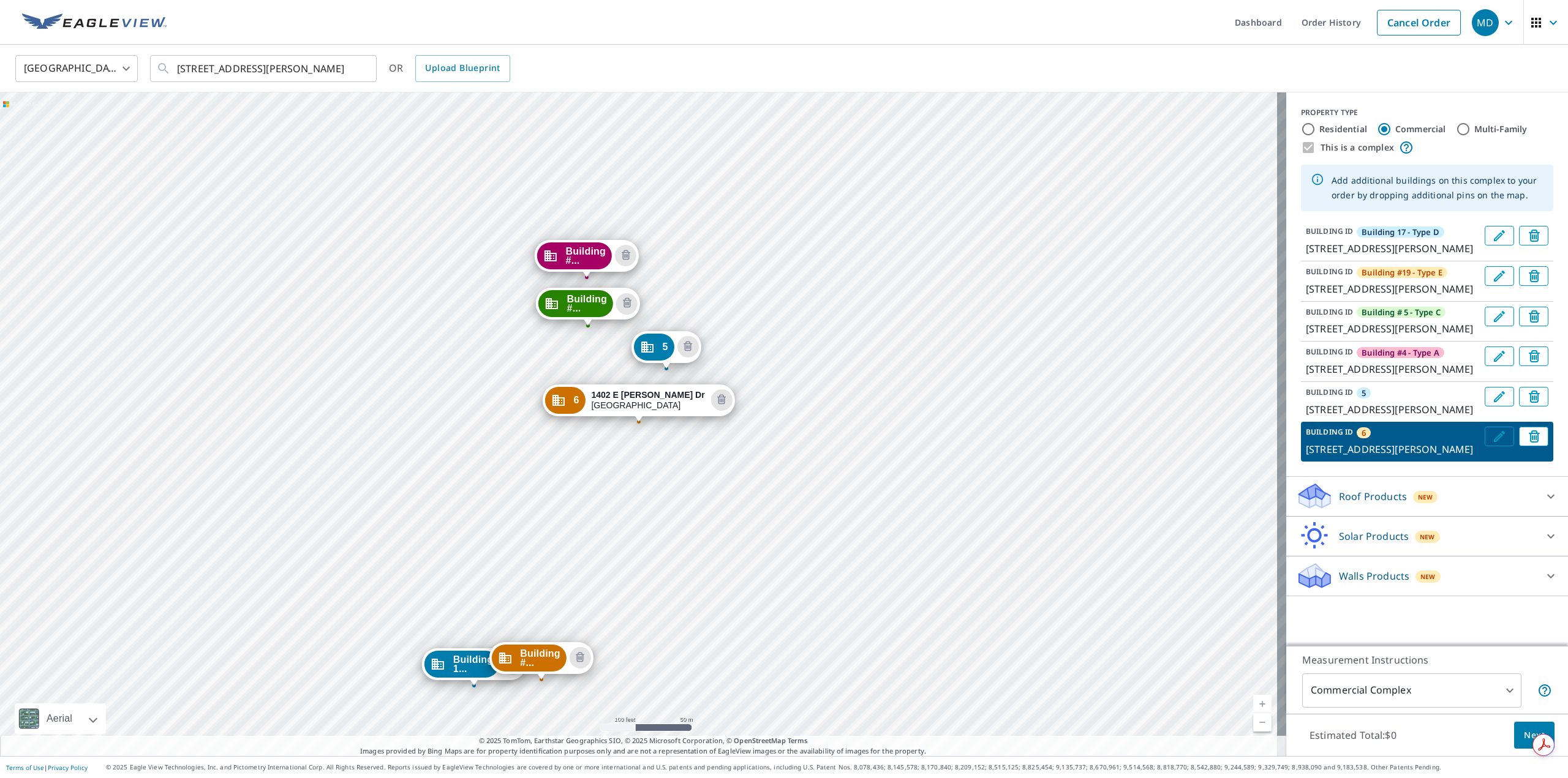
click at [1492, 444] on icon "Edit building 6" at bounding box center [1500, 437] width 15 height 15
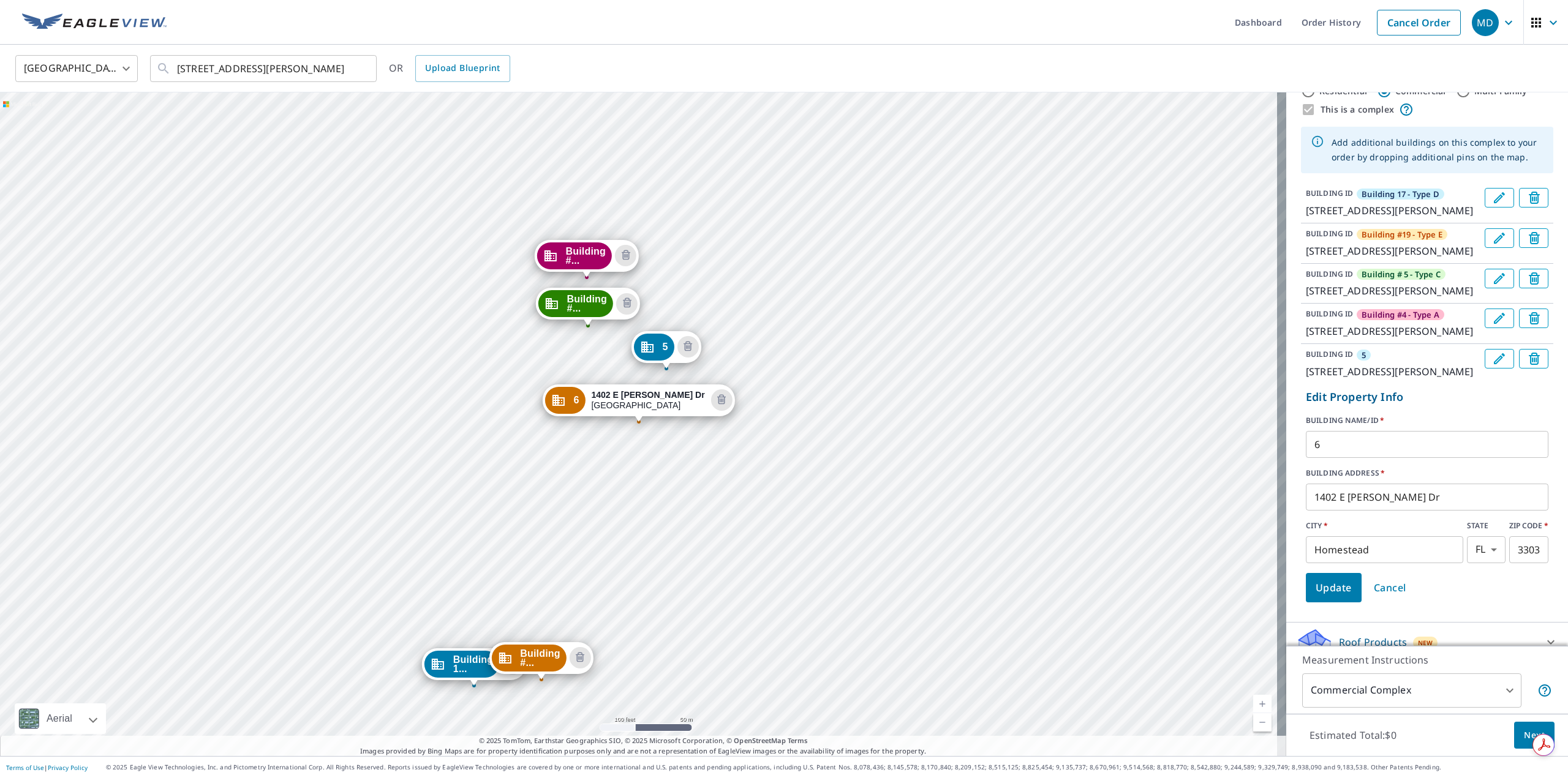
drag, startPoint x: 1349, startPoint y: 509, endPoint x: 1344, endPoint y: 519, distance: 11.2
click at [1349, 461] on input "6" at bounding box center [1427, 445] width 243 height 34
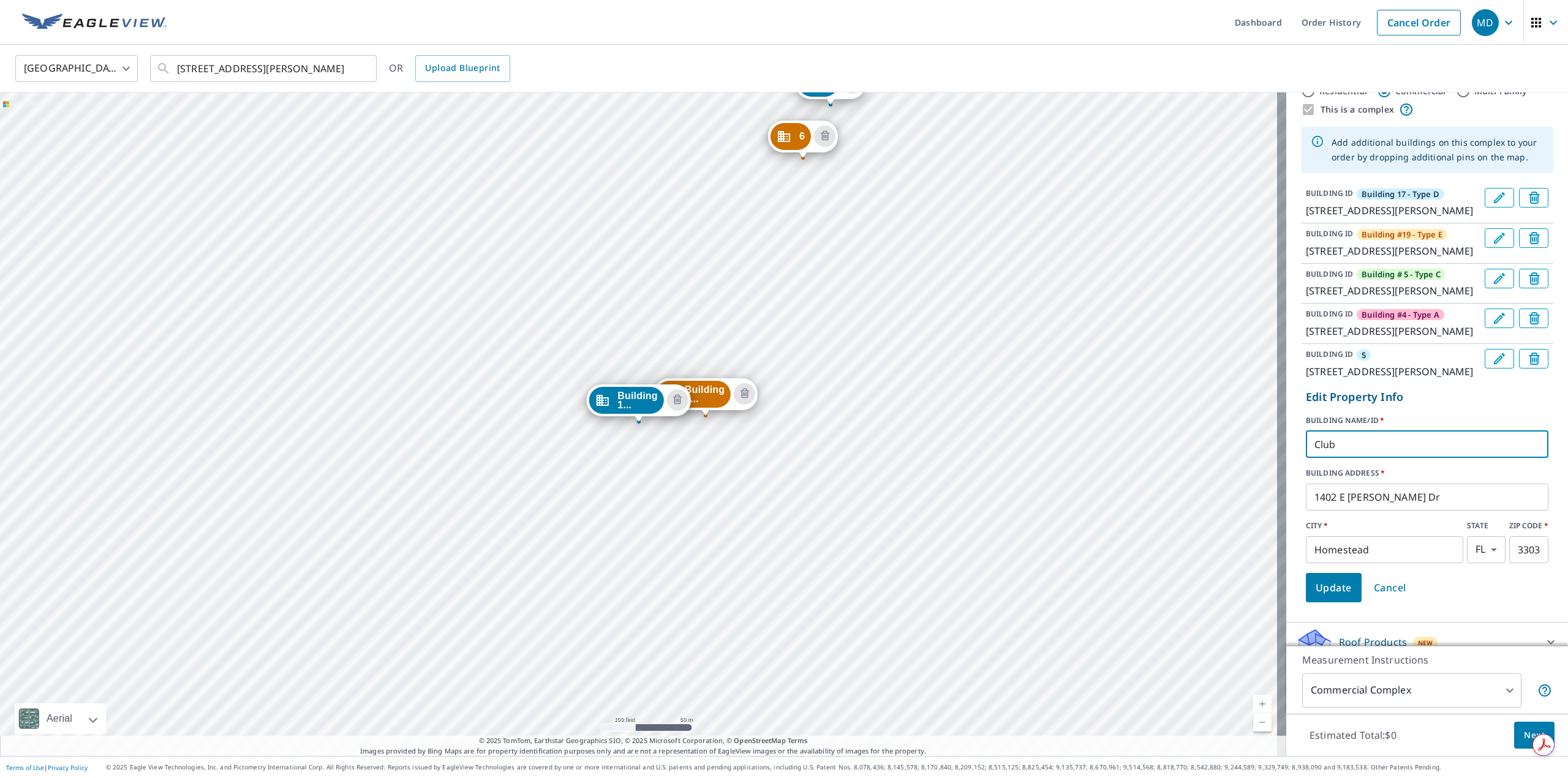
type input "Club House"
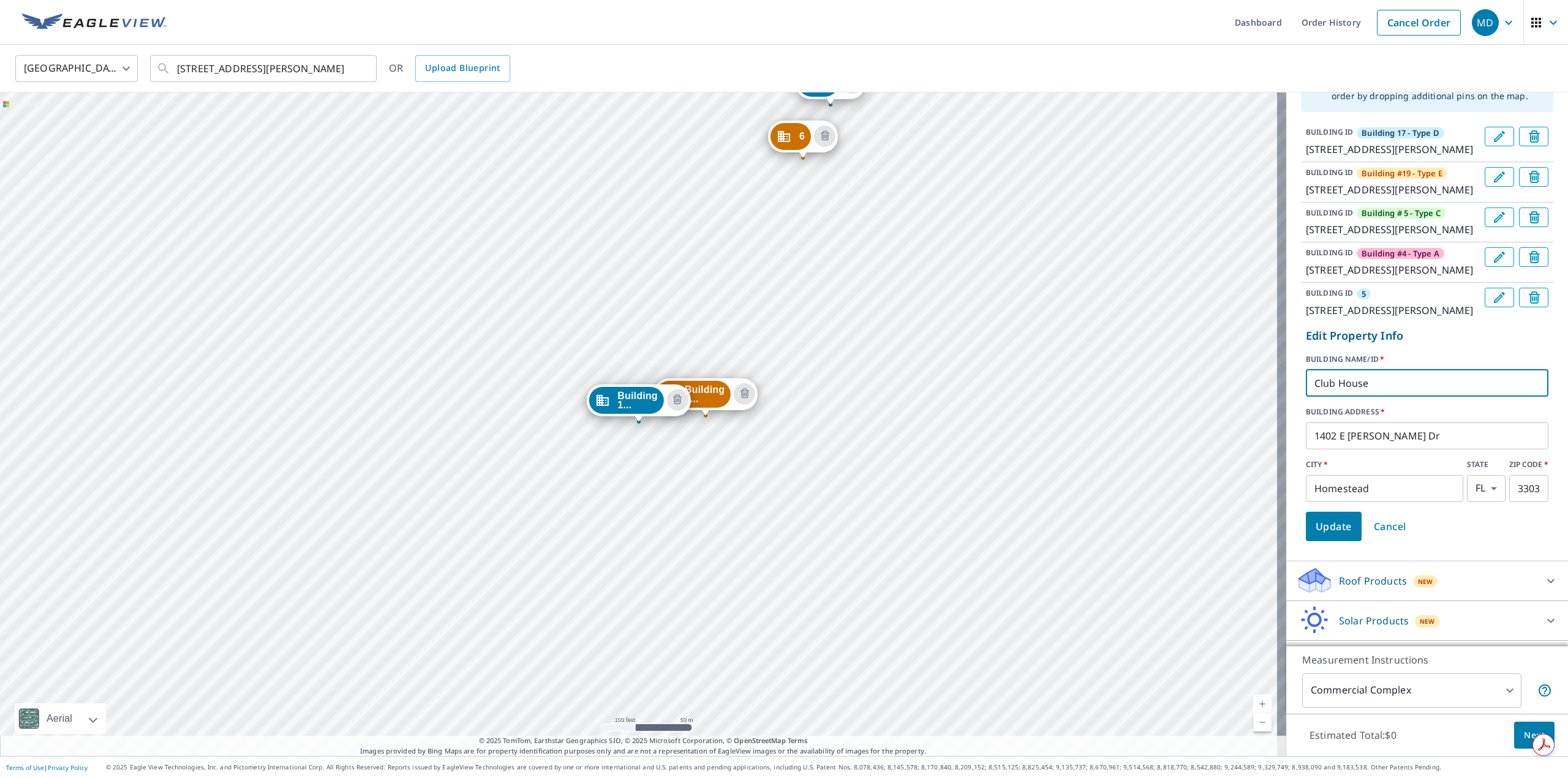
click at [1321, 535] on span "Update" at bounding box center [1334, 527] width 36 height 17
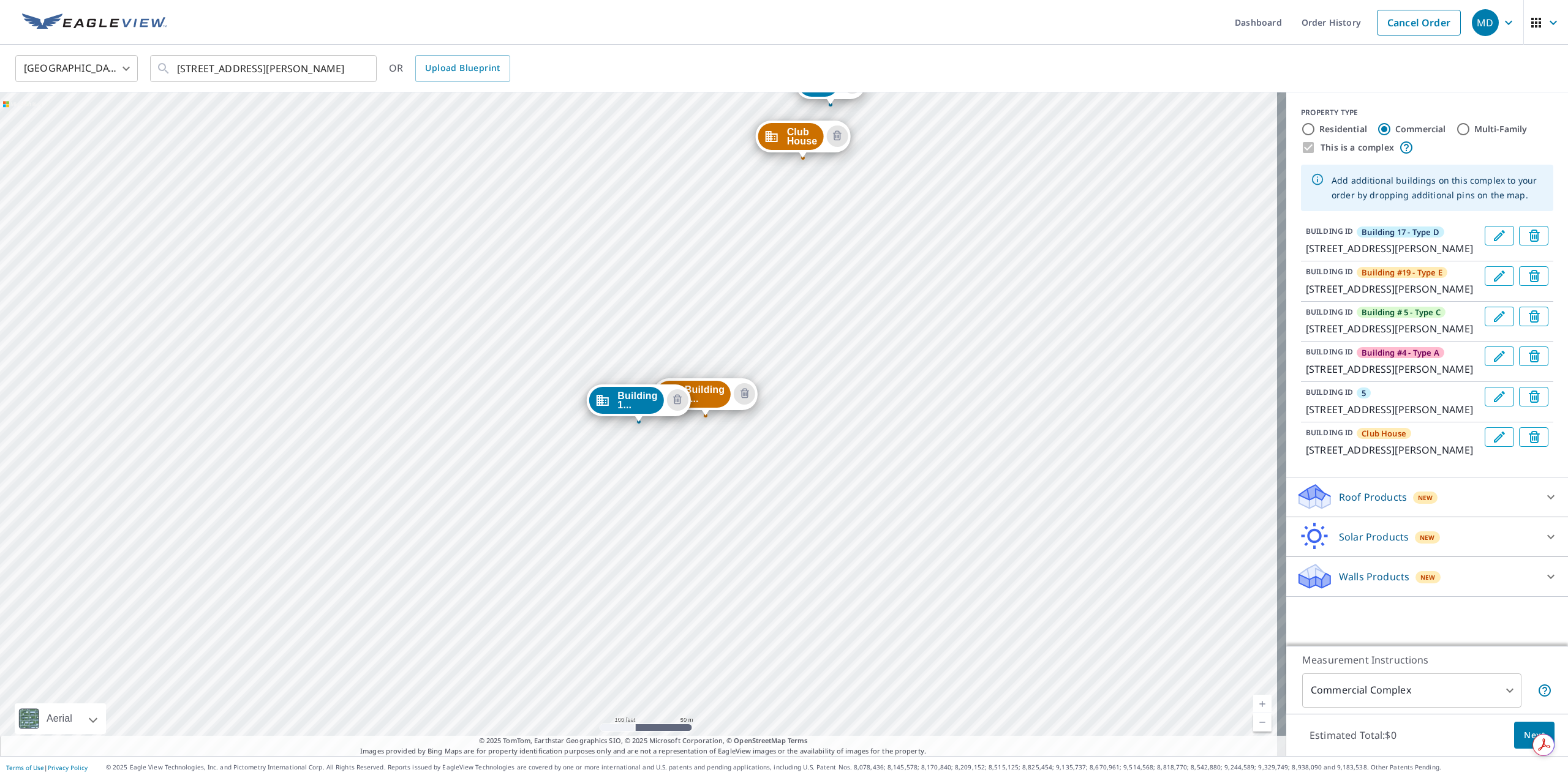
scroll to position [0, 0]
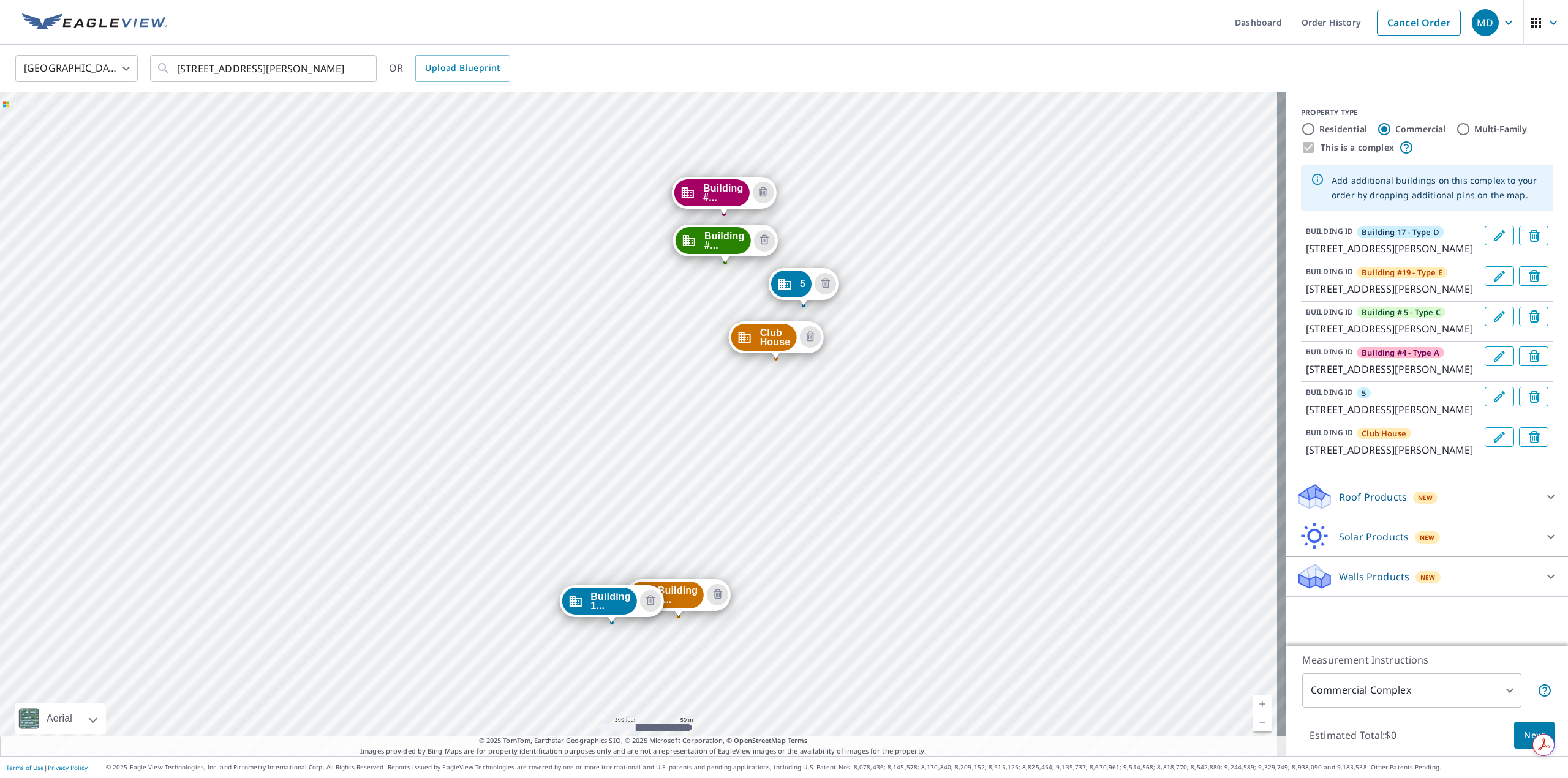
drag, startPoint x: 1108, startPoint y: 317, endPoint x: 1081, endPoint y: 517, distance: 201.8
click at [1081, 517] on div "Building #... 1438 E Mowry Dr Homestead, FL 33033 Building #... 1414 E Mowry Dr…" at bounding box center [643, 424] width 1286 height 663
click at [1492, 404] on icon "Edit building 5" at bounding box center [1500, 397] width 15 height 15
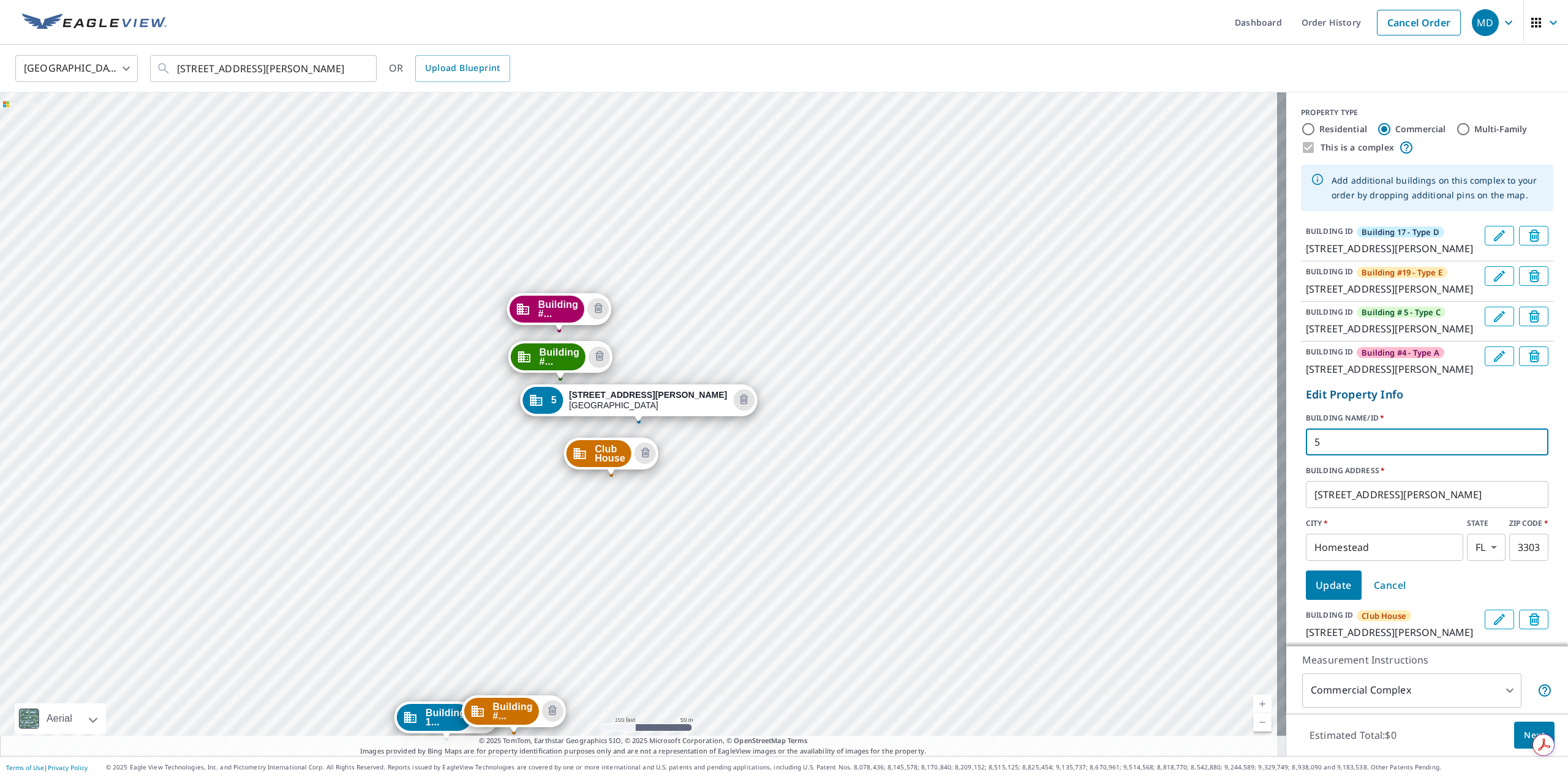
click at [1319, 459] on input "5" at bounding box center [1427, 442] width 243 height 34
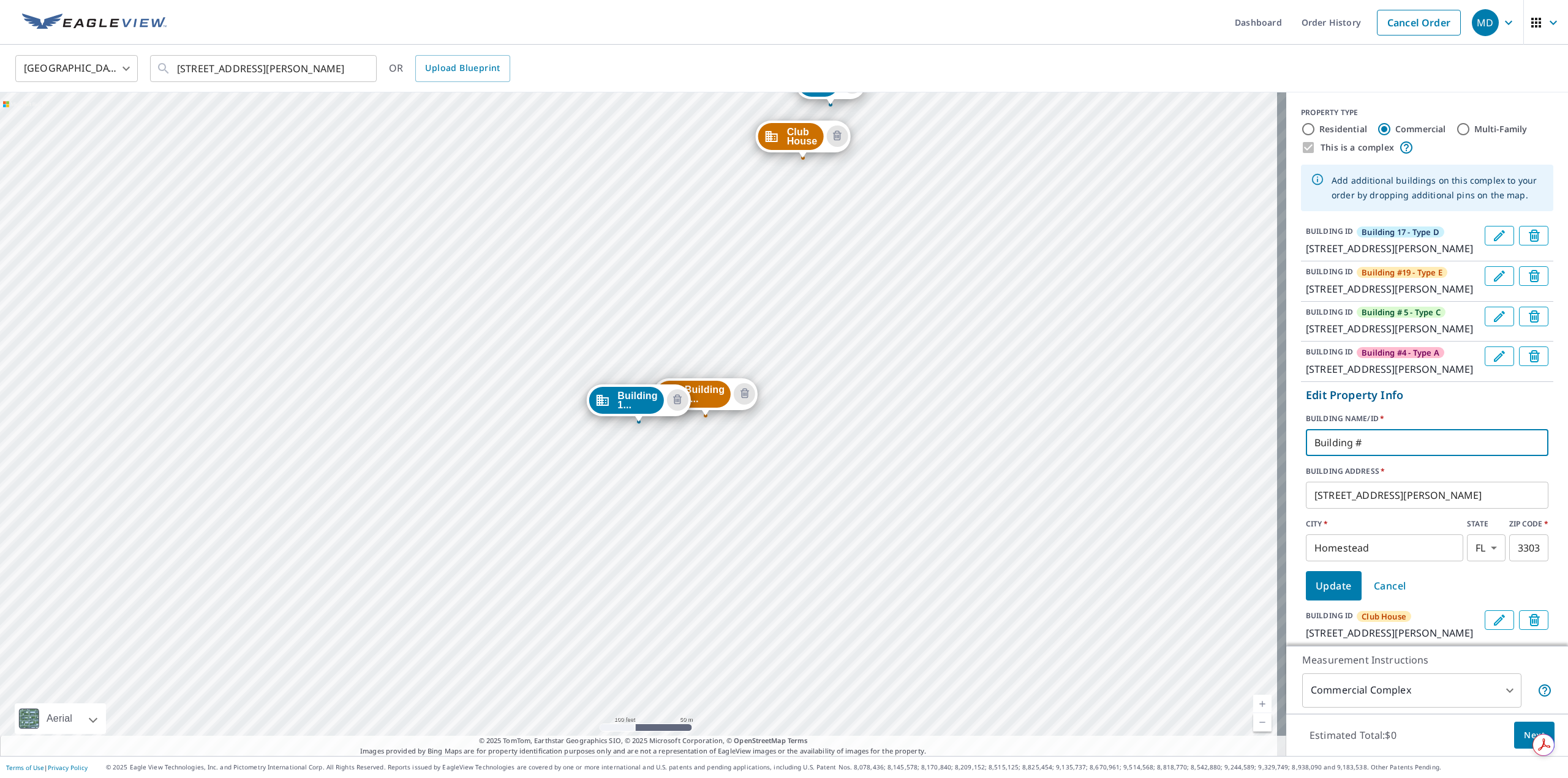
type input "Building #3 - Type B"
click at [1450, 477] on label "BUILDING ADDRESS   *" at bounding box center [1427, 471] width 243 height 11
click at [1324, 594] on span "Update" at bounding box center [1334, 586] width 36 height 17
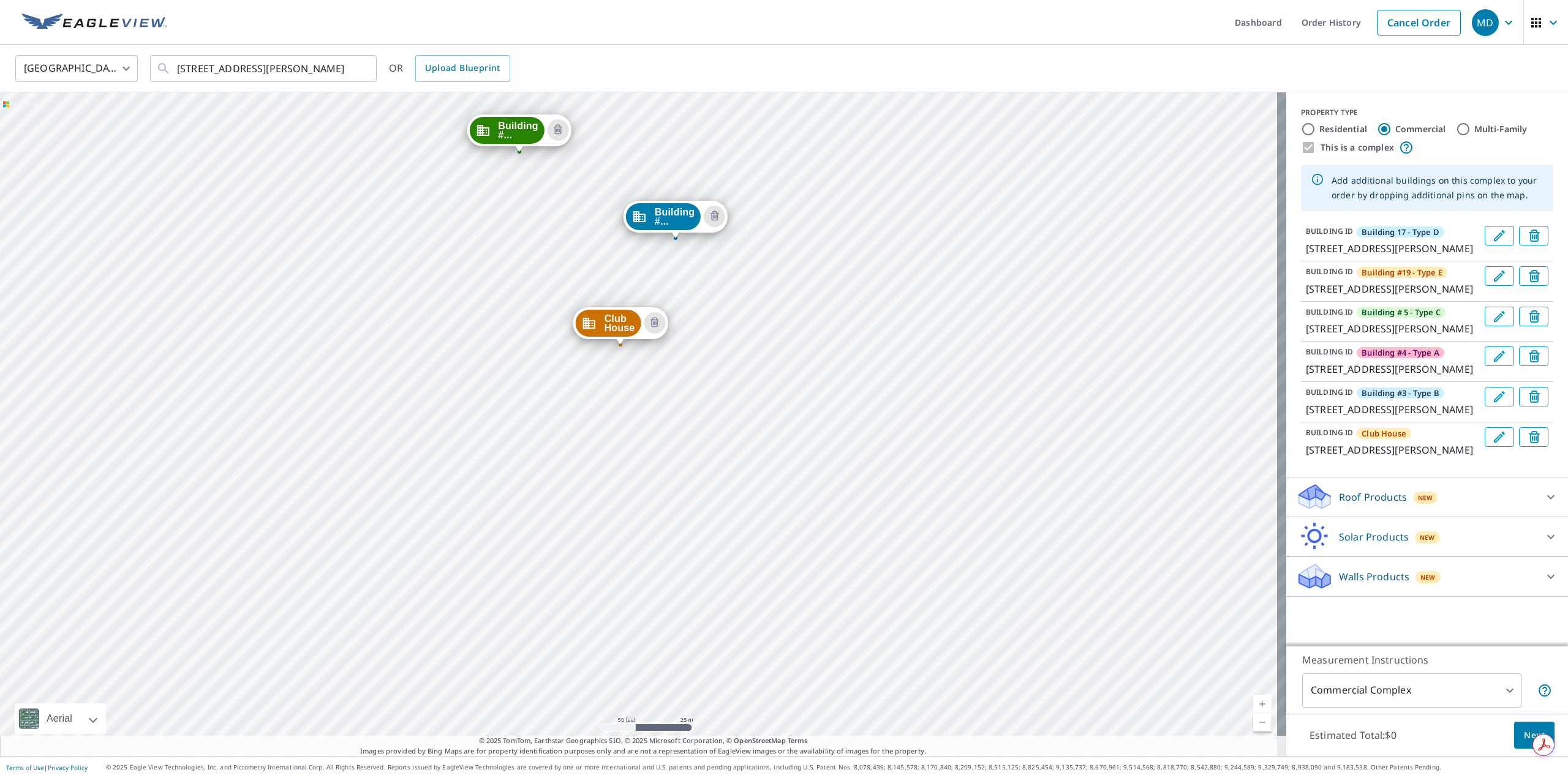
click at [704, 356] on div "Building #... 1438 E Mowry Dr Homestead, FL 33033 Building #... 1414 E Mowry Dr…" at bounding box center [643, 424] width 1286 height 663
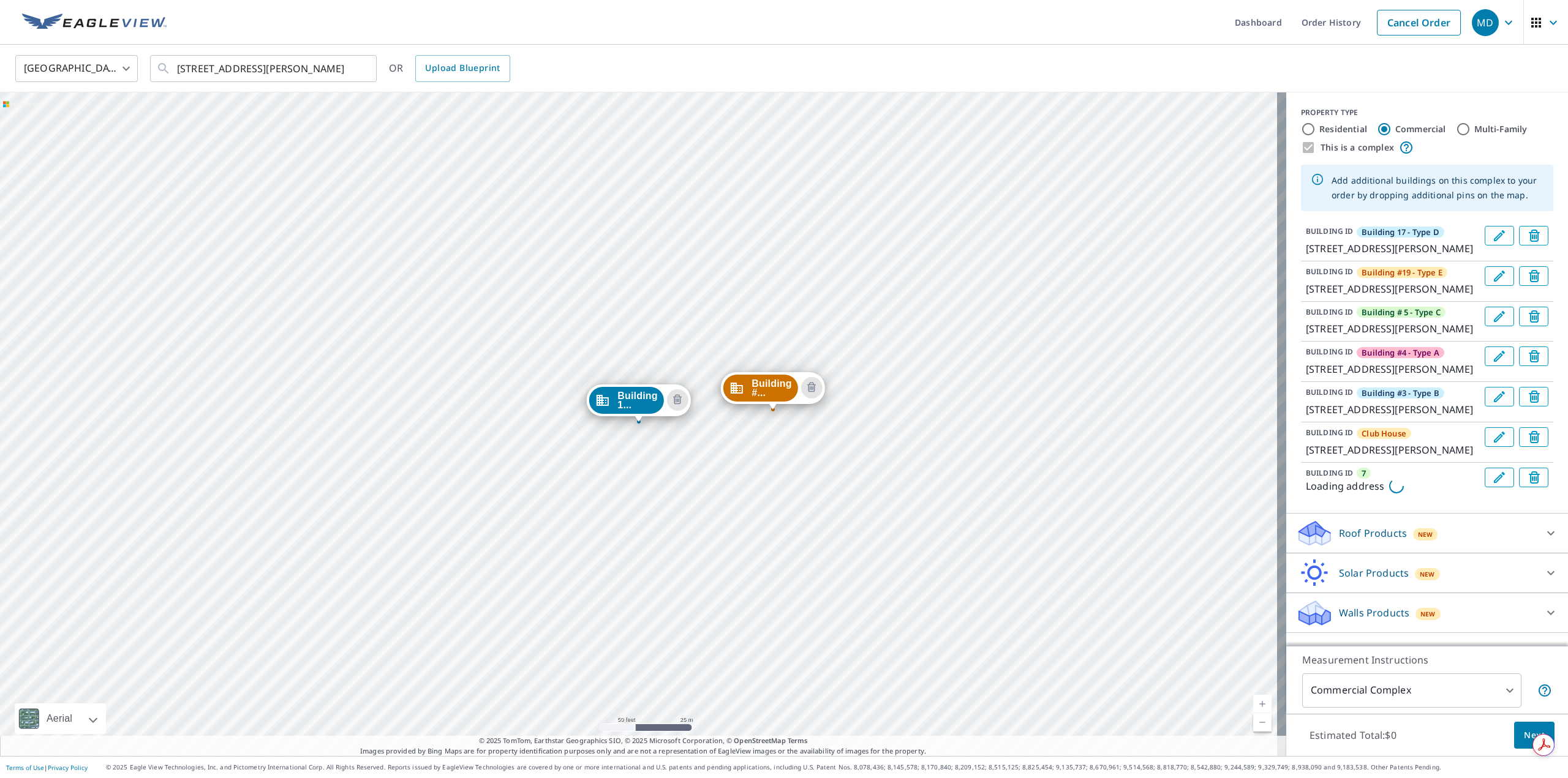
click at [704, 356] on div "Building #... 1438 E Mowry Dr Homestead, FL 33033 Building #... 1414 E Mowry Dr…" at bounding box center [643, 424] width 1286 height 663
click at [727, 331] on icon "Delete building 8" at bounding box center [726, 333] width 15 height 15
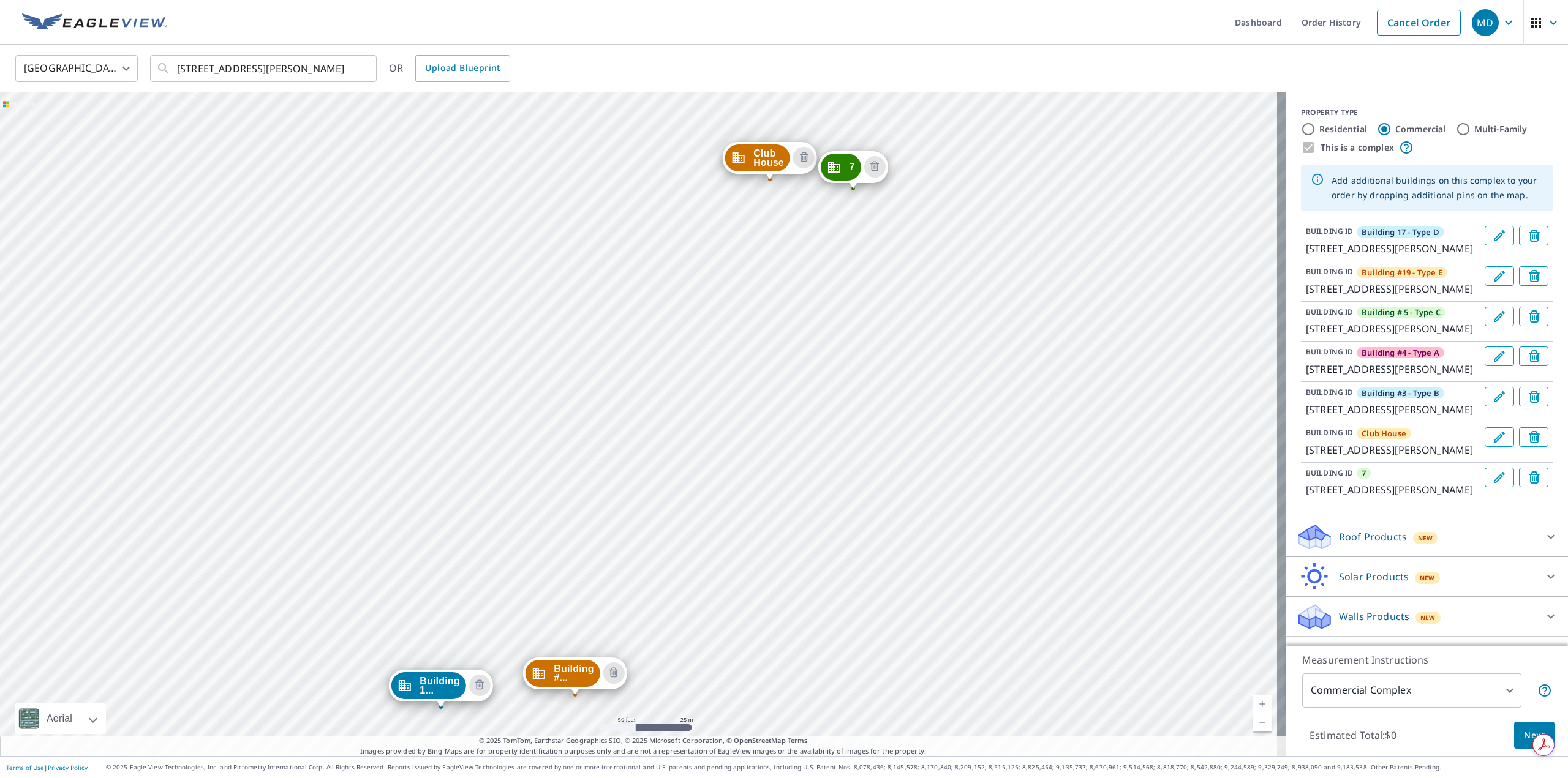
drag, startPoint x: 1063, startPoint y: 270, endPoint x: 859, endPoint y: 559, distance: 353.7
click at [859, 559] on div "Building #... 1438 E Mowry Dr Homestead, FL 33033 Building #... 1414 E Mowry Dr…" at bounding box center [643, 424] width 1286 height 663
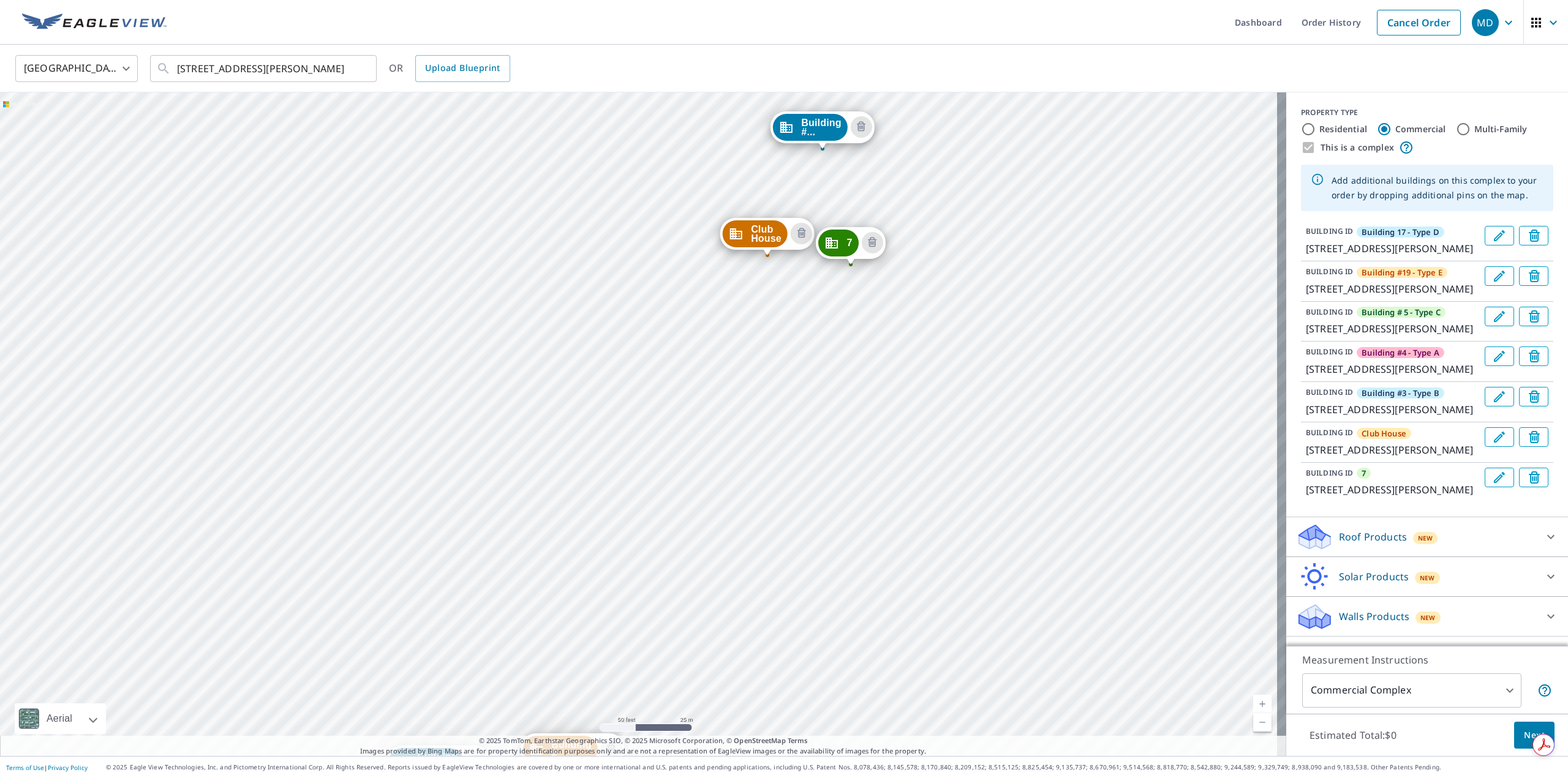
drag, startPoint x: 945, startPoint y: 237, endPoint x: 949, endPoint y: 309, distance: 72.1
click at [949, 309] on div "Building #... 1438 E Mowry Dr Homestead, FL 33033 Building #... 1414 E Mowry Dr…" at bounding box center [643, 424] width 1286 height 663
click at [1391, 497] on p "1402 E Mowry Dr, Homestead, FL, 33033" at bounding box center [1393, 490] width 174 height 15
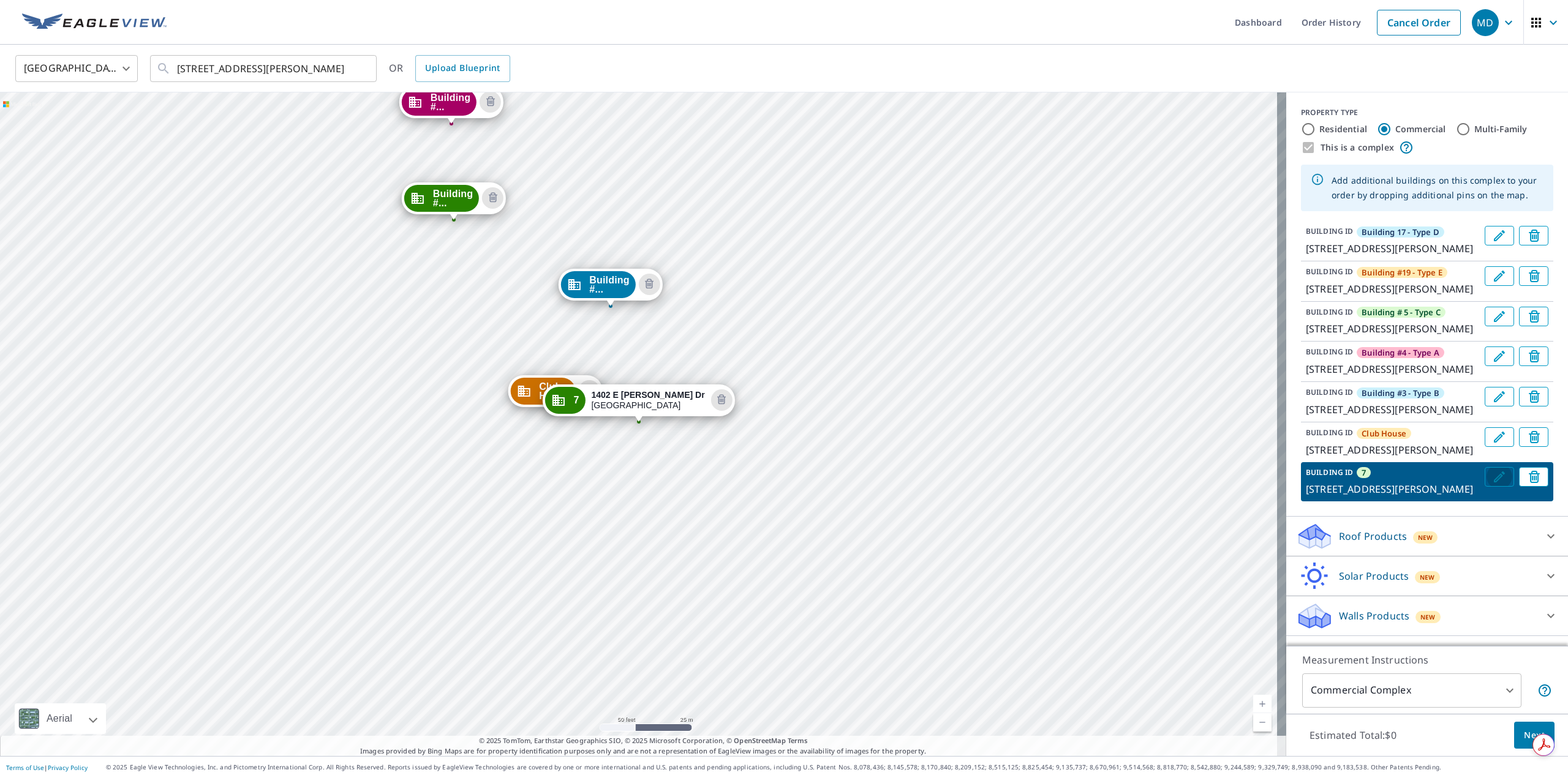
click at [1492, 484] on icon "Edit building 7" at bounding box center [1500, 477] width 15 height 15
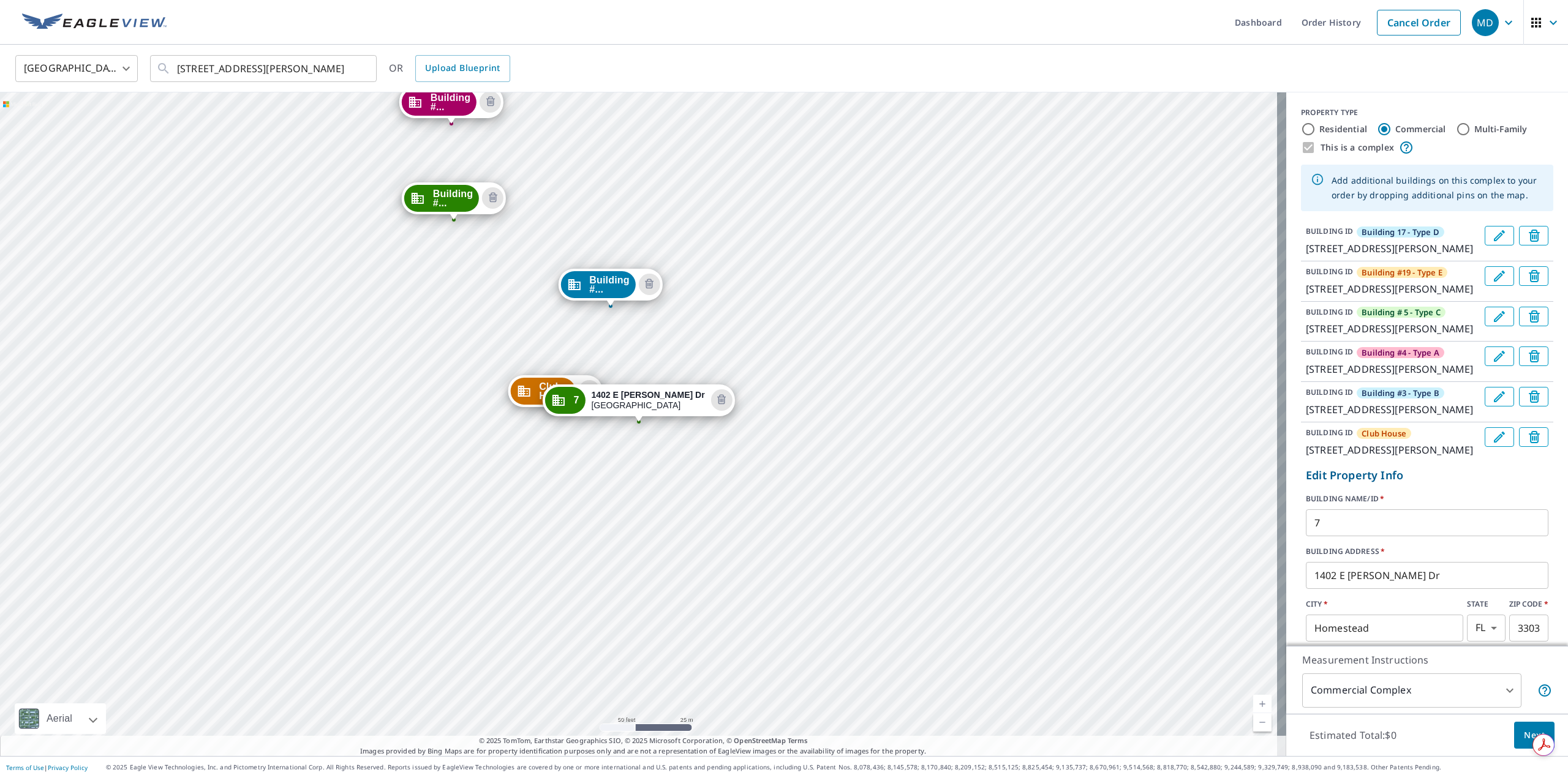
click at [1347, 540] on input "7" at bounding box center [1427, 523] width 243 height 34
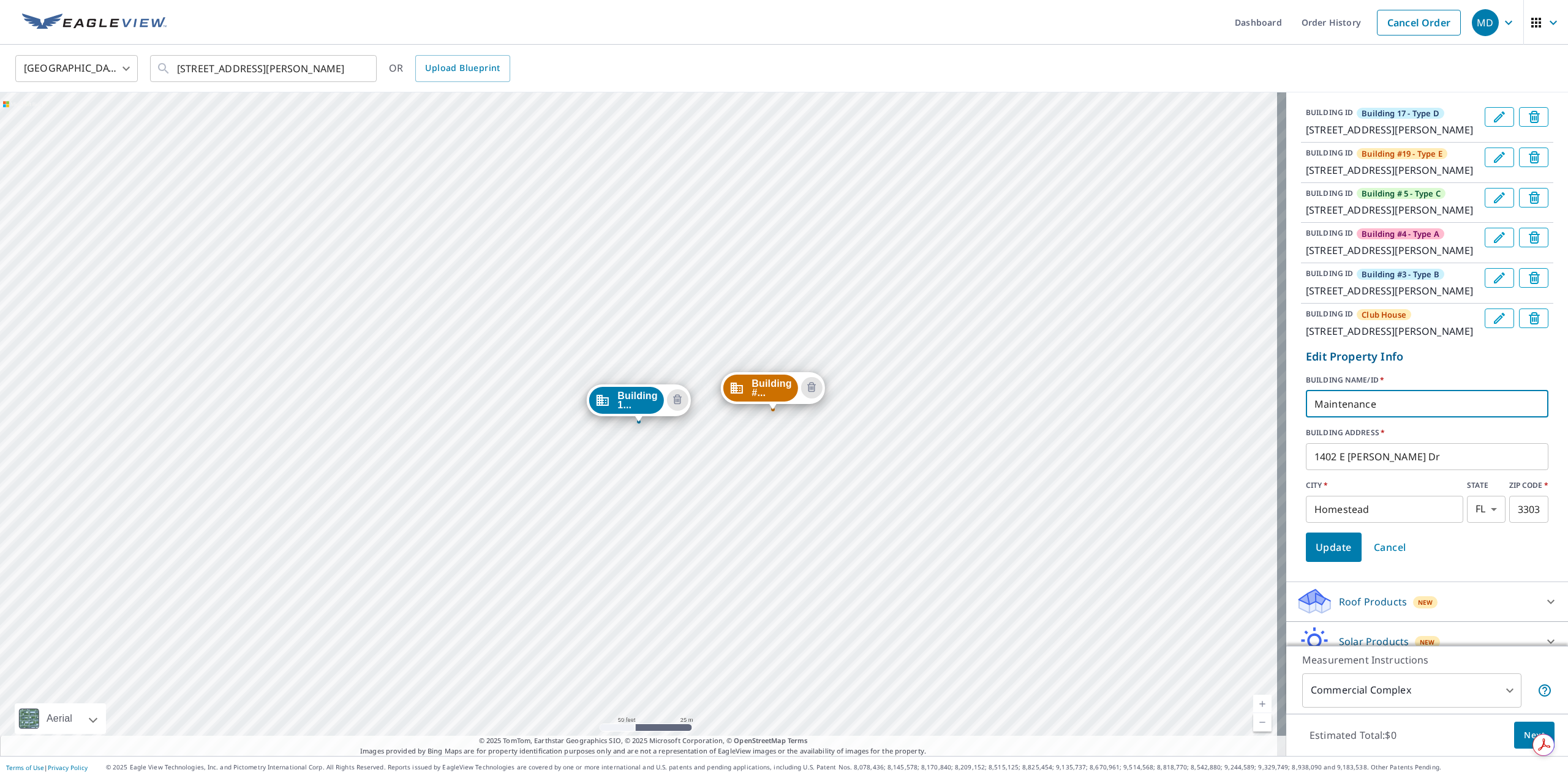
type input "Maintenance"
click at [1330, 556] on span "Update" at bounding box center [1334, 547] width 36 height 17
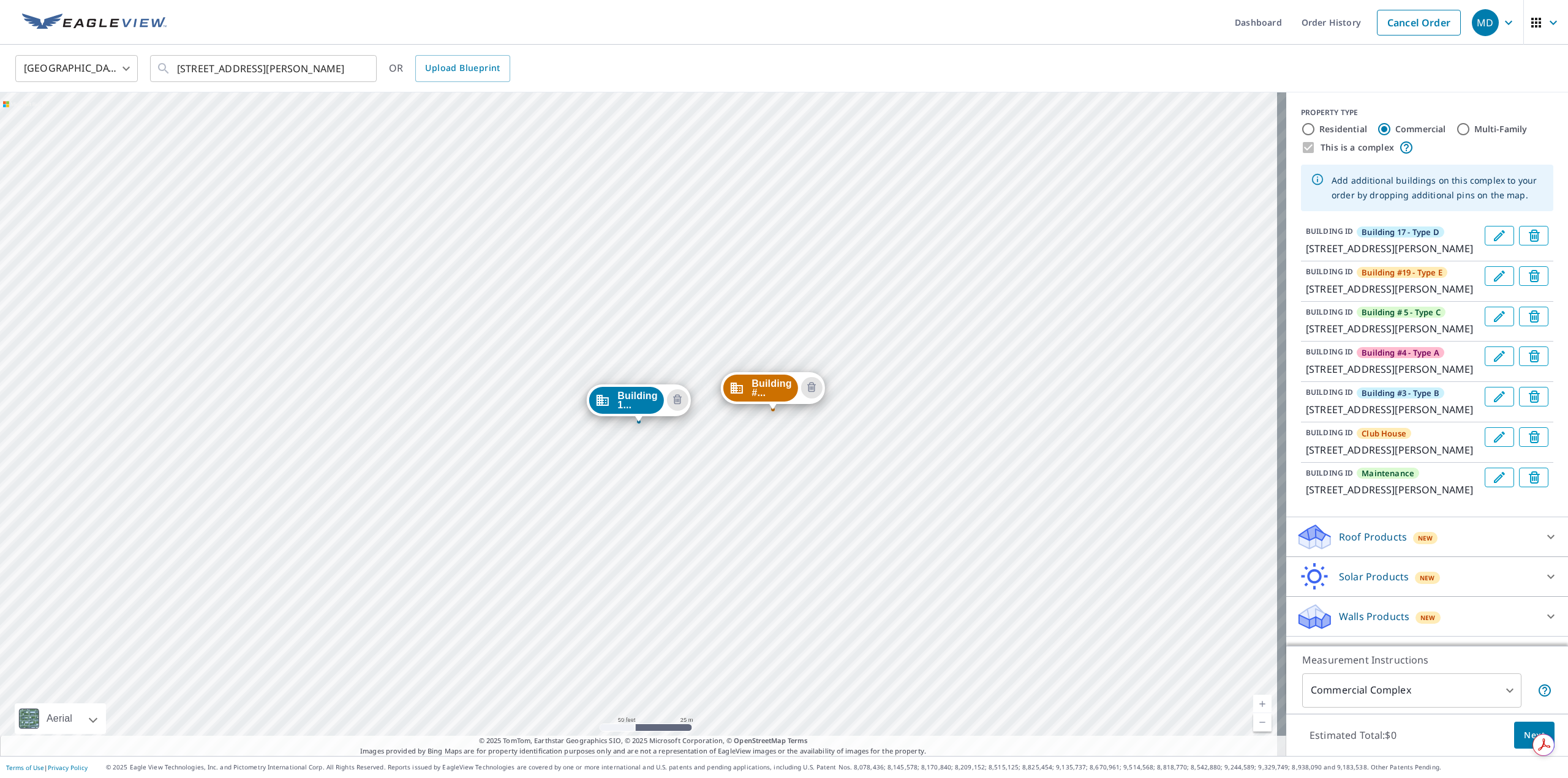
click at [1257, 726] on link "Current Level 19, Zoom Out" at bounding box center [1262, 723] width 18 height 18
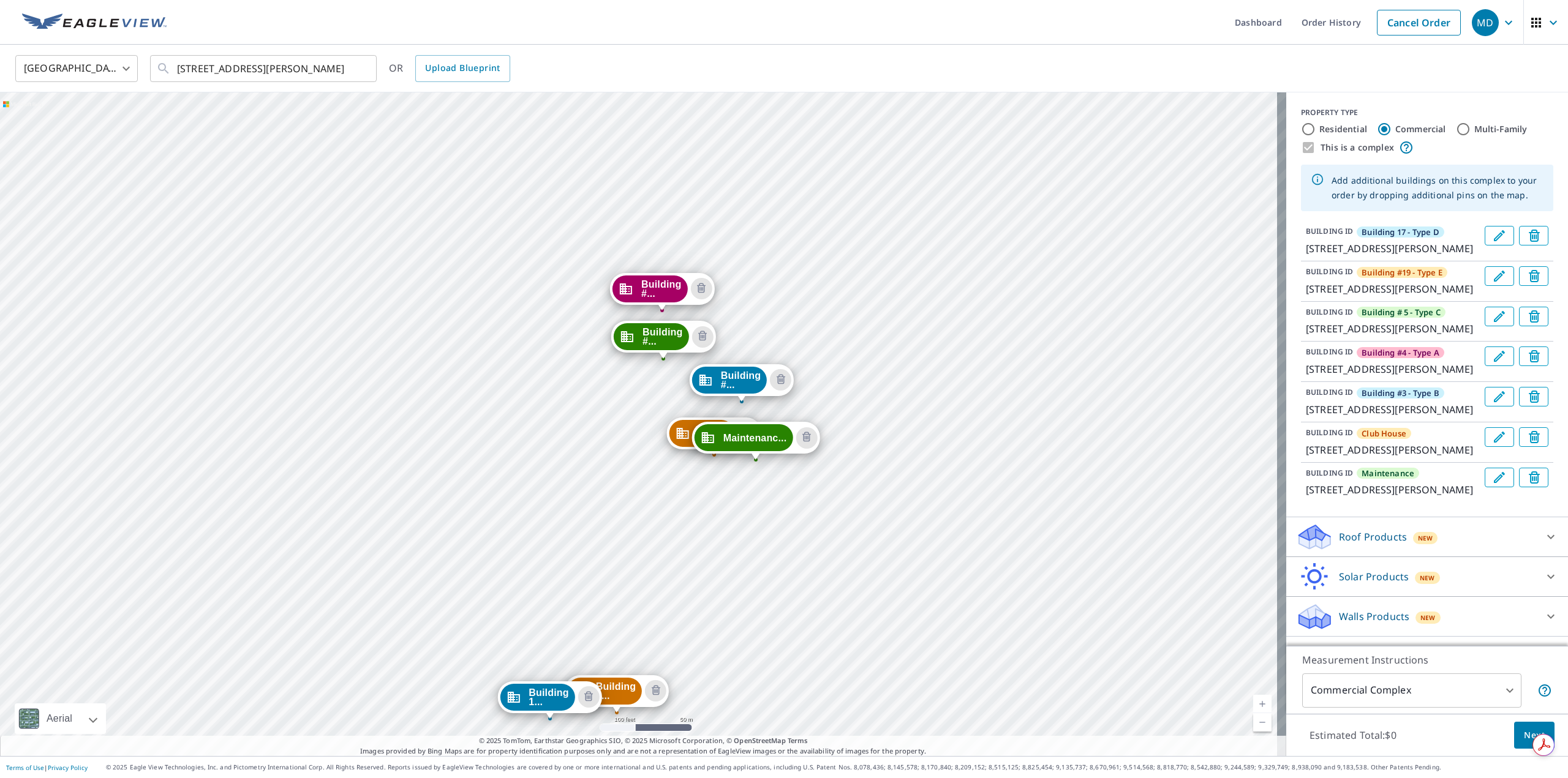
drag, startPoint x: 1088, startPoint y: 213, endPoint x: 1000, endPoint y: 509, distance: 308.8
click at [1000, 509] on div "Building #... 1438 E Mowry Dr Homestead, FL 33033 Building #... 1414 E Mowry Dr…" at bounding box center [643, 424] width 1286 height 663
click at [1253, 702] on link "Current Level 18, Zoom In" at bounding box center [1262, 704] width 18 height 18
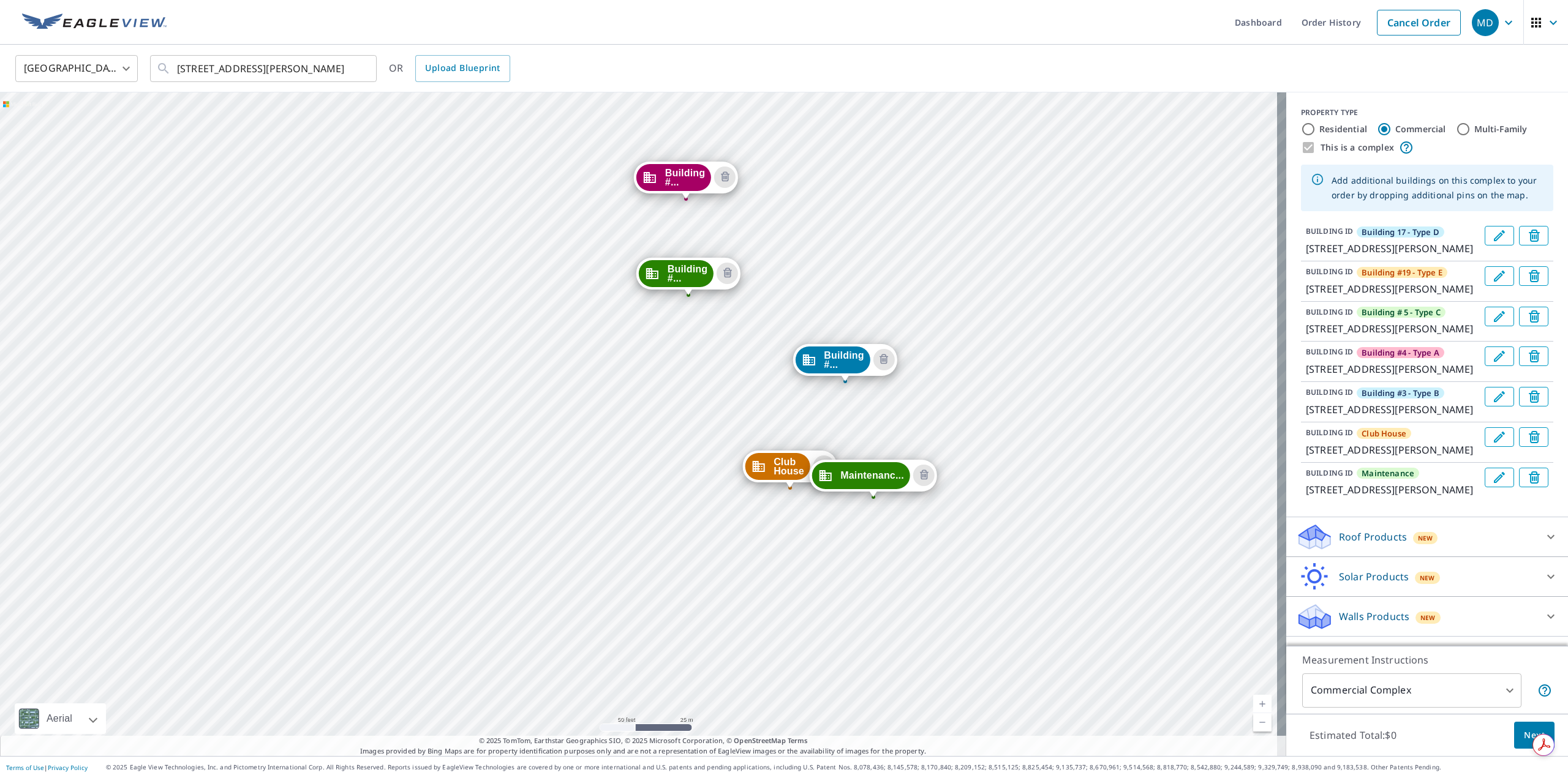
click at [1253, 702] on link "Current Level 19, Zoom In" at bounding box center [1262, 704] width 18 height 18
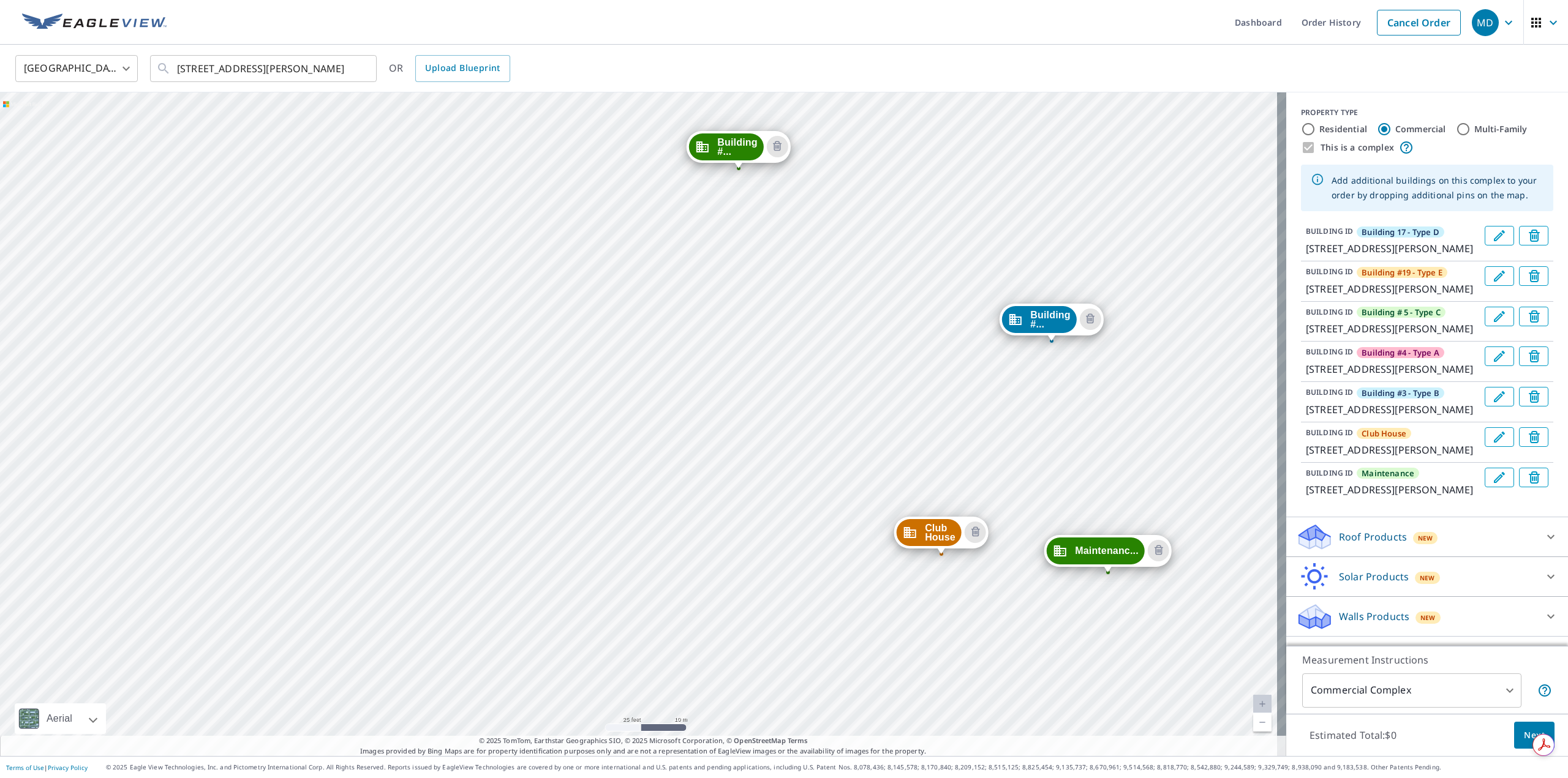
click at [1053, 323] on span "Building #..." at bounding box center [1050, 320] width 40 height 18
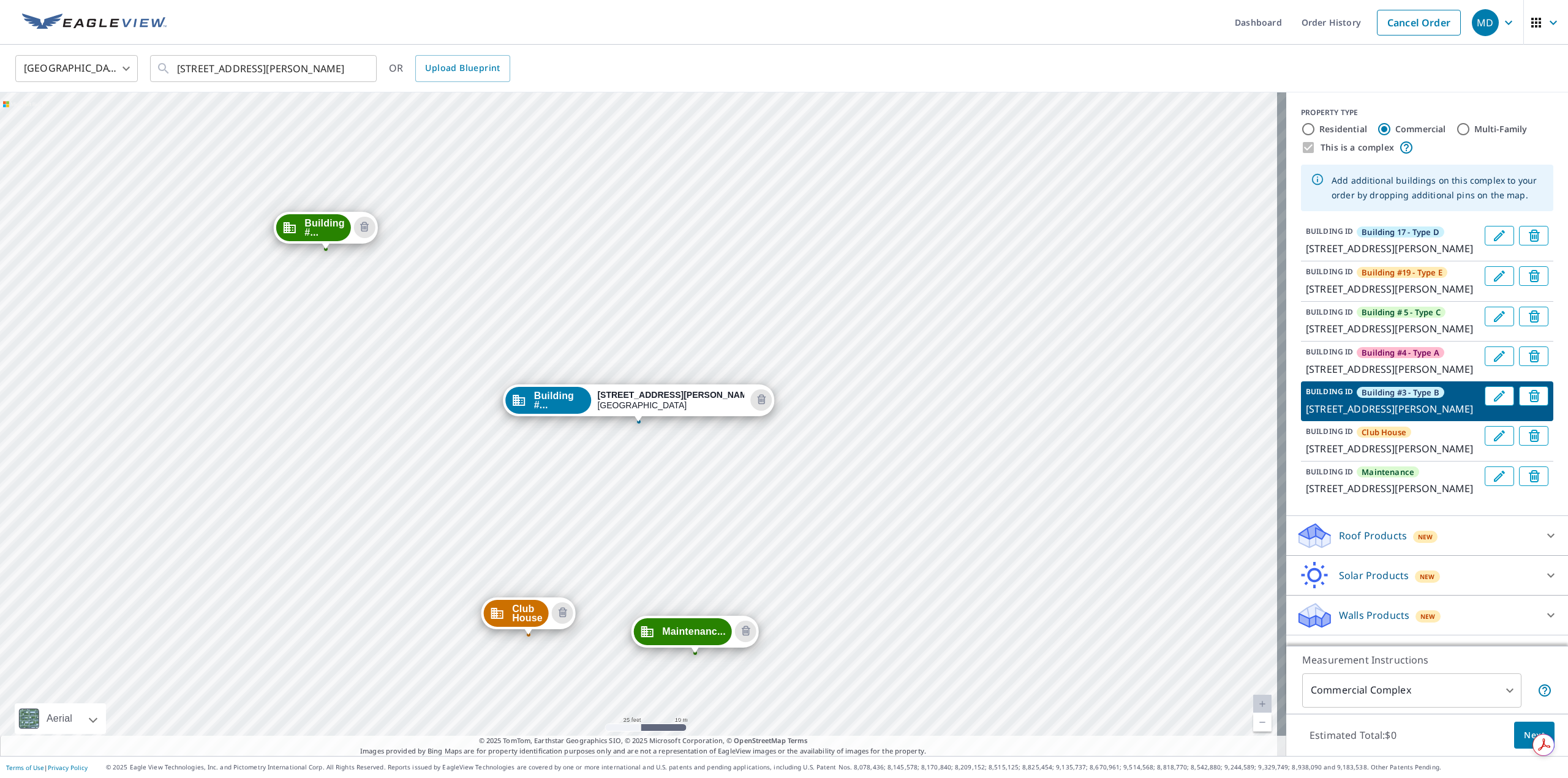
scroll to position [92, 0]
click at [1371, 543] on p "Roof Products" at bounding box center [1373, 536] width 68 height 15
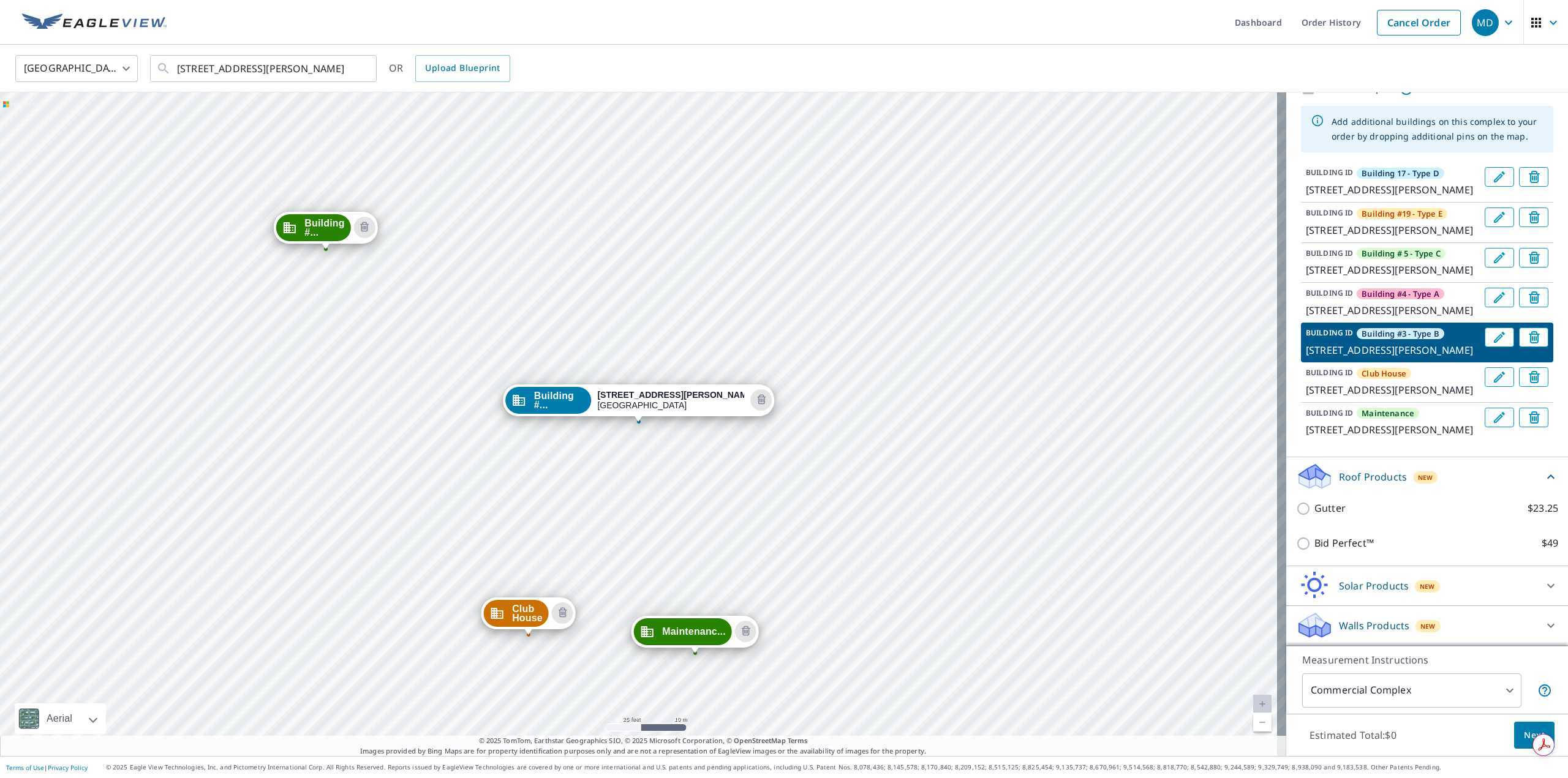
scroll to position [161, 0]
drag, startPoint x: 1416, startPoint y: 535, endPoint x: 1424, endPoint y: 498, distance: 37.9
click at [1424, 498] on div "Gutter $23.25 Bid Perfect™ $49" at bounding box center [1427, 525] width 262 height 69
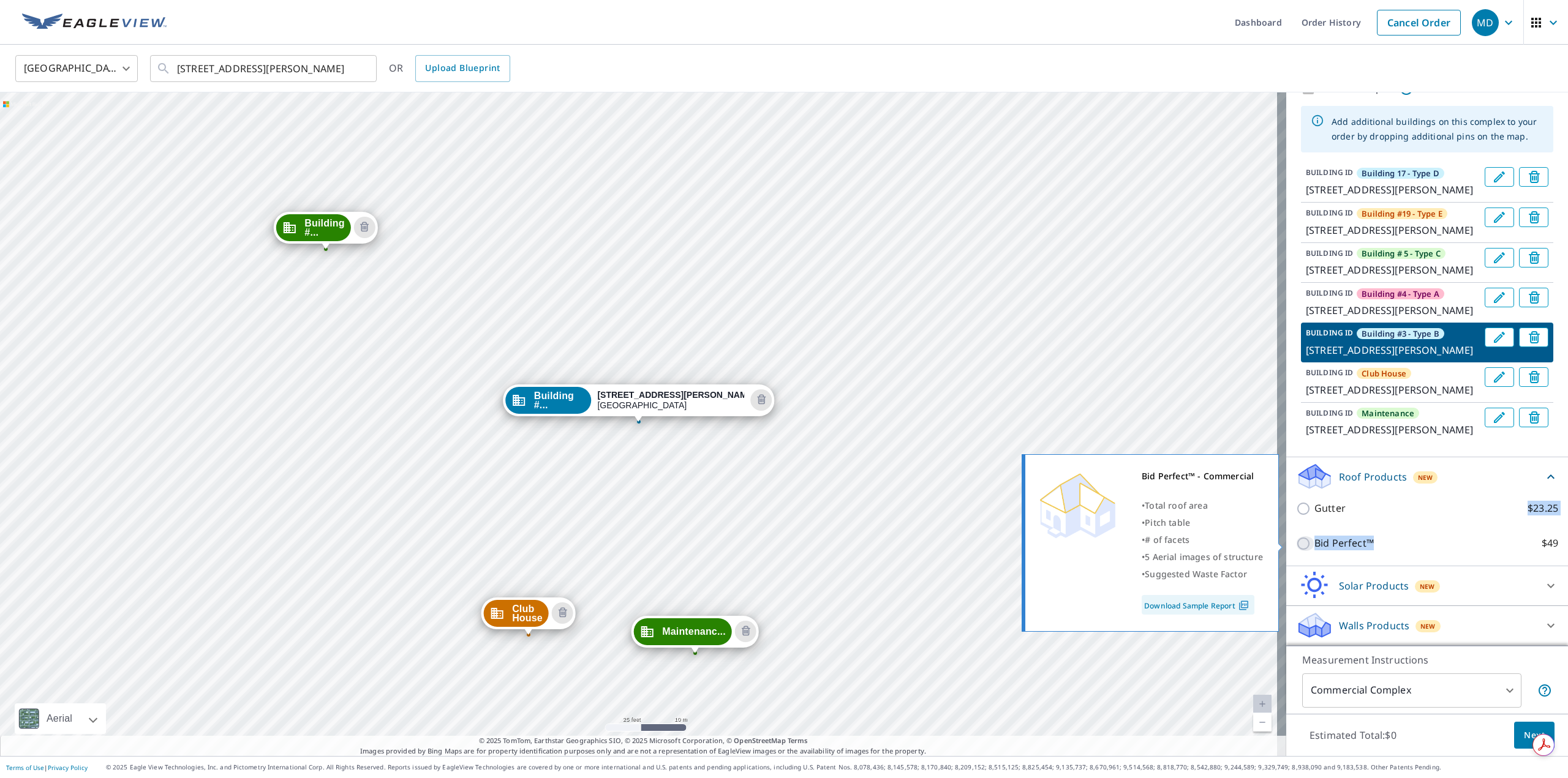
click at [1296, 543] on input "Bid Perfect™ $49" at bounding box center [1305, 544] width 18 height 15
checkbox input "true"
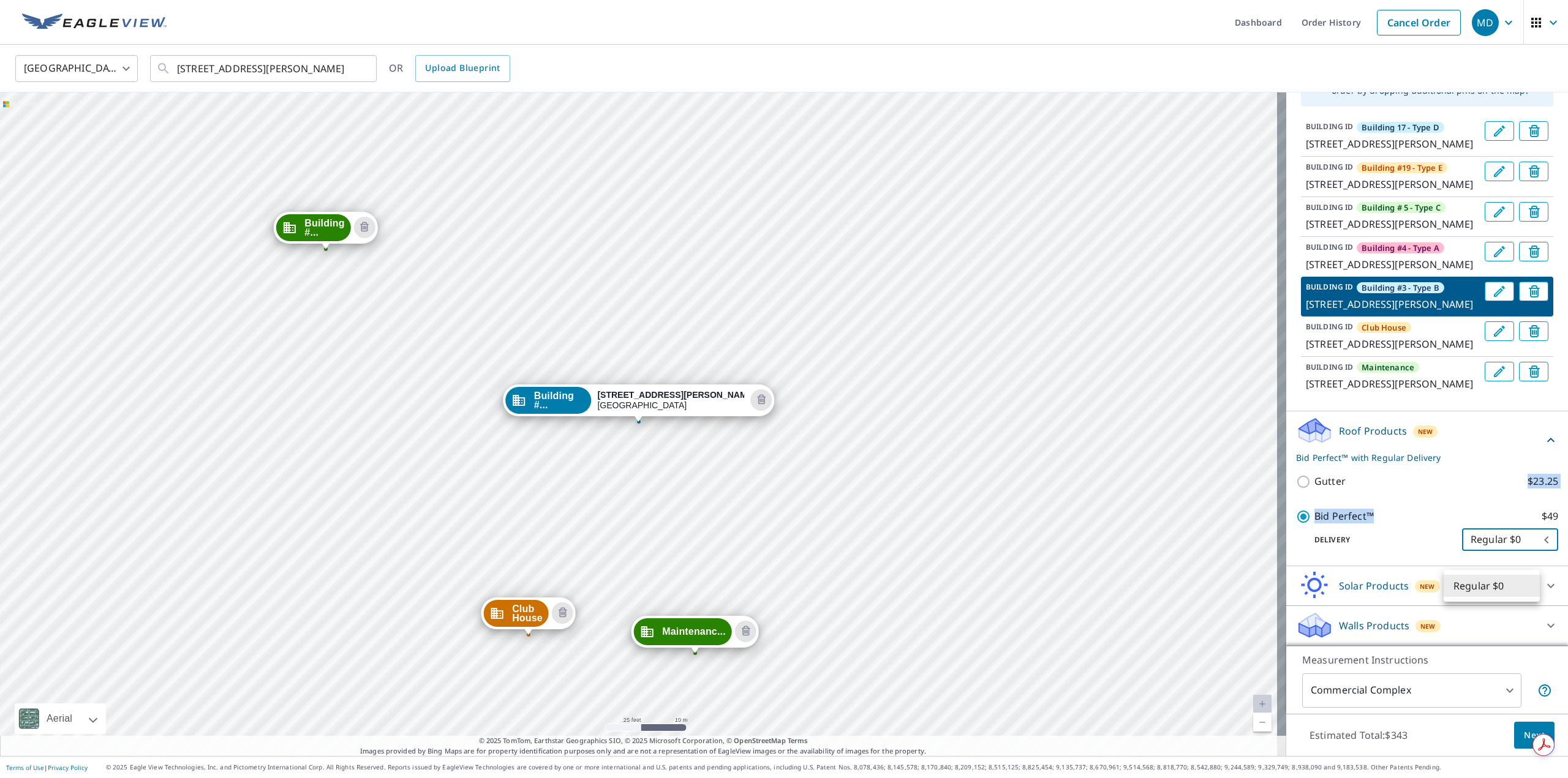
click at [1522, 590] on body "MD MD Dashboard Order History Cancel Order MD United States US ​ 1440 E Mowry D…" at bounding box center [784, 389] width 1568 height 778
click at [1522, 590] on li "Regular $0" at bounding box center [1492, 586] width 96 height 22
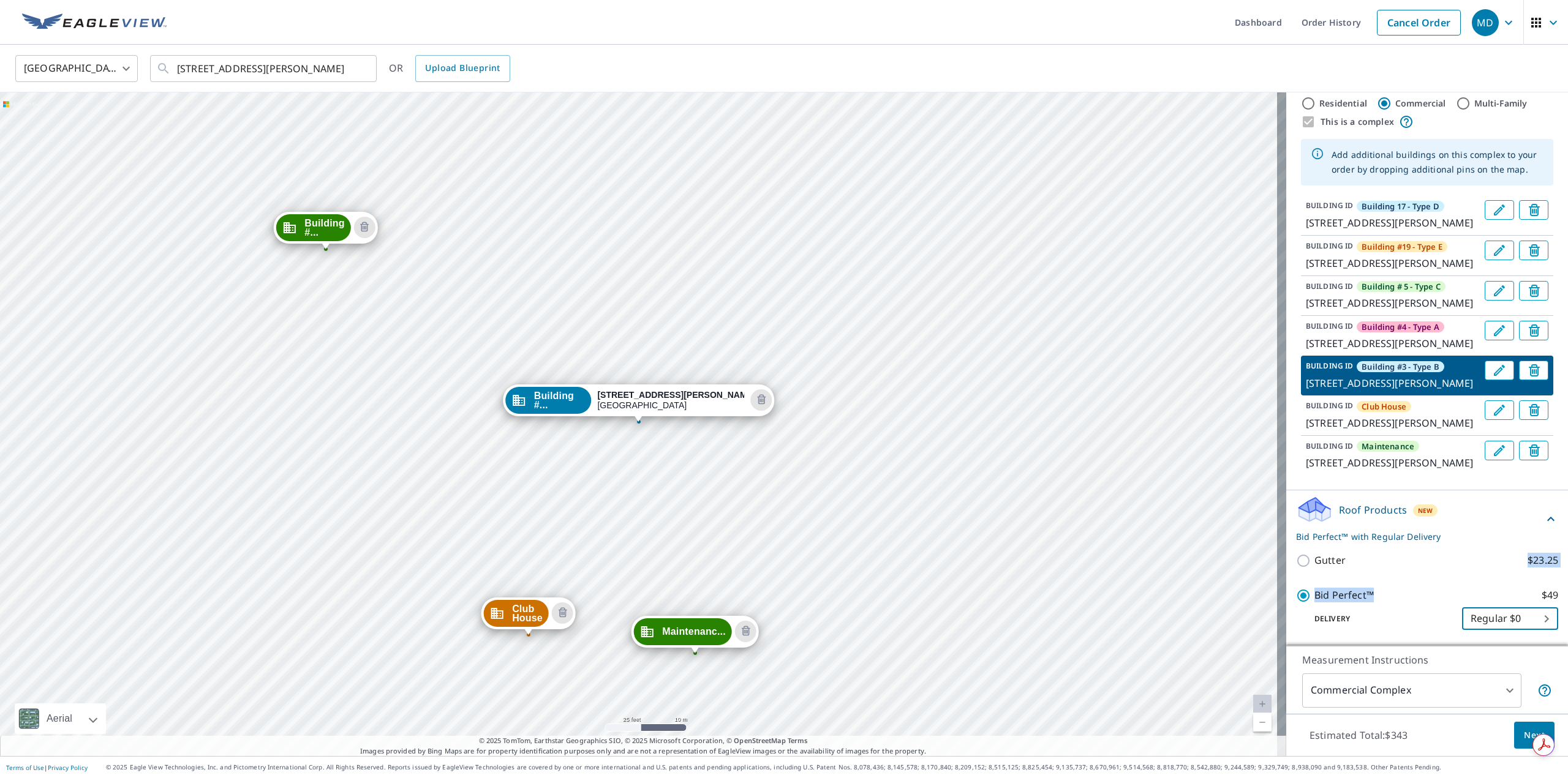
scroll to position [0, 0]
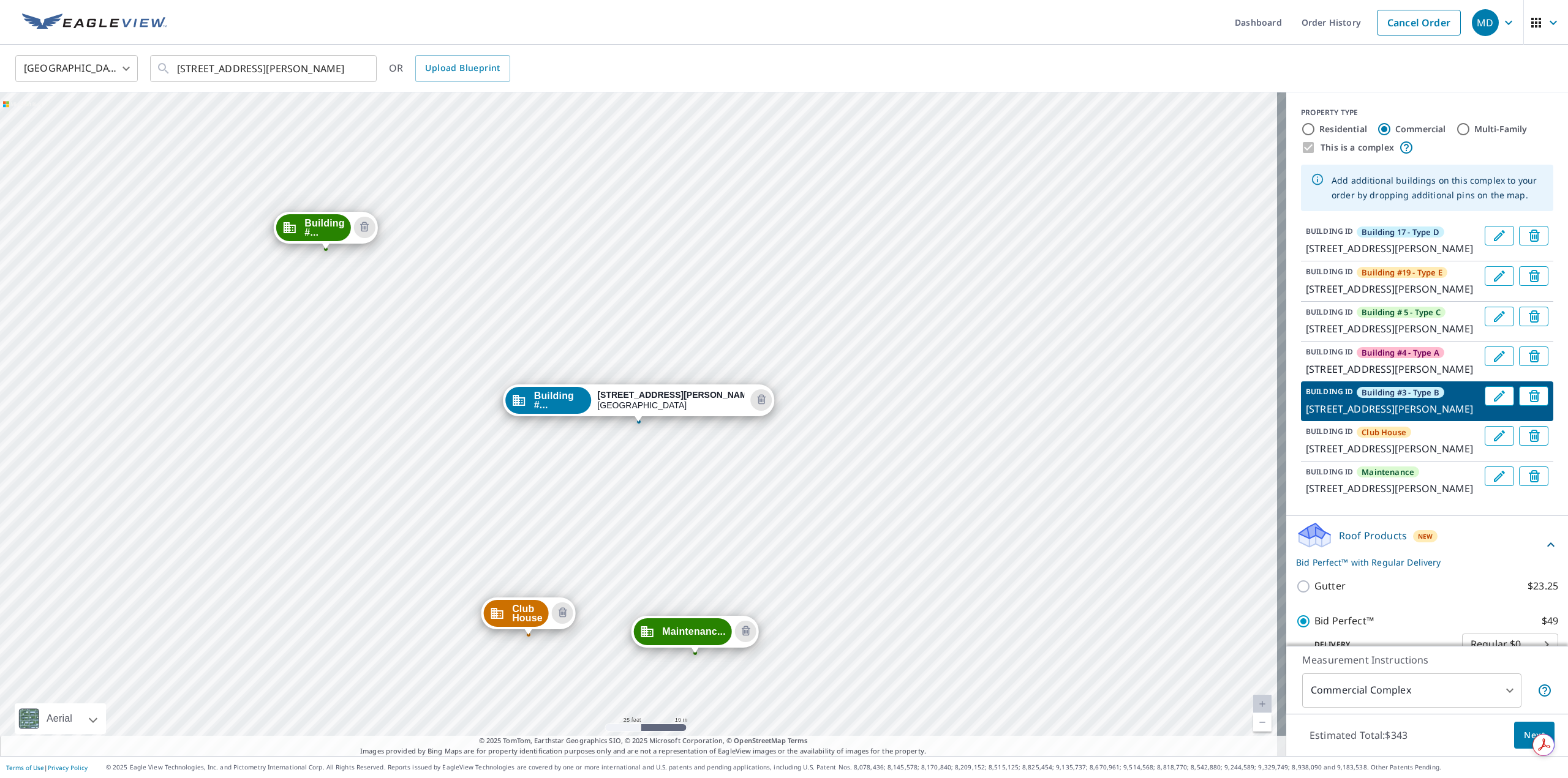
click at [1350, 256] on p "1440 E Mowry Dr, Homestead, FL, 33033" at bounding box center [1393, 249] width 174 height 15
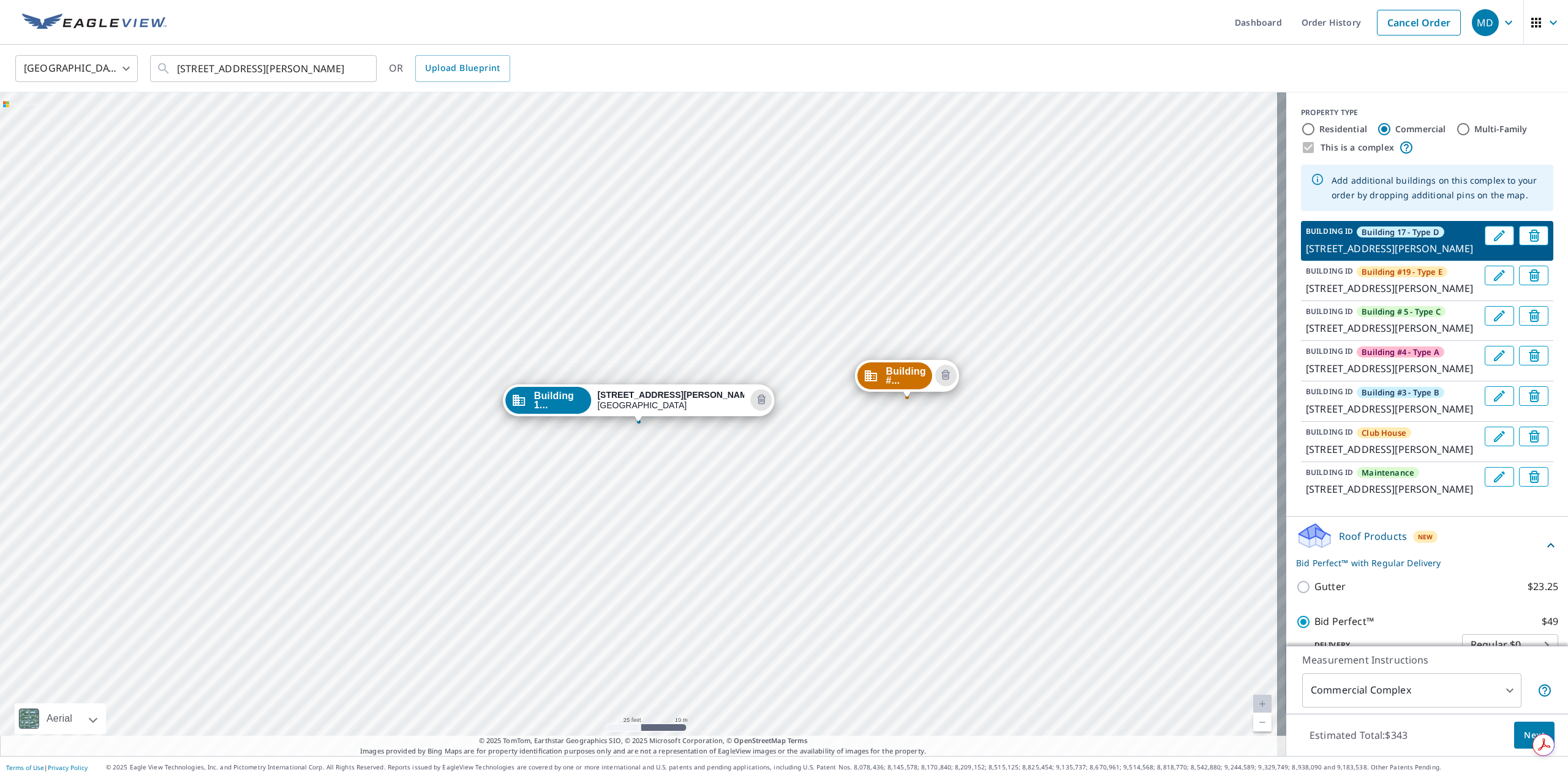
click at [1341, 296] on p "1438 E Mowry Dr, Homestead, FL, 33033" at bounding box center [1393, 288] width 174 height 15
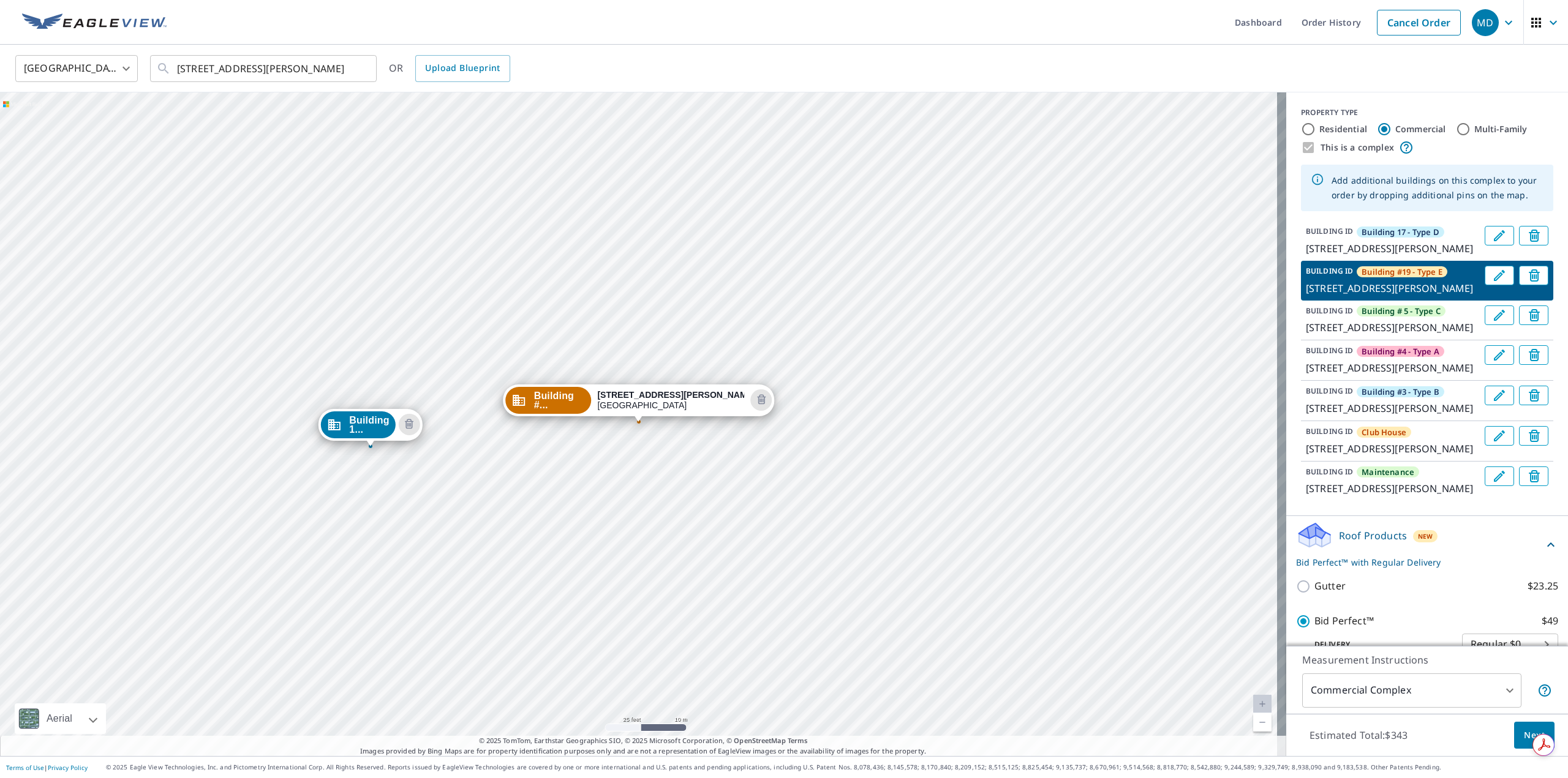
click at [1344, 335] on p "1414 E Mowry Dr, Homestead, FL, 33033" at bounding box center [1393, 328] width 174 height 15
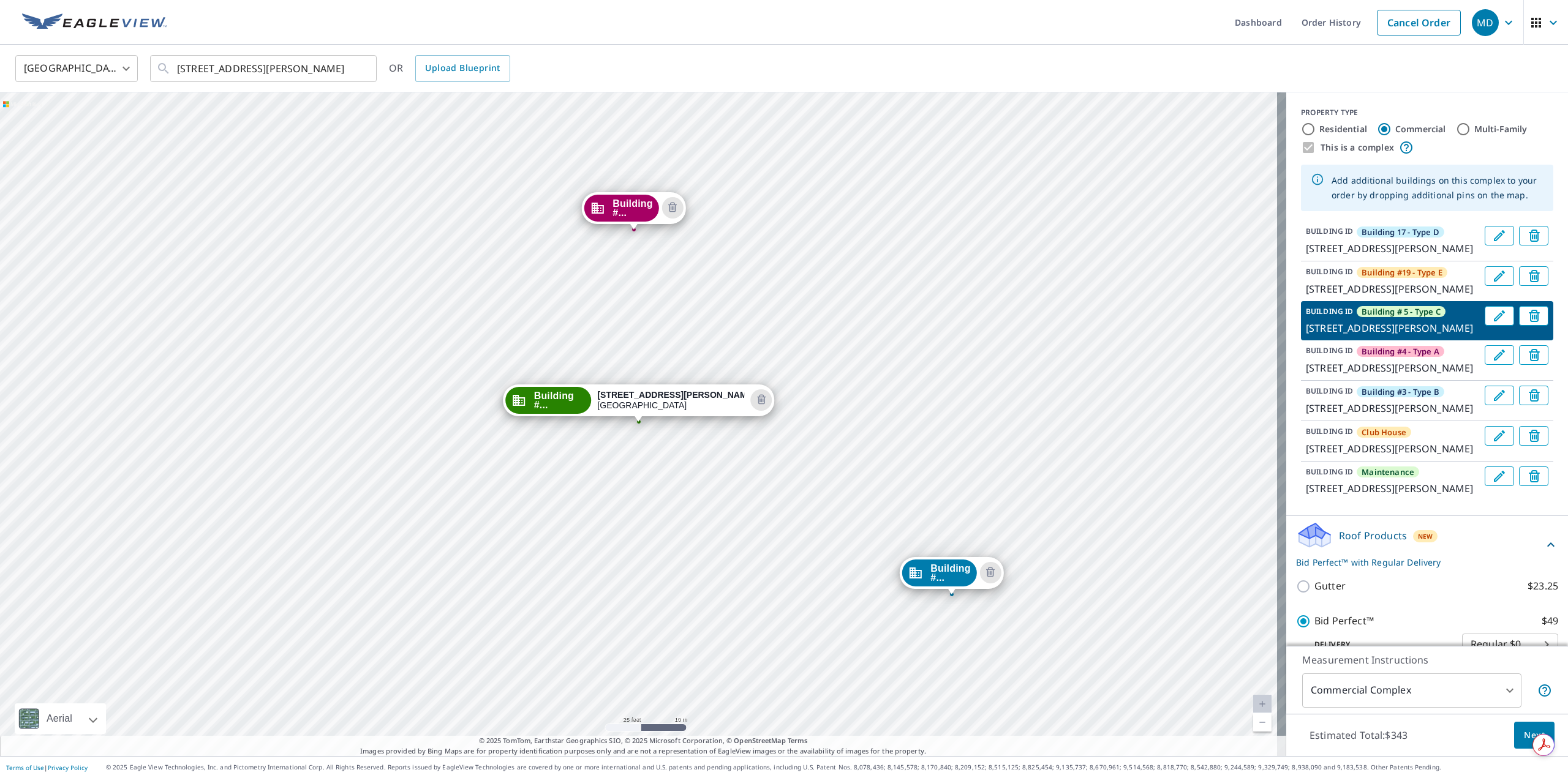
click at [1333, 375] on p "1410 E Mowry Dr, Homestead, FL, 33033" at bounding box center [1393, 368] width 174 height 15
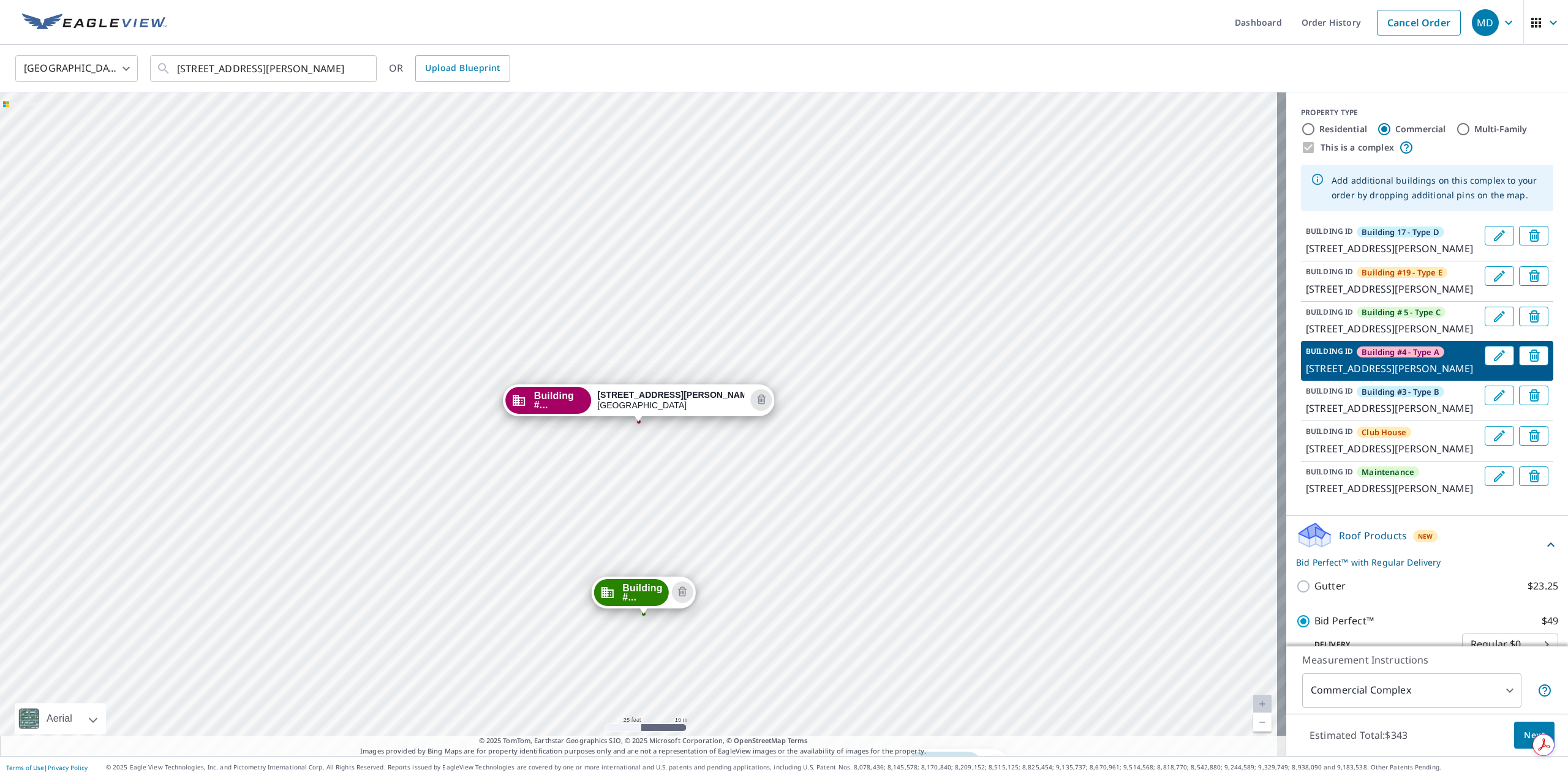
click at [1325, 416] on p "1418 E Mowry Dr, Homestead, FL, 33033" at bounding box center [1393, 408] width 174 height 15
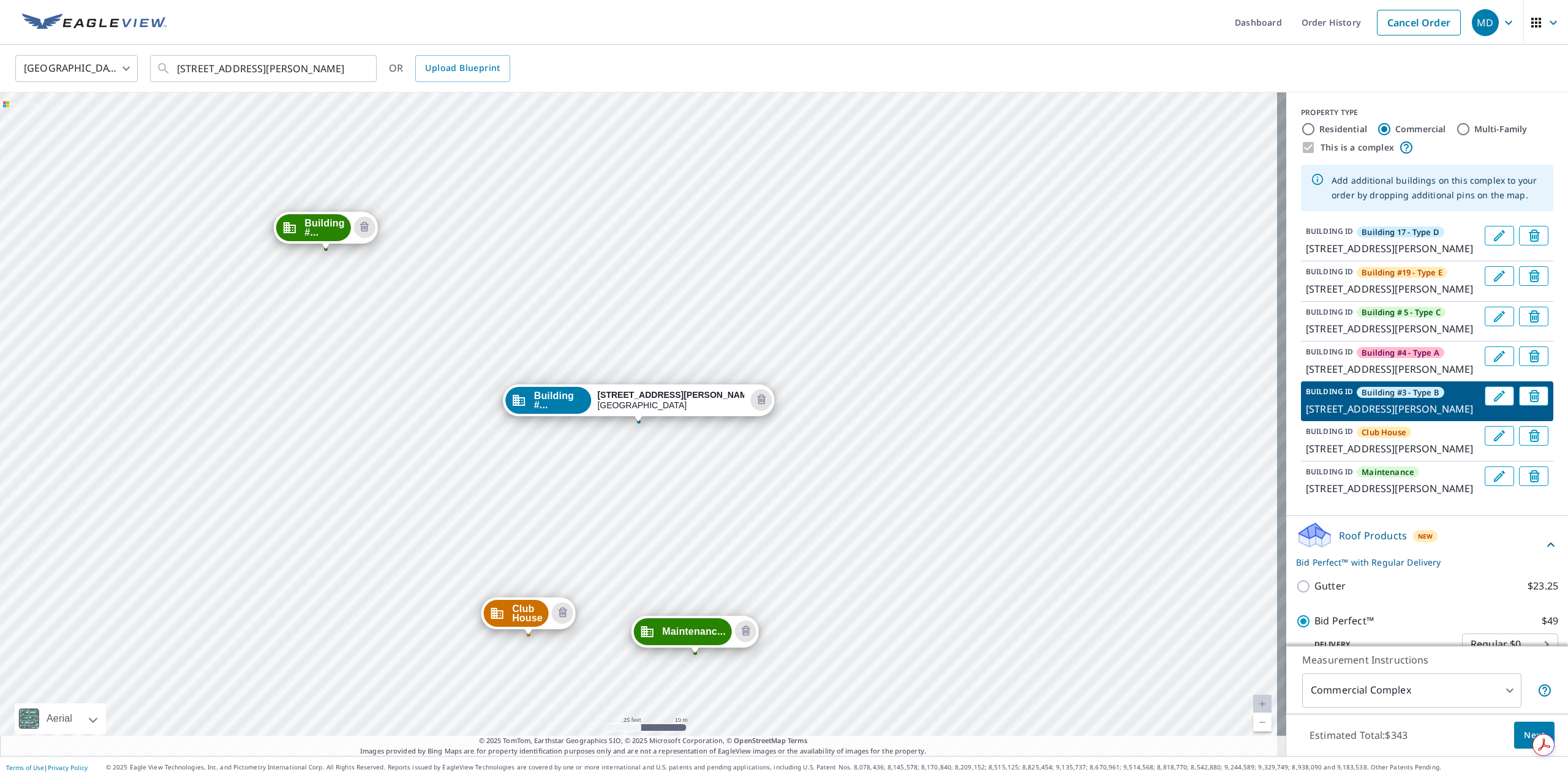
click at [1320, 456] on p "1402 E Mowry Dr, Homestead, FL, 33033" at bounding box center [1393, 448] width 174 height 15
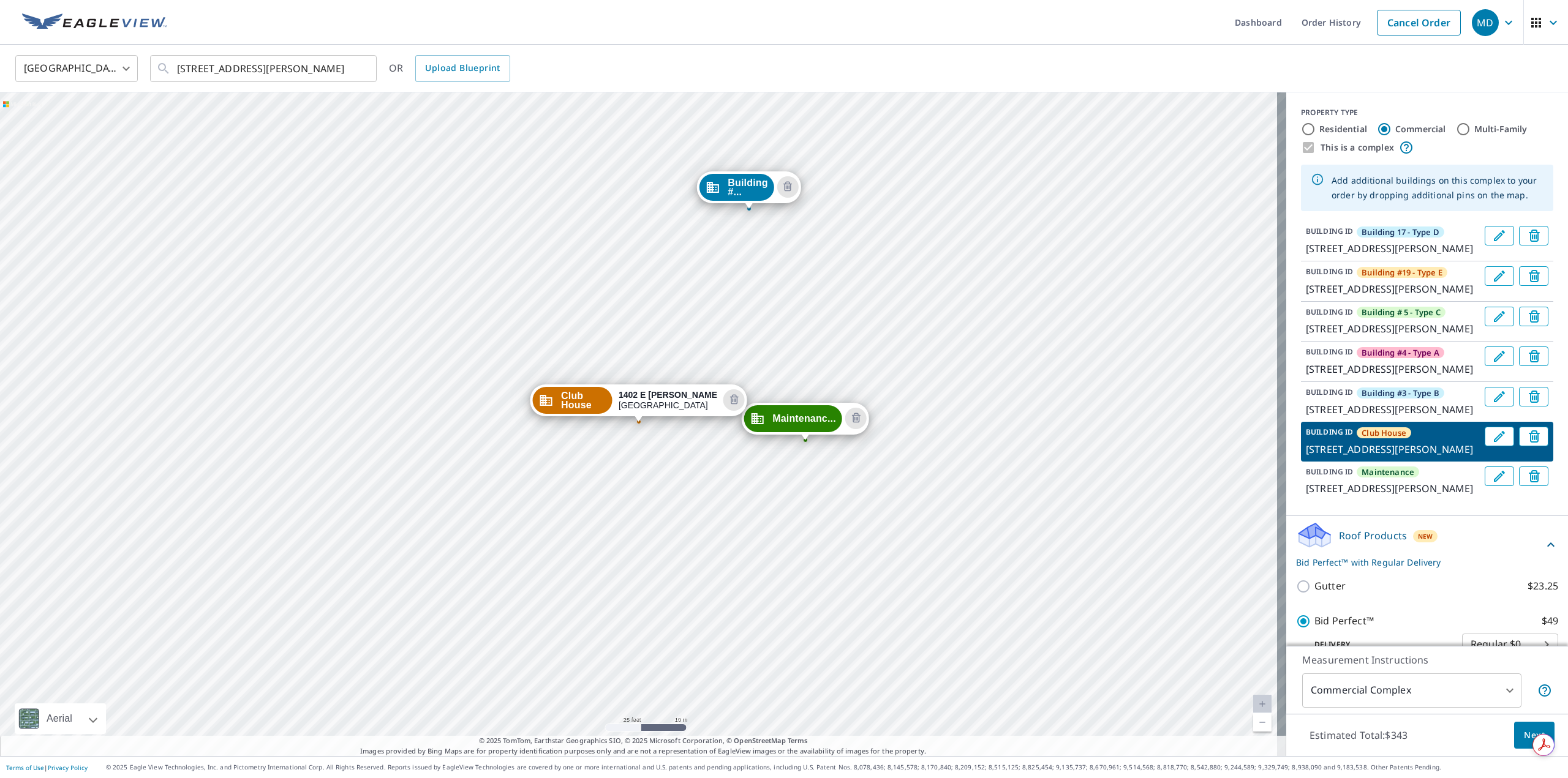
click at [1329, 496] on p "1402 E Mowry Dr, Homestead, FL, 33033" at bounding box center [1393, 488] width 174 height 15
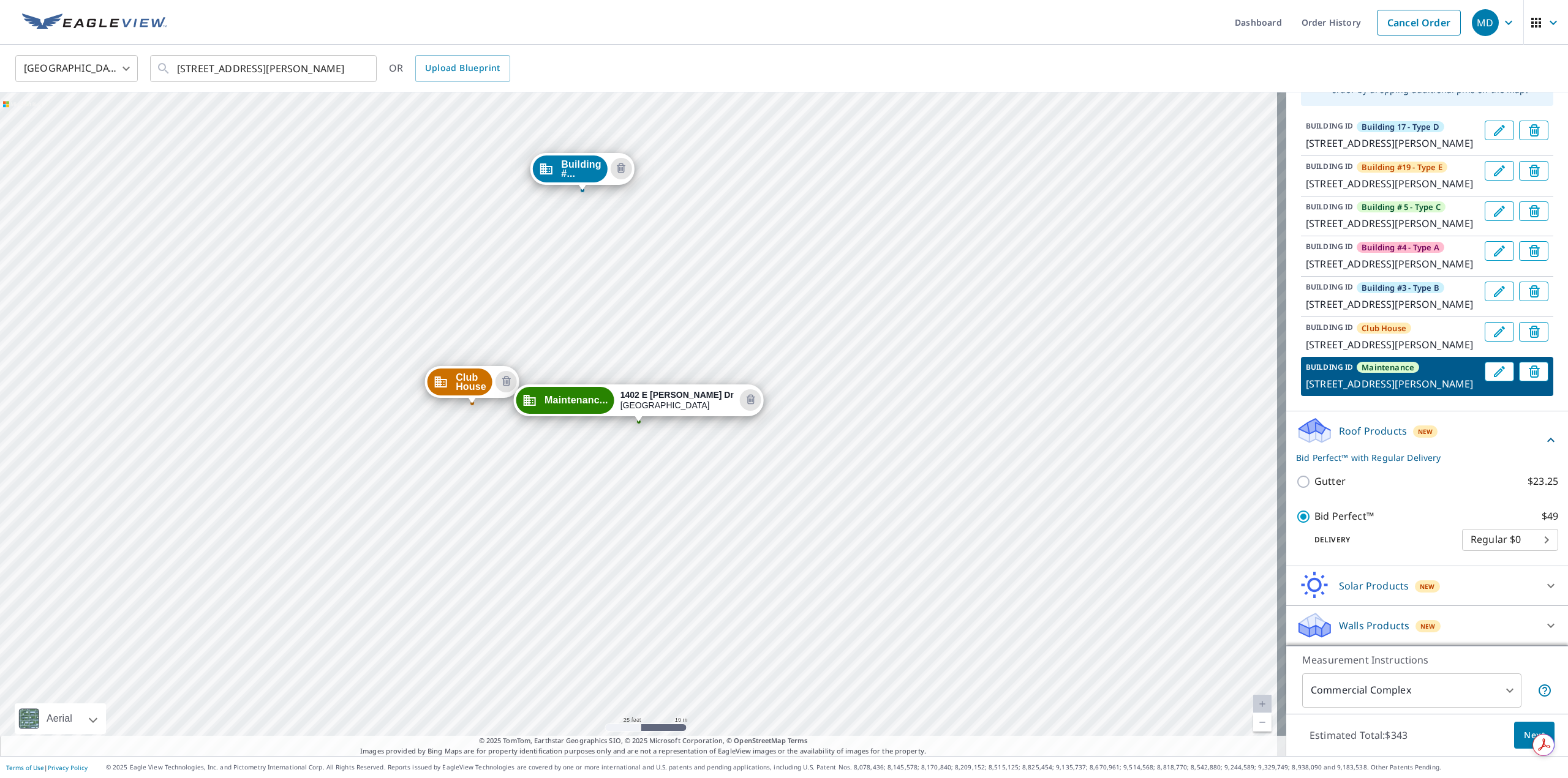
scroll to position [208, 0]
click at [1387, 620] on p "Walls Products" at bounding box center [1374, 626] width 70 height 15
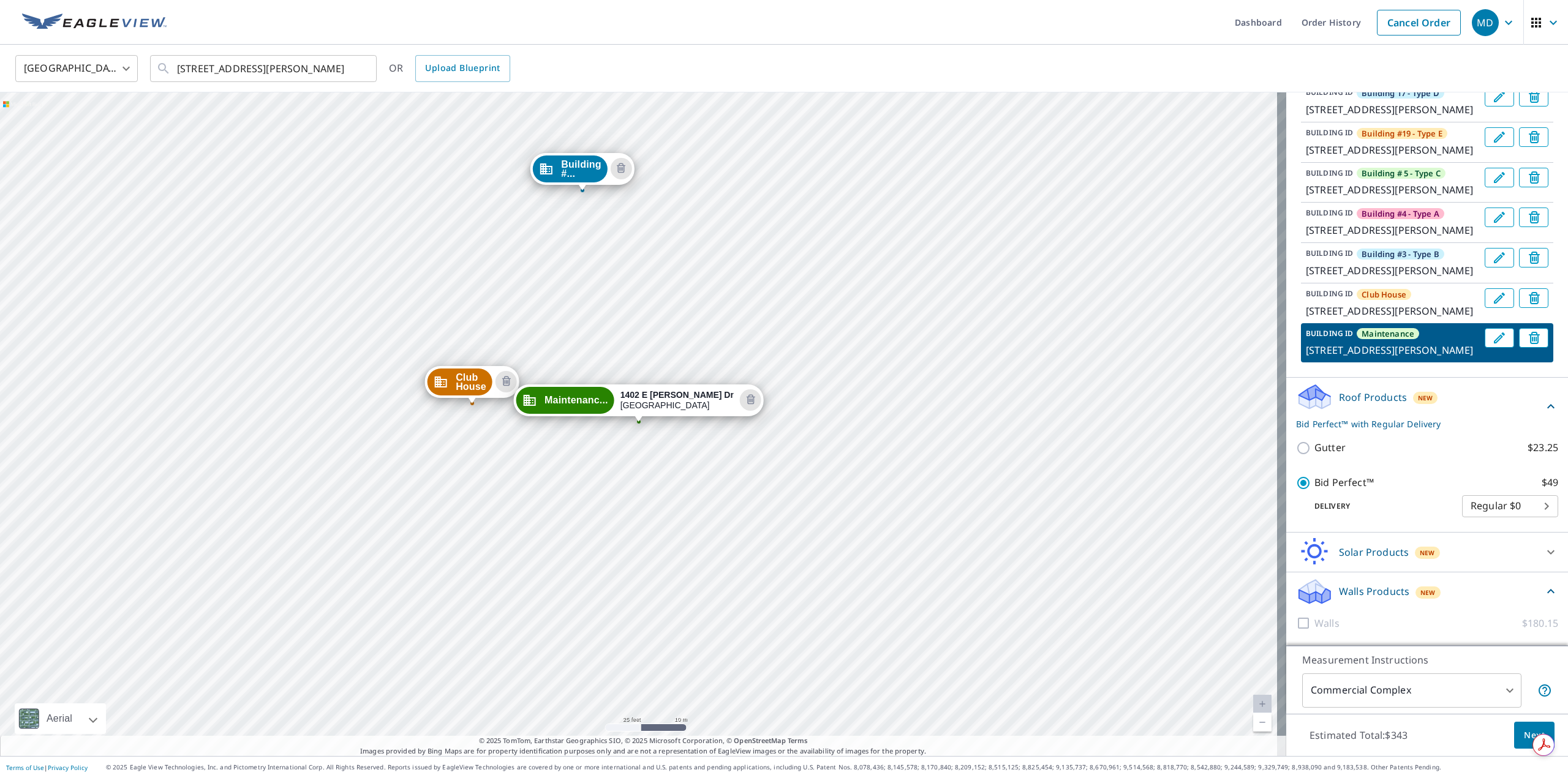
scroll to position [242, 0]
click at [1490, 555] on div "Solar Products New" at bounding box center [1416, 551] width 240 height 29
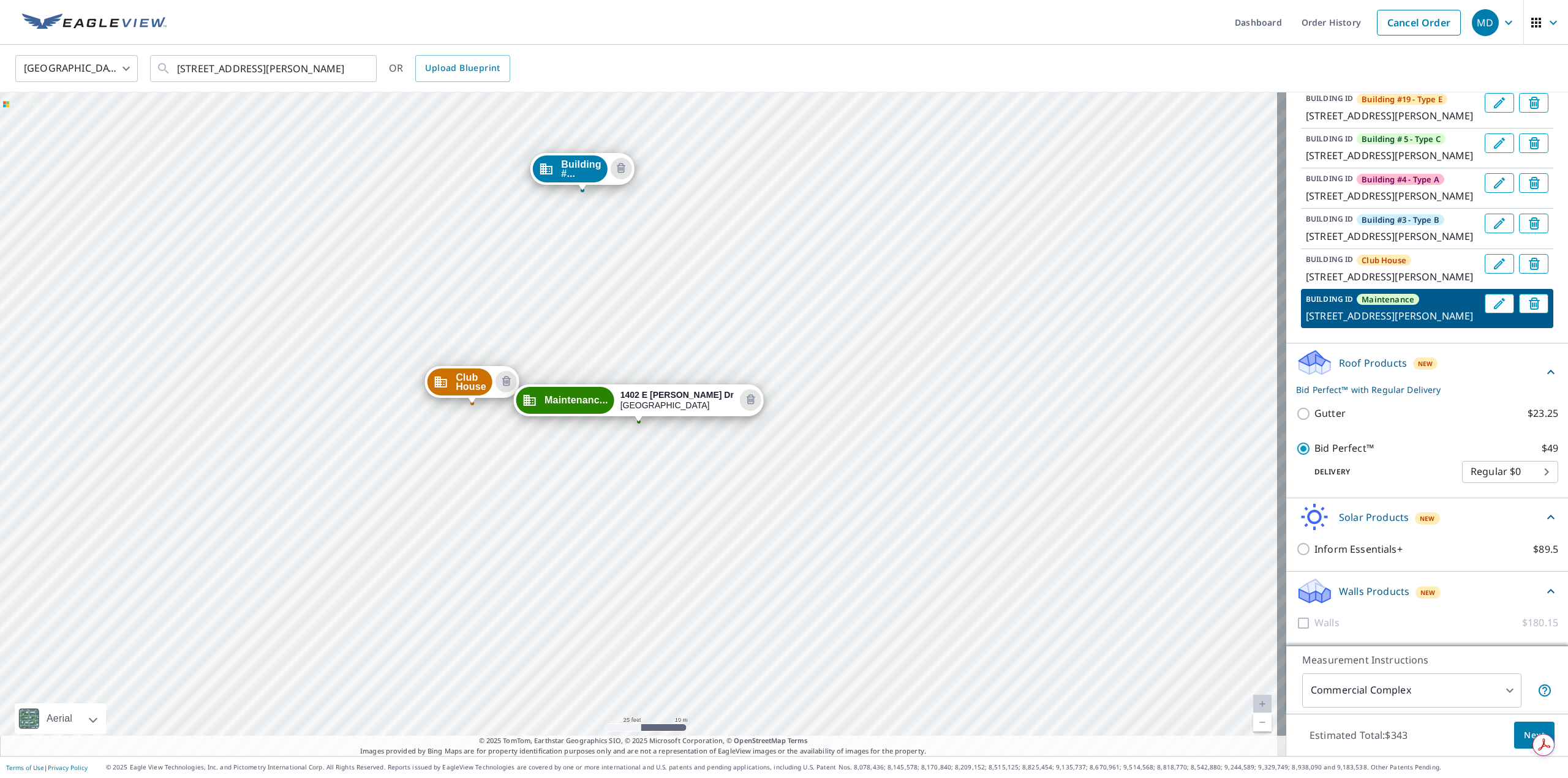
scroll to position [276, 0]
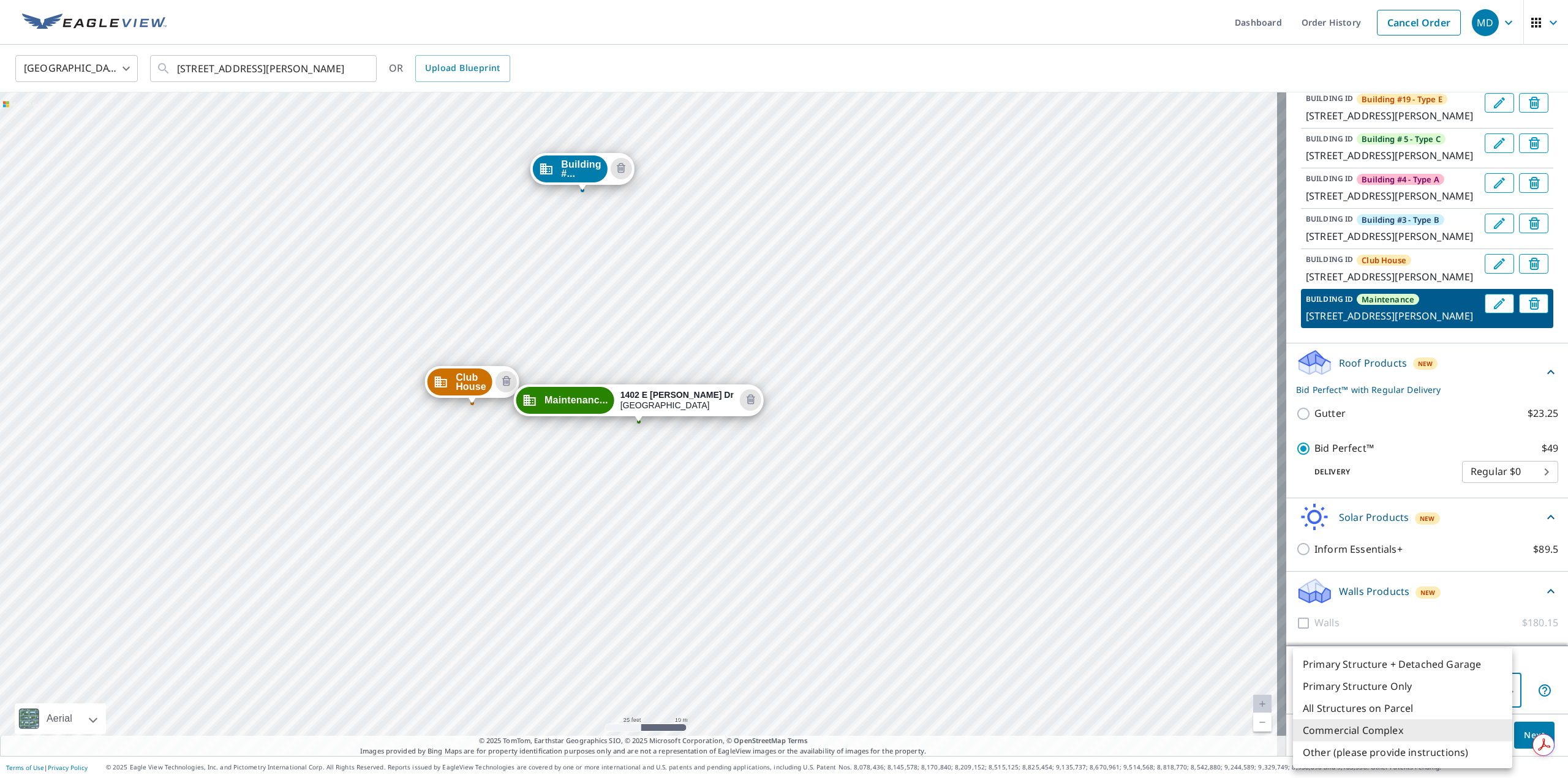
click at [1497, 689] on body "MD MD Dashboard Order History Cancel Order MD United States US ​ 1440 E Mowry D…" at bounding box center [784, 389] width 1568 height 778
click at [1452, 755] on li "Other (please provide instructions)" at bounding box center [1403, 752] width 219 height 22
type input "5"
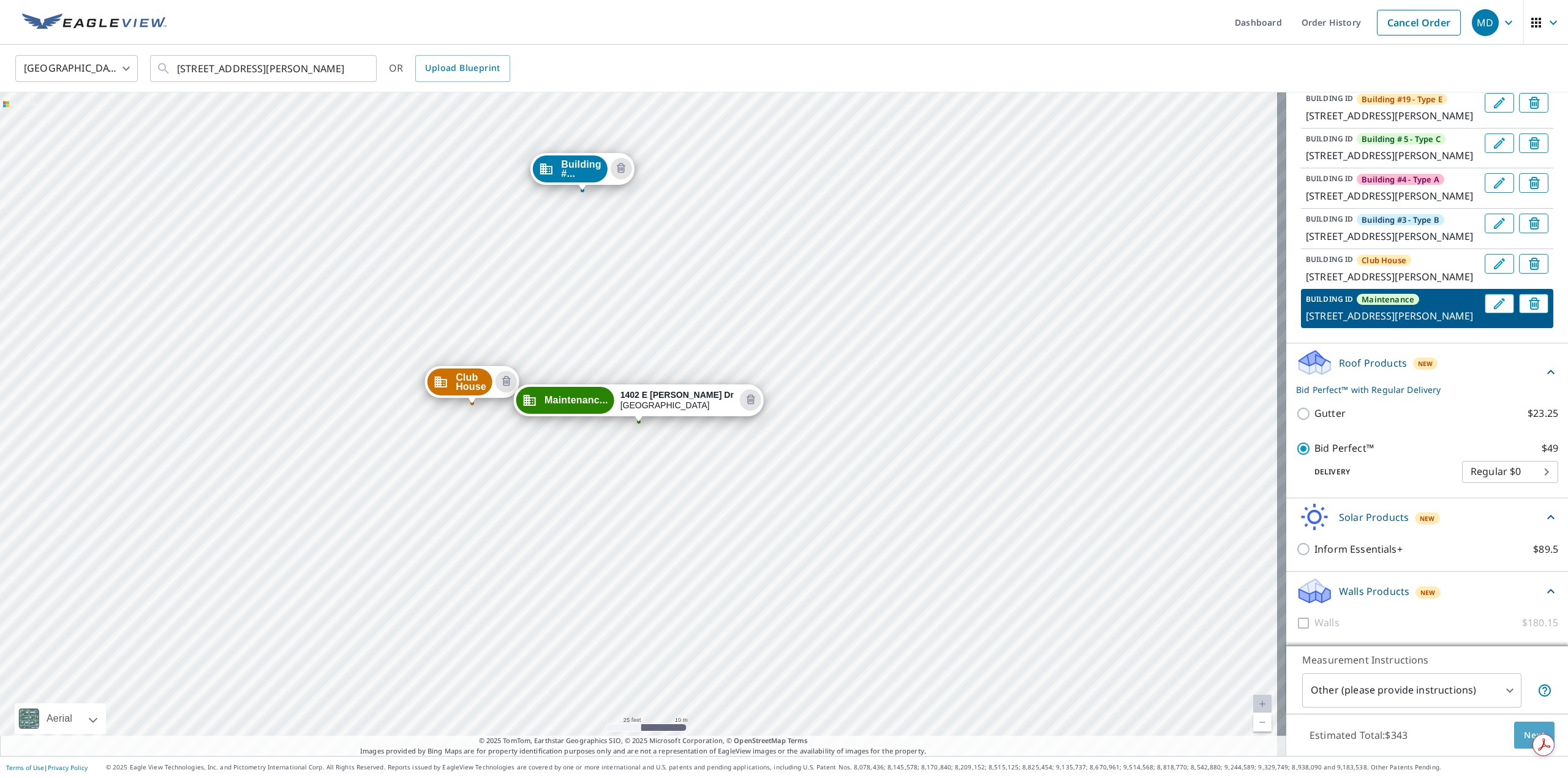
click at [1524, 734] on span "Next" at bounding box center [1534, 735] width 21 height 15
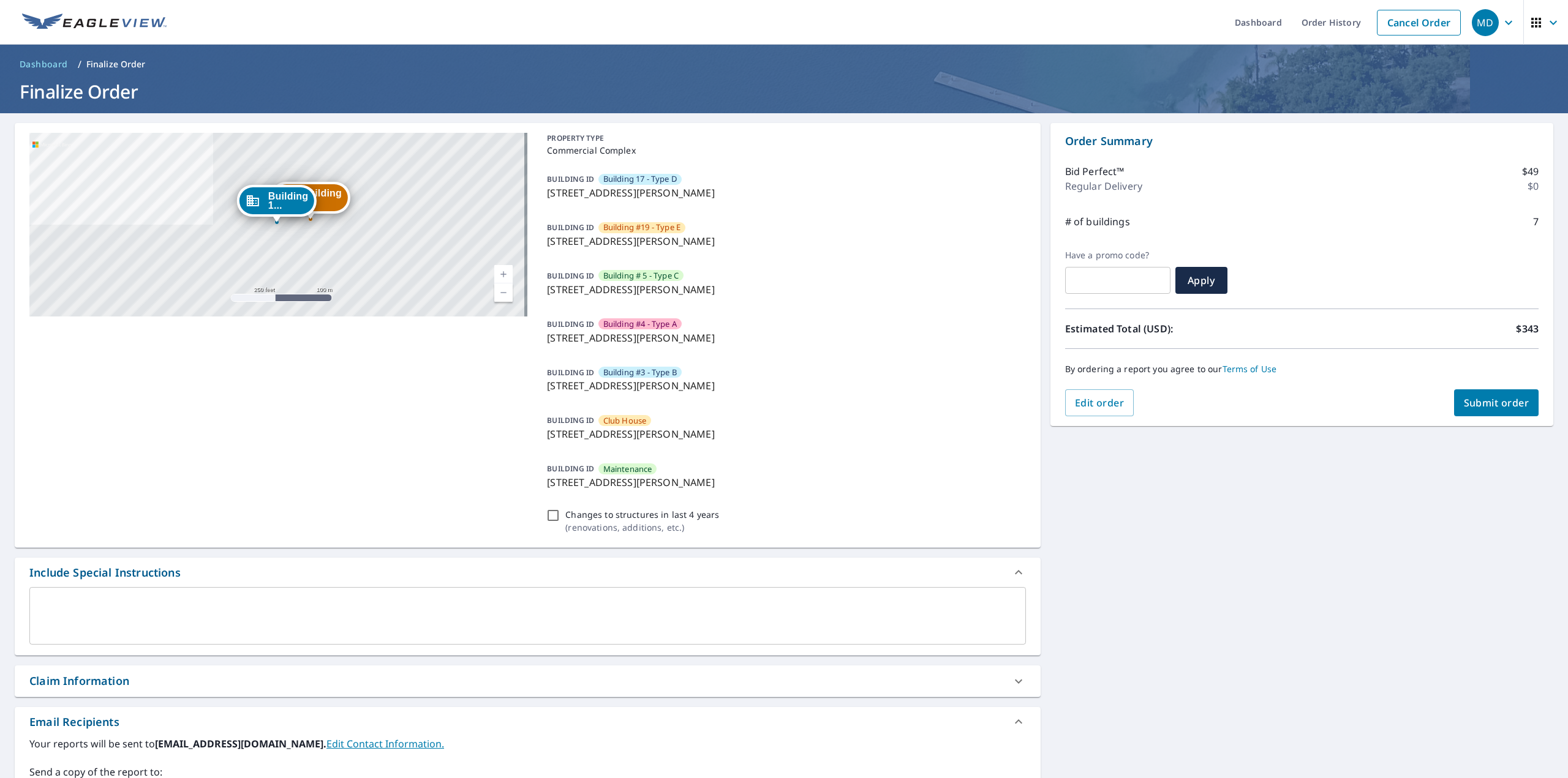
click at [153, 615] on textarea at bounding box center [528, 616] width 979 height 35
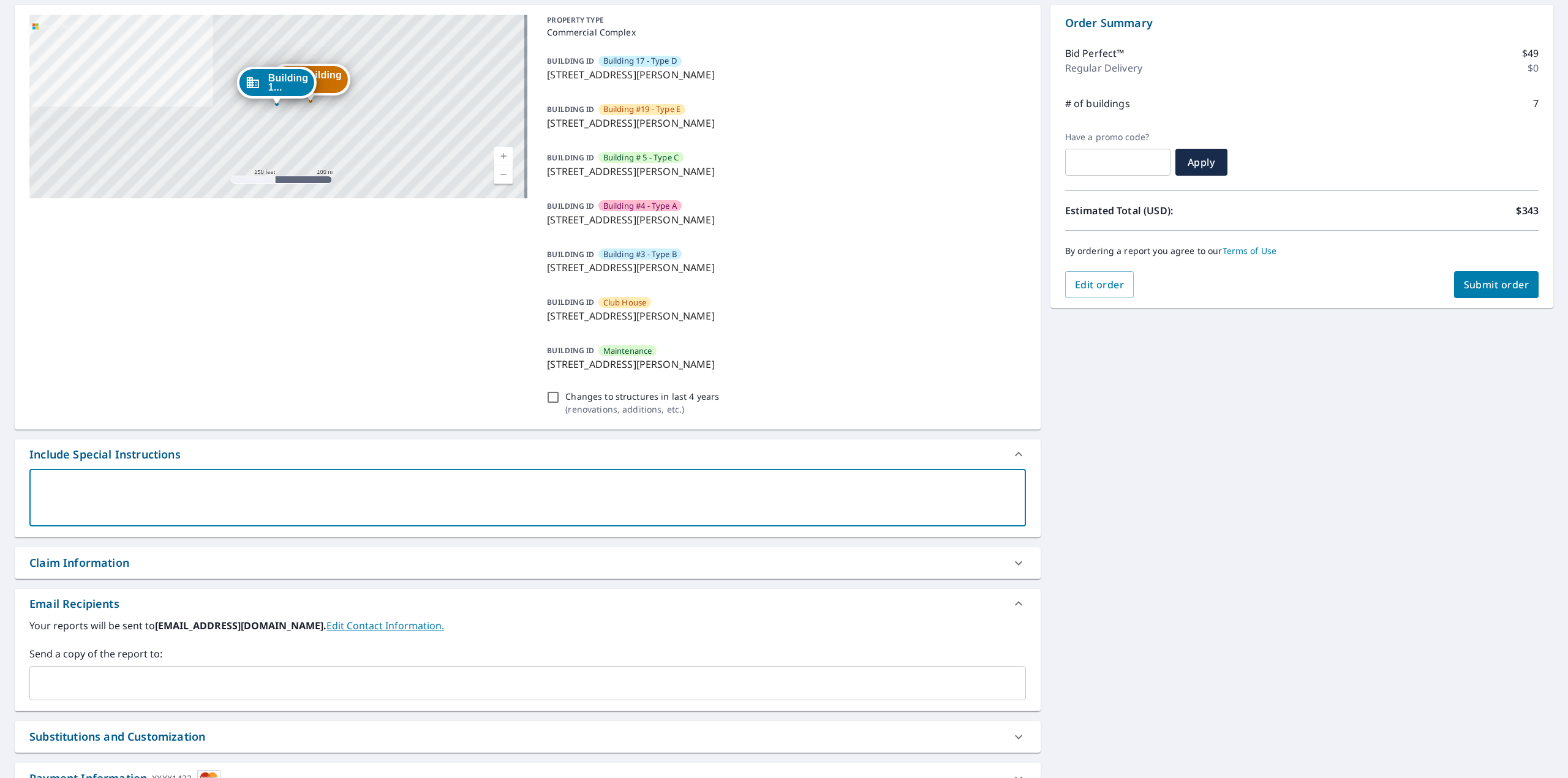
scroll to position [120, 0]
type textarea "P"
type textarea "x"
checkbox input "true"
type textarea "Pl"
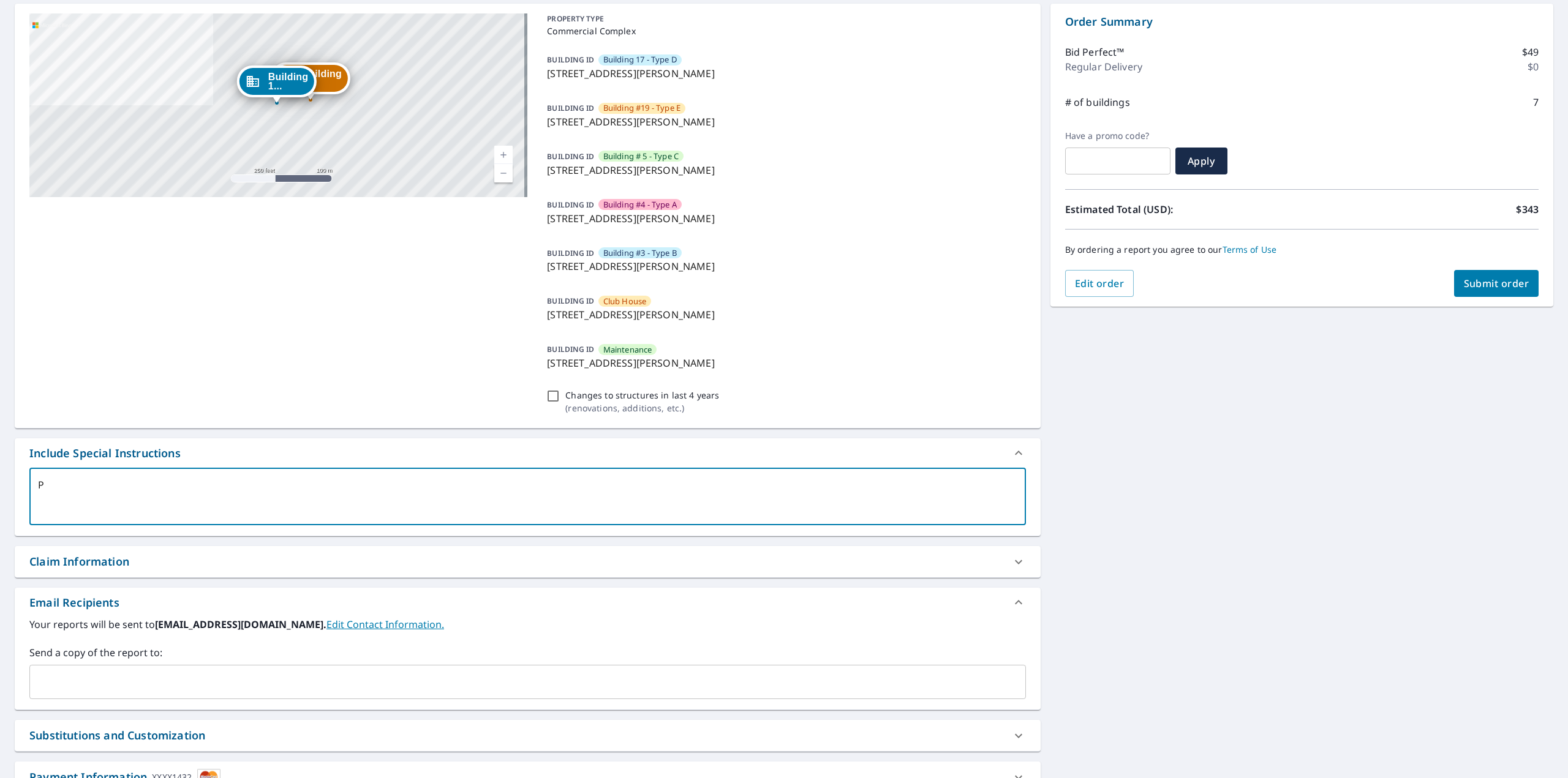
type textarea "x"
checkbox input "true"
type textarea "Ple"
type textarea "x"
checkbox input "true"
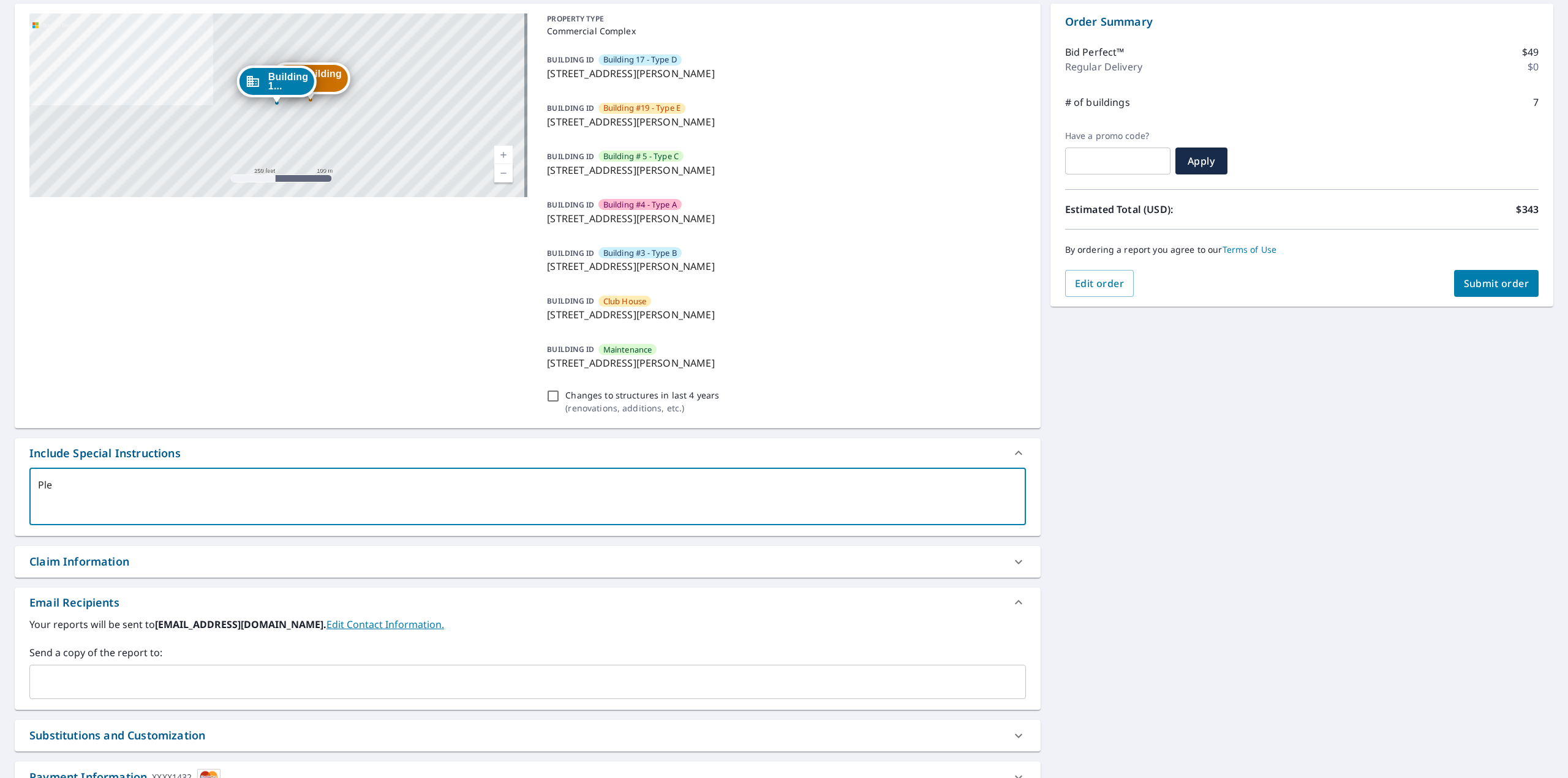
type textarea "Plea"
type textarea "x"
checkbox input "true"
type textarea "Pleas"
type textarea "x"
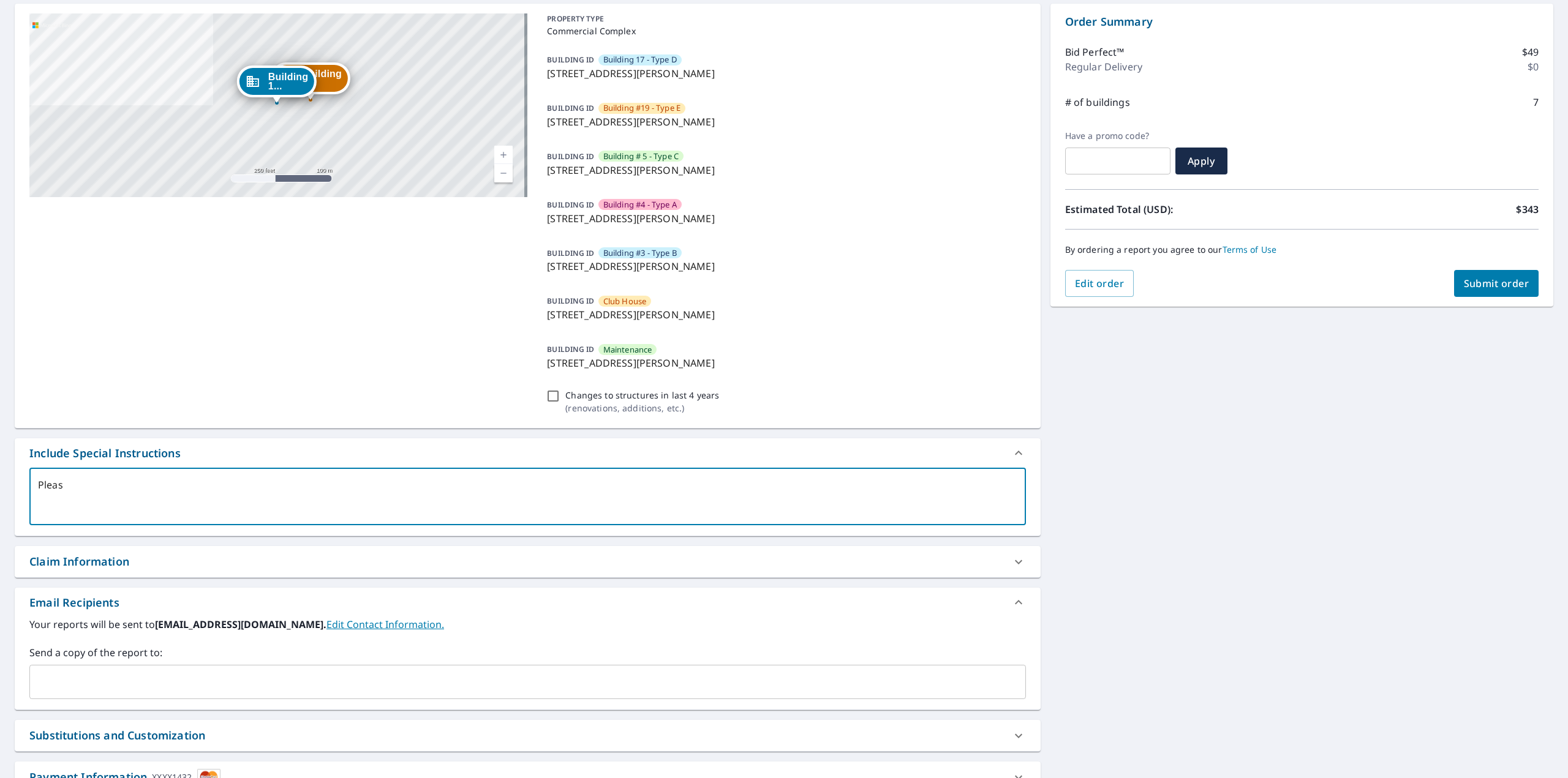
checkbox input "true"
type textarea "Please"
type textarea "x"
checkbox input "true"
type textarea "Please"
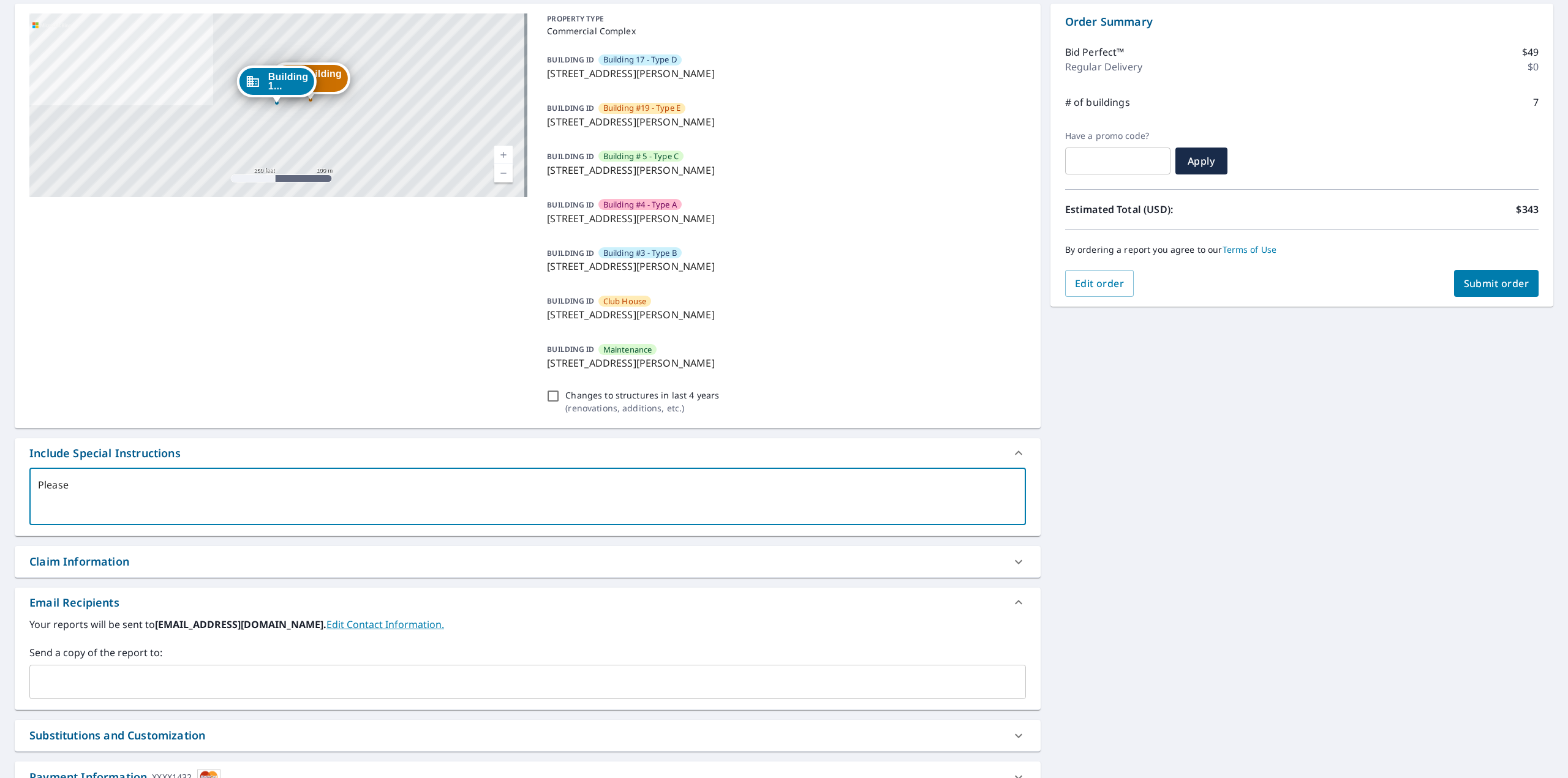
type textarea "x"
checkbox input "true"
type textarea "Please m"
type textarea "x"
checkbox input "true"
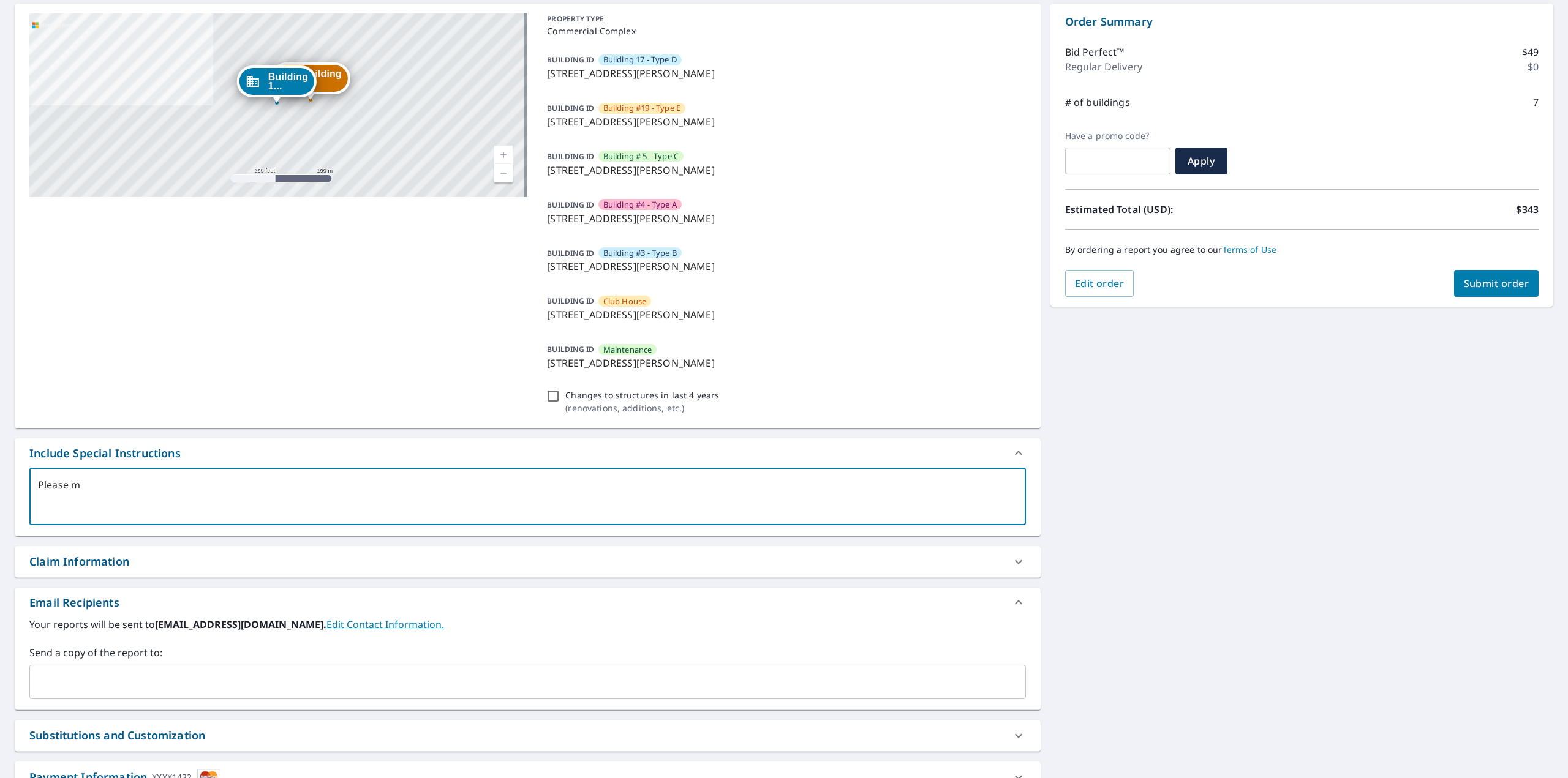
type textarea "Please me"
type textarea "x"
checkbox input "true"
type textarea "Please mea"
type textarea "x"
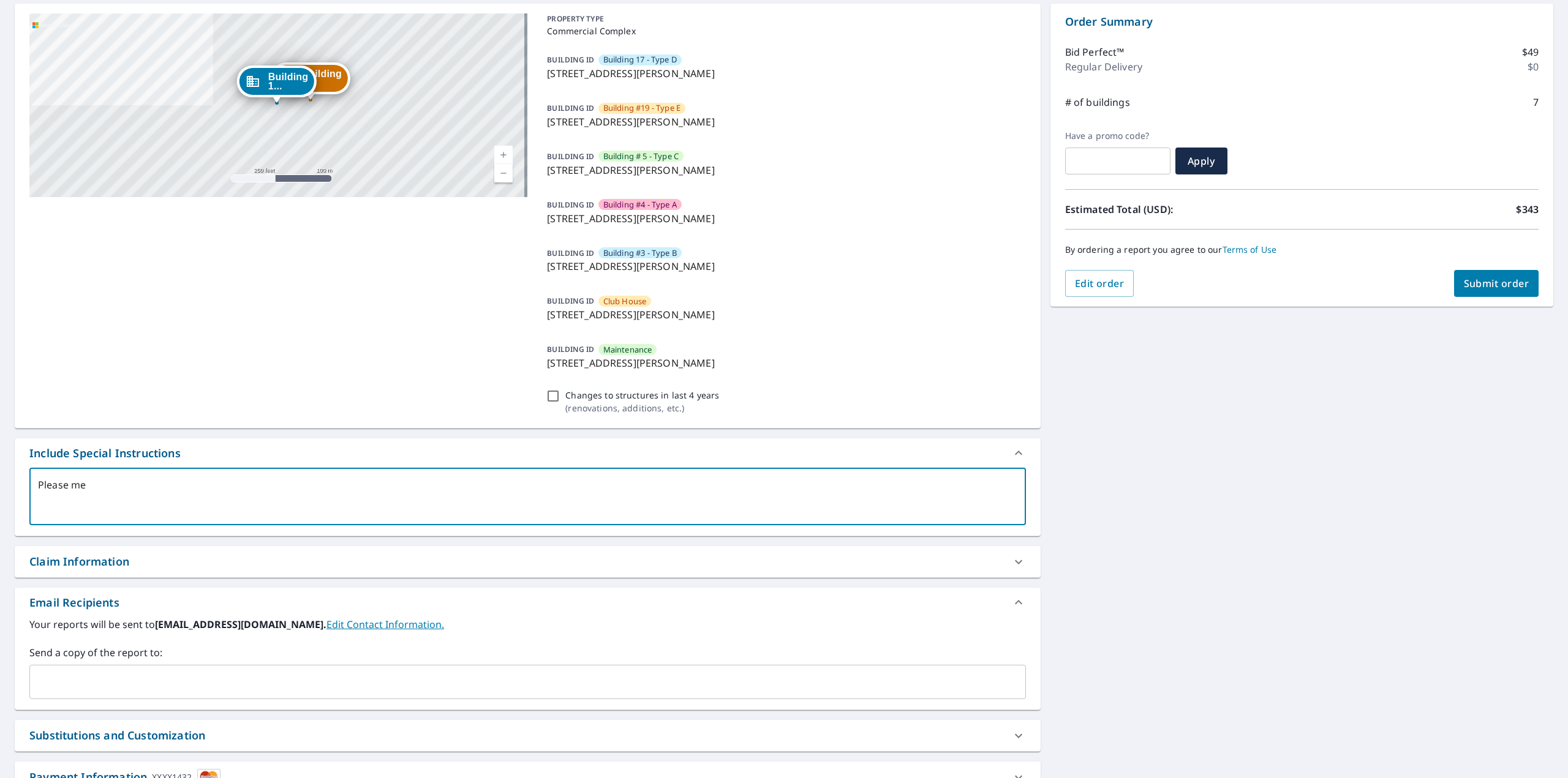
checkbox input "true"
type textarea "Please meas"
type textarea "x"
checkbox input "true"
type textarea "Please measu"
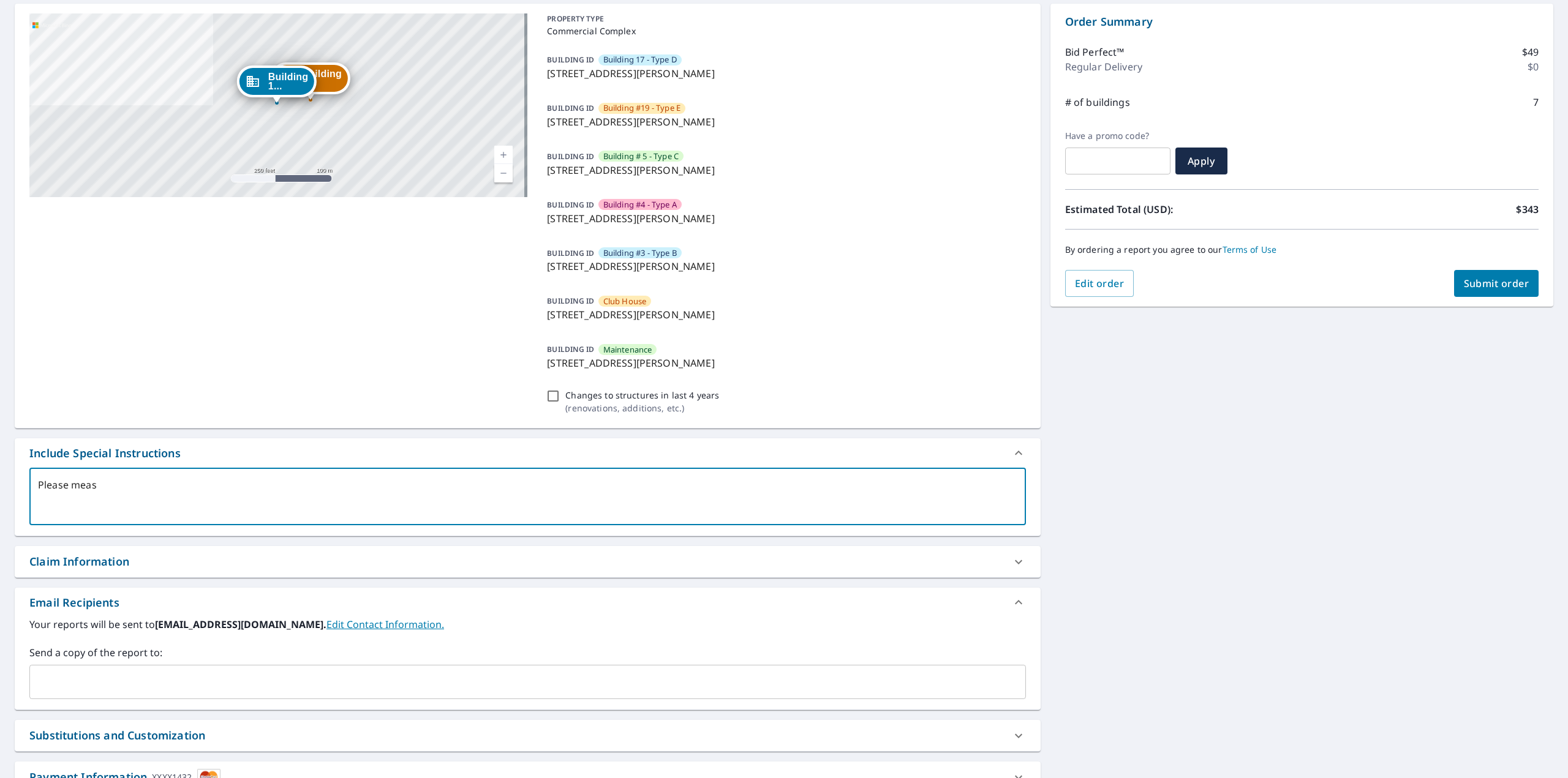
type textarea "x"
checkbox input "true"
type textarea "Please measur"
type textarea "x"
checkbox input "true"
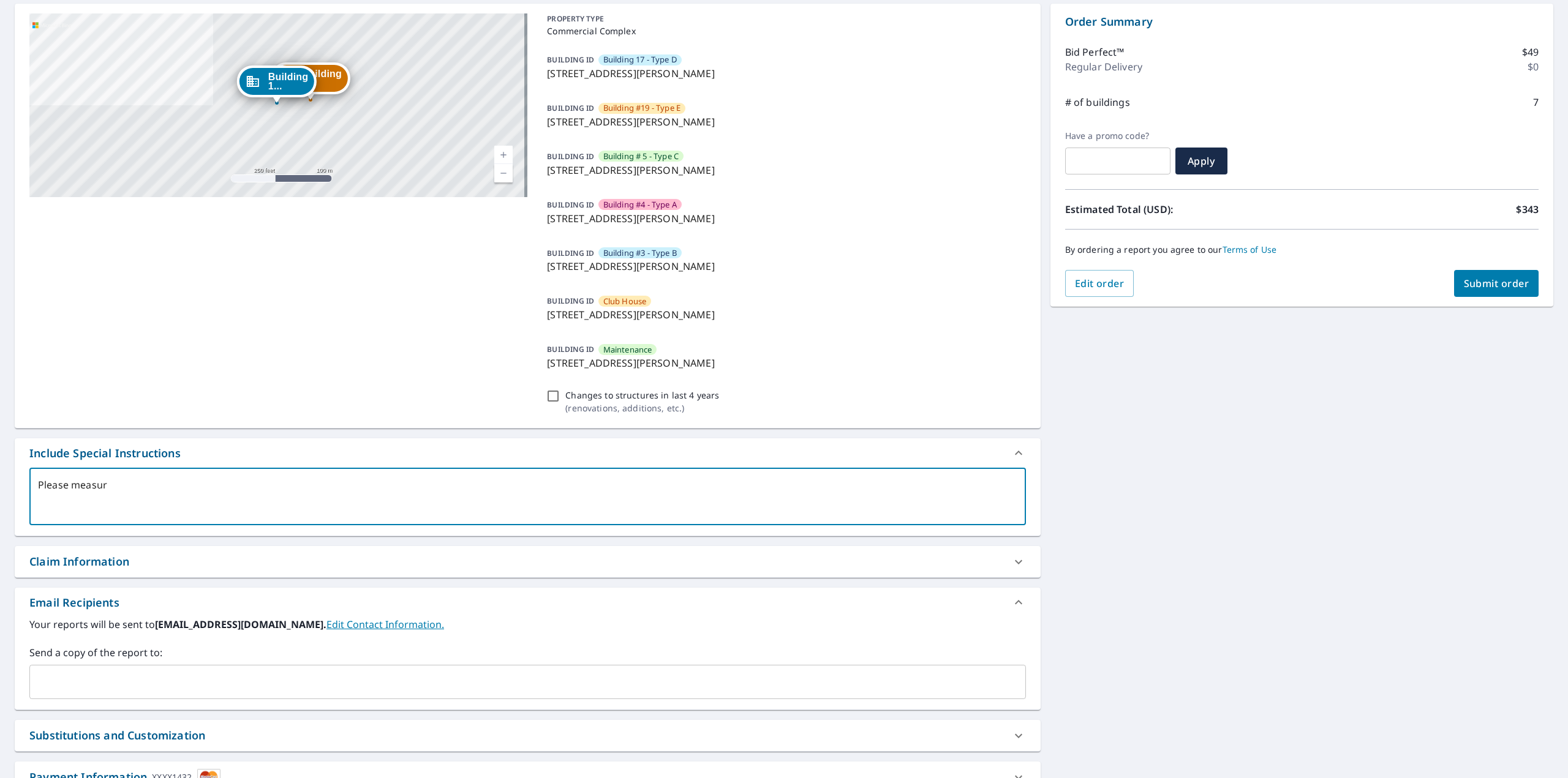
type textarea "Please measure"
type textarea "x"
checkbox input "true"
type textarea "Please measure"
type textarea "x"
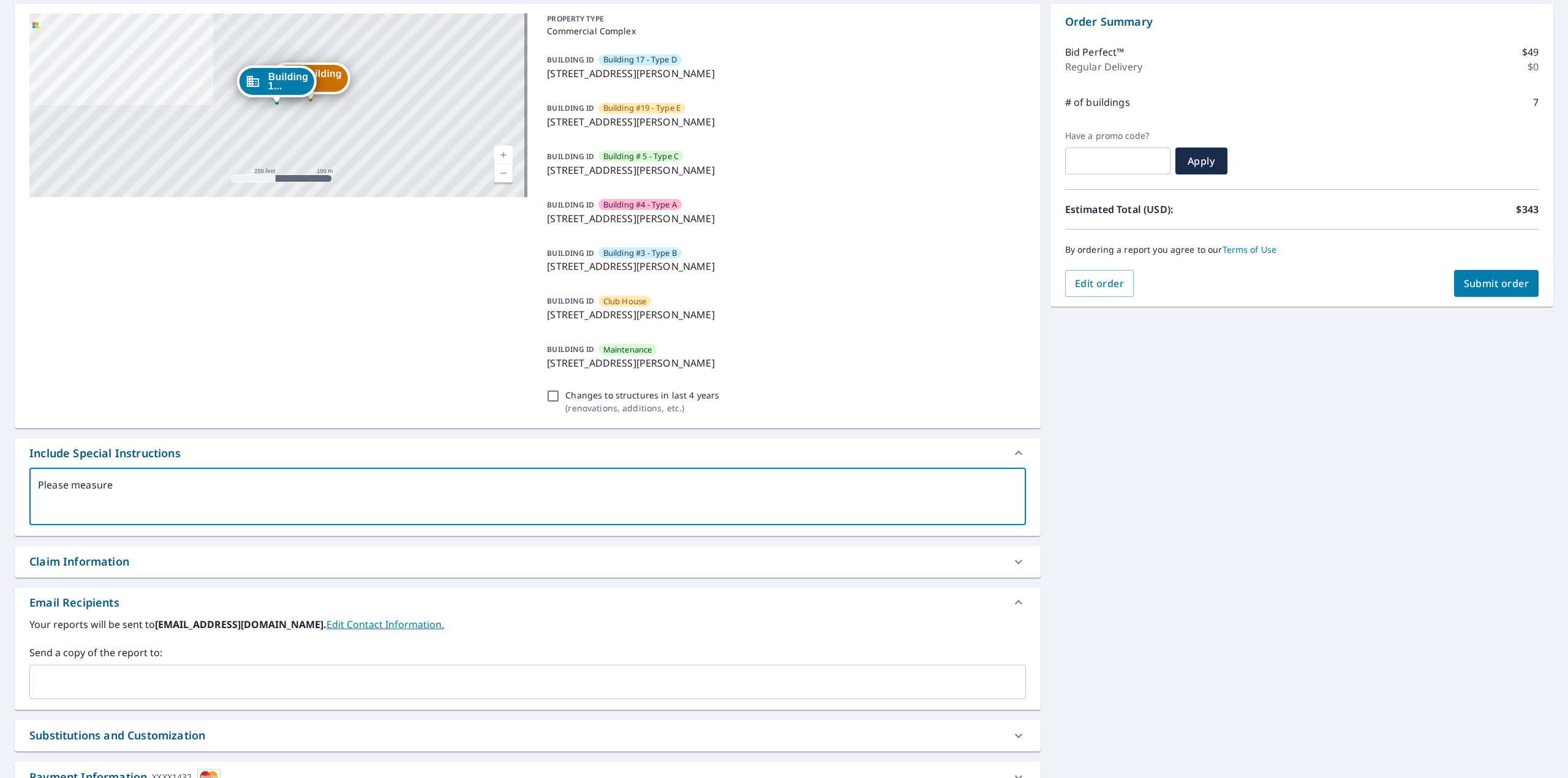
checkbox input "true"
type textarea "Please measure o"
type textarea "x"
checkbox input "true"
type textarea "Please measure on"
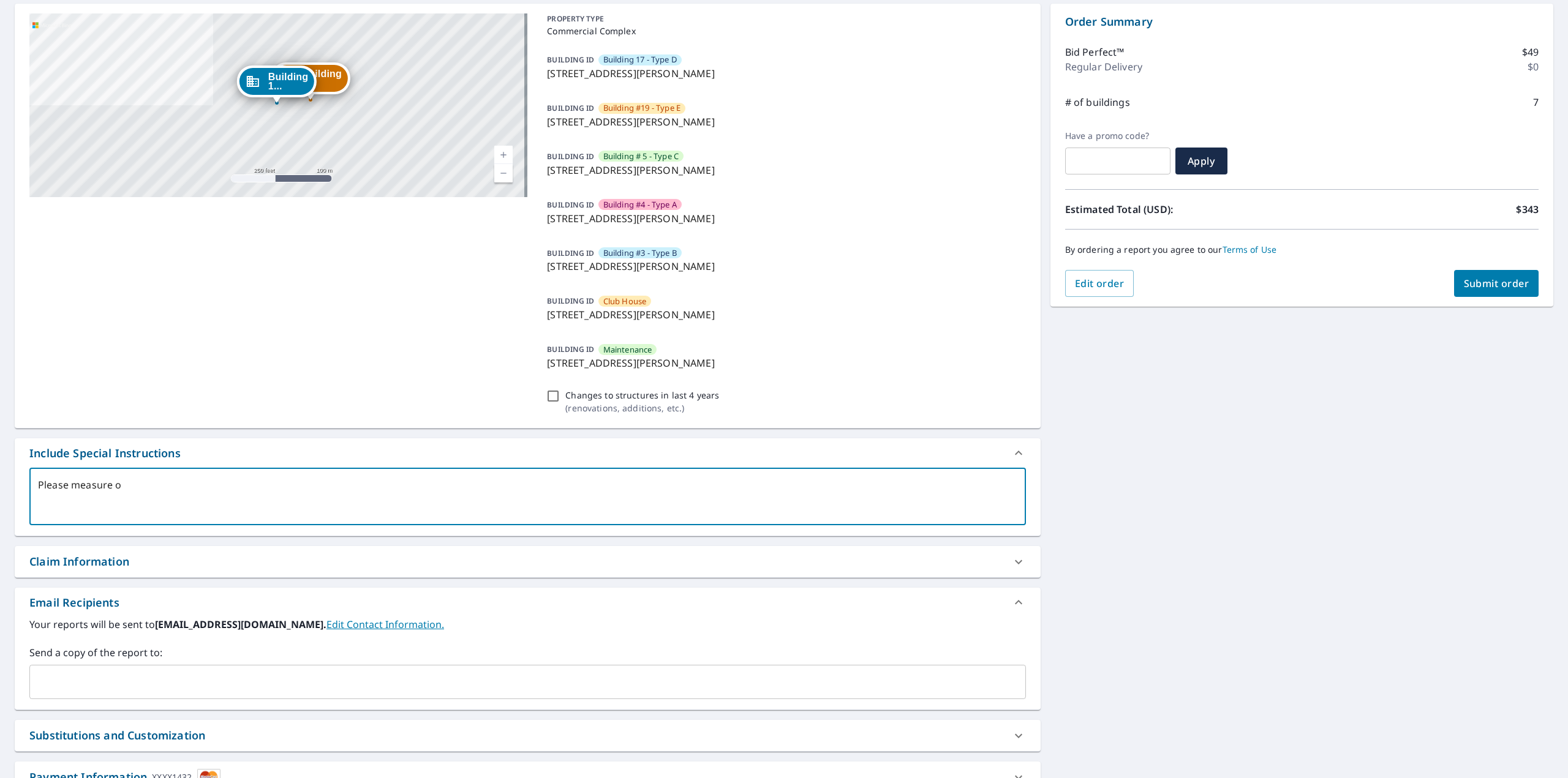
type textarea "x"
checkbox input "true"
type textarea "Please measure onkl"
type textarea "x"
checkbox input "true"
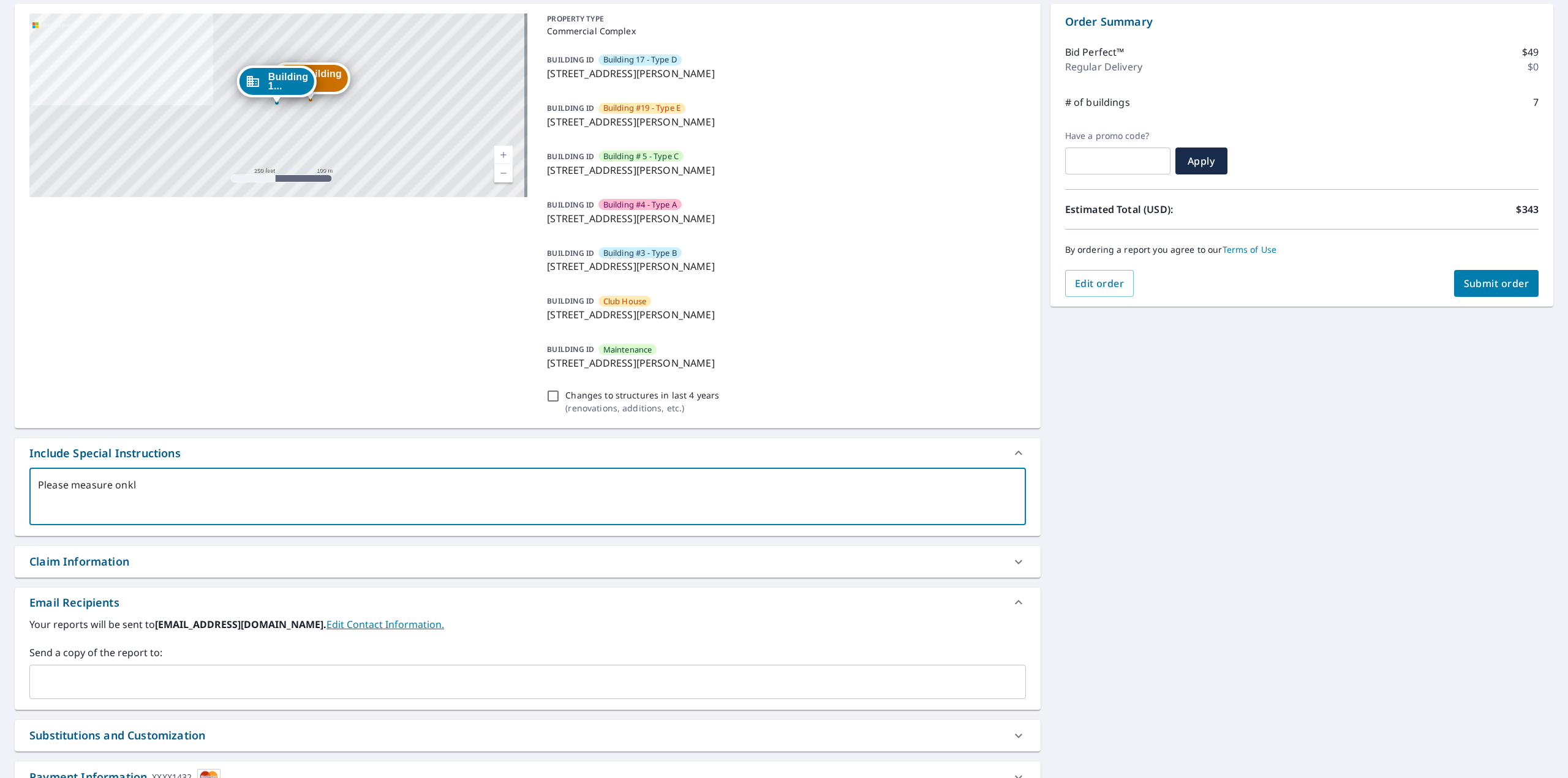
type textarea "Please measure onkly"
type textarea "x"
checkbox input "true"
type textarea "Please measure onkly"
type textarea "x"
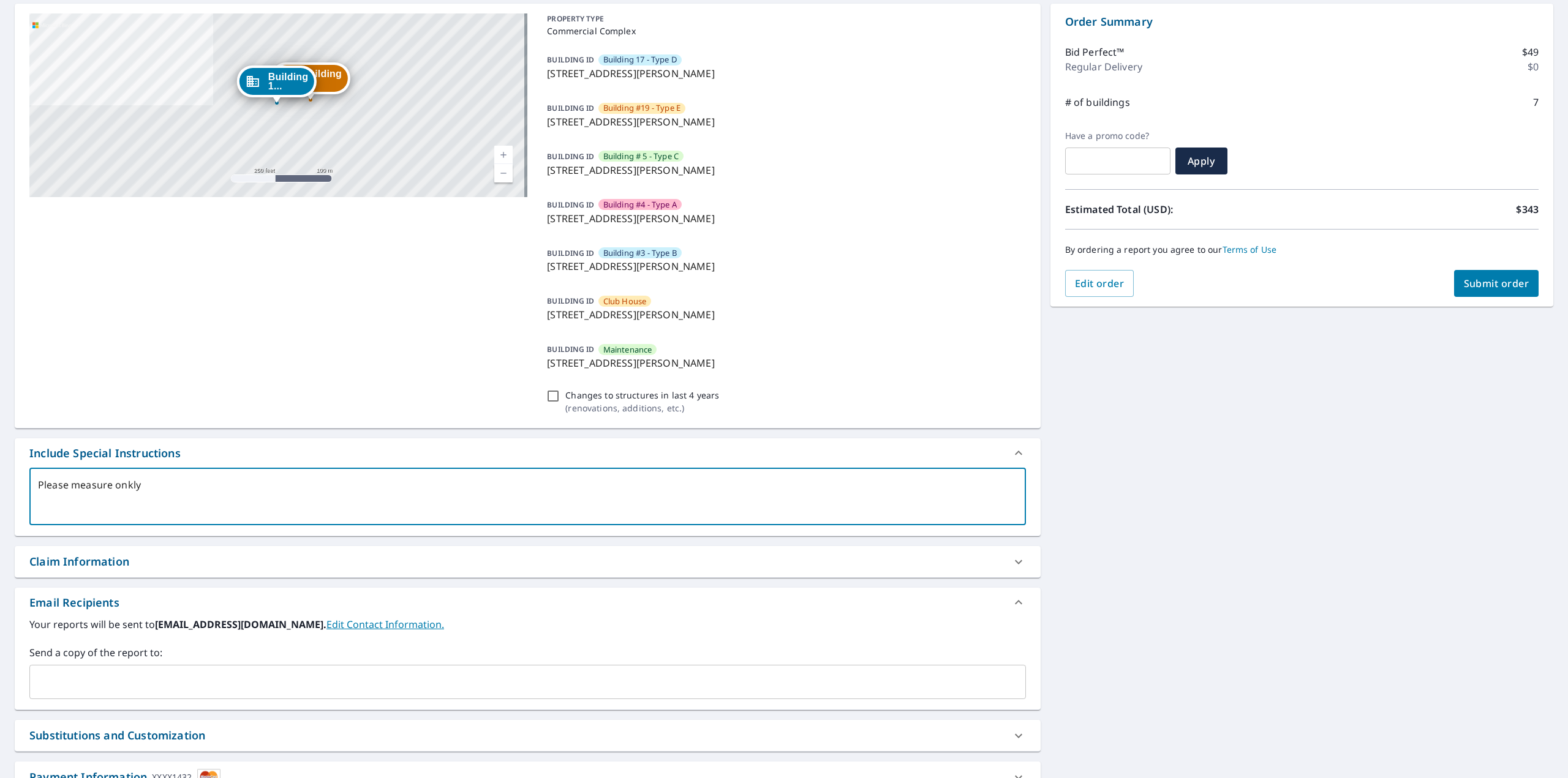
checkbox input "true"
type textarea "Please measure onkly t"
type textarea "x"
checkbox input "true"
type textarea "Please measure onkly"
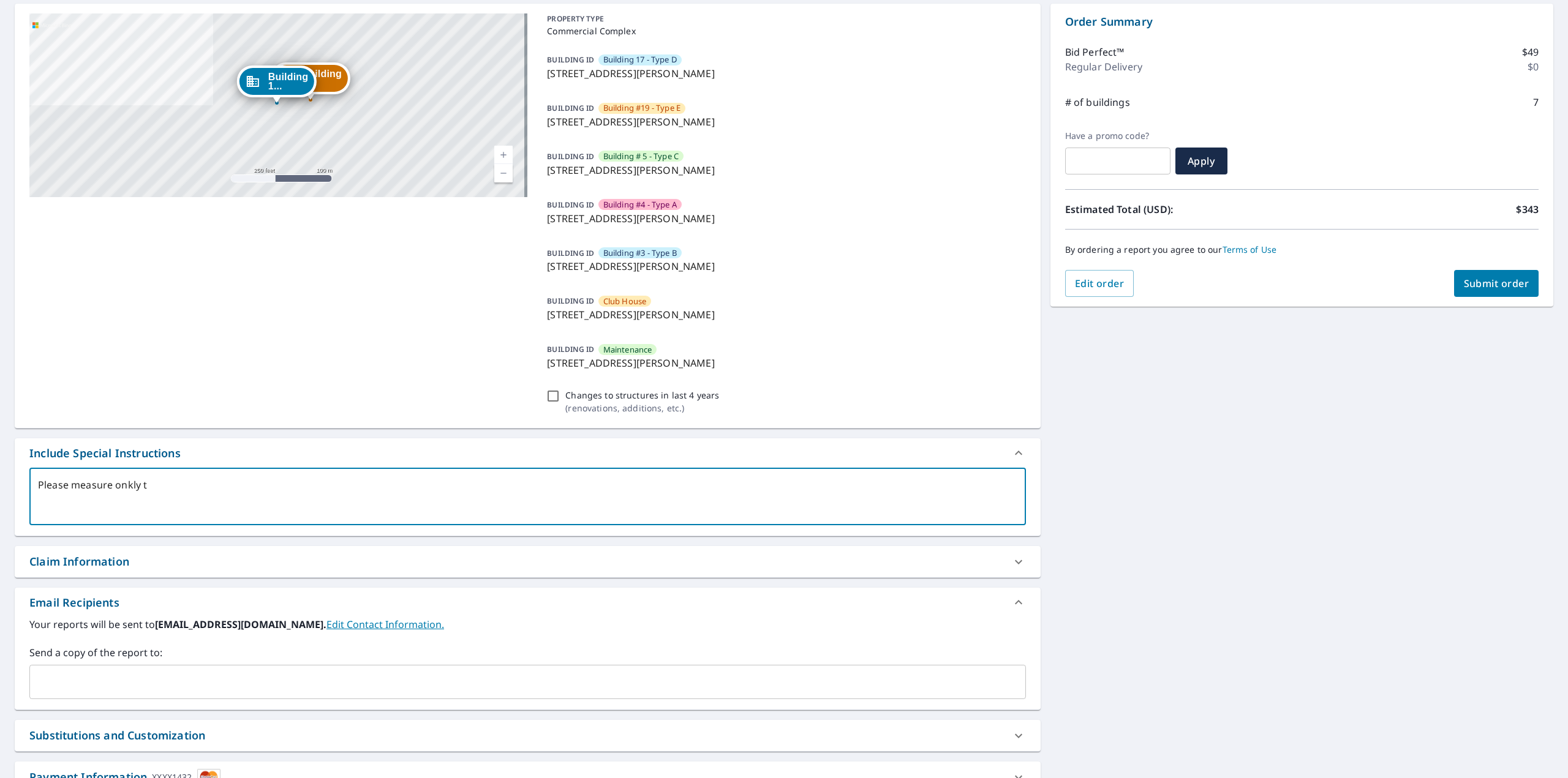
type textarea "x"
checkbox input "true"
type textarea "Please measure onkly"
type textarea "x"
checkbox input "true"
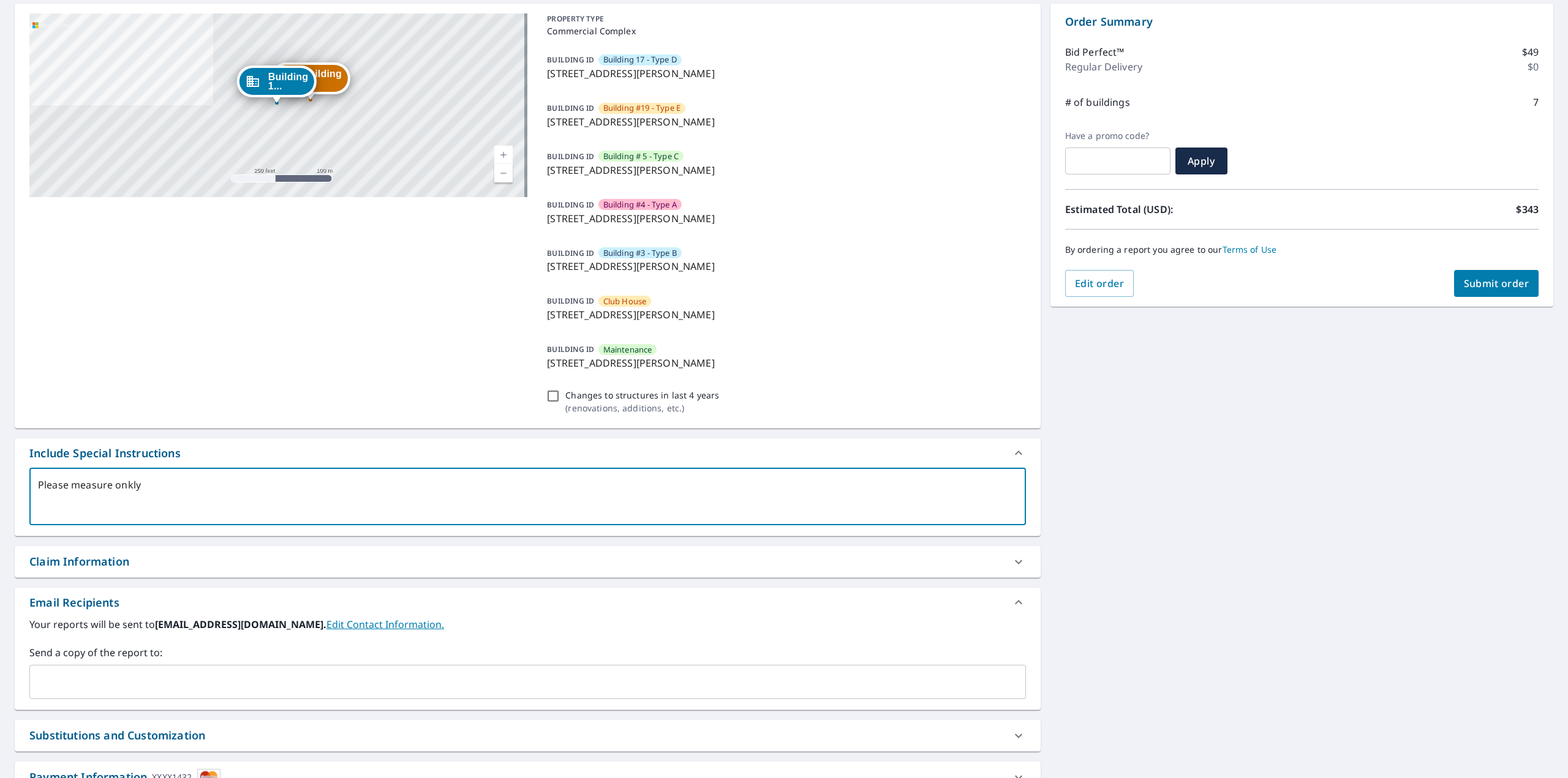
type textarea "Please measure onkl"
type textarea "x"
checkbox input "true"
type textarea "Please measure onk"
type textarea "x"
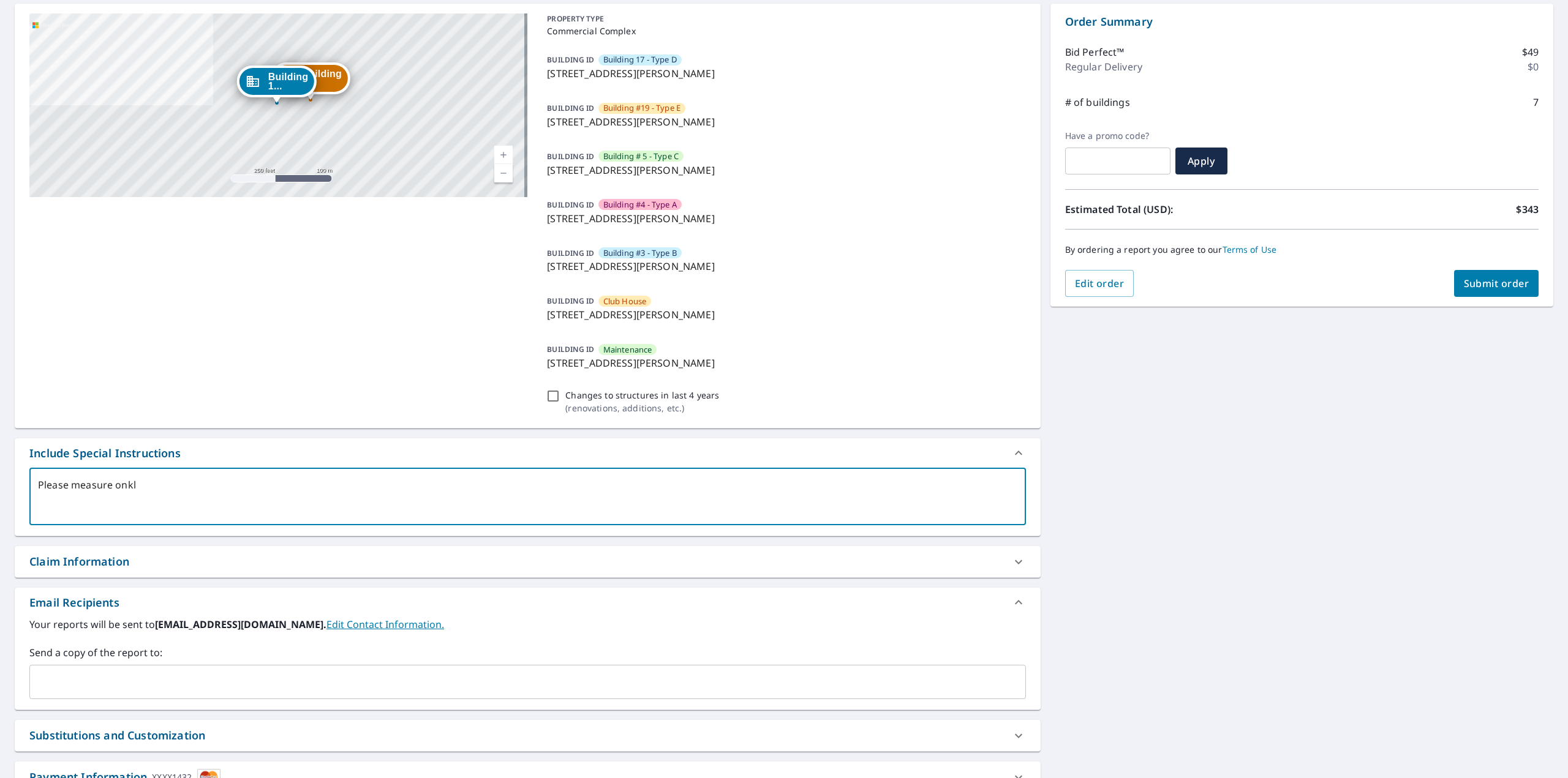
checkbox input "true"
type textarea "Please measure on"
type textarea "x"
checkbox input "true"
type textarea "Please measure onl"
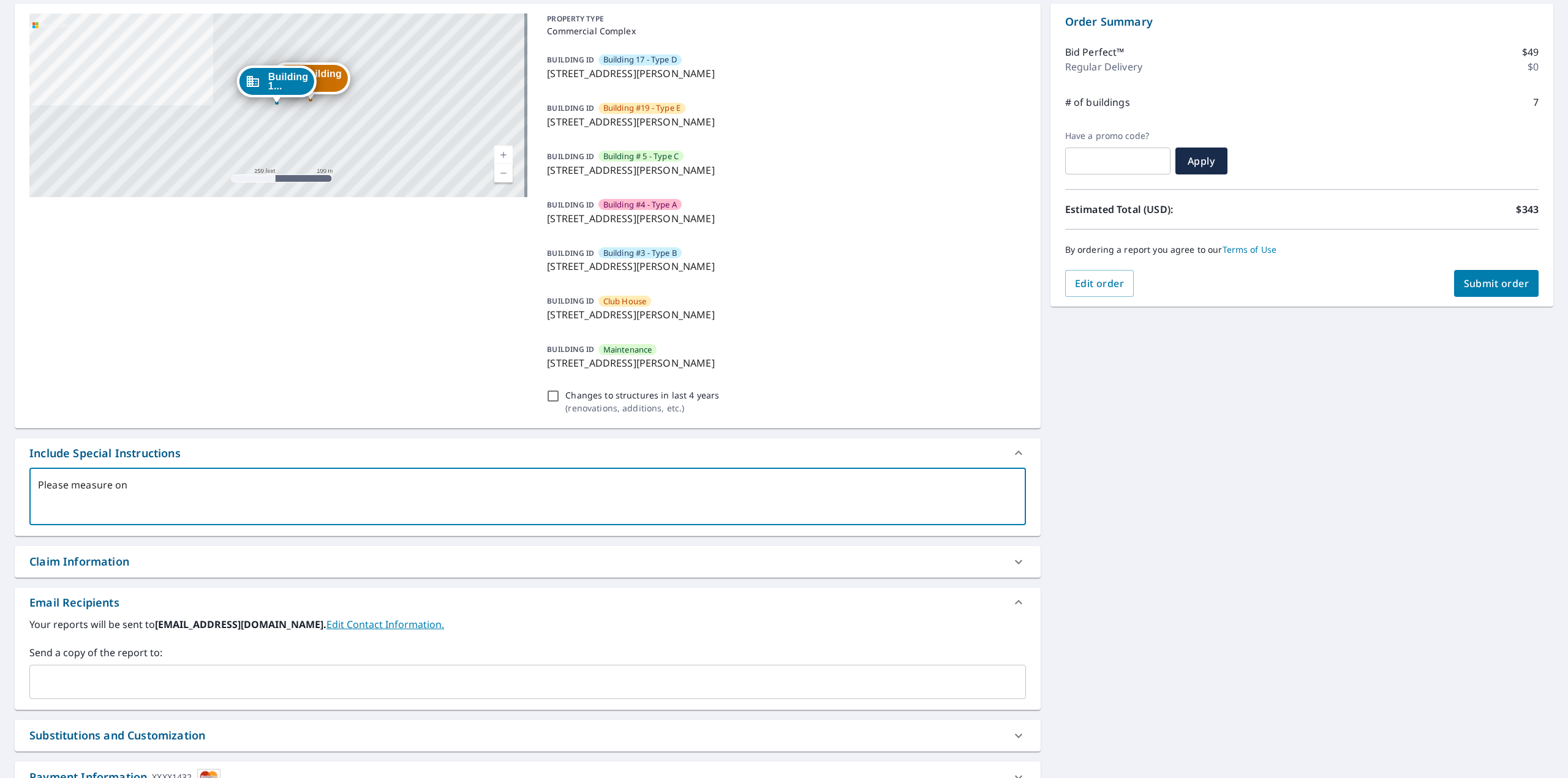
type textarea "x"
checkbox input "true"
type textarea "Please measure only"
type textarea "x"
checkbox input "true"
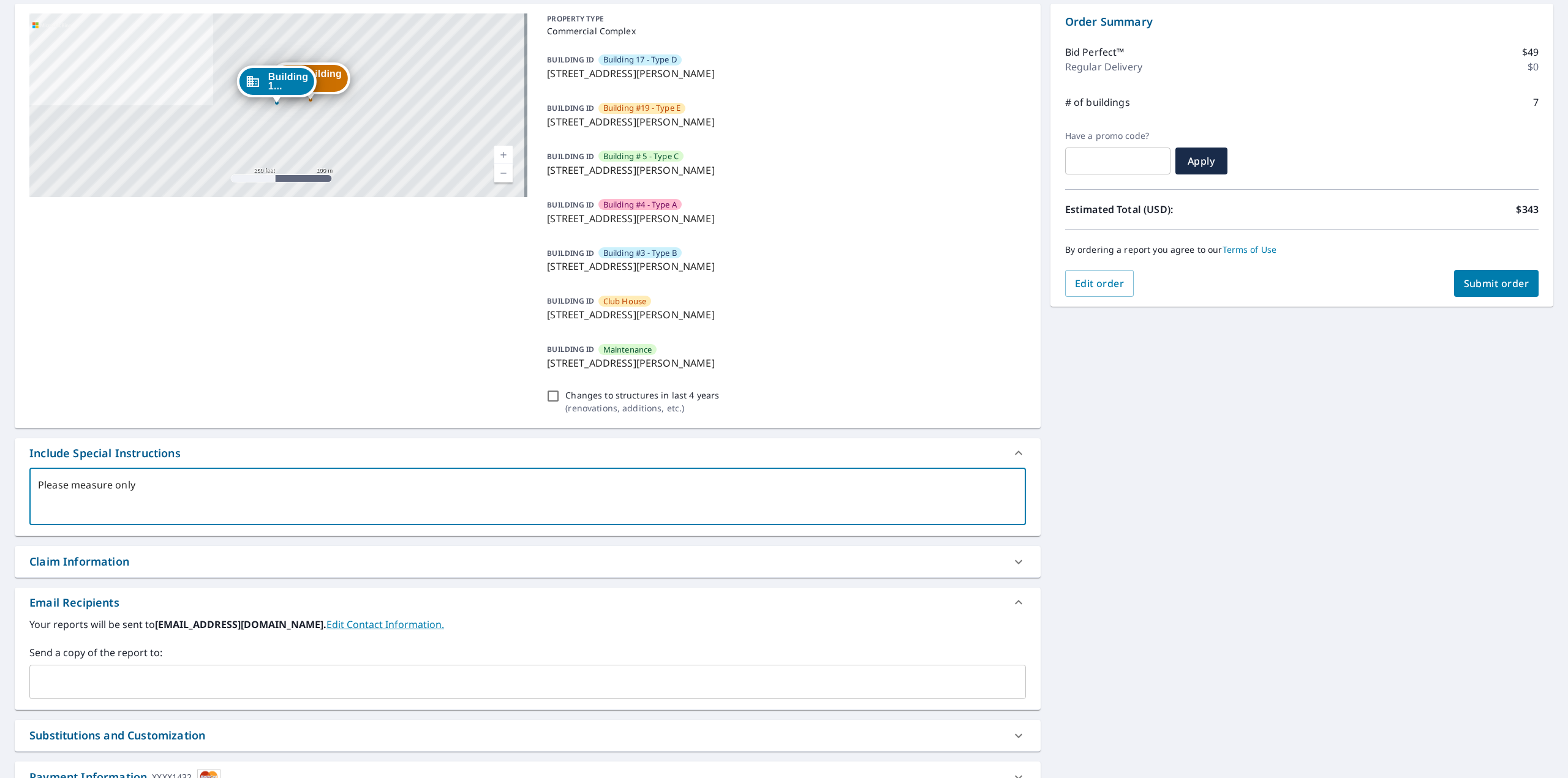
type textarea "Please measure only"
type textarea "x"
checkbox input "true"
type textarea "Please measure only t"
type textarea "x"
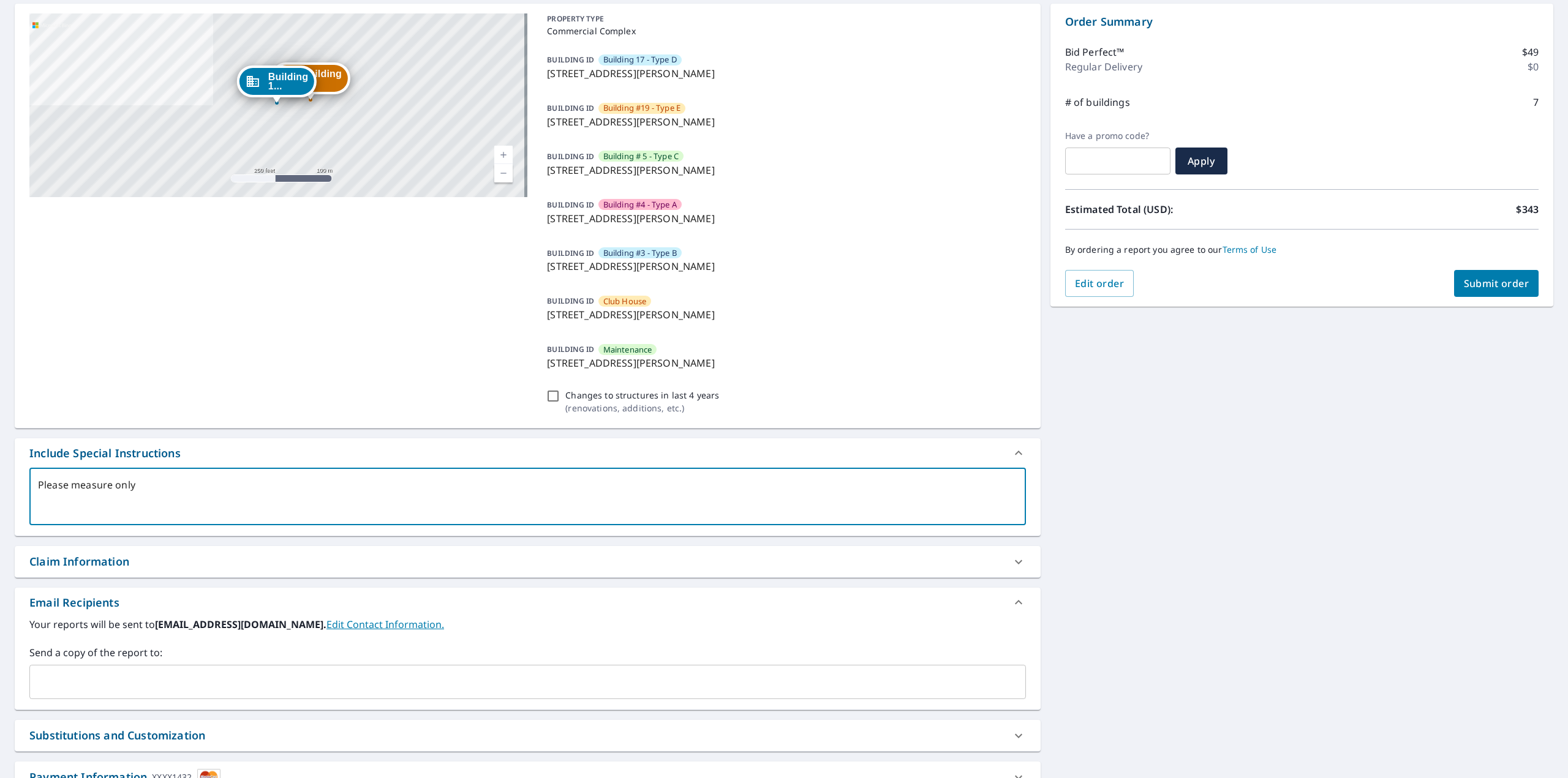
checkbox input "true"
type textarea "Please measure only th"
type textarea "x"
checkbox input "true"
type textarea "Please measure only the"
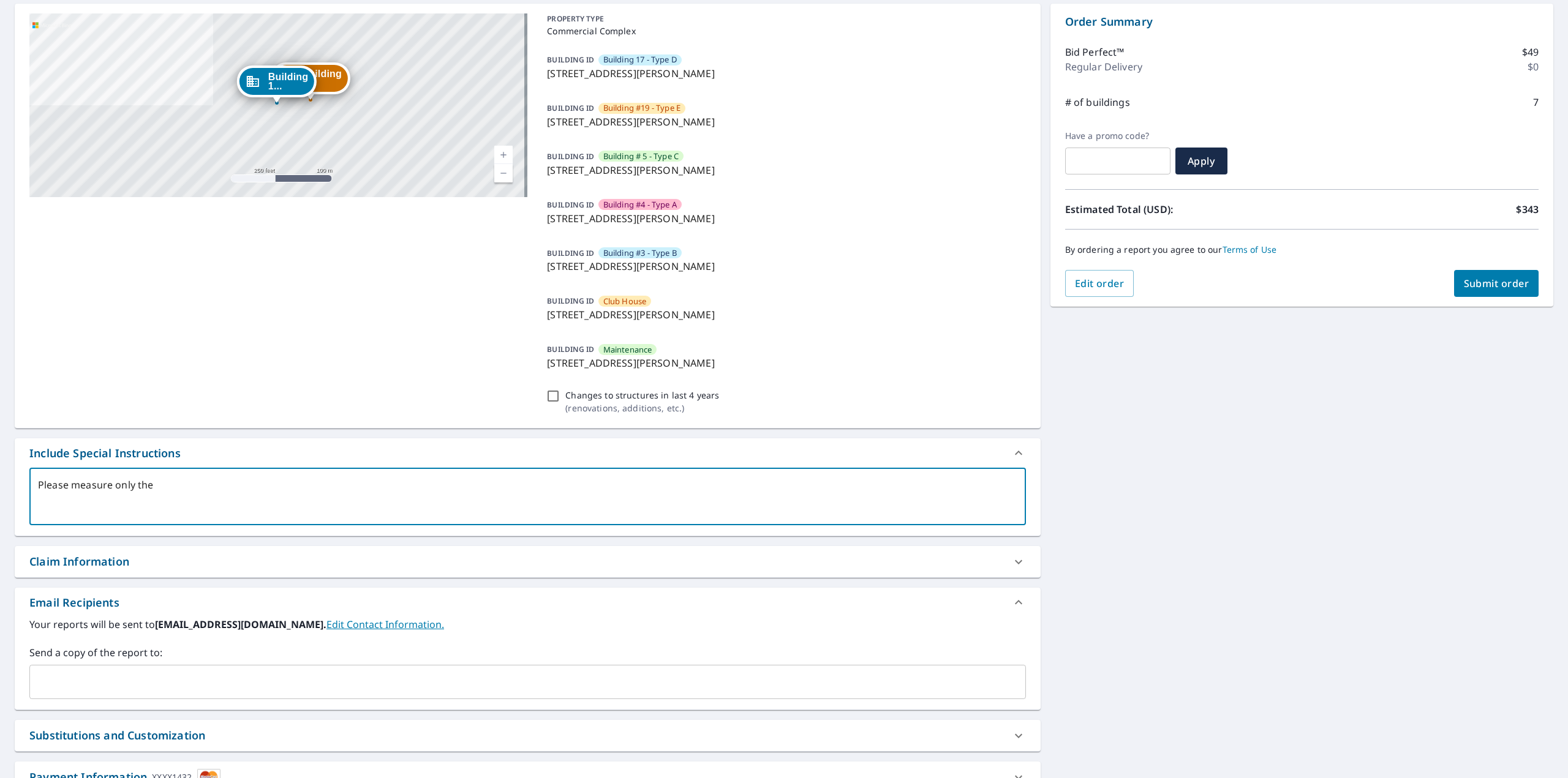
type textarea "x"
checkbox input "true"
type textarea "Please measure only the"
type textarea "x"
checkbox input "true"
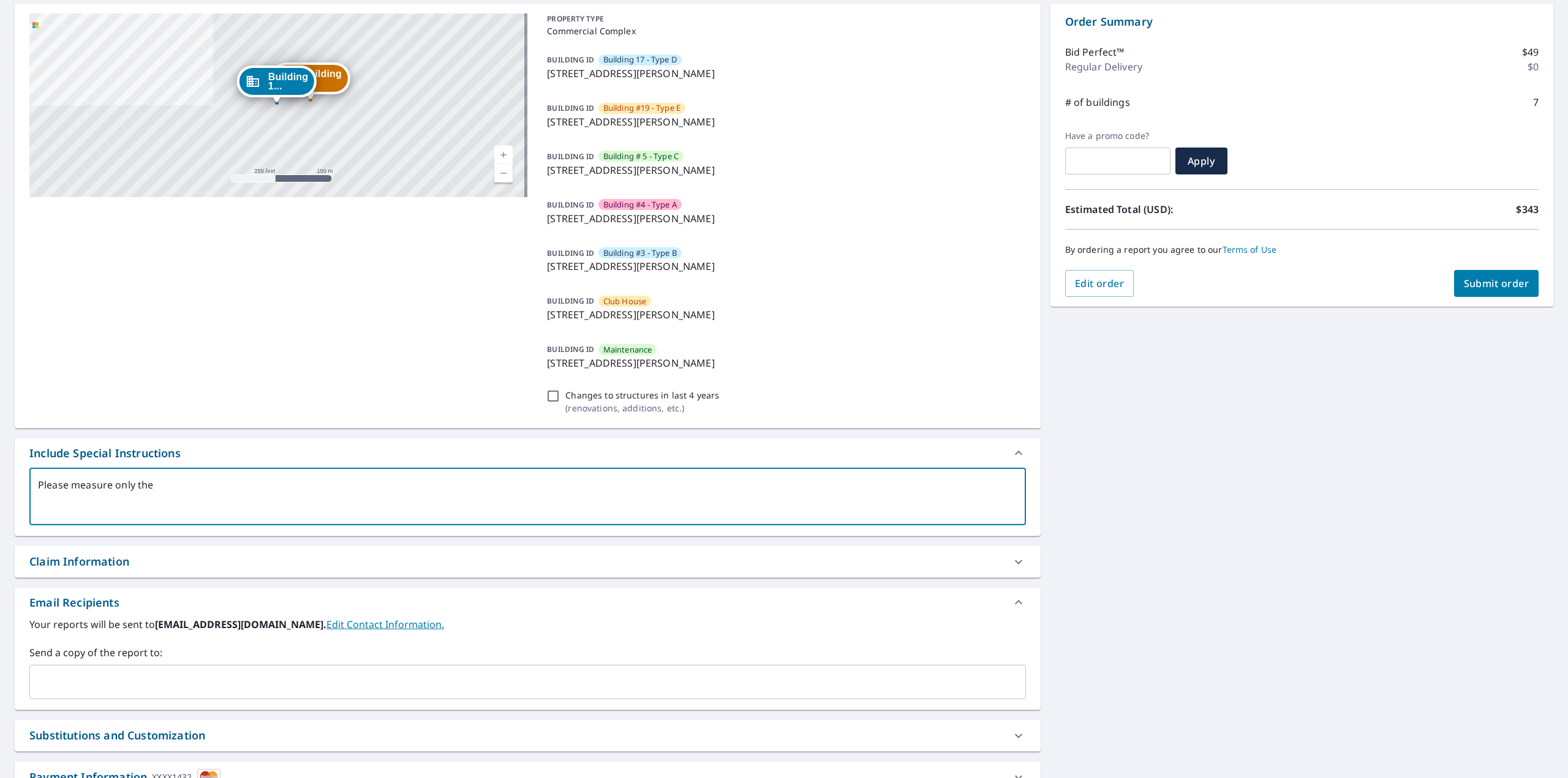
type textarea "Please measure only the 7"
type textarea "x"
checkbox input "true"
type textarea "Please measure only the 7"
type textarea "x"
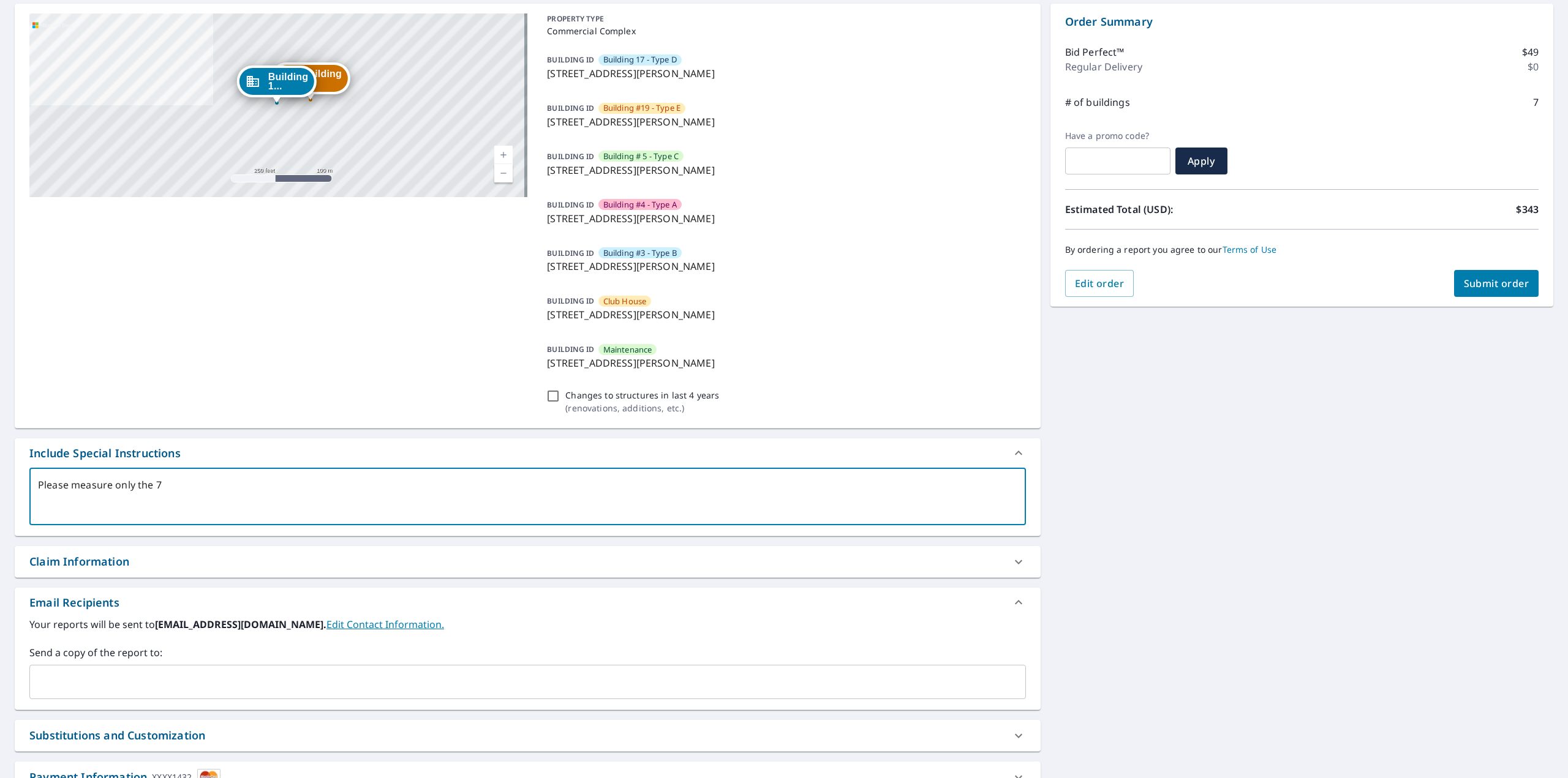
checkbox input "true"
type textarea "Please measure only the 7 b"
type textarea "x"
checkbox input "true"
type textarea "Please measure only the 7 bu"
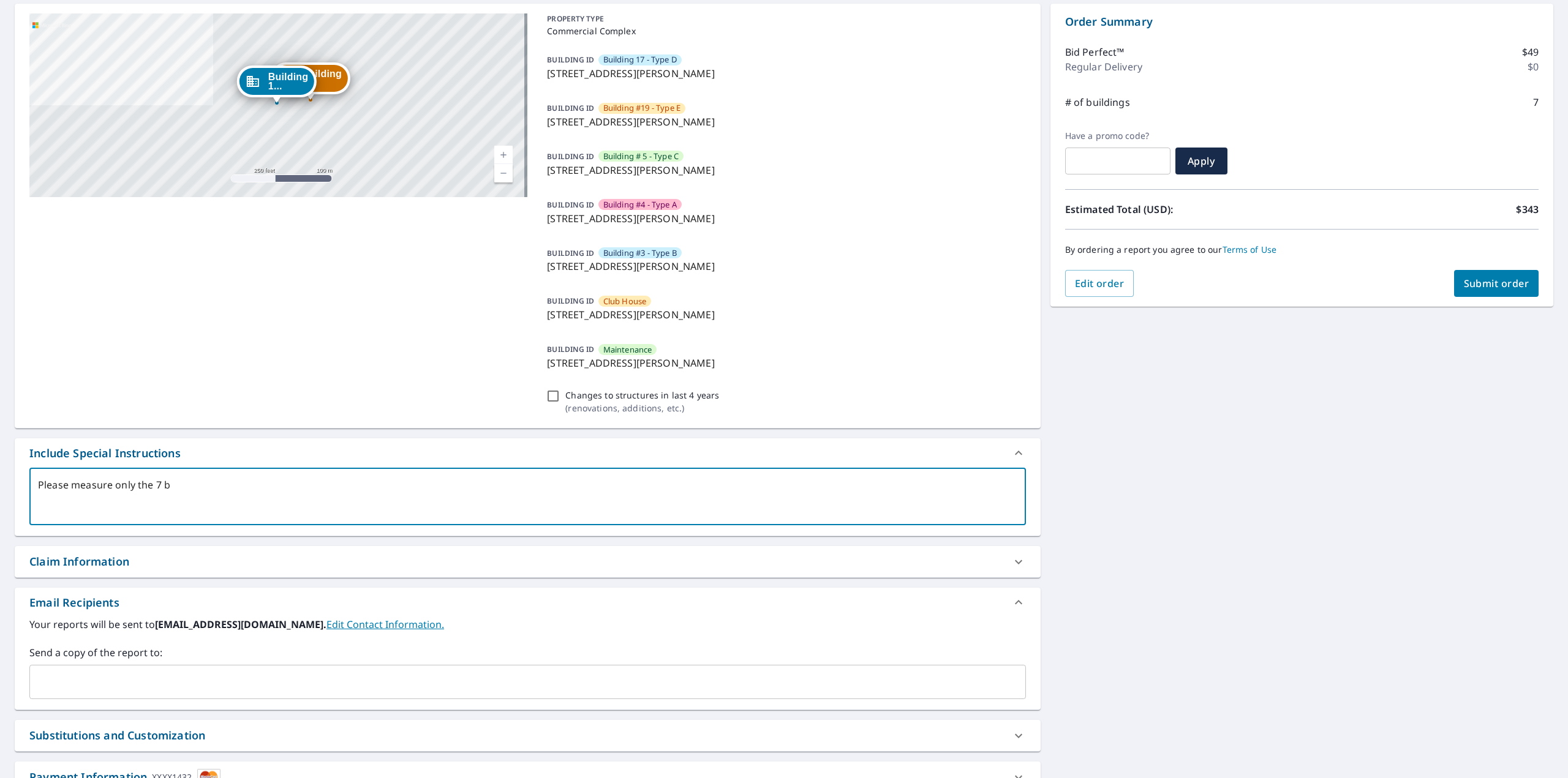
type textarea "x"
checkbox input "true"
type textarea "Please measure only the 7 bukl"
type textarea "x"
checkbox input "true"
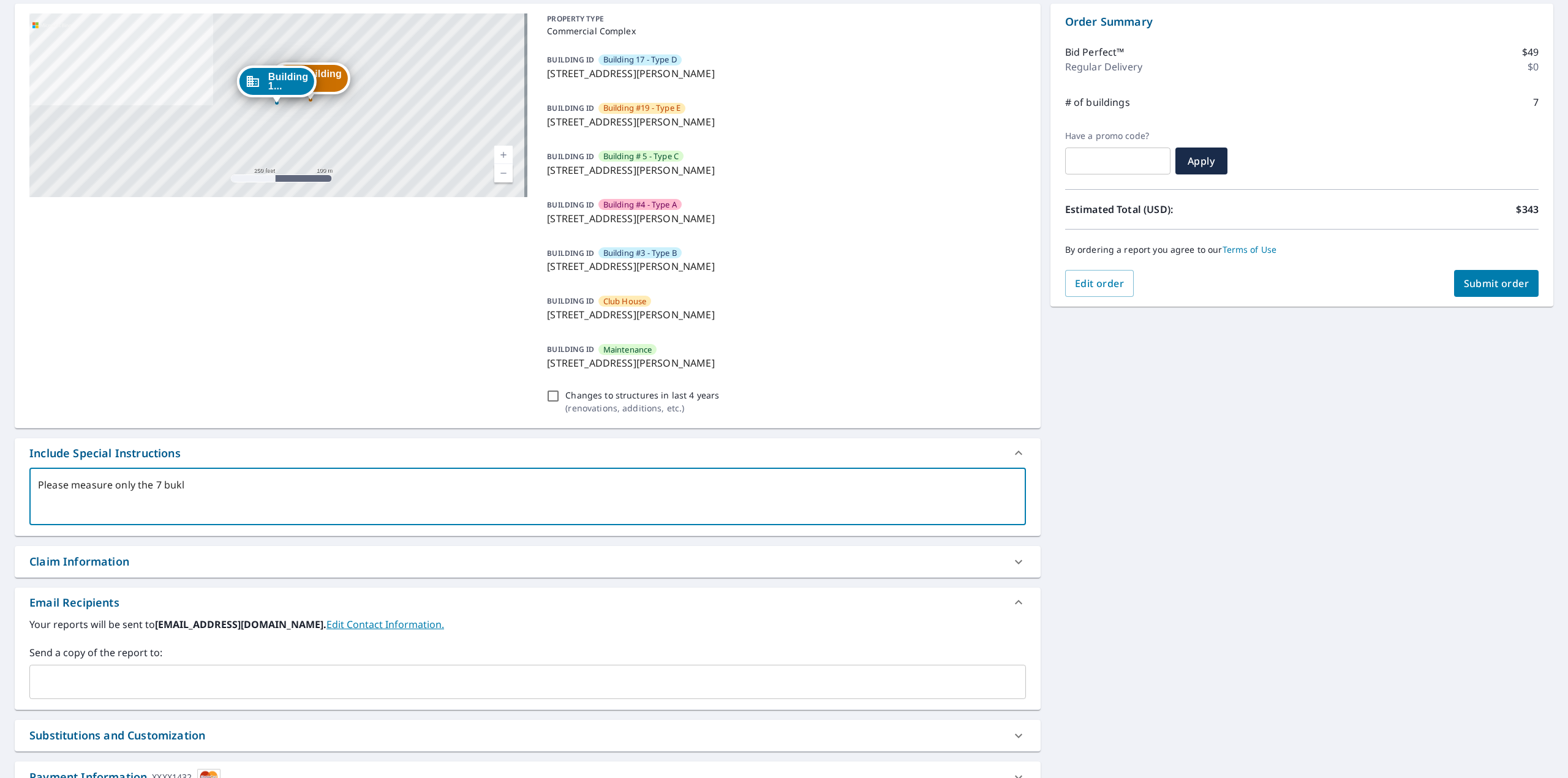
type textarea "Please measure only the 7 buk"
type textarea "x"
checkbox input "true"
type textarea "Please measure only the 7 bu"
type textarea "x"
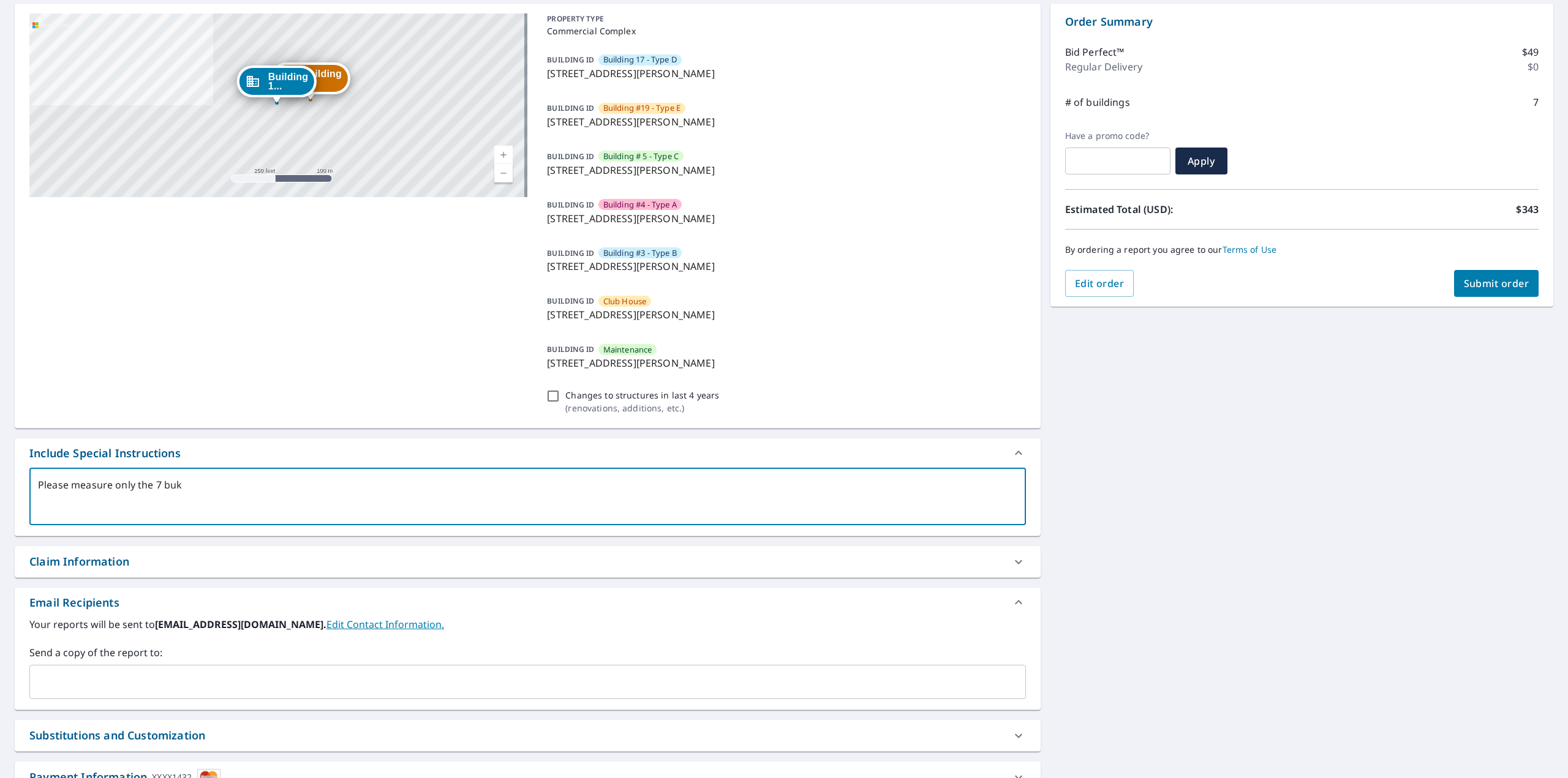
checkbox input "true"
type textarea "Please measure only the 7 bui"
type textarea "x"
checkbox input "true"
type textarea "Please measure only the 7 buil"
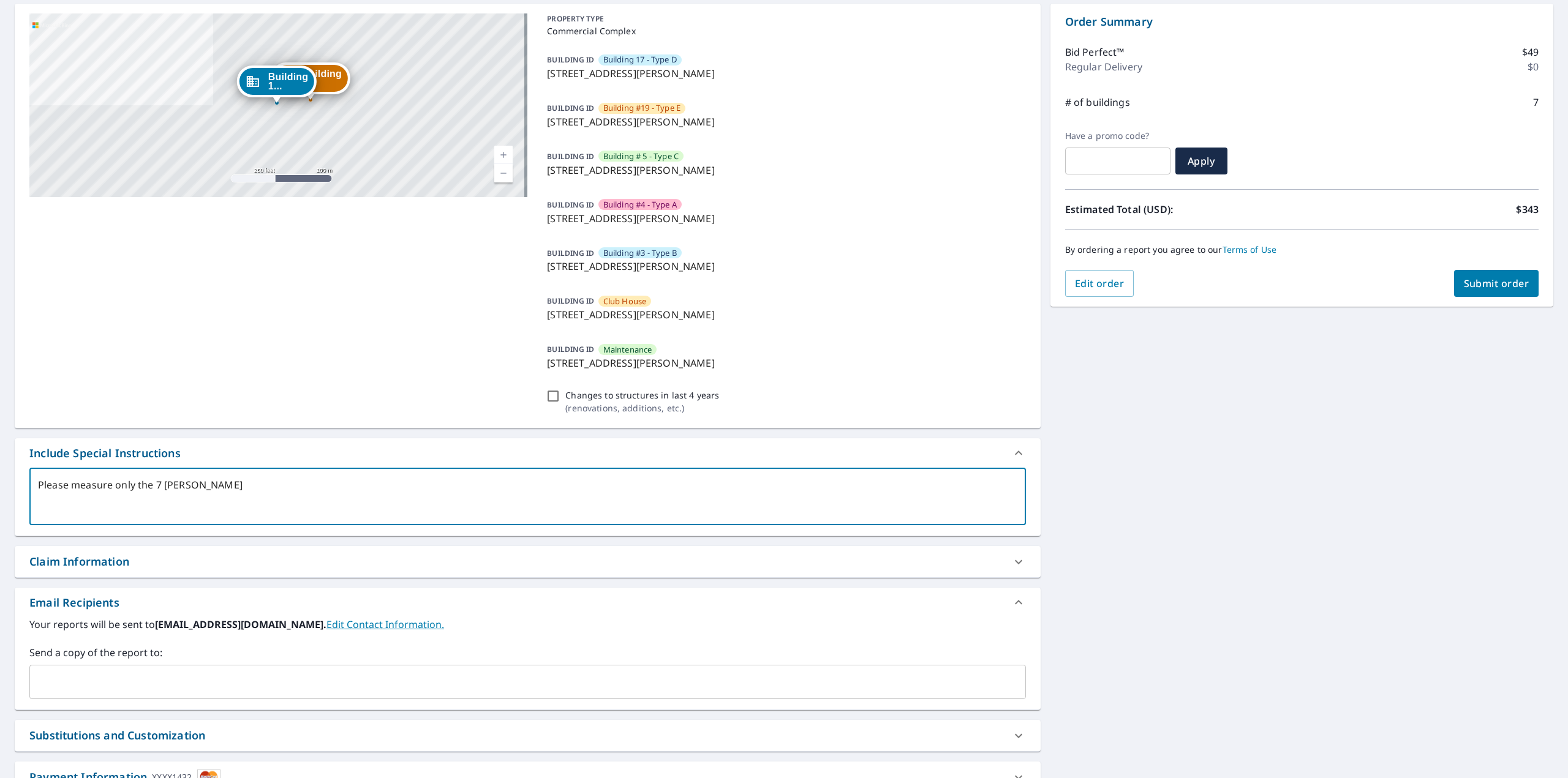
type textarea "x"
checkbox input "true"
type textarea "Please measure only the 7 build"
type textarea "x"
checkbox input "true"
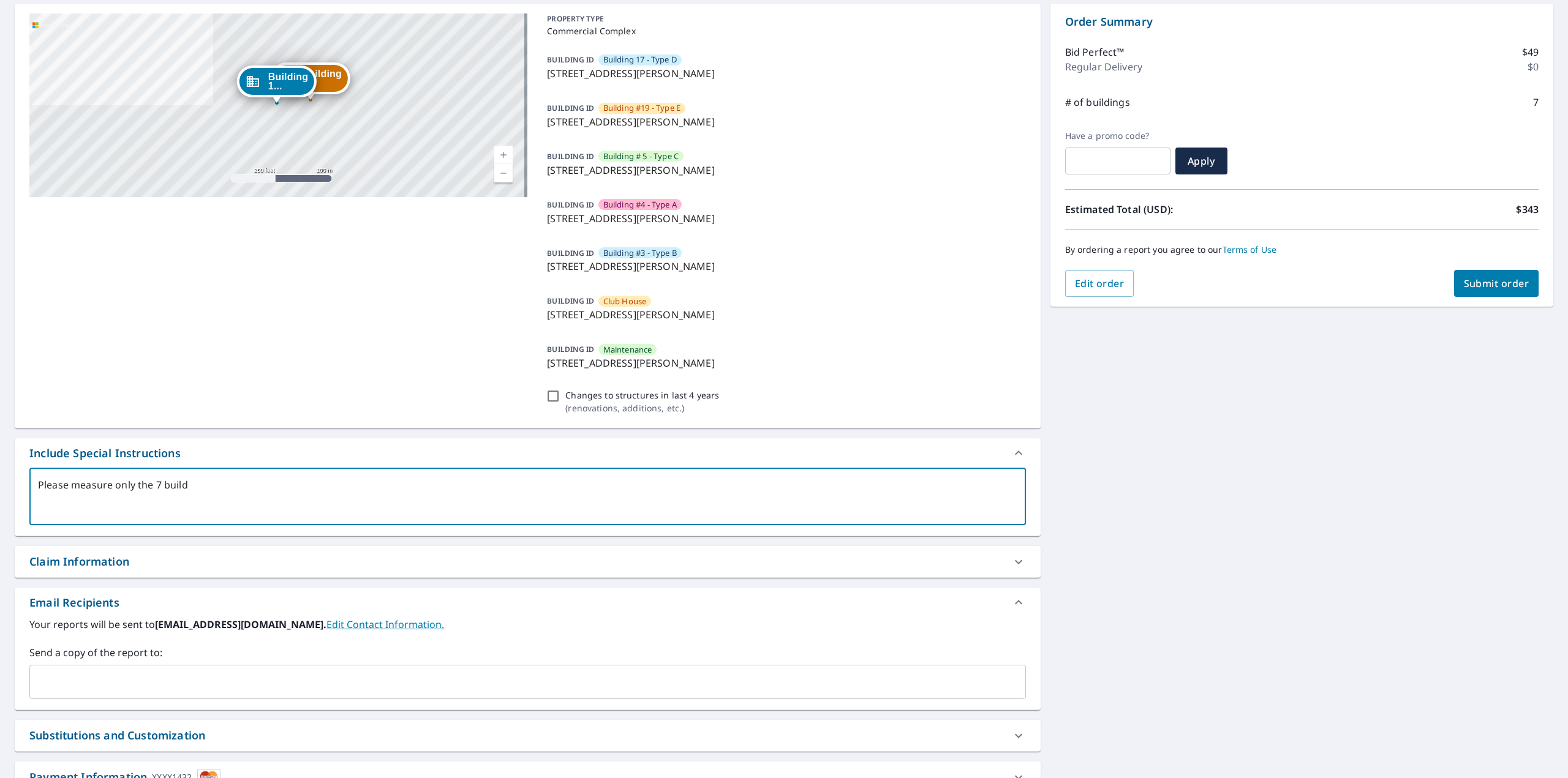
type textarea "Please measure only the 7 buildi"
type textarea "x"
checkbox input "true"
type textarea "Please measure only the 7 buildin"
type textarea "x"
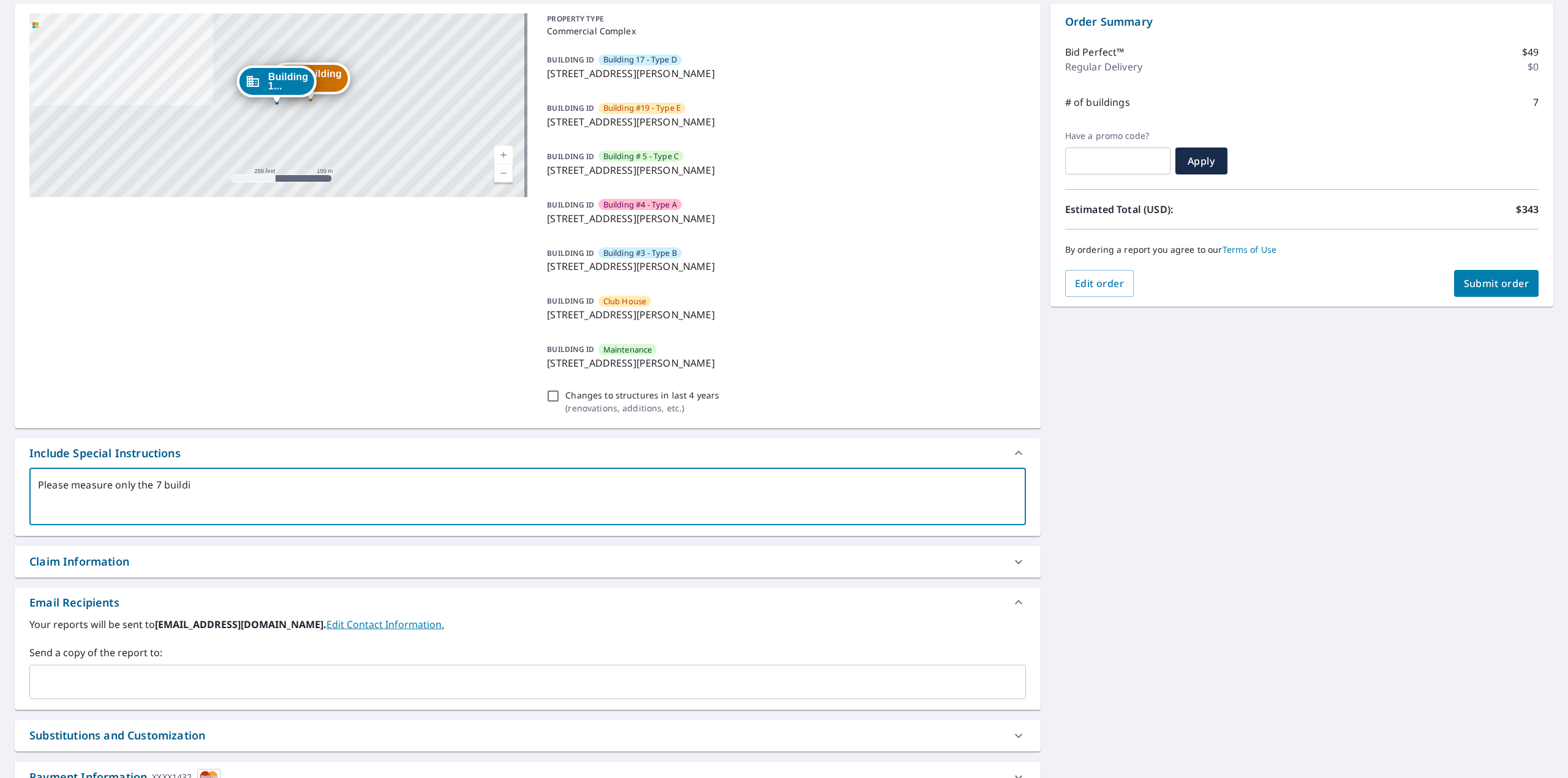
checkbox input "true"
type textarea "Please measure only the 7 building"
type textarea "x"
checkbox input "true"
type textarea "Please measure only the 7 buildings"
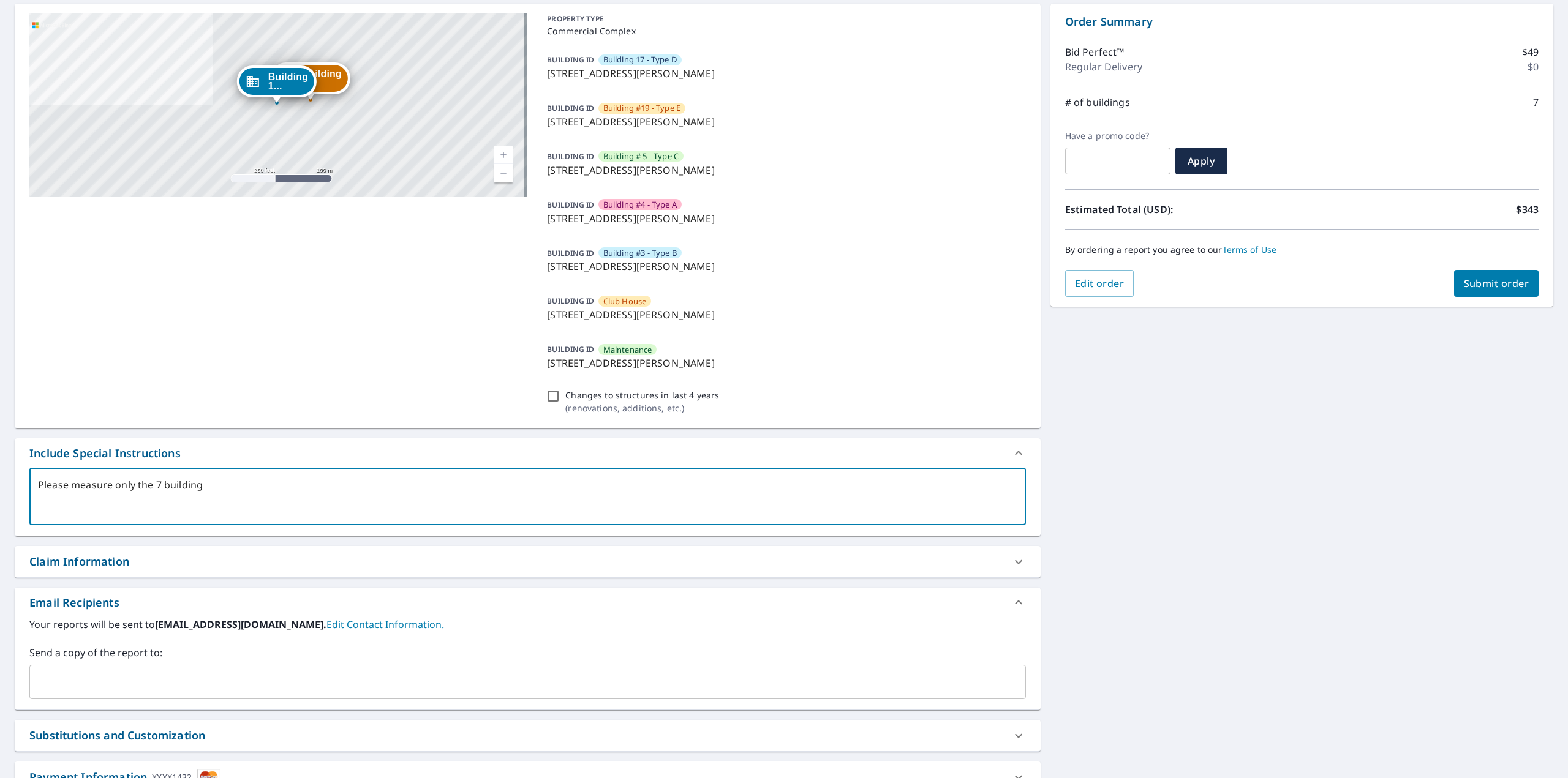
type textarea "x"
checkbox input "true"
type textarea "Please measure only the 7 buildings"
type textarea "x"
checkbox input "true"
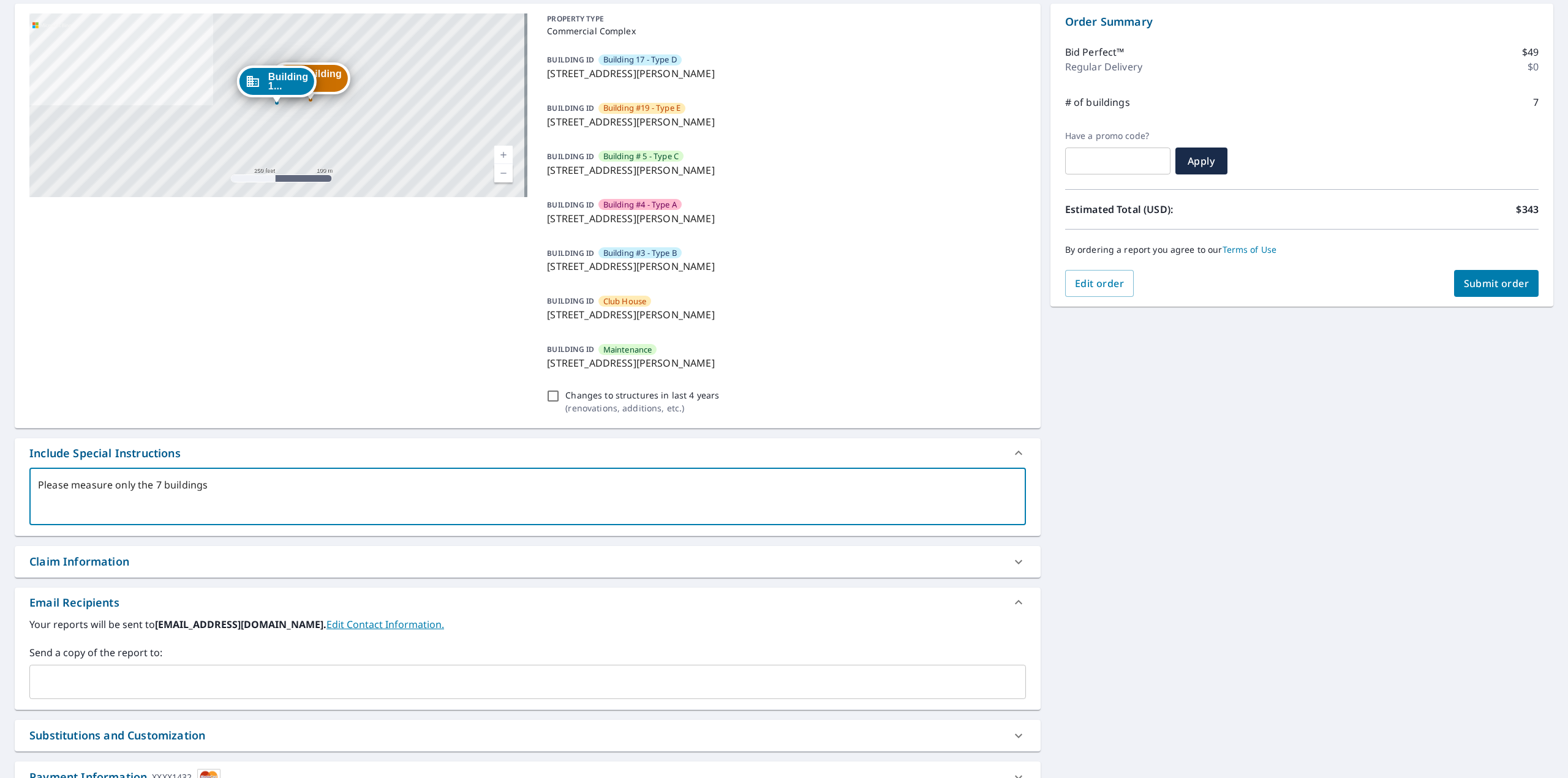
type textarea "Please measure only the 7 buildings i"
type textarea "x"
checkbox input "true"
type textarea "Please measure only the 7 buildings in"
type textarea "x"
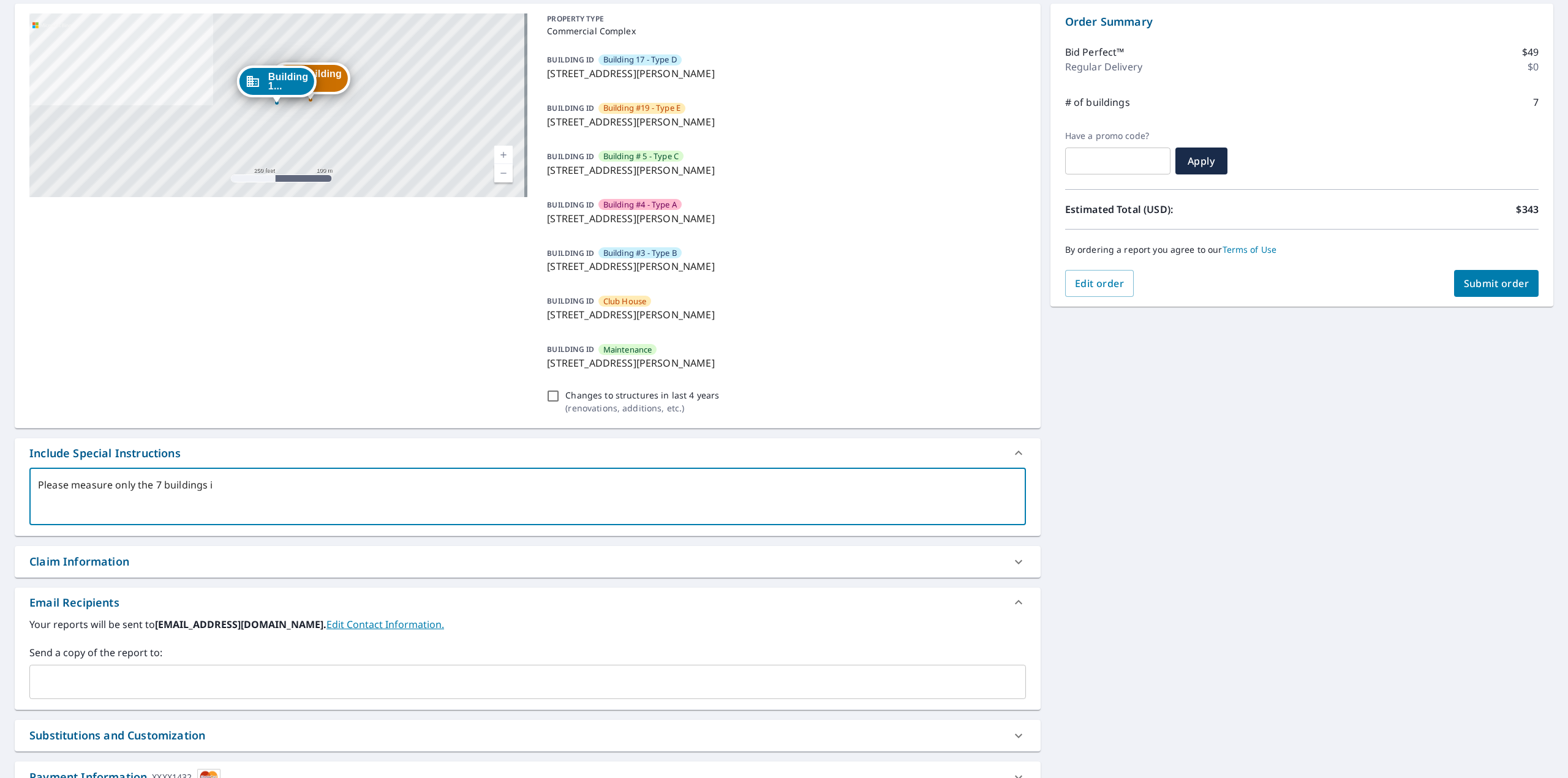
checkbox input "true"
type textarea "Please measure only the 7 buildings ind"
type textarea "x"
checkbox input "true"
type textarea "Please measure only the 7 buildings indi"
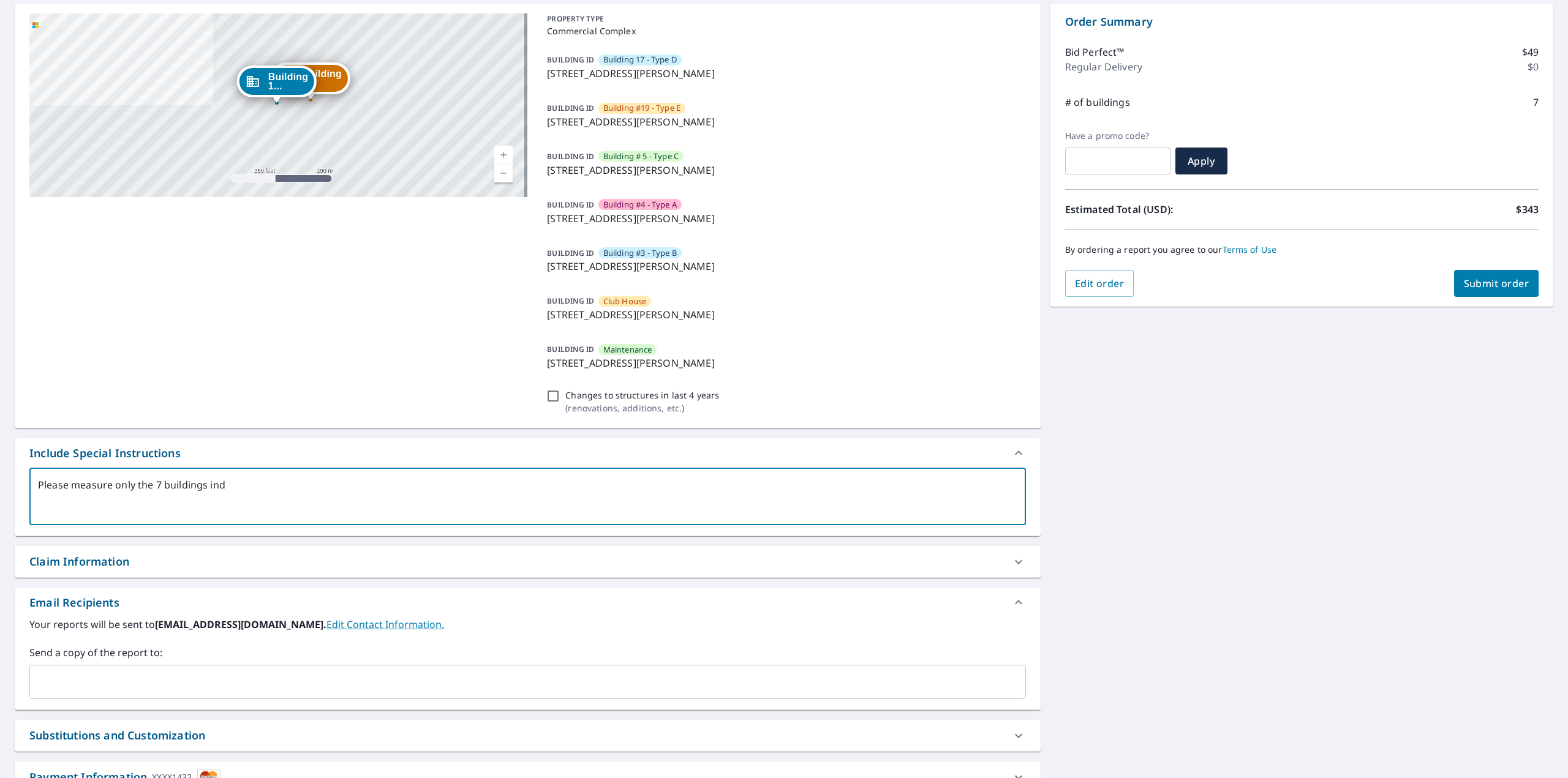
type textarea "x"
checkbox input "true"
type textarea "Please measure only the 7 buildings indic"
type textarea "x"
checkbox input "true"
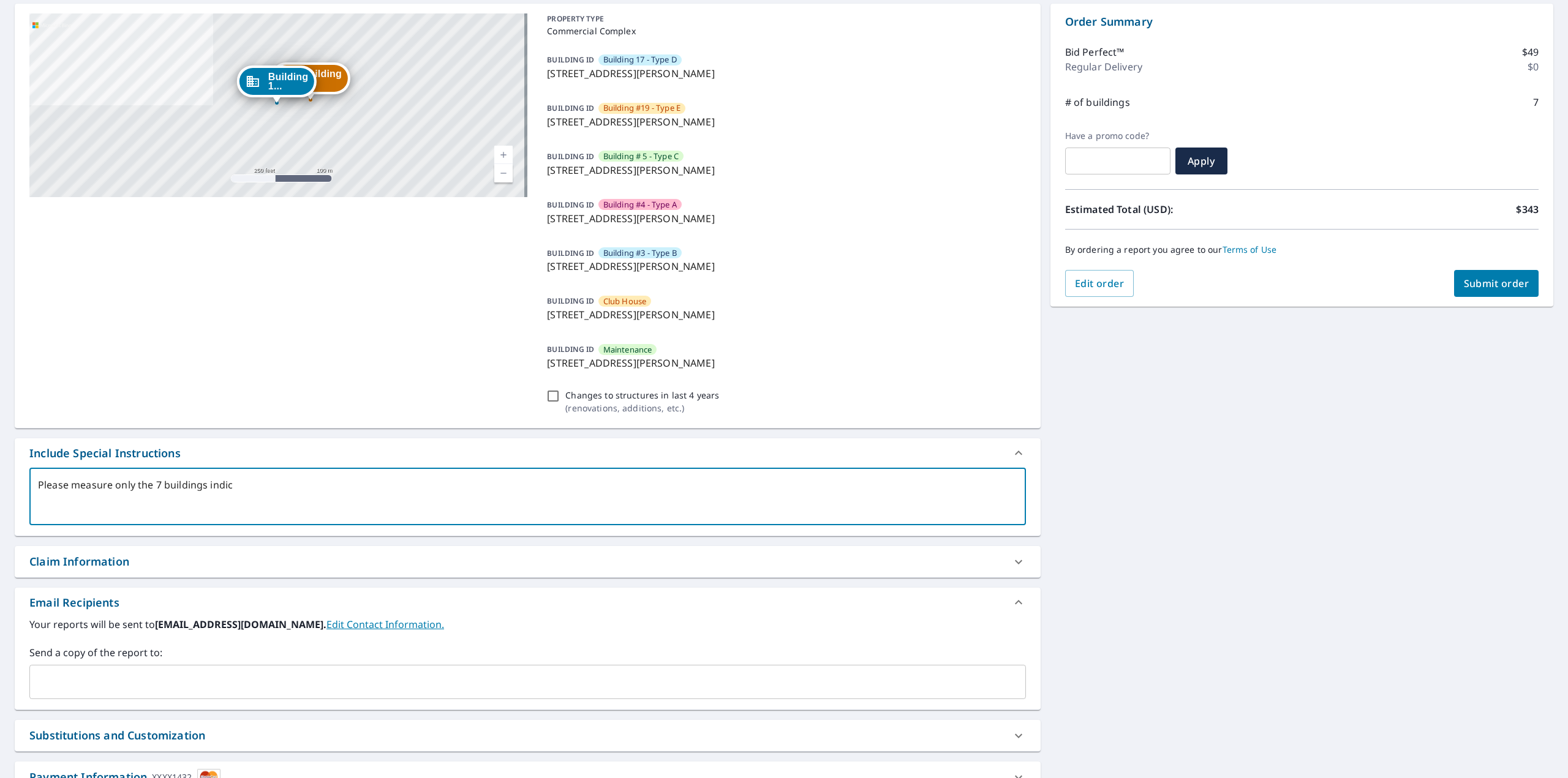
type textarea "Please measure only the 7 buildings indica"
type textarea "x"
checkbox input "true"
type textarea "Please measure only the 7 buildings indicat"
type textarea "x"
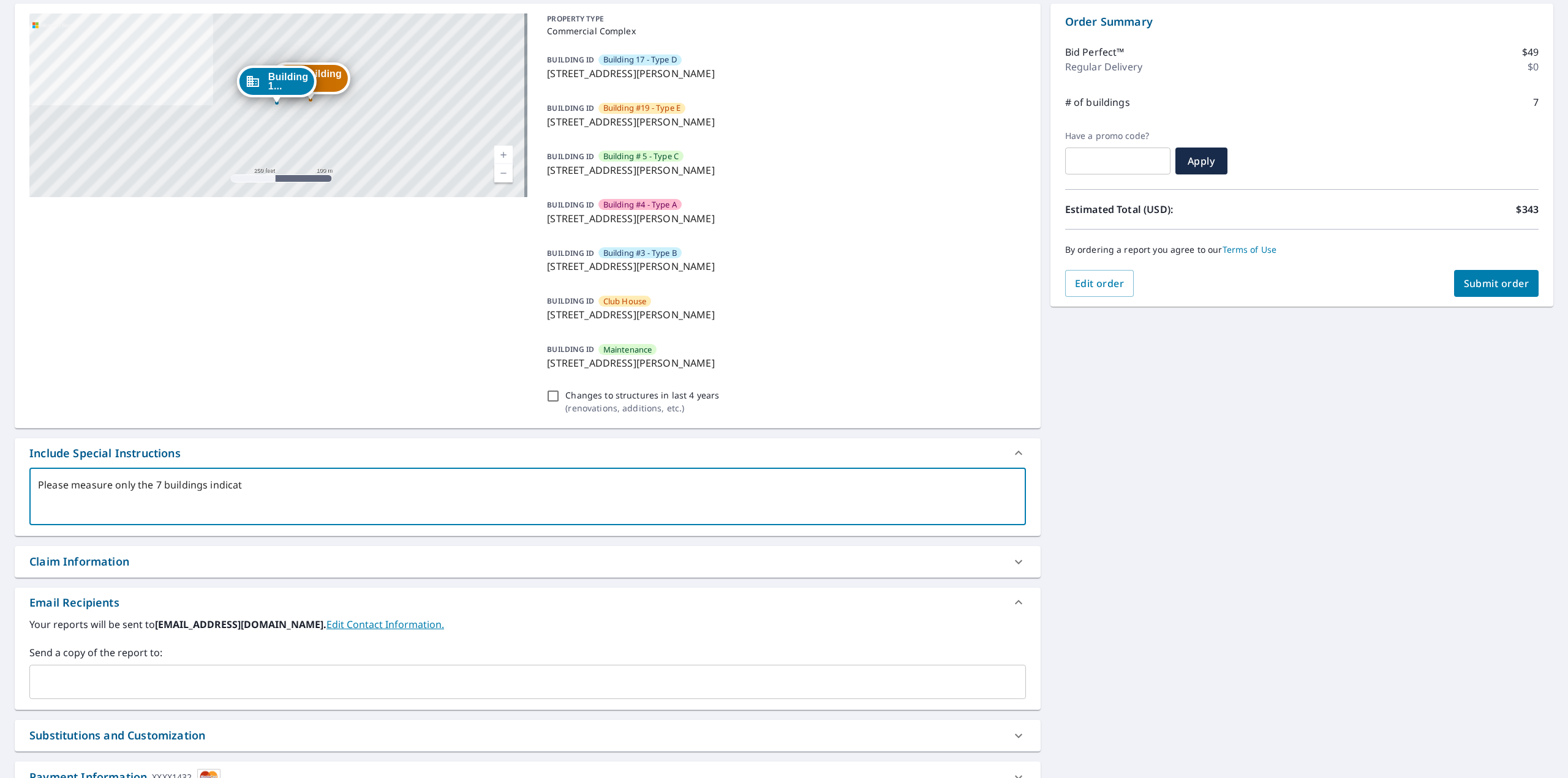
checkbox input "true"
type textarea "Please measure only the 7 buildings indicate"
type textarea "x"
checkbox input "true"
type textarea "Please measure only the 7 buildings indicated"
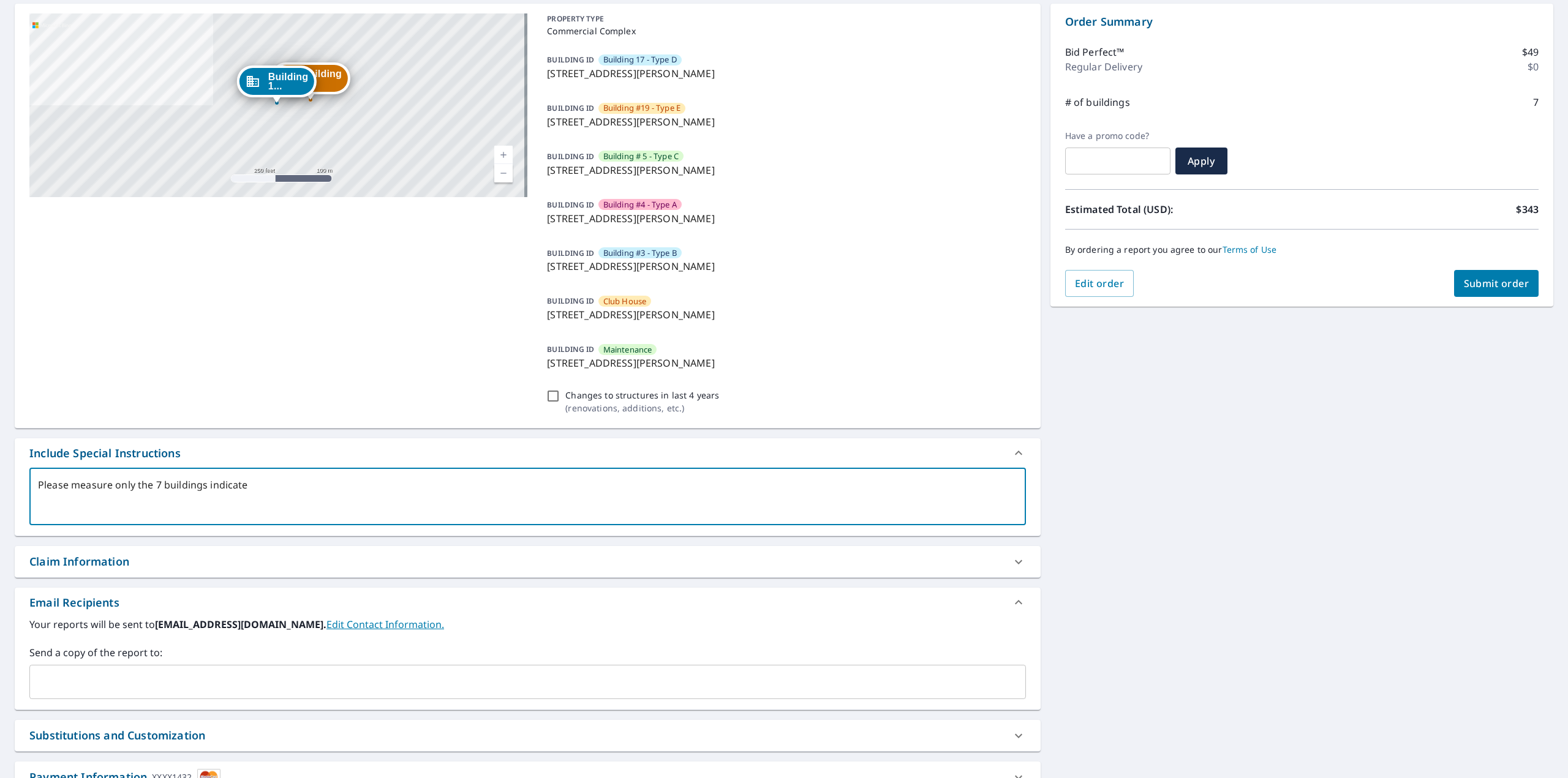
type textarea "x"
checkbox input "true"
type textarea "Please measure only the 7 buildings indicated,."
type textarea "x"
checkbox input "true"
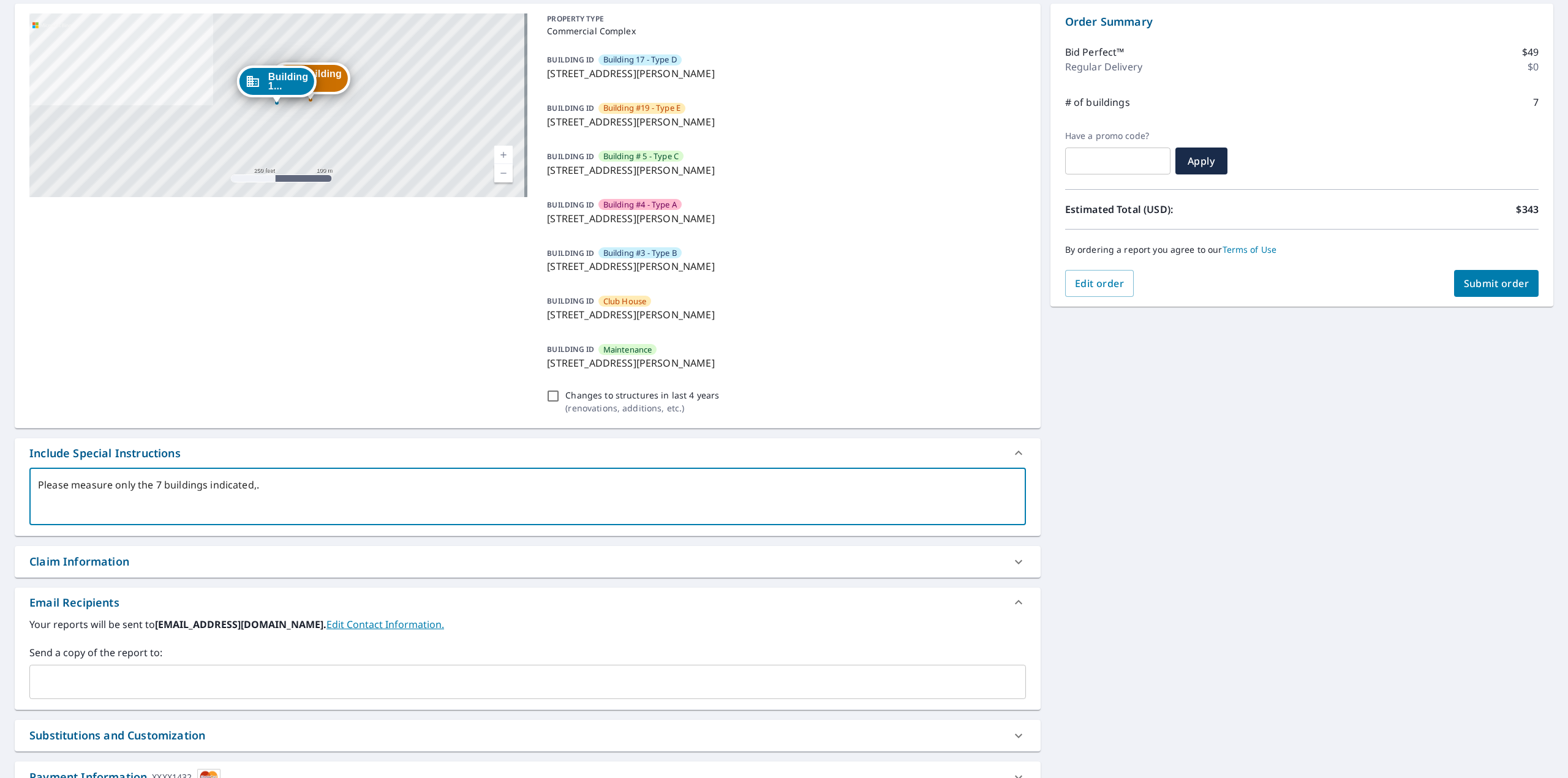
type textarea "Please measure only the 7 buildings indicated,"
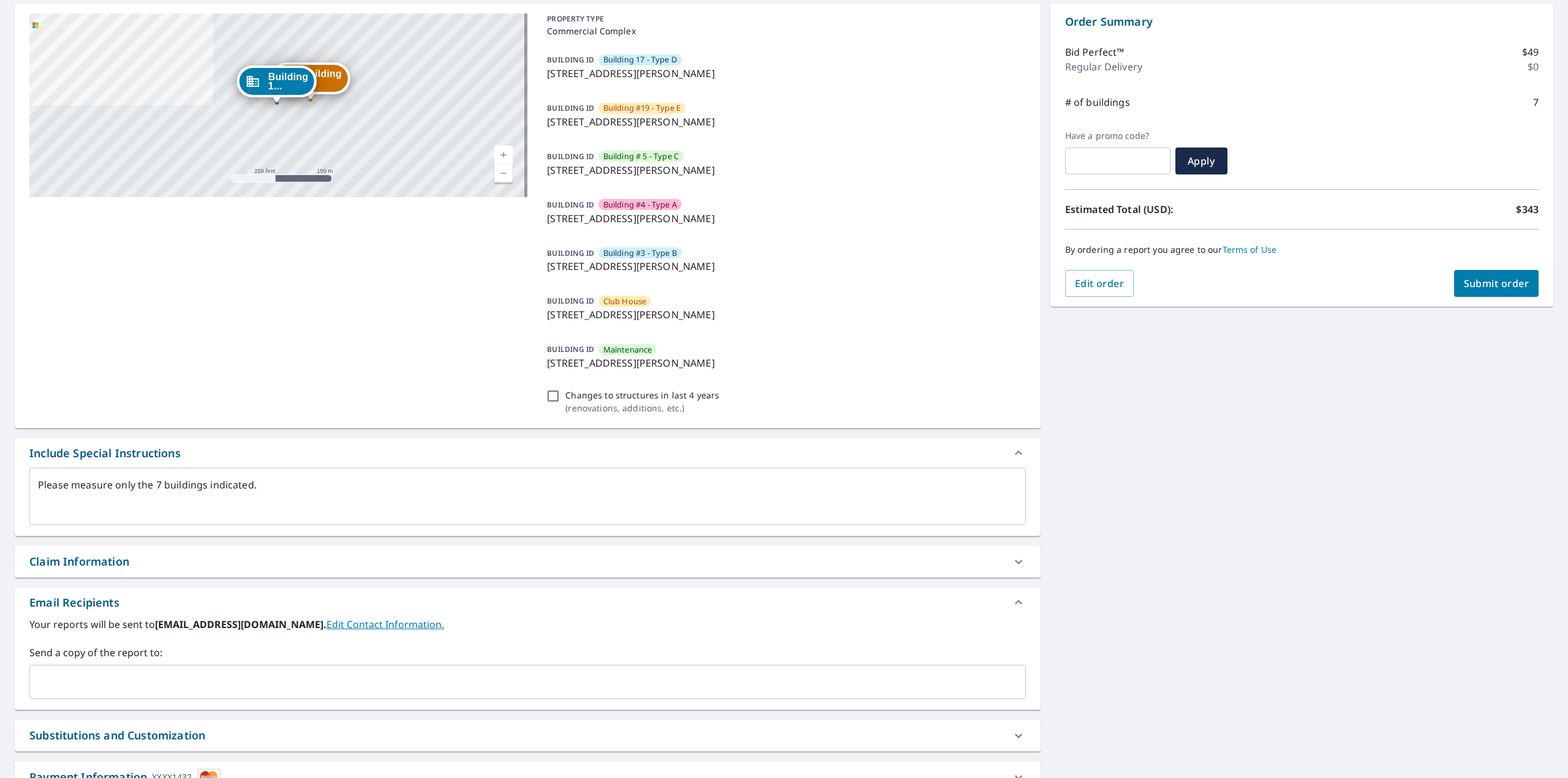
click at [1312, 545] on div "Building #... 1438 E Mowry Dr Homestead, FL 33033 Building #... 1414 E Mowry Dr…" at bounding box center [784, 417] width 1568 height 847
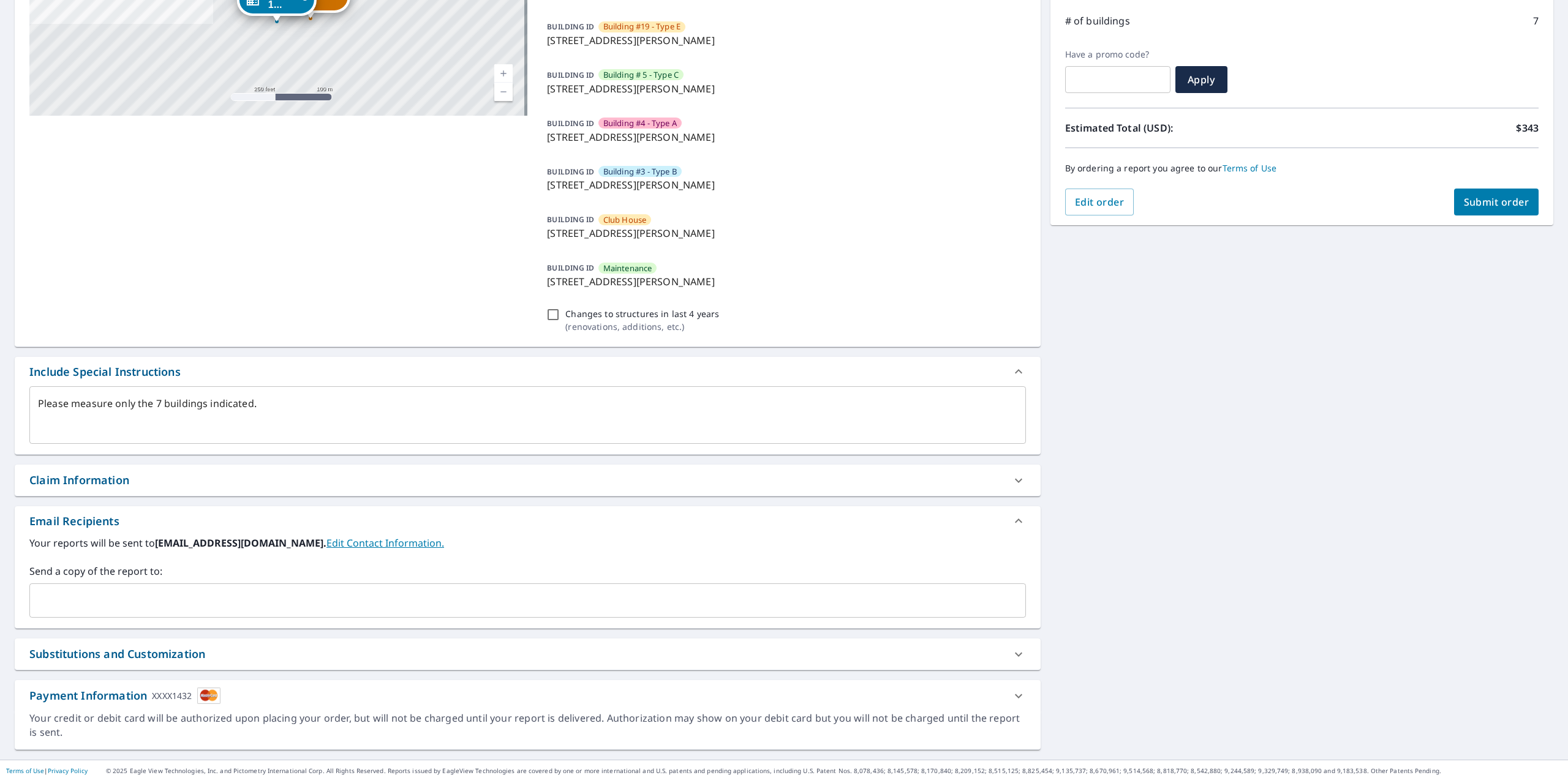
scroll to position [205, 0]
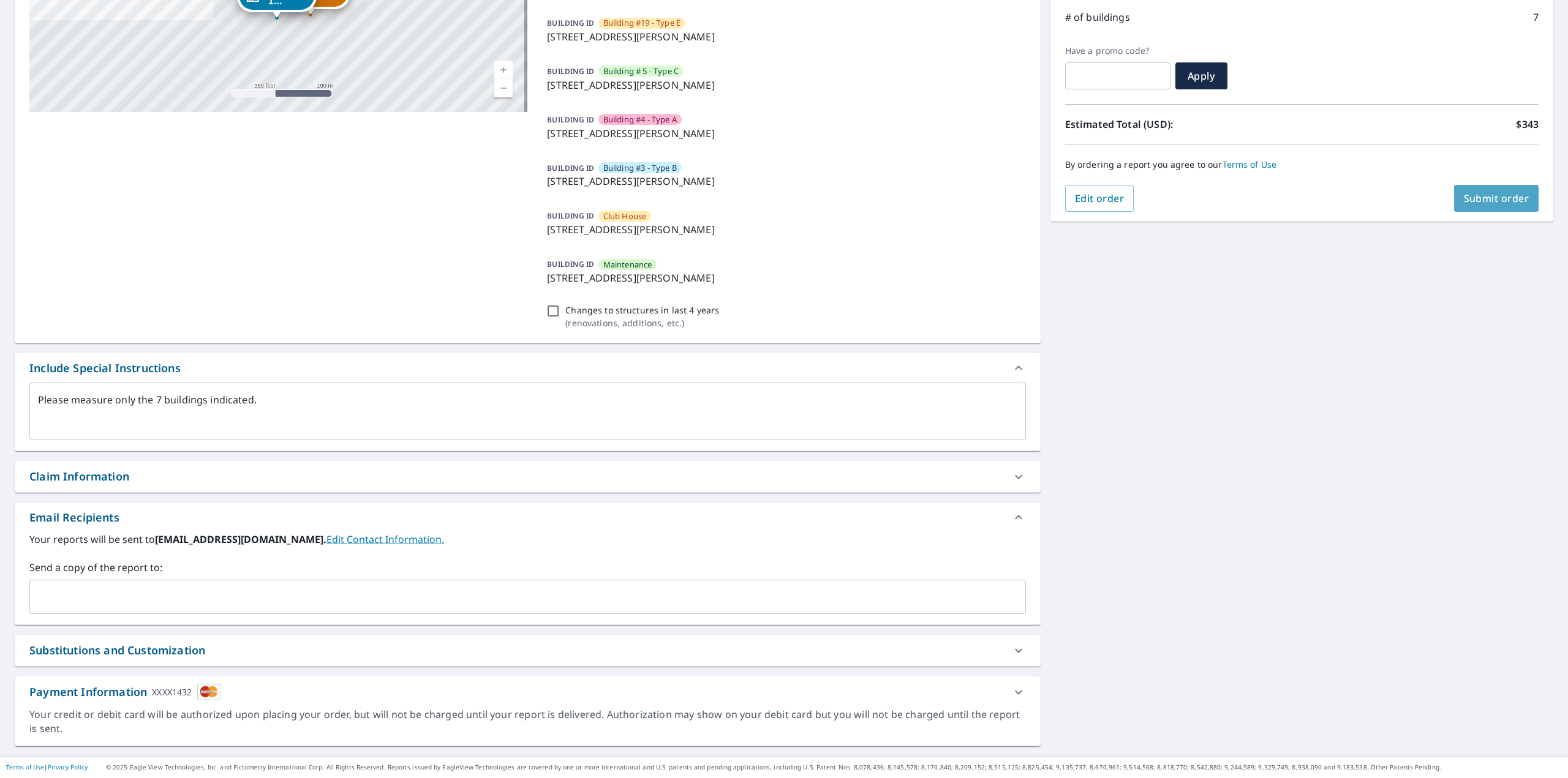
click at [1464, 198] on span "Submit order" at bounding box center [1497, 198] width 65 height 14
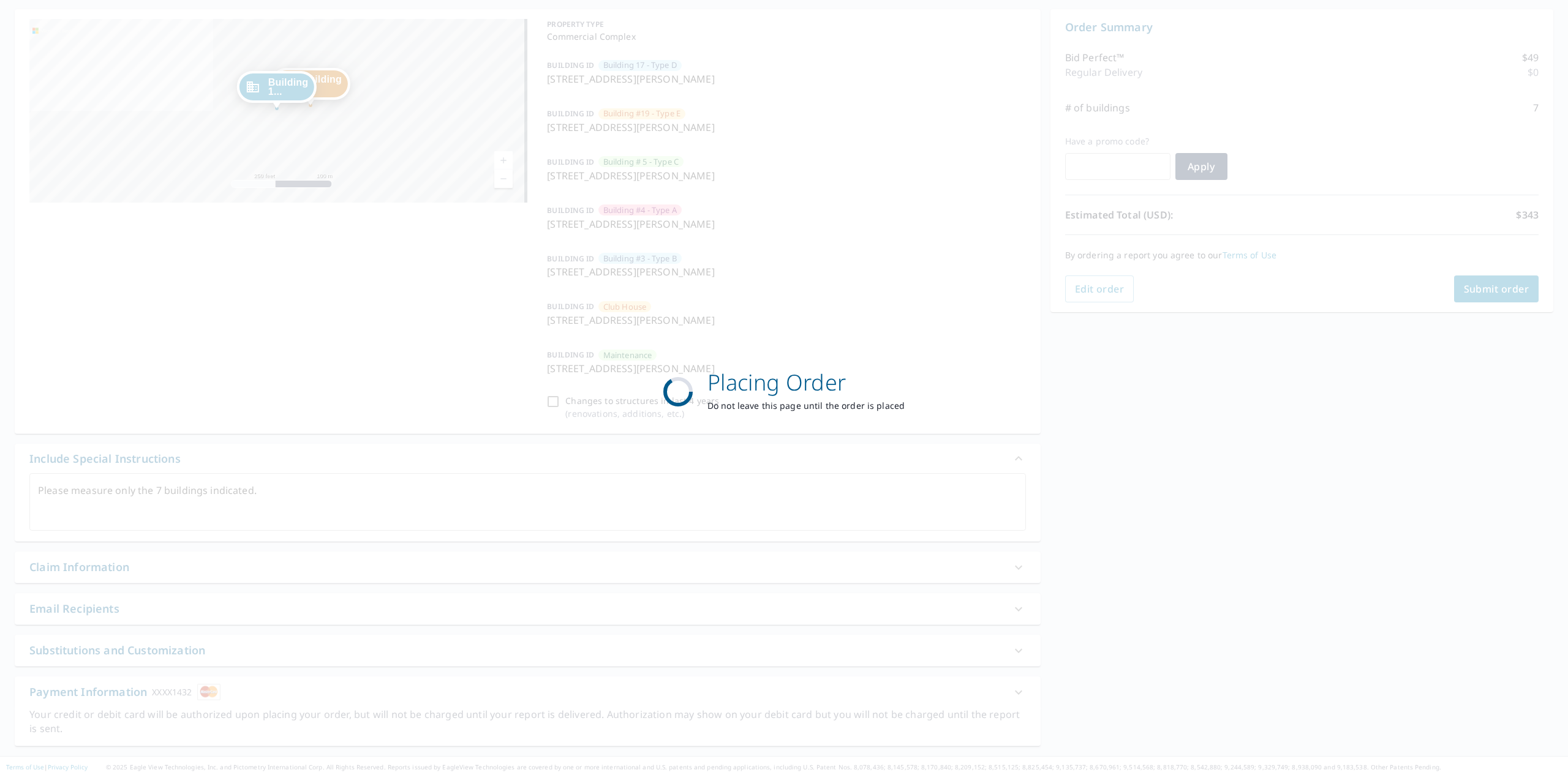
scroll to position [114, 0]
